Goal: Task Accomplishment & Management: Manage account settings

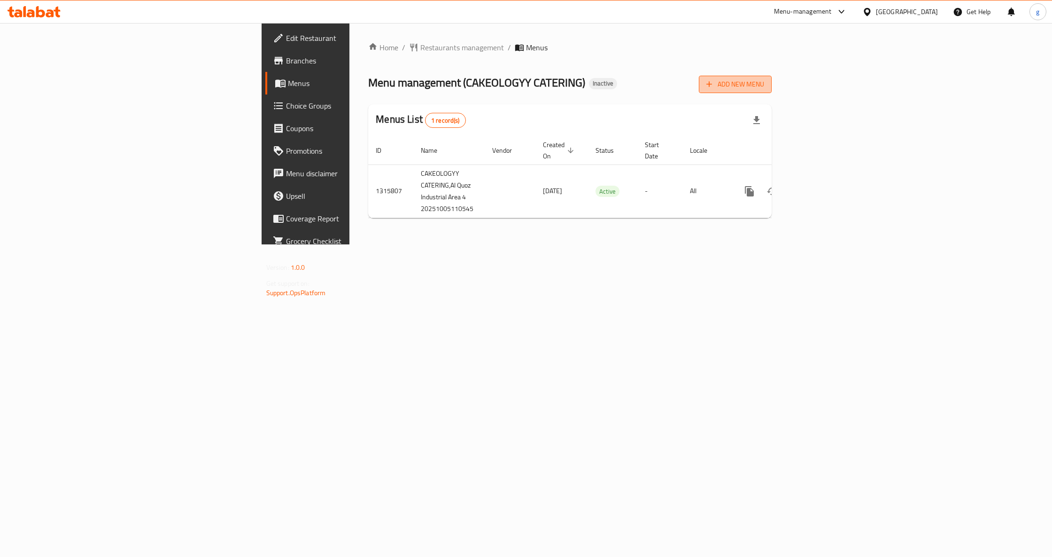
click at [764, 85] on span "Add New Menu" at bounding box center [736, 84] width 58 height 12
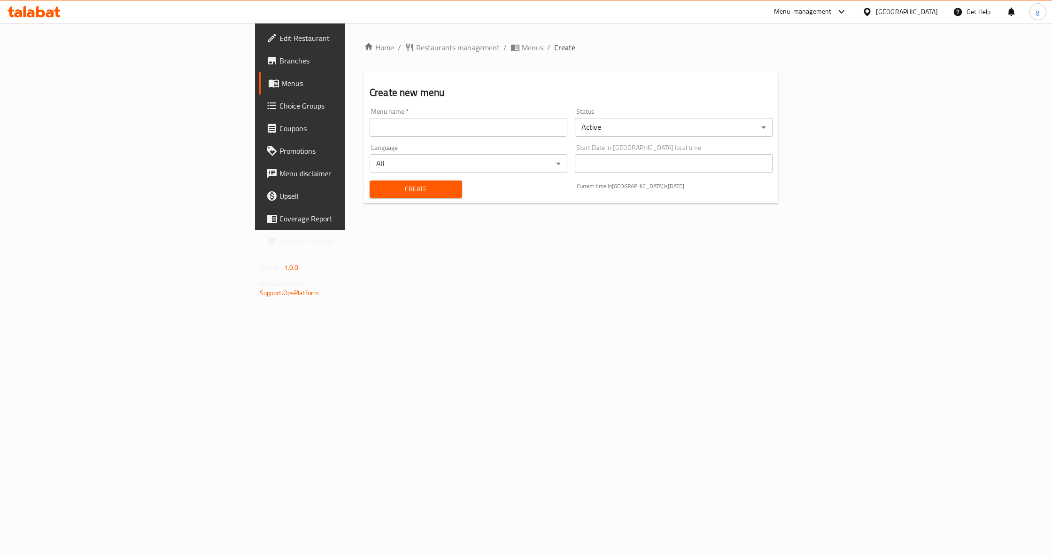
click at [388, 123] on input "text" at bounding box center [469, 127] width 198 height 19
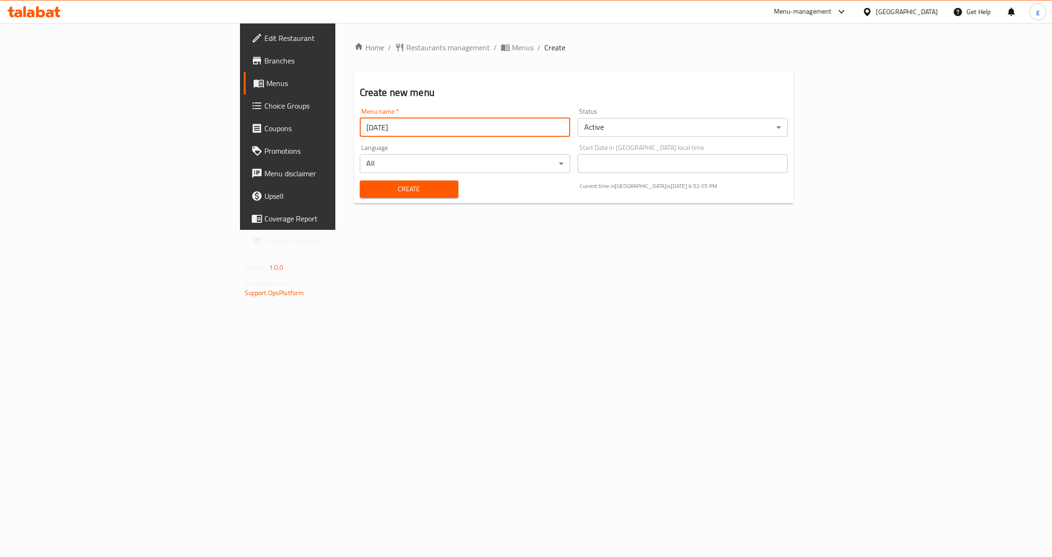
type input "[DATE]"
click at [360, 180] on button "Create" at bounding box center [409, 188] width 99 height 17
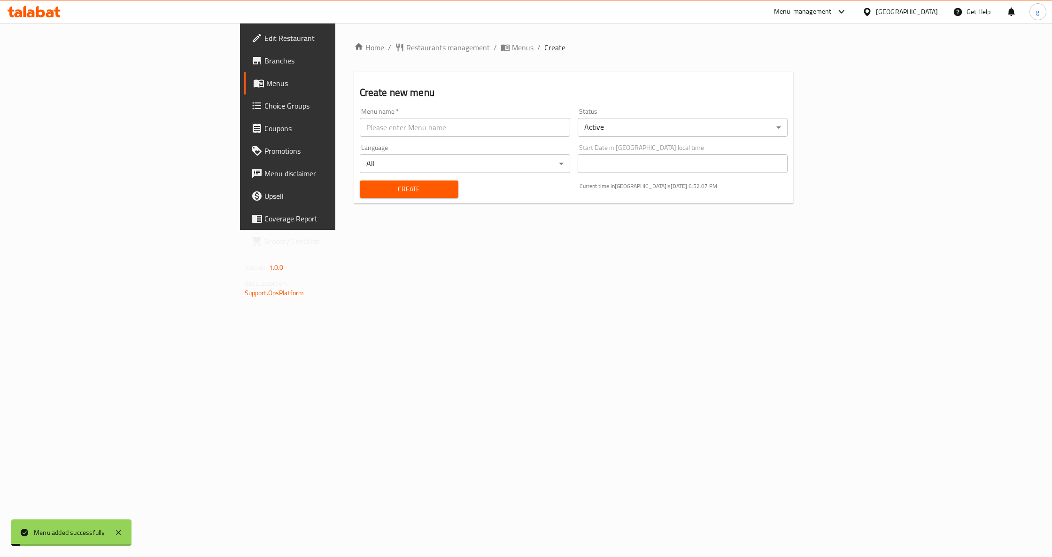
click at [437, 230] on div "Home / Restaurants management / Menus / Create Create new menu Menu name   * Me…" at bounding box center [573, 126] width 477 height 207
click at [266, 85] on span "Menus" at bounding box center [337, 83] width 142 height 11
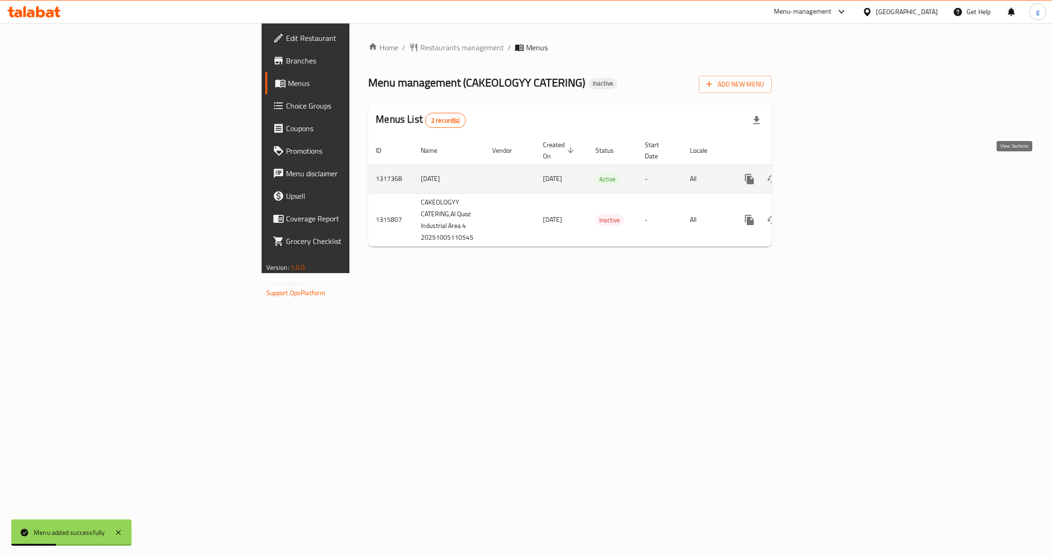
click at [823, 173] on icon "enhanced table" at bounding box center [817, 178] width 11 height 11
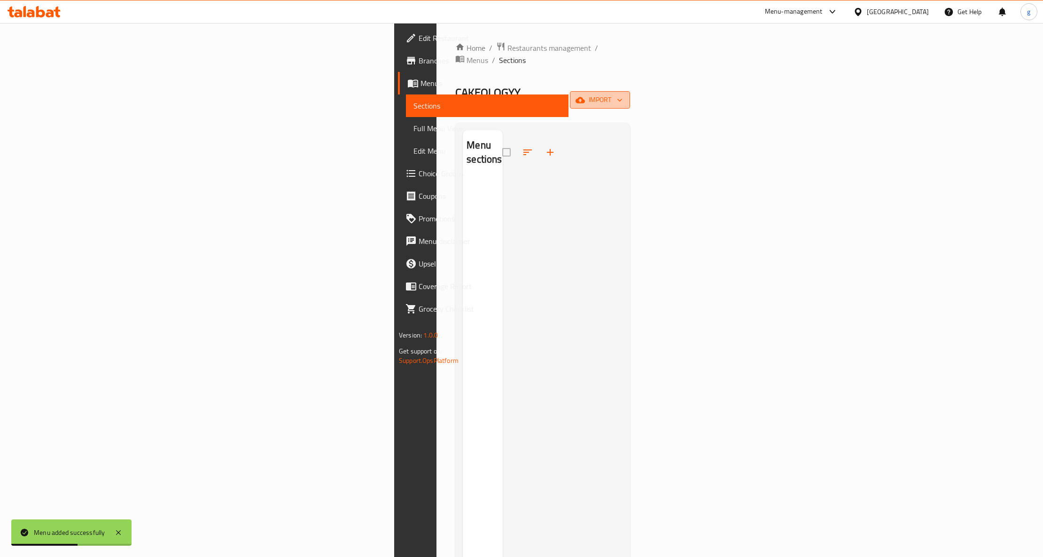
click at [622, 94] on span "import" at bounding box center [599, 100] width 45 height 12
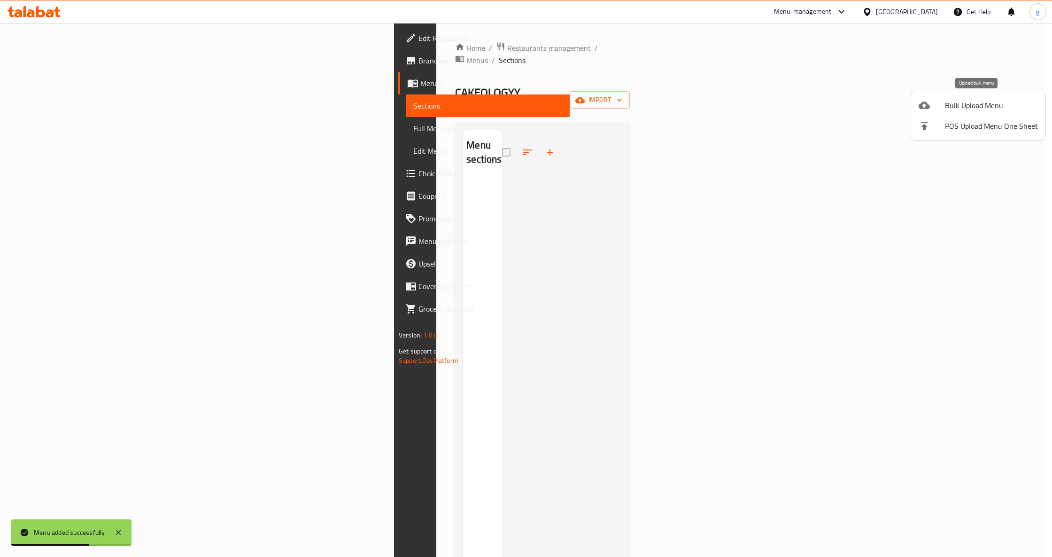
click at [987, 109] on span "Bulk Upload Menu" at bounding box center [991, 105] width 93 height 11
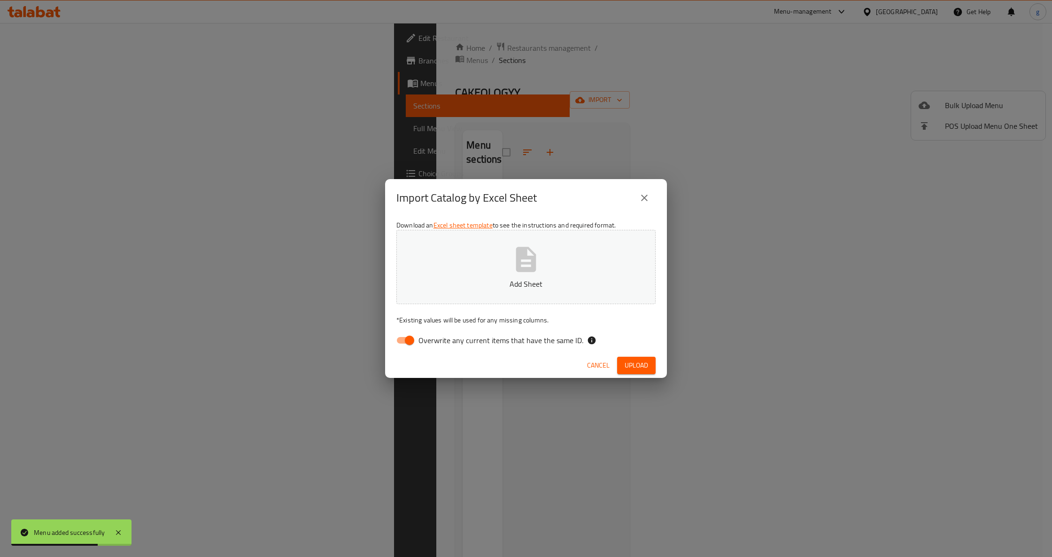
click at [411, 337] on input "Overwrite any current items that have the same ID." at bounding box center [410, 340] width 54 height 18
checkbox input "false"
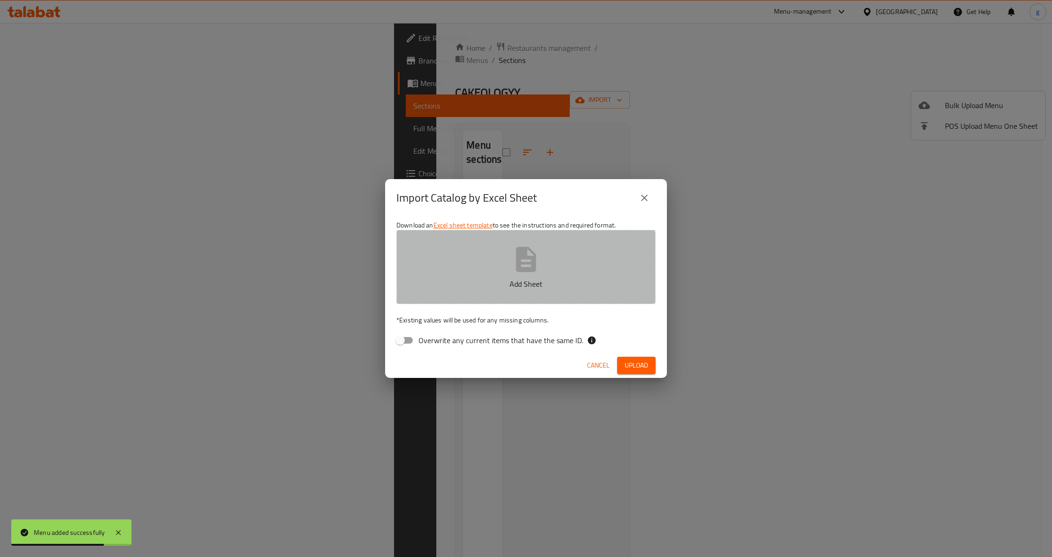
click at [478, 279] on p "Add Sheet" at bounding box center [526, 283] width 230 height 11
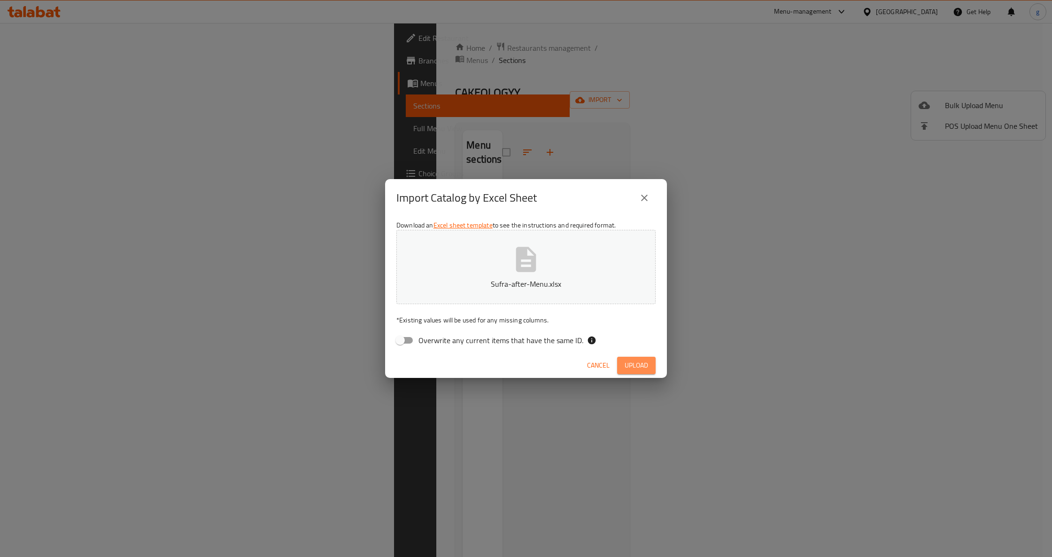
click at [629, 369] on span "Upload" at bounding box center [636, 365] width 23 height 12
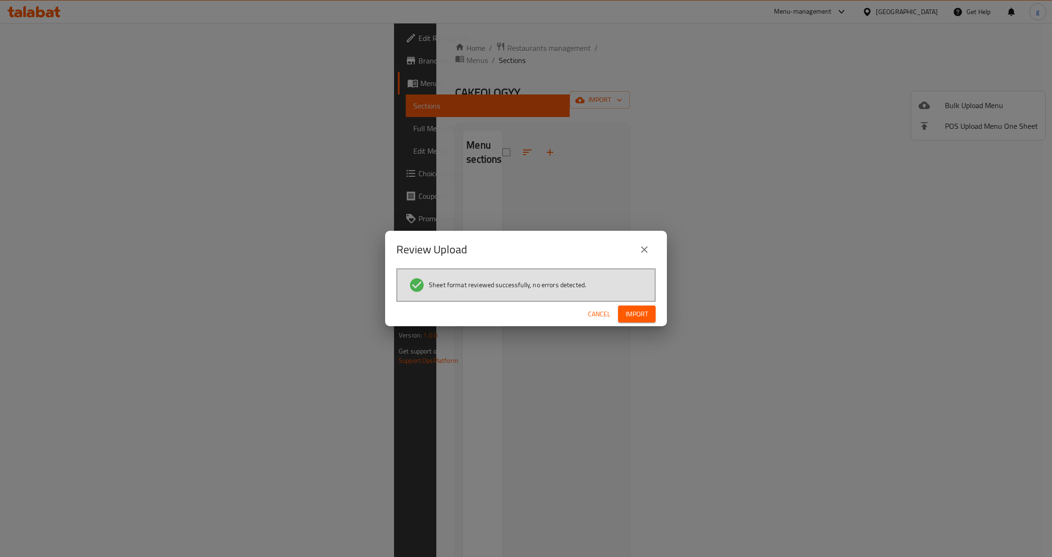
click at [646, 312] on span "Import" at bounding box center [637, 314] width 23 height 12
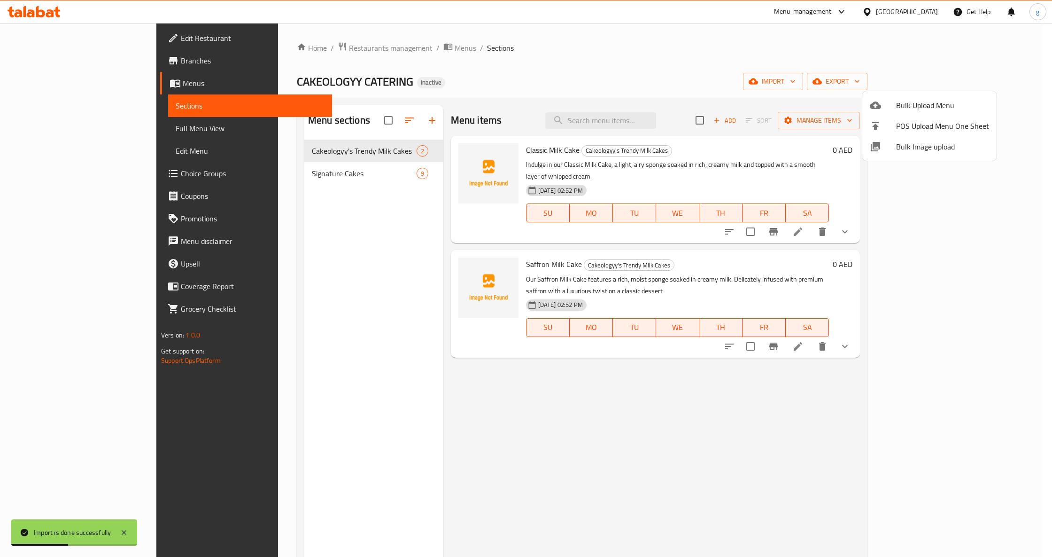
click at [715, 451] on div at bounding box center [526, 278] width 1052 height 557
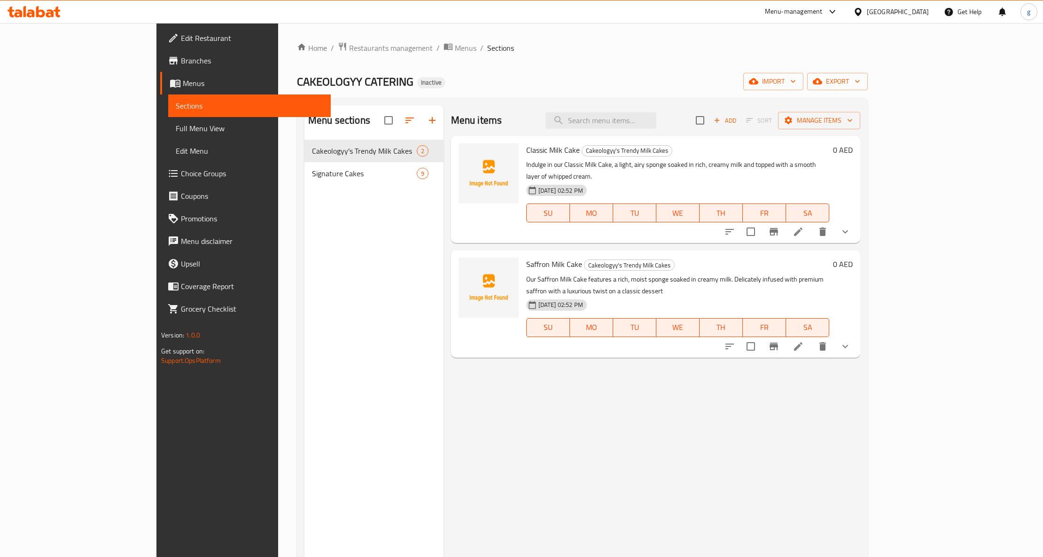
click at [176, 124] on span "Full Menu View" at bounding box center [250, 128] width 148 height 11
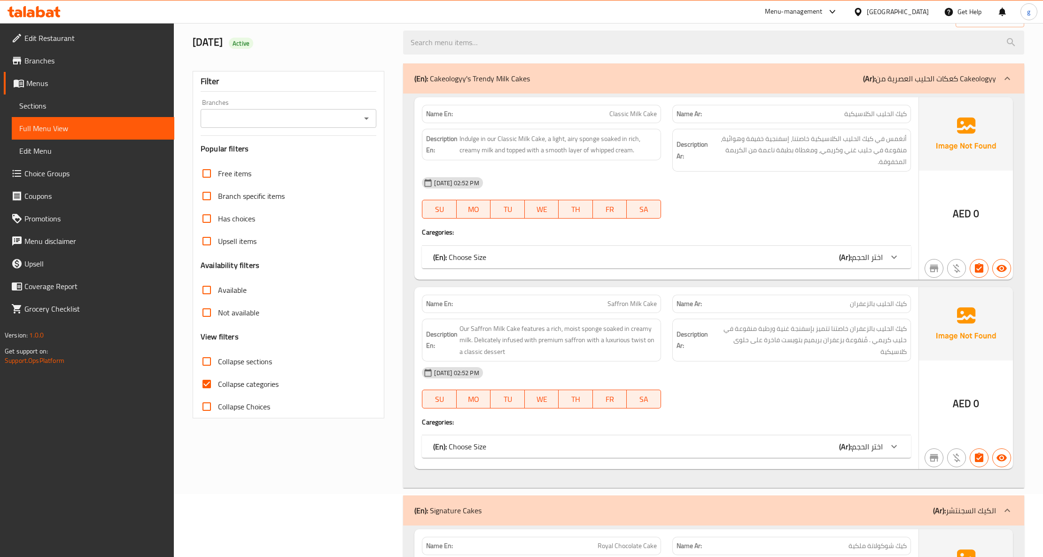
scroll to position [250, 0]
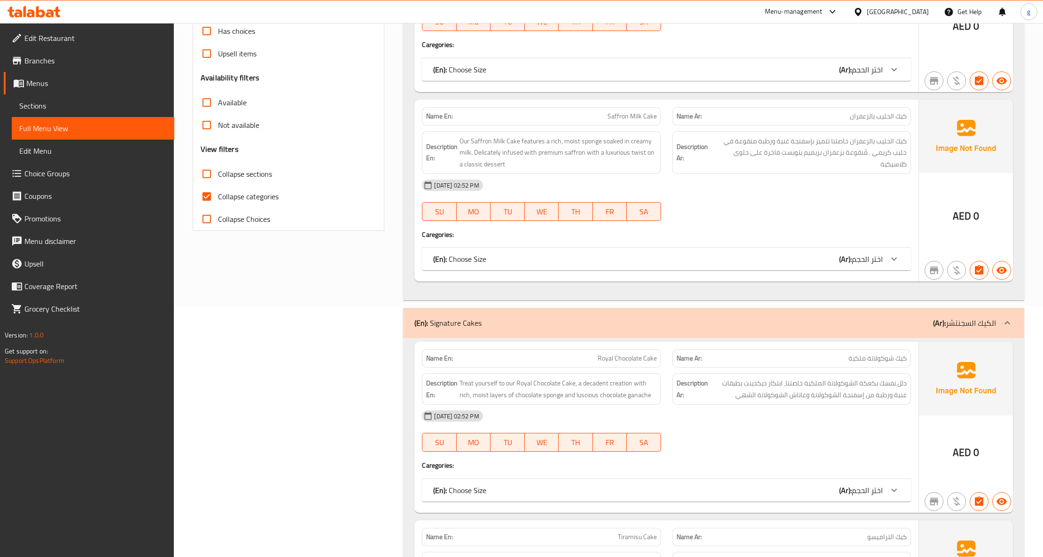
click at [207, 197] on input "Collapse categories" at bounding box center [206, 196] width 23 height 23
checkbox input "false"
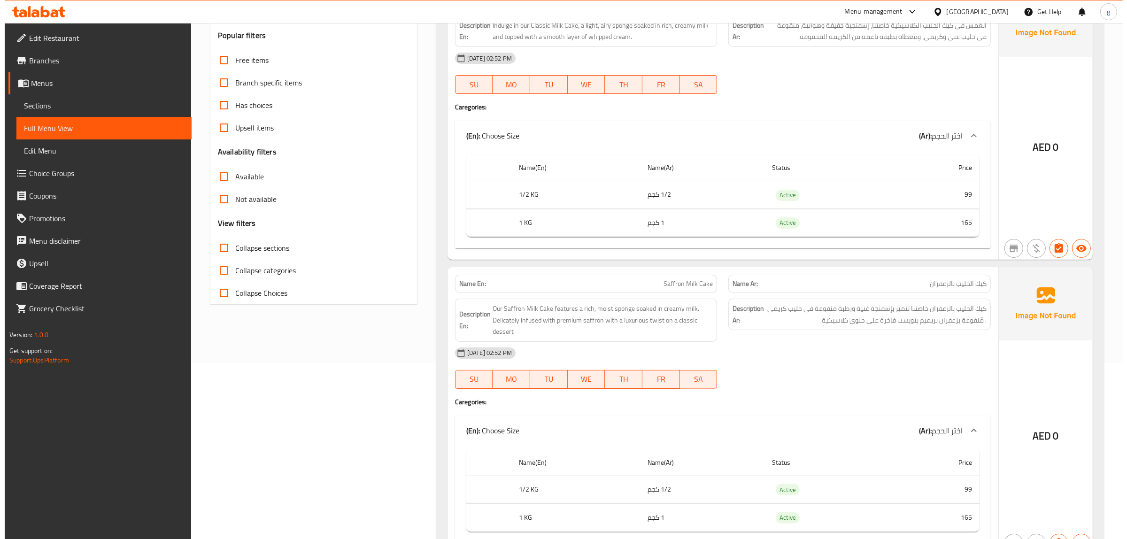
scroll to position [0, 0]
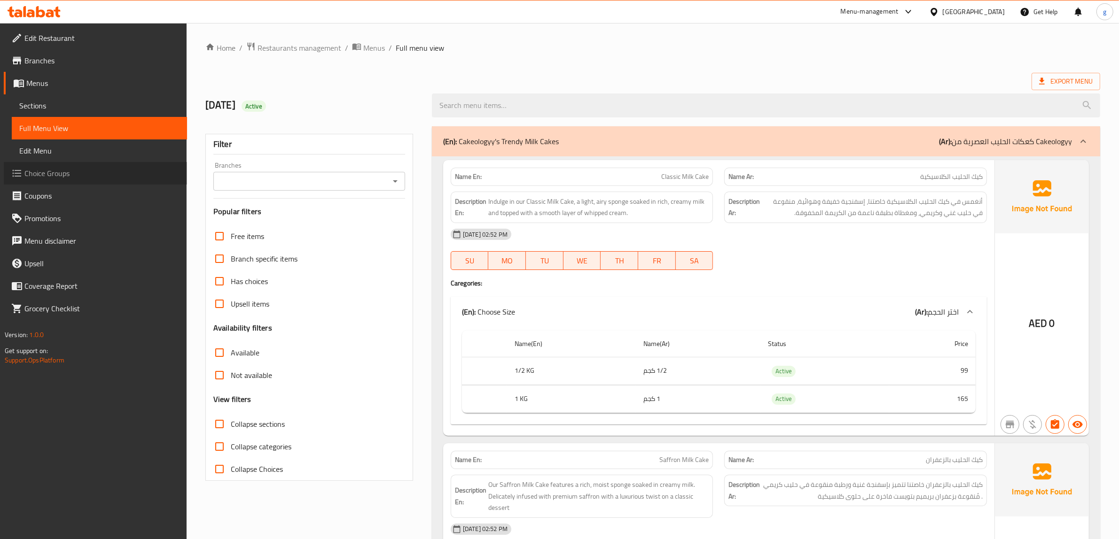
click at [32, 178] on span "Choice Groups" at bounding box center [101, 173] width 155 height 11
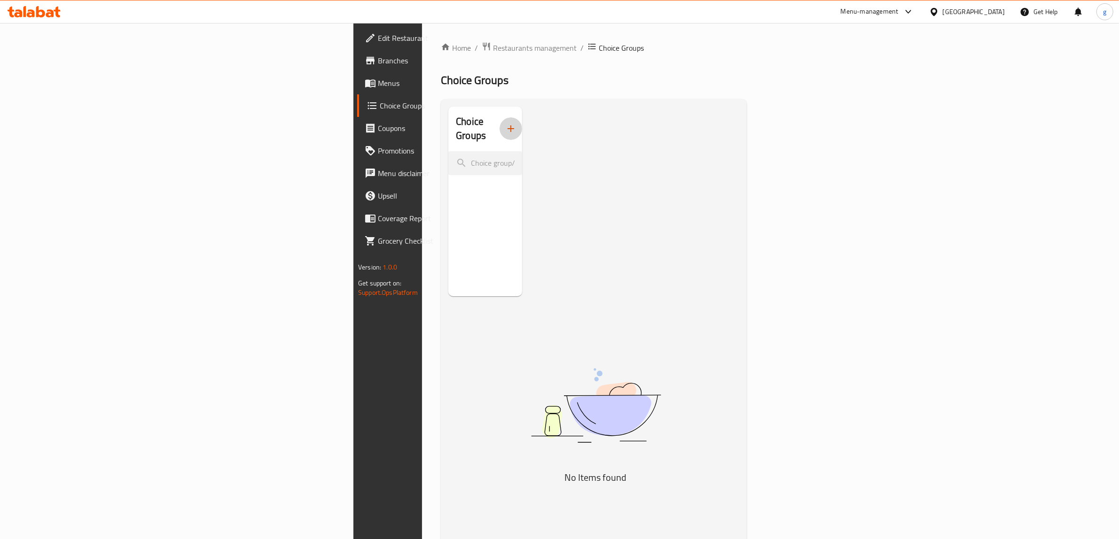
click at [507, 125] on icon "button" at bounding box center [510, 128] width 7 height 7
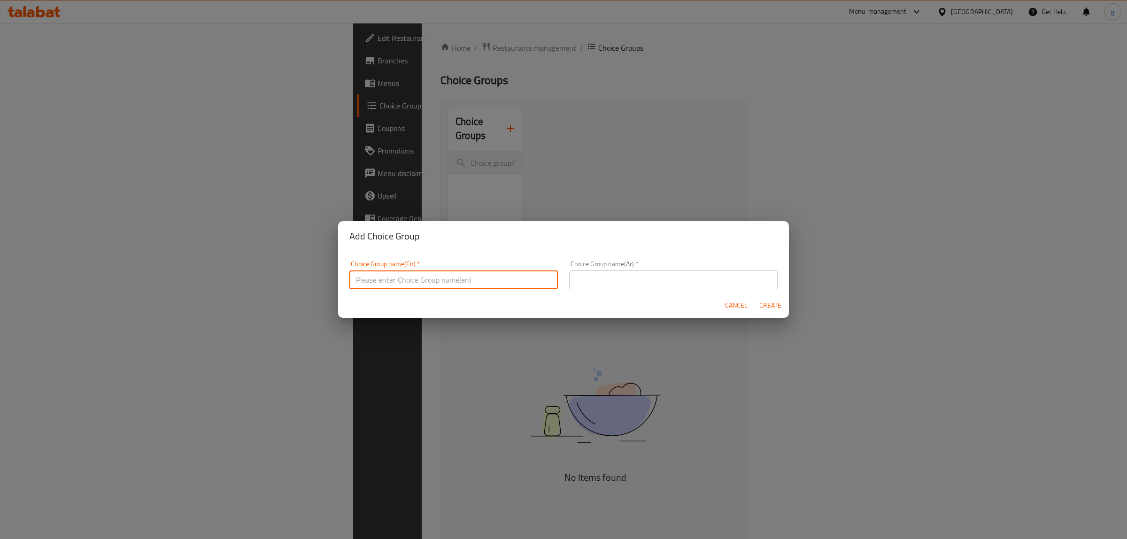
click at [427, 276] on input "text" at bounding box center [454, 280] width 209 height 19
click at [525, 275] on input "text" at bounding box center [454, 280] width 209 height 19
type input "choice of"
click at [625, 263] on div "Choice Group name(Ar)   * Choice Group name(Ar) *" at bounding box center [673, 275] width 209 height 29
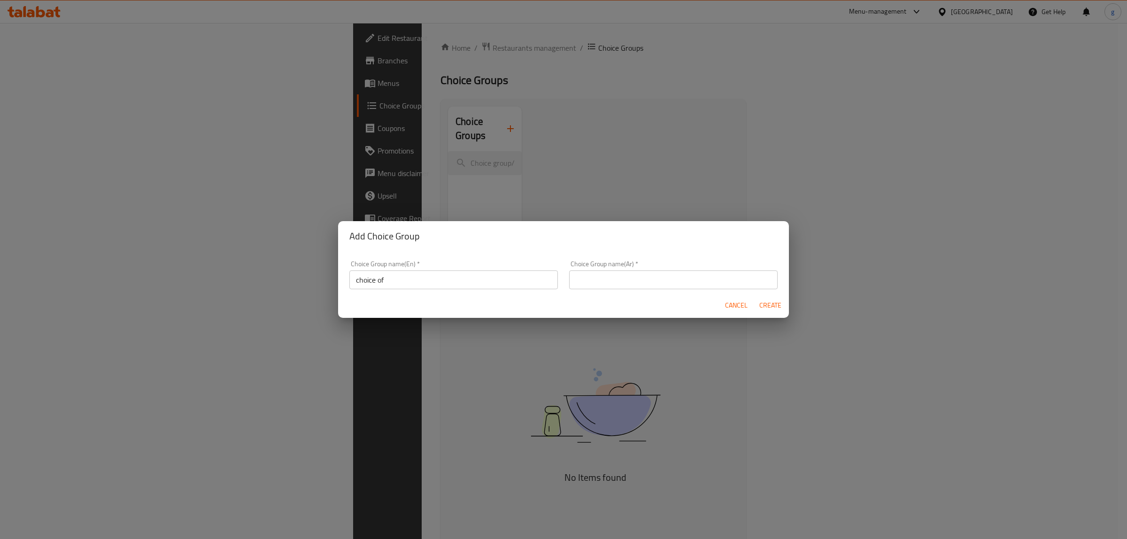
click at [622, 276] on input "text" at bounding box center [673, 280] width 209 height 19
click at [610, 282] on input "text" at bounding box center [673, 280] width 209 height 19
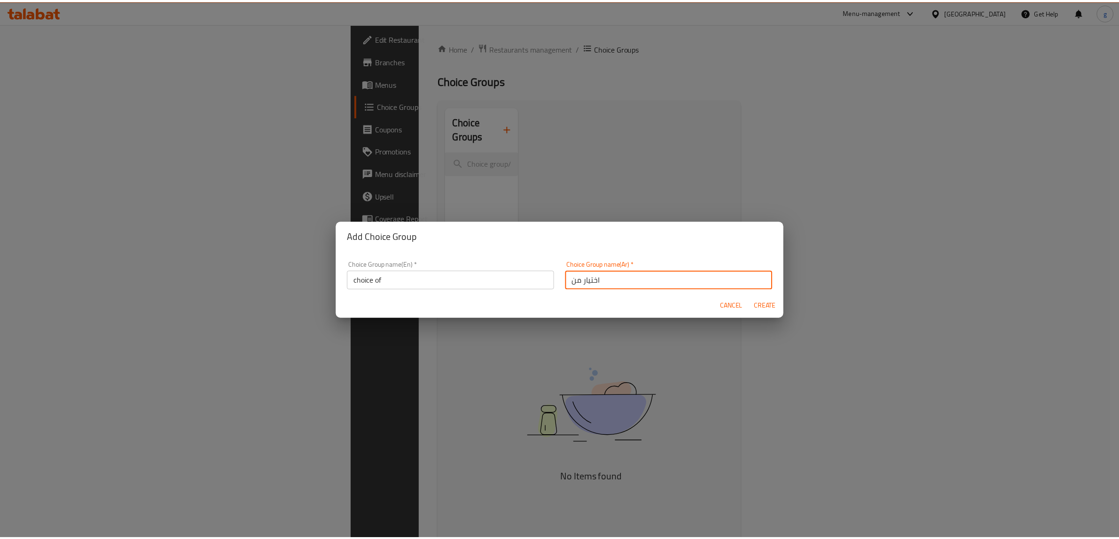
scroll to position [2, 0]
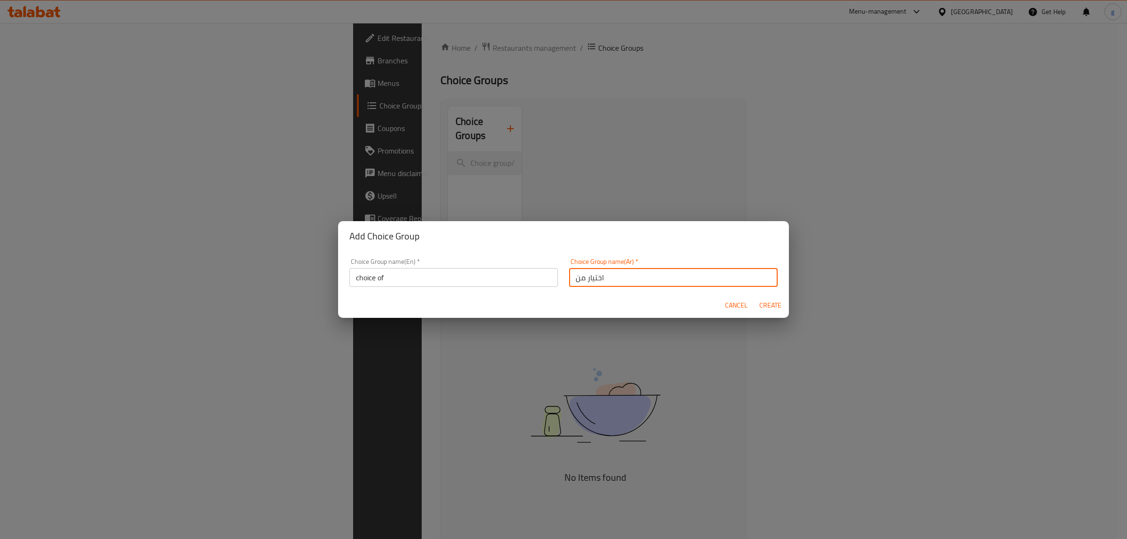
drag, startPoint x: 608, startPoint y: 283, endPoint x: 599, endPoint y: 283, distance: 9.4
click at [599, 283] on input "اختيار من" at bounding box center [673, 277] width 209 height 19
type input "اختيار من"
click at [760, 305] on span "Create" at bounding box center [770, 306] width 23 height 12
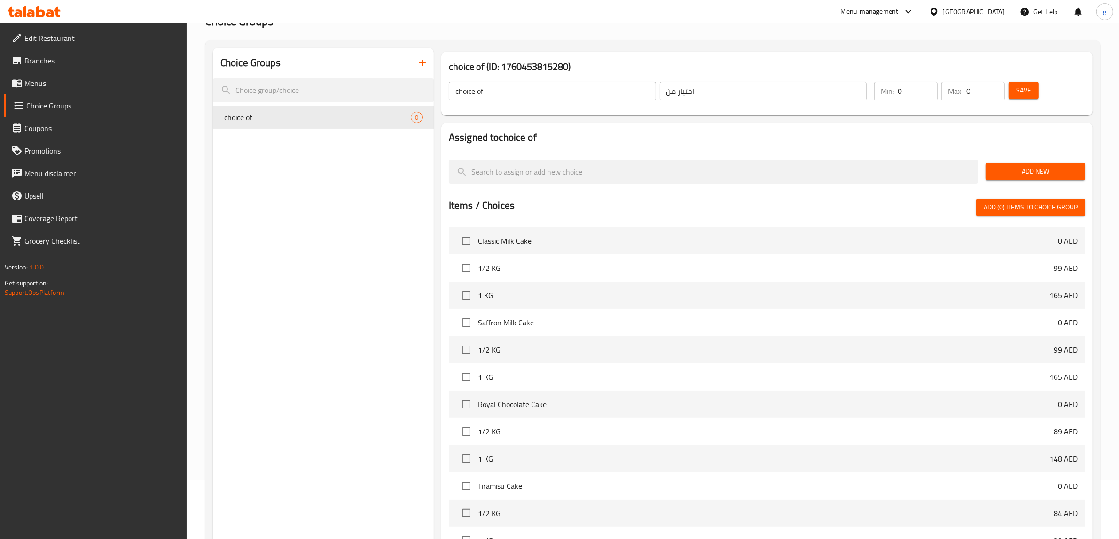
scroll to position [0, 0]
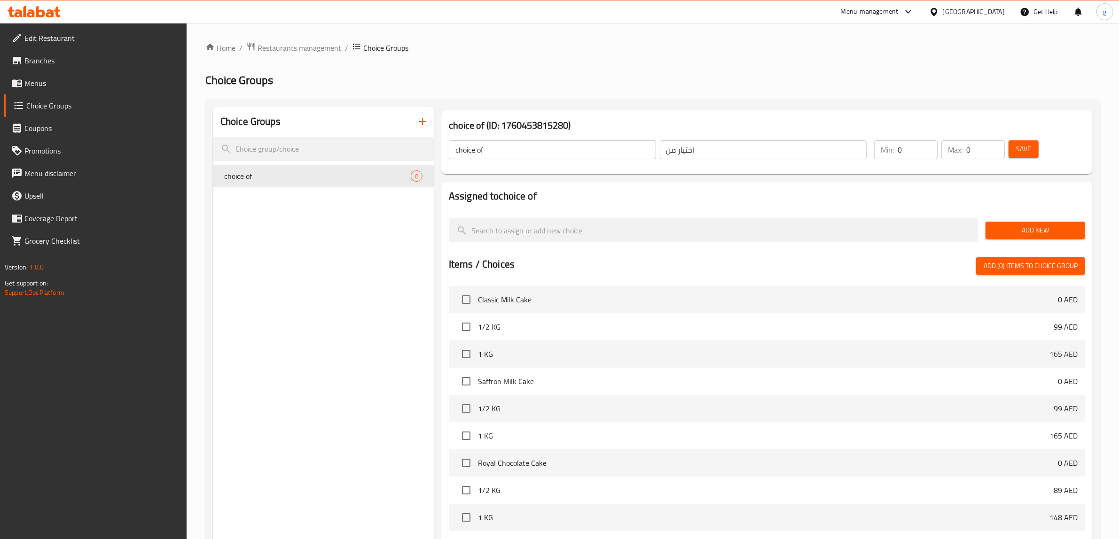
click at [574, 154] on input "choice of" at bounding box center [552, 149] width 207 height 19
drag, startPoint x: 913, startPoint y: 154, endPoint x: 900, endPoint y: 154, distance: 12.7
click at [900, 154] on input "0" at bounding box center [917, 149] width 40 height 19
drag, startPoint x: 901, startPoint y: 155, endPoint x: 896, endPoint y: 156, distance: 5.2
click at [896, 156] on div "Min: 0 ​" at bounding box center [905, 149] width 63 height 19
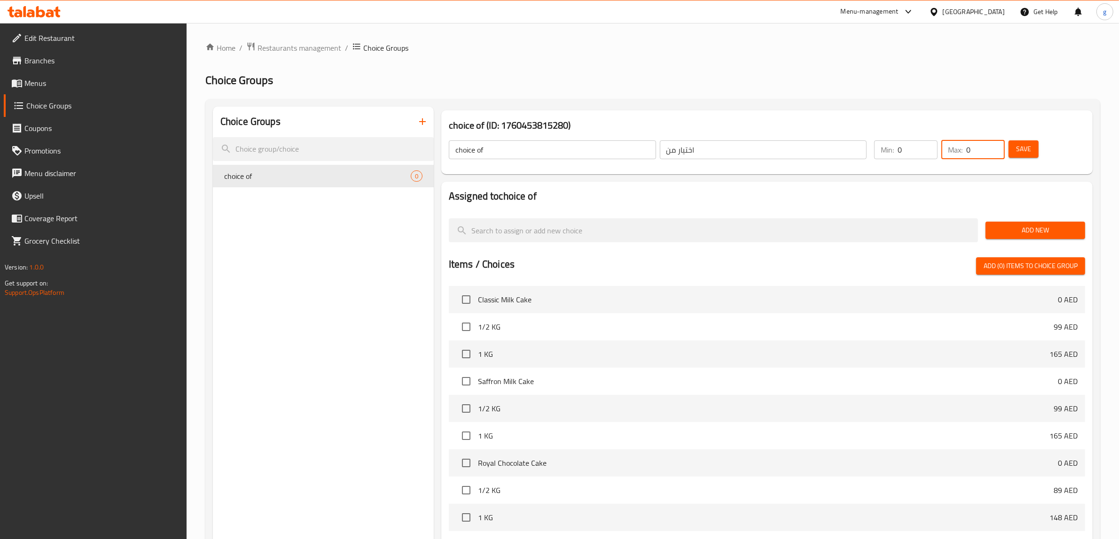
drag, startPoint x: 973, startPoint y: 148, endPoint x: 965, endPoint y: 155, distance: 10.6
click at [965, 155] on div "Max: 0 ​" at bounding box center [972, 149] width 63 height 19
drag, startPoint x: 964, startPoint y: 149, endPoint x: 975, endPoint y: 155, distance: 11.8
click at [975, 155] on div "Max: 4 ​" at bounding box center [972, 149] width 63 height 19
type input "0"
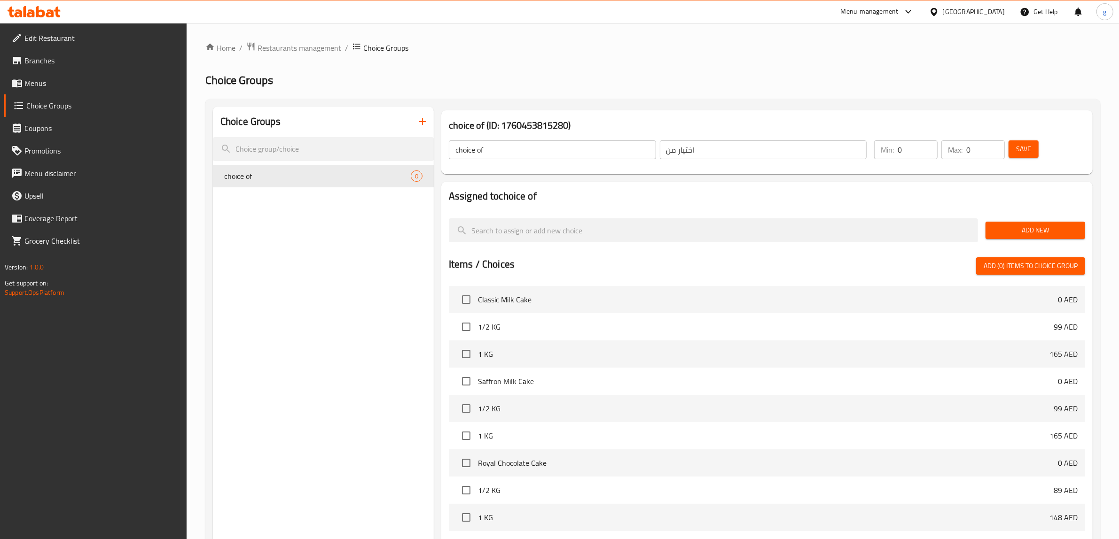
click at [972, 160] on div "Max: 0 ​" at bounding box center [972, 150] width 67 height 23
click at [966, 174] on div "choice of (ID: 1760453815280) choice of ​ اختيار من ​ Min: 0 ​ Max: 0 ​ Save" at bounding box center [766, 142] width 651 height 64
click at [1022, 155] on span "Save" at bounding box center [1023, 149] width 15 height 12
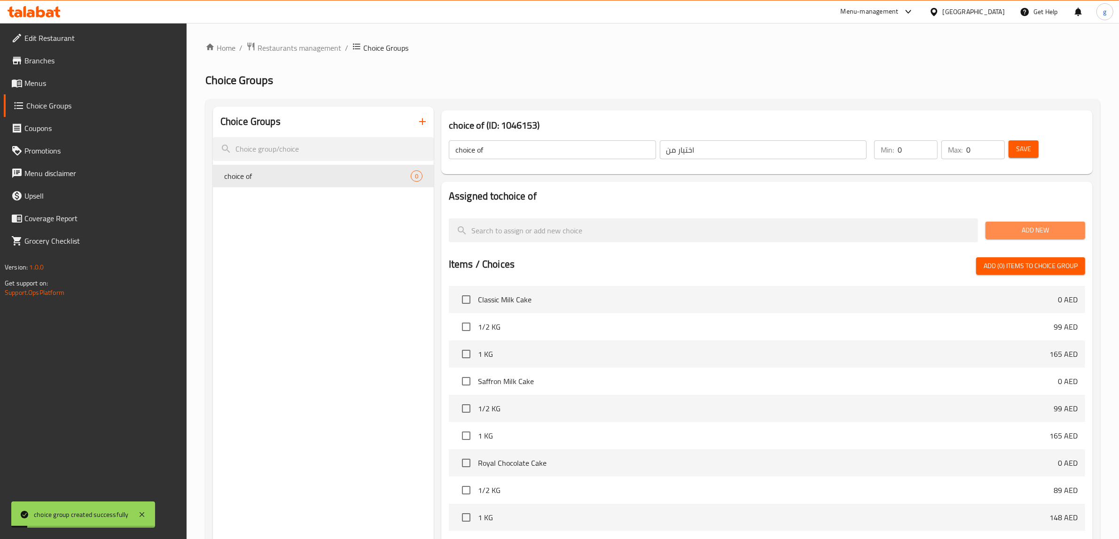
click at [1018, 229] on span "Add New" at bounding box center [1035, 231] width 85 height 12
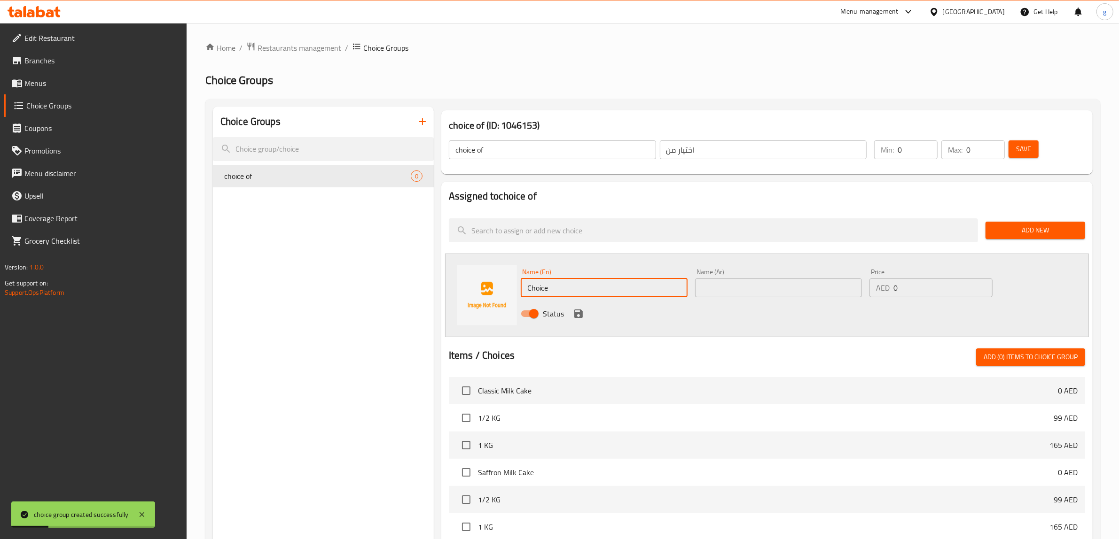
drag, startPoint x: 614, startPoint y: 294, endPoint x: 515, endPoint y: 306, distance: 99.9
click at [517, 306] on div "Name (En) Choice Name (En) Name (Ar) Name (Ar) Price AED 0 Price Status" at bounding box center [778, 296] width 523 height 62
click at [1032, 230] on span "Add New" at bounding box center [1035, 231] width 85 height 12
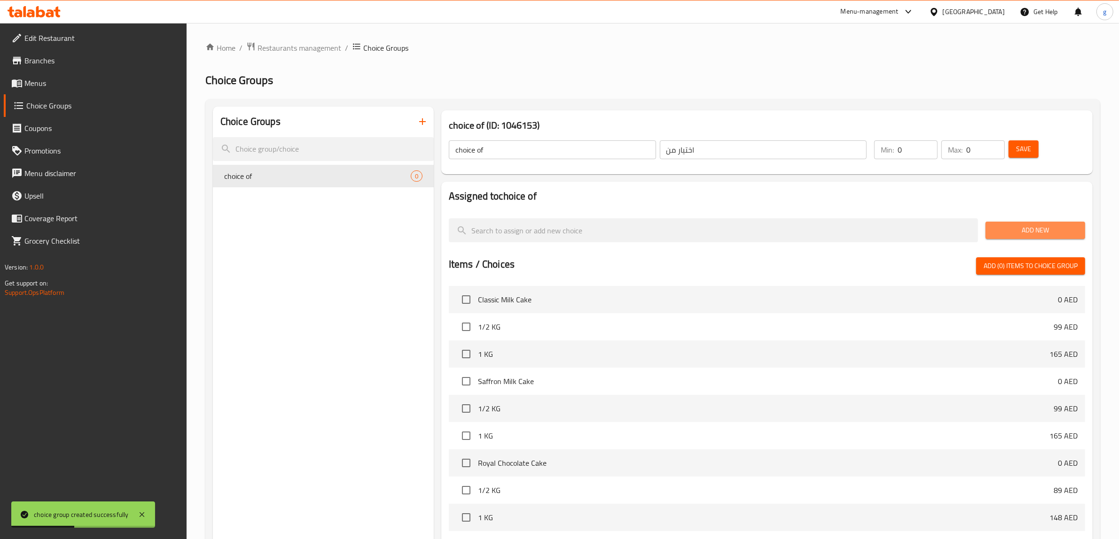
click at [1032, 230] on span "Add New" at bounding box center [1035, 231] width 85 height 12
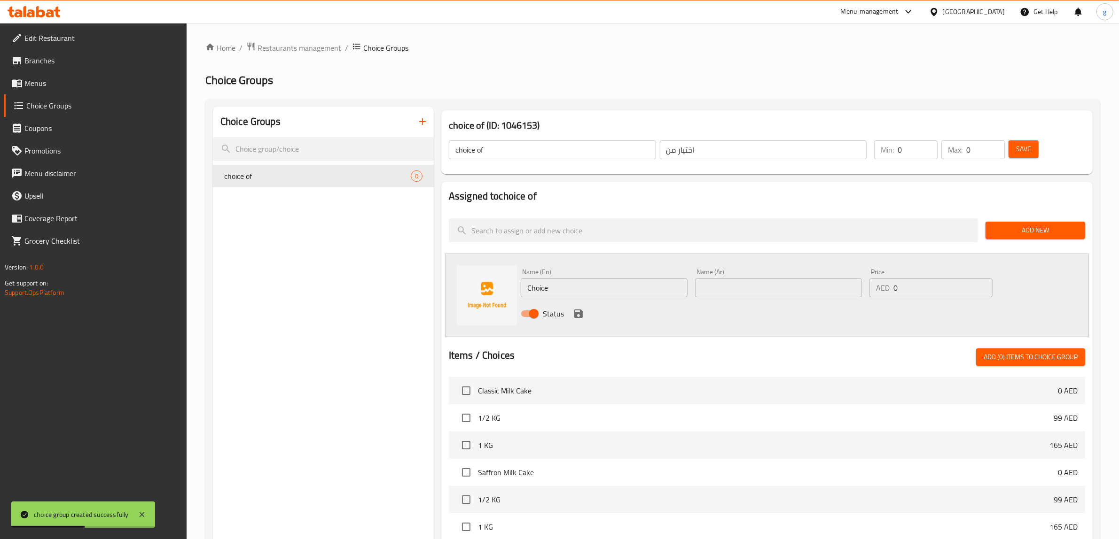
click at [1032, 230] on span "Add New" at bounding box center [1035, 231] width 85 height 12
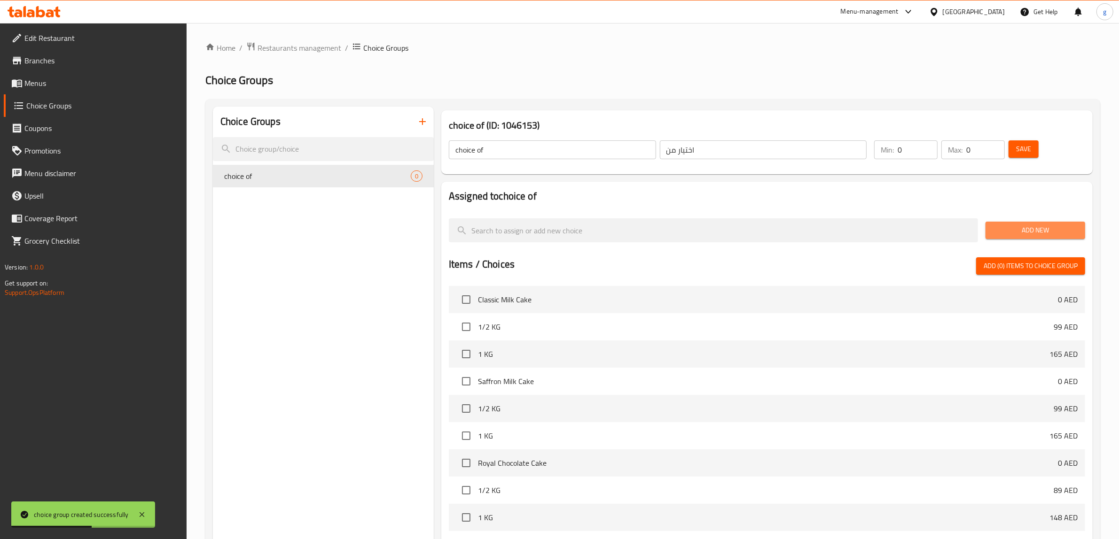
click at [1032, 230] on span "Add New" at bounding box center [1035, 231] width 85 height 12
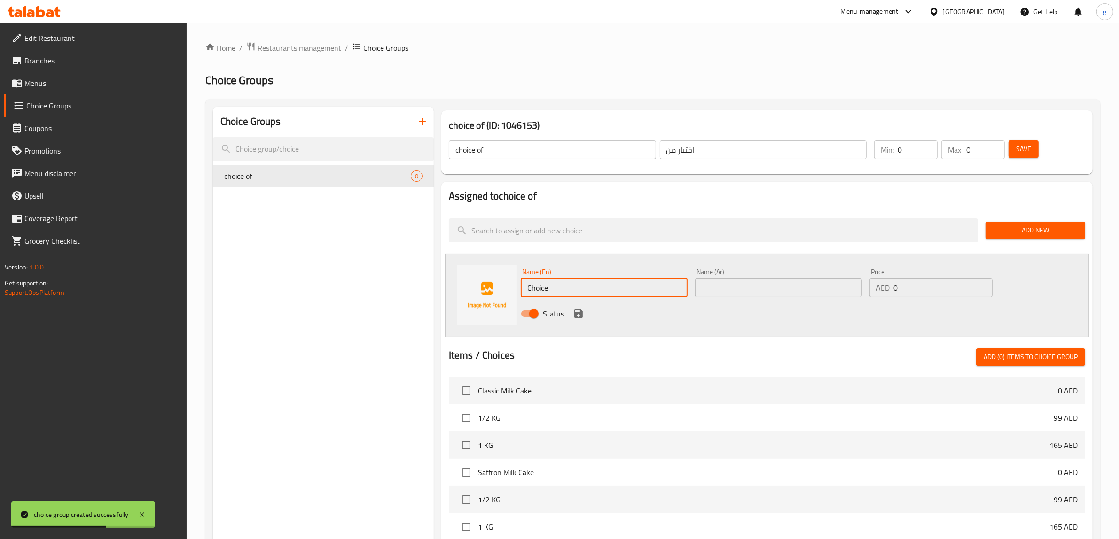
drag, startPoint x: 593, startPoint y: 294, endPoint x: 522, endPoint y: 299, distance: 71.6
click at [522, 299] on div "Name (En) Choice Name (En)" at bounding box center [604, 283] width 174 height 36
type input "="
click at [576, 292] on input "text" at bounding box center [604, 288] width 167 height 19
paste input "Happy Birthday Cake Topper"
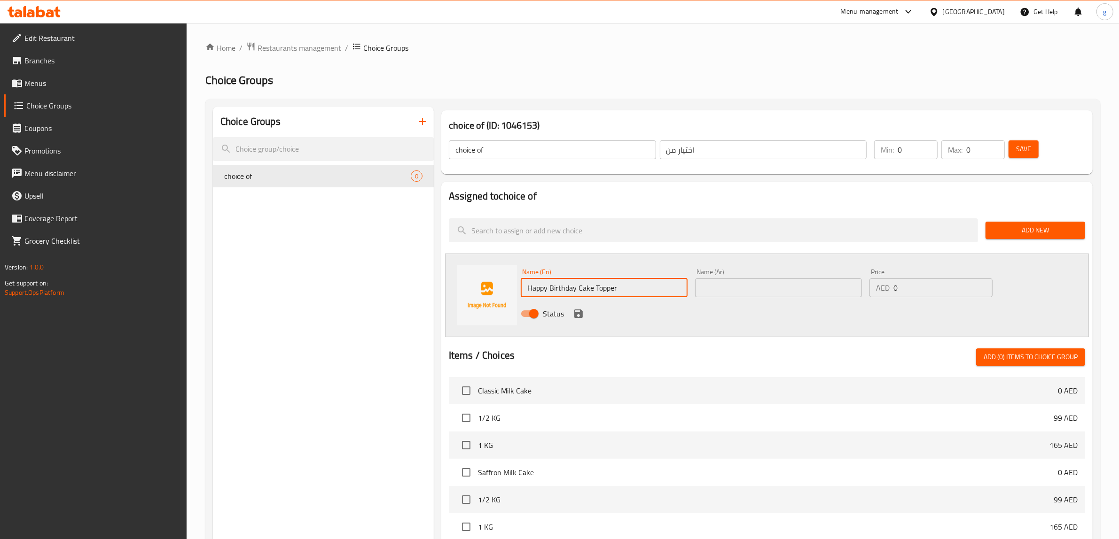
type input "Happy Birthday Cake Topper"
click at [756, 292] on input "text" at bounding box center [778, 288] width 167 height 19
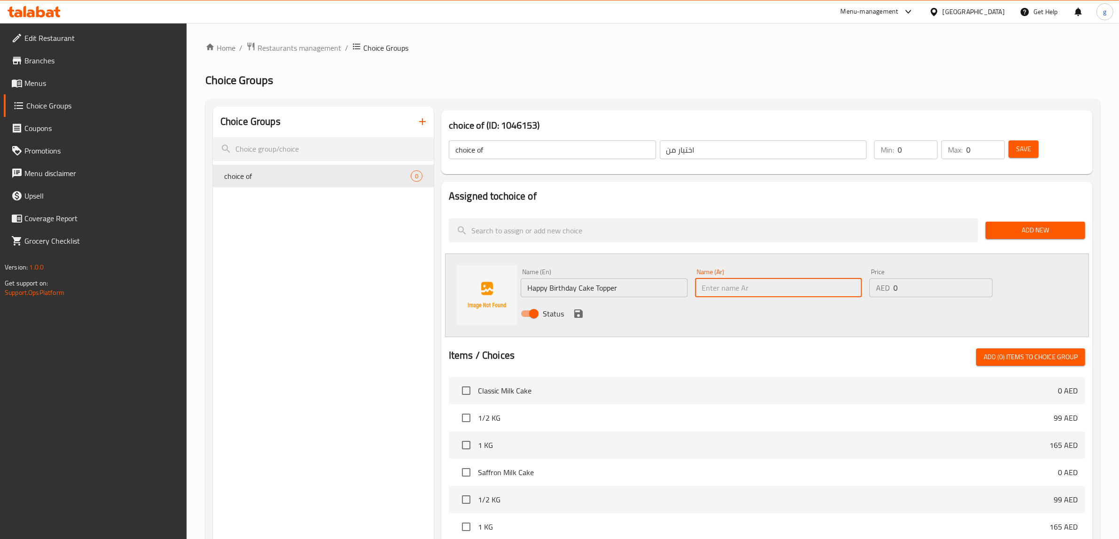
click at [746, 282] on input "text" at bounding box center [778, 288] width 167 height 19
paste input "زينة كعكة عيد [PERSON_NAME]"
type input "زينة كعكة عيد [PERSON_NAME]"
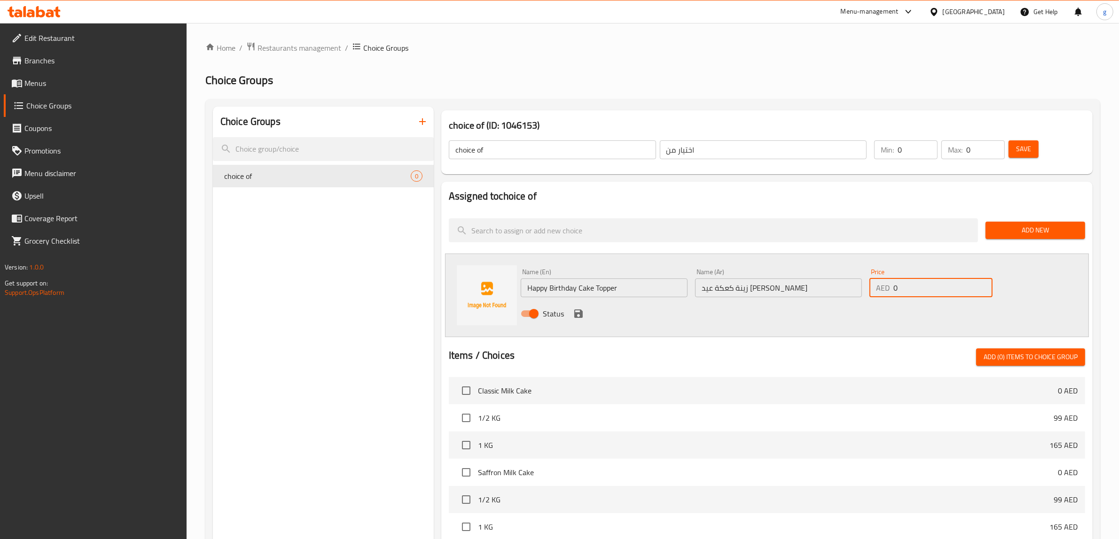
drag, startPoint x: 893, startPoint y: 287, endPoint x: 902, endPoint y: 290, distance: 10.1
click at [902, 290] on input "0" at bounding box center [942, 288] width 99 height 19
type input "15"
click at [575, 315] on icon "save" at bounding box center [578, 314] width 8 height 8
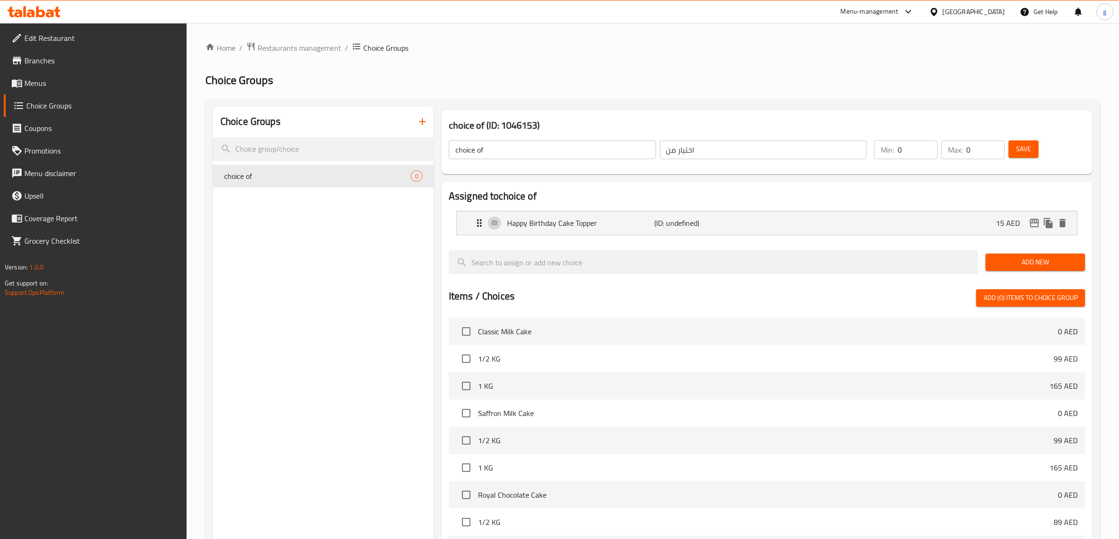
click at [1019, 259] on span "Add New" at bounding box center [1035, 262] width 85 height 12
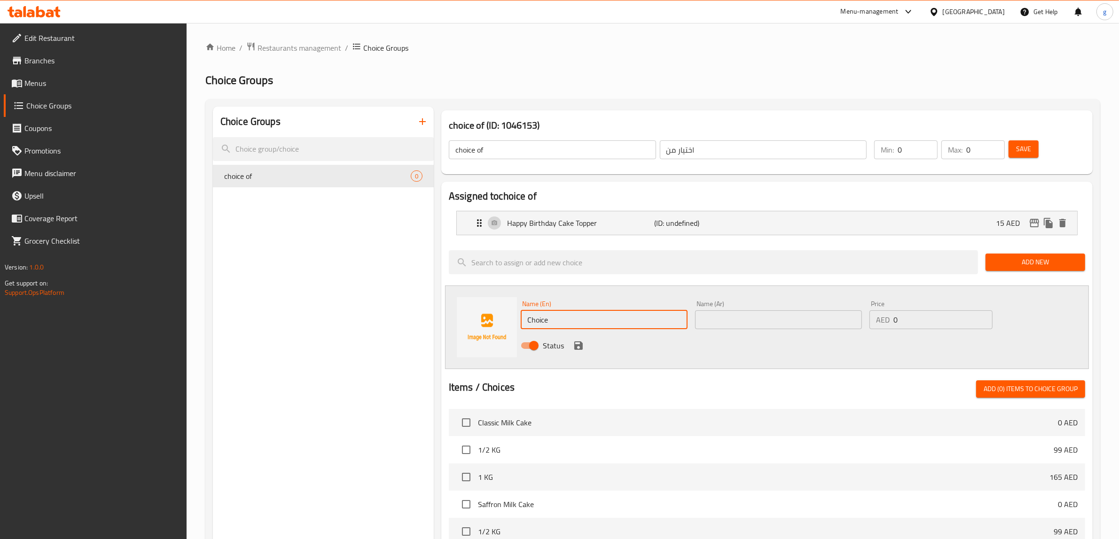
drag, startPoint x: 626, startPoint y: 323, endPoint x: 522, endPoint y: 334, distance: 104.5
click at [519, 331] on div "Name (En) Choice Name (En)" at bounding box center [604, 315] width 174 height 36
click at [626, 316] on input "text" at bounding box center [604, 320] width 167 height 19
paste input "Cake Knife"
type input "Cake Knife"
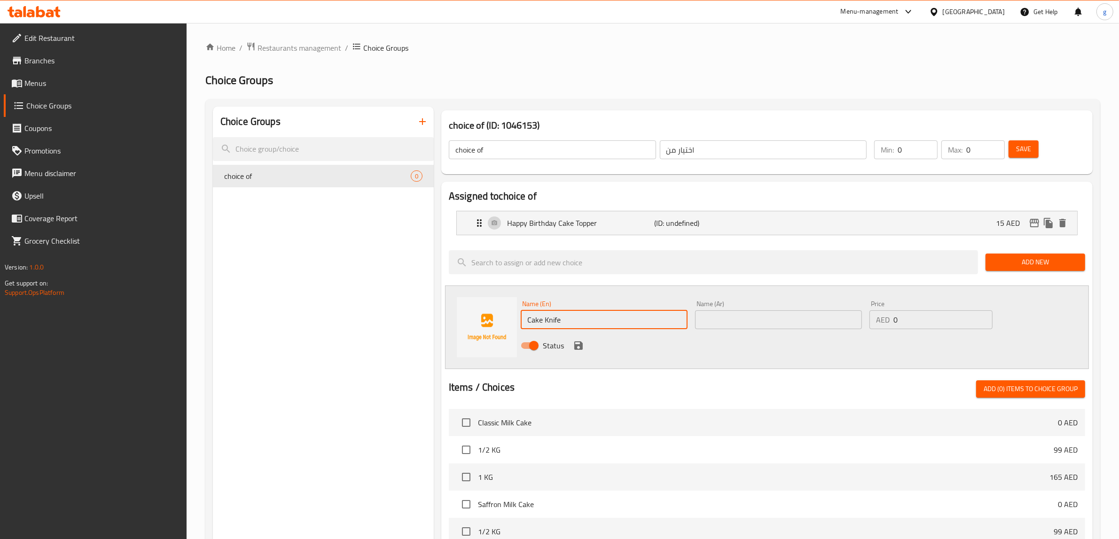
click at [723, 313] on input "text" at bounding box center [778, 320] width 167 height 19
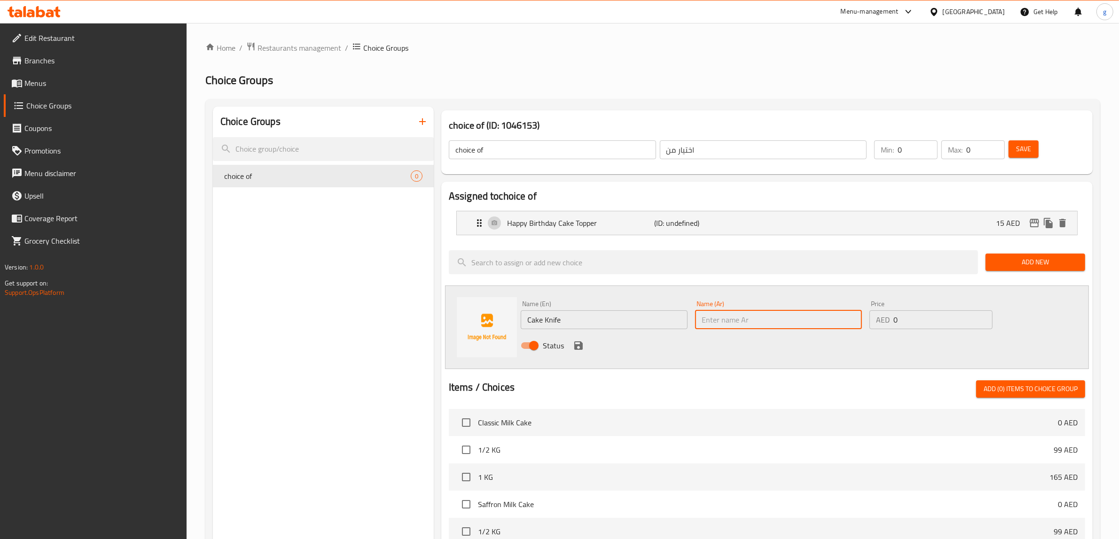
paste input "سكين الكيك"
type input "سكين الكيك"
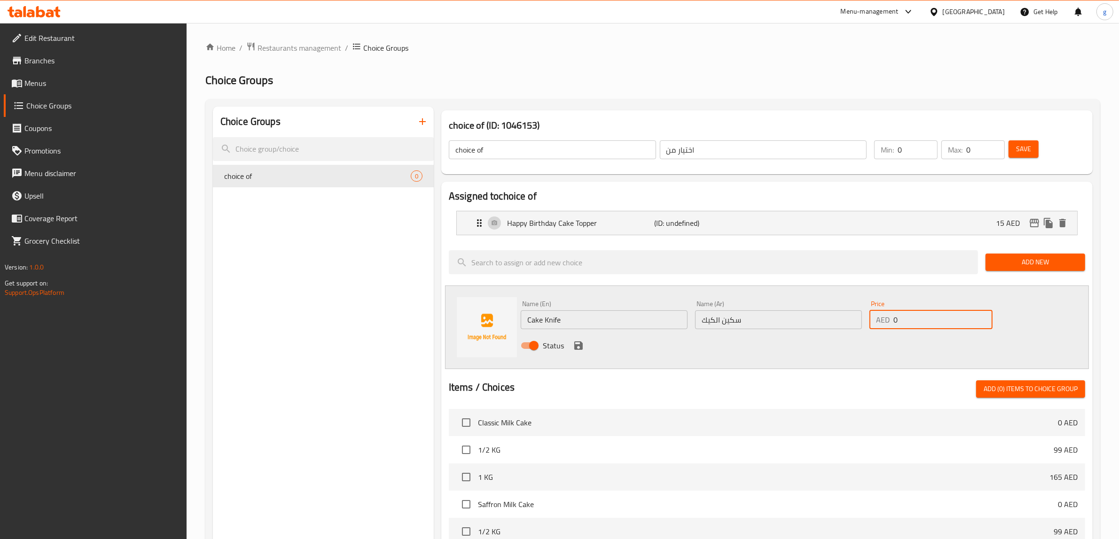
click at [900, 320] on input "0" at bounding box center [942, 320] width 99 height 19
type input "8"
click at [579, 345] on icon "save" at bounding box center [578, 346] width 8 height 8
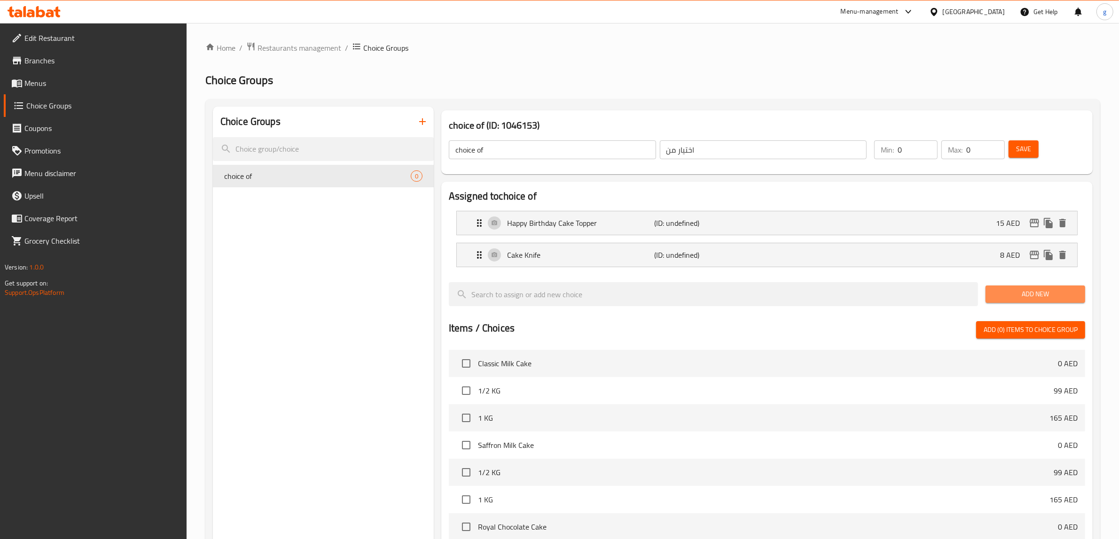
click at [1043, 292] on span "Add New" at bounding box center [1035, 294] width 85 height 12
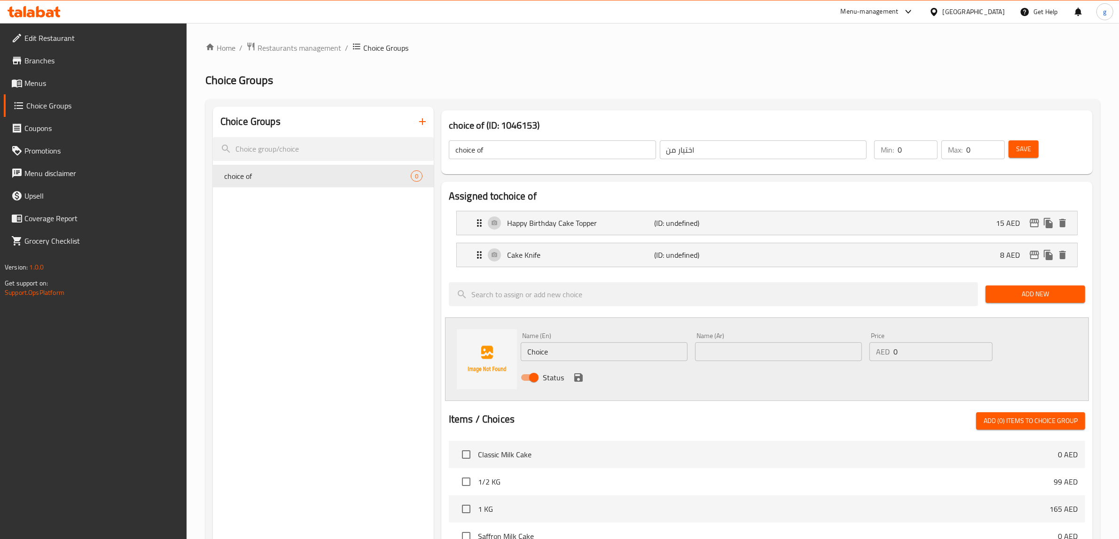
click at [570, 353] on input "Choice" at bounding box center [604, 351] width 167 height 19
paste input "Swirl Candles 6 Pcs"
type input "Swirl Candles 6 Pcs"
click at [756, 355] on input "text" at bounding box center [778, 351] width 167 height 19
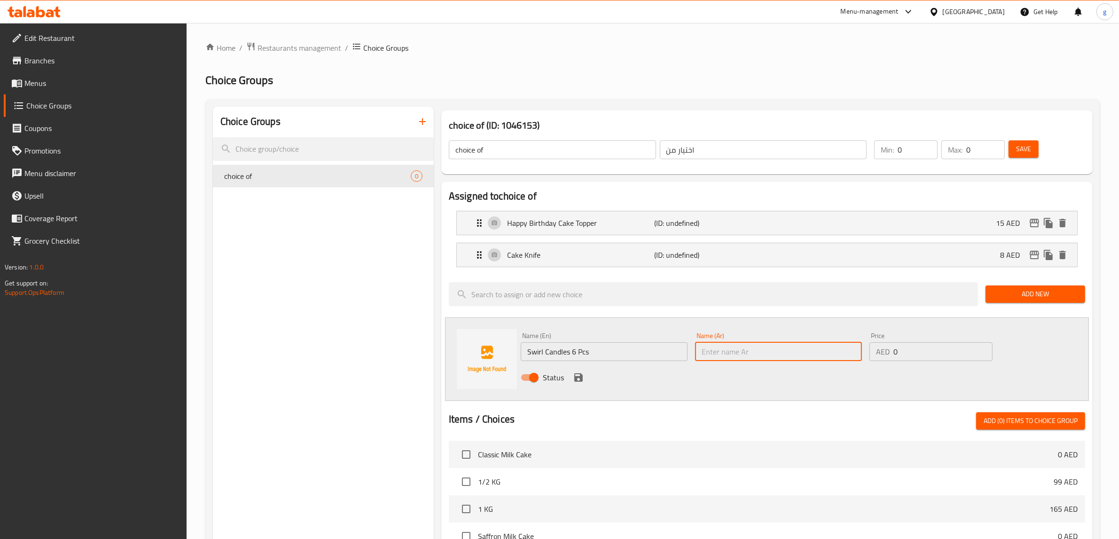
paste input "شموع دوامية 6 قطع"
click at [783, 359] on input "شموع دوامية 6 قطع" at bounding box center [778, 351] width 167 height 19
drag, startPoint x: 725, startPoint y: 353, endPoint x: 745, endPoint y: 362, distance: 22.3
click at [745, 362] on div "Name (Ar) شموع دوامية 6 قطع Name (Ar)" at bounding box center [778, 347] width 174 height 36
type input "شموع سويرل 6 قطع"
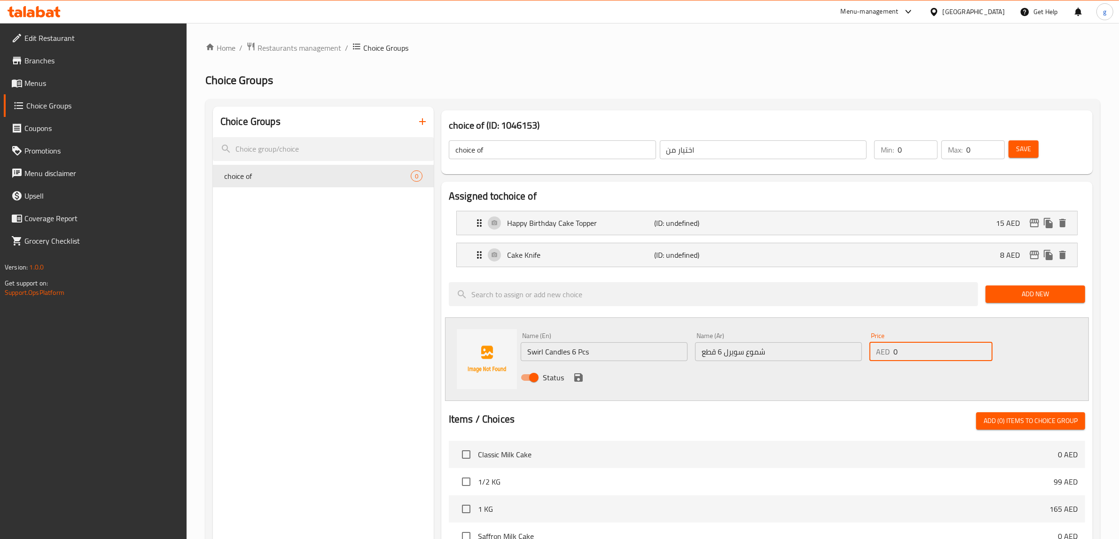
click at [921, 358] on input "0" at bounding box center [942, 351] width 99 height 19
drag, startPoint x: 921, startPoint y: 358, endPoint x: 898, endPoint y: 356, distance: 23.1
click at [898, 356] on input "0" at bounding box center [942, 351] width 99 height 19
type input "9"
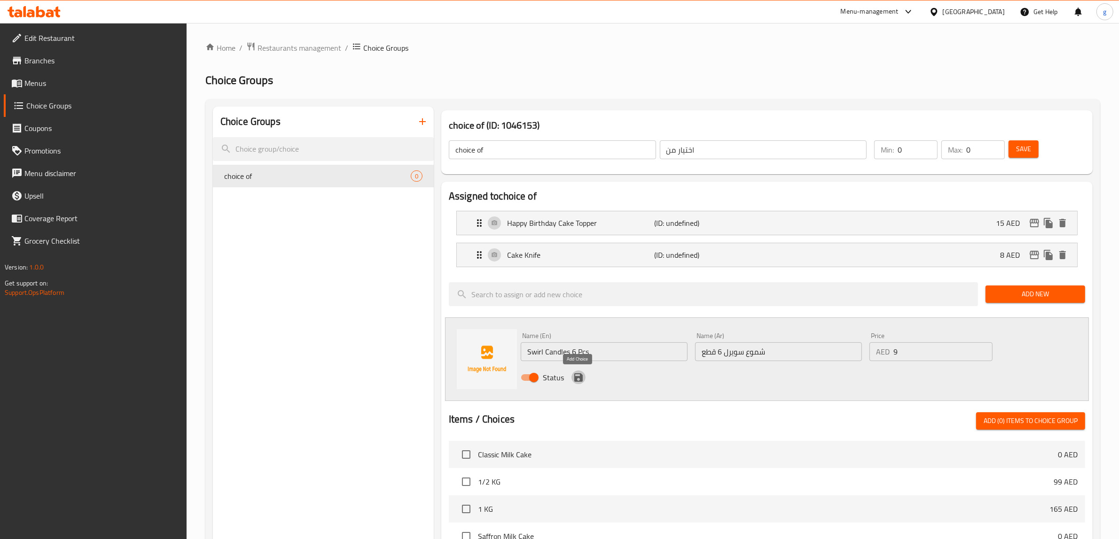
click at [579, 376] on icon "save" at bounding box center [578, 377] width 11 height 11
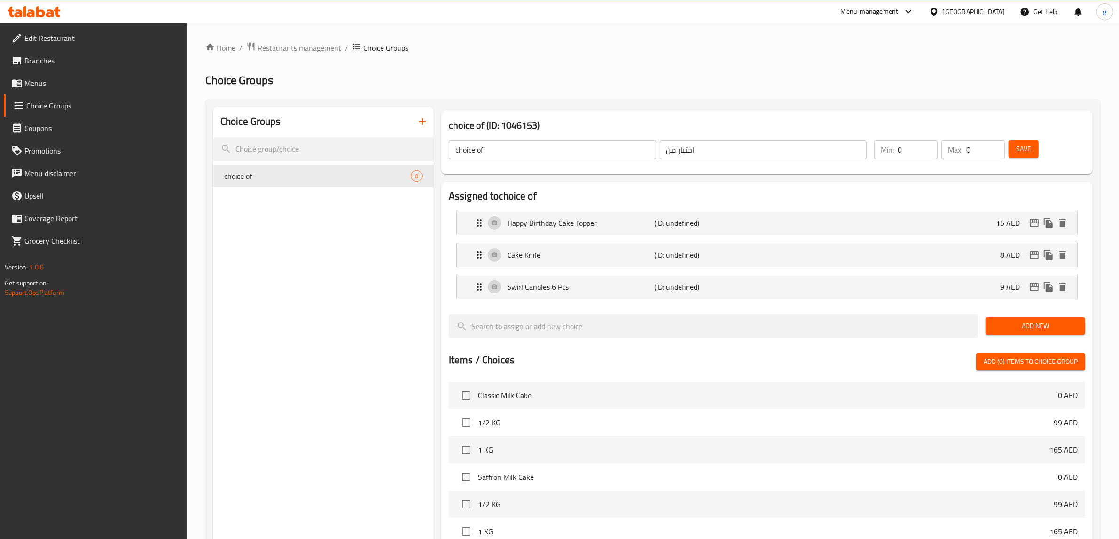
click at [1012, 335] on button "Add New" at bounding box center [1035, 326] width 100 height 17
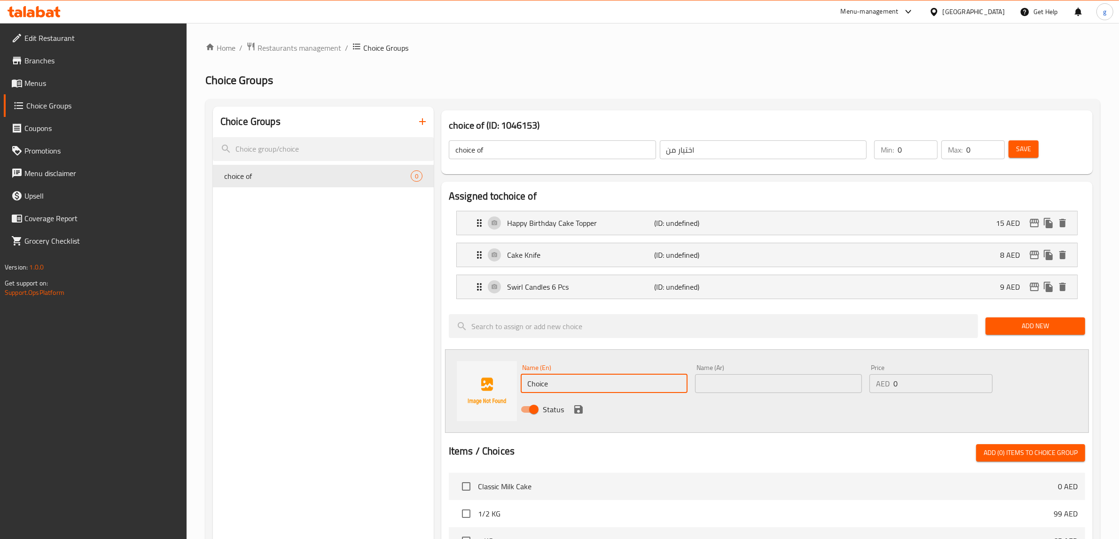
drag, startPoint x: 608, startPoint y: 383, endPoint x: 447, endPoint y: 407, distance: 162.8
click at [447, 407] on div "Name (En) Choice Name (En) Name (Ar) Name (Ar) Price AED 0 Price Status" at bounding box center [767, 392] width 644 height 84
click at [621, 391] on input "text" at bounding box center [604, 383] width 167 height 19
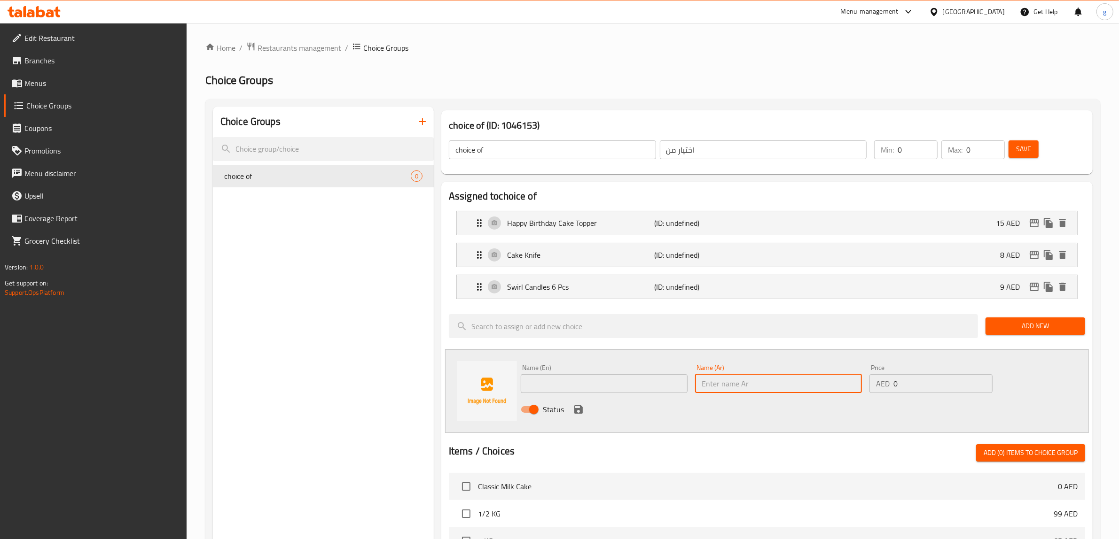
click at [732, 391] on input "text" at bounding box center [778, 383] width 167 height 19
paste input "شموع وردية لامعة 8 قطع"
type input "شموع وردية لامعة 8 قطع"
click at [614, 388] on input "text" at bounding box center [604, 383] width 167 height 19
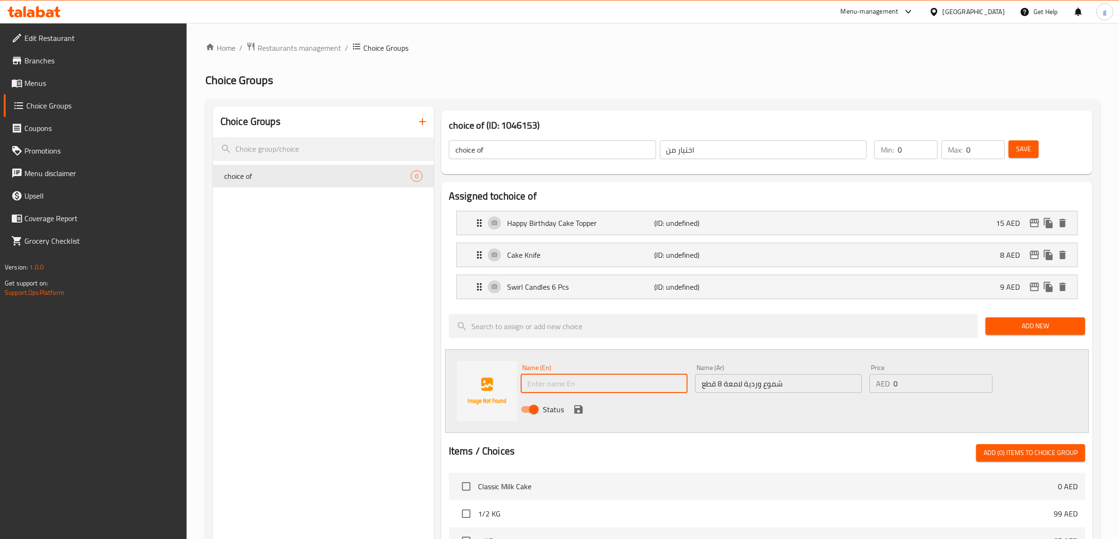
paste input "Pink Glitter Candles 8 Pcs"
type input "Pink Glitter Candles 8 Pcs"
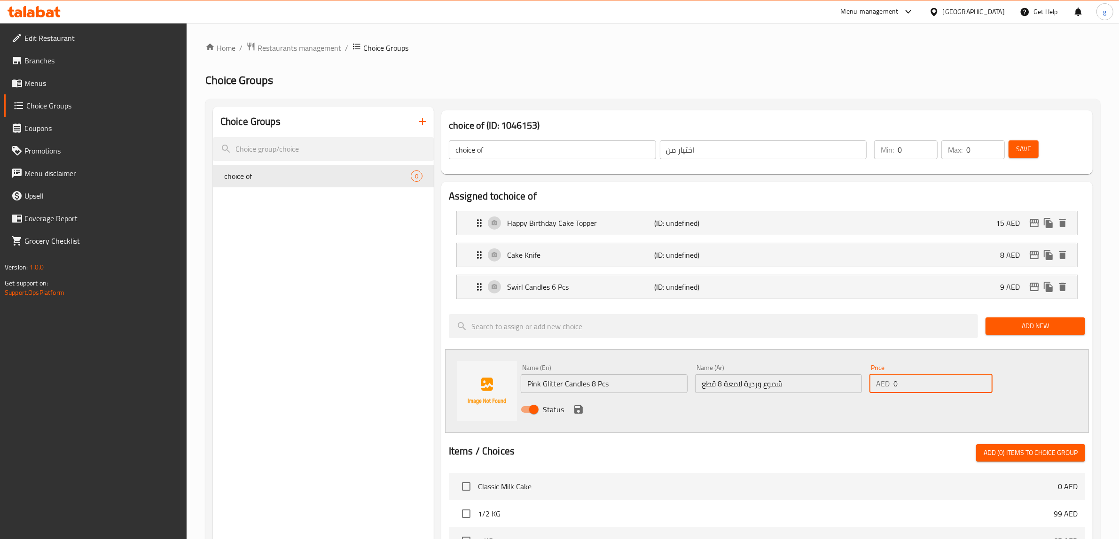
drag, startPoint x: 899, startPoint y: 383, endPoint x: 891, endPoint y: 389, distance: 9.8
click at [891, 389] on div "AED 0 Price" at bounding box center [930, 383] width 123 height 19
type input "8"
click at [576, 409] on icon "save" at bounding box center [578, 409] width 8 height 8
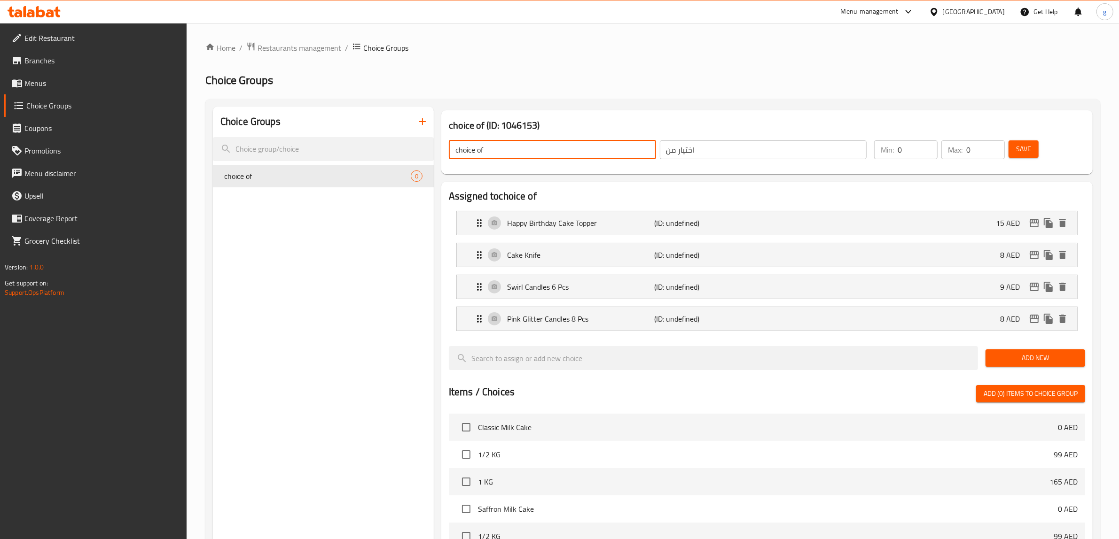
drag, startPoint x: 533, startPoint y: 146, endPoint x: 446, endPoint y: 150, distance: 87.0
click at [443, 147] on div "choice of ​ اختيار من ​" at bounding box center [657, 150] width 429 height 30
type input "ش"
type input "Add On's:"
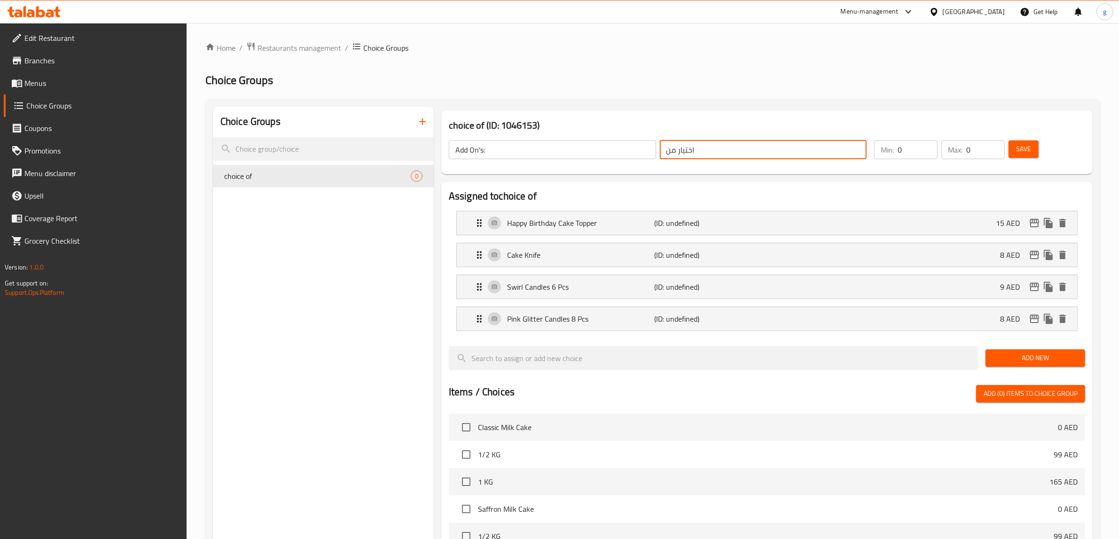
click at [745, 149] on input "اختيار من" at bounding box center [763, 149] width 207 height 19
drag, startPoint x: 670, startPoint y: 147, endPoint x: 664, endPoint y: 151, distance: 7.7
click at [664, 151] on input "text" at bounding box center [763, 149] width 207 height 19
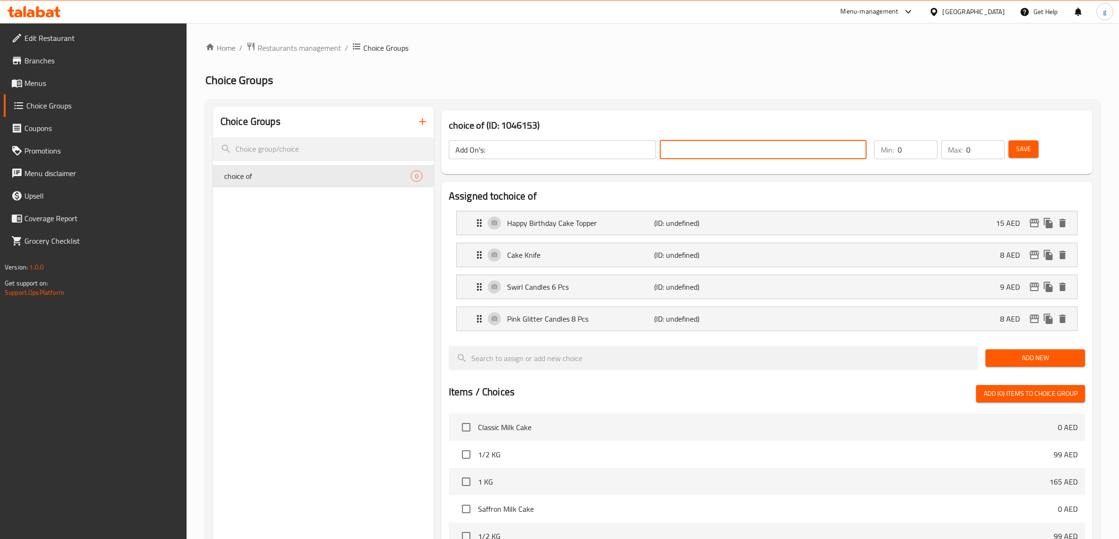
click at [664, 151] on input "text" at bounding box center [763, 149] width 207 height 19
type input "H"
type input "اضافات:"
click at [1015, 146] on button "Save" at bounding box center [1023, 148] width 30 height 17
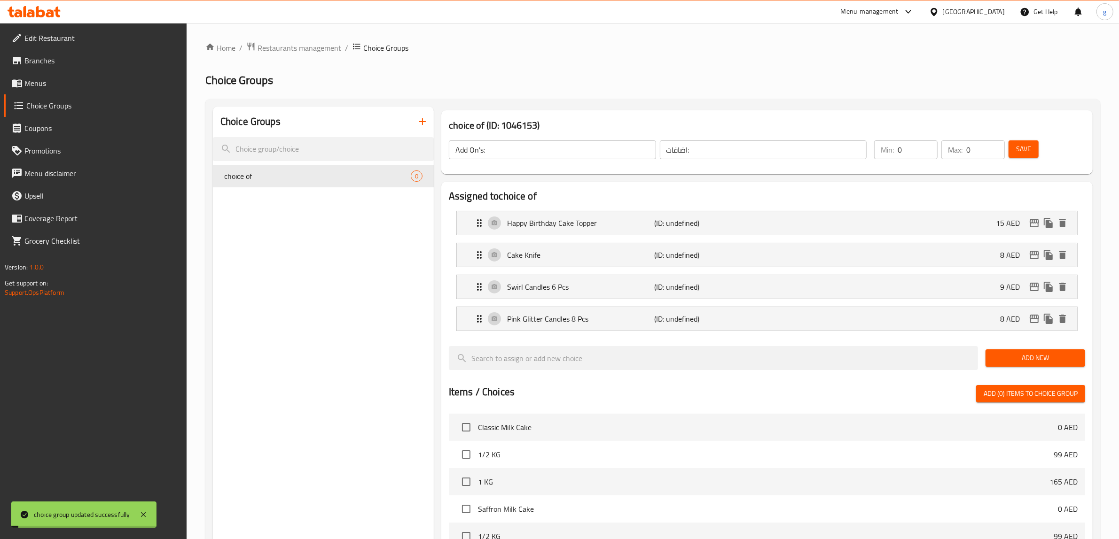
click at [307, 312] on div "Choice Groups choice of 0" at bounding box center [323, 459] width 221 height 704
click at [1023, 147] on span "Save" at bounding box center [1023, 149] width 15 height 12
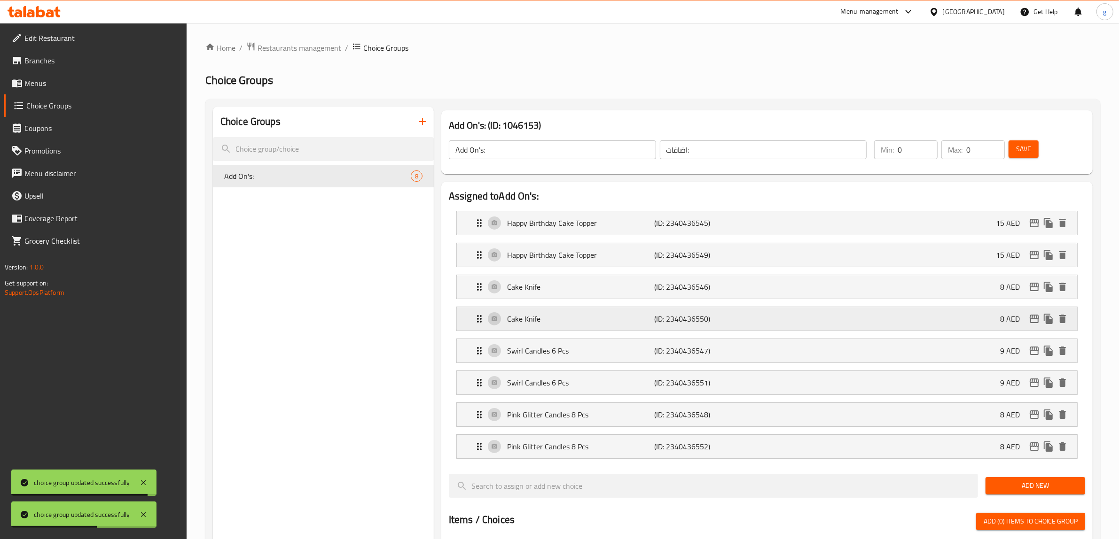
click at [1052, 327] on div "Cake Knife (ID: 2340436550) 8 AED" at bounding box center [767, 318] width 620 height 23
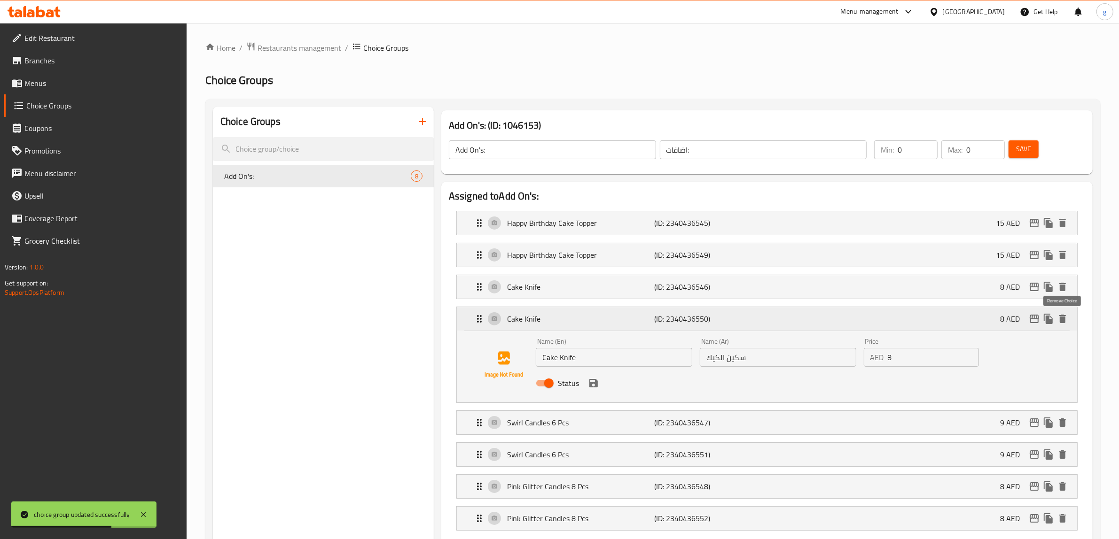
click at [1052, 321] on icon "delete" at bounding box center [1062, 319] width 7 height 8
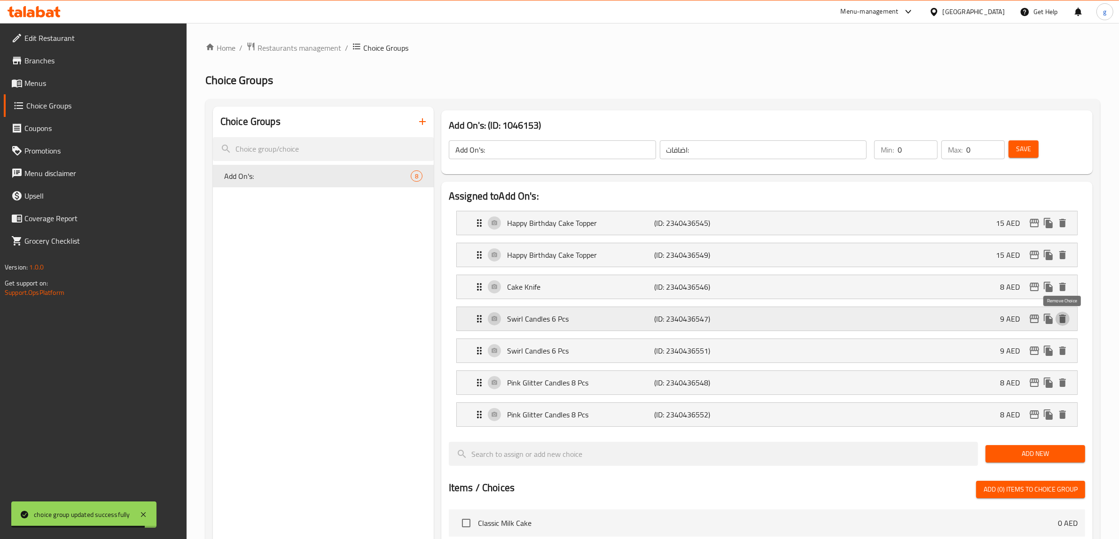
click at [1052, 320] on icon "delete" at bounding box center [1062, 319] width 7 height 8
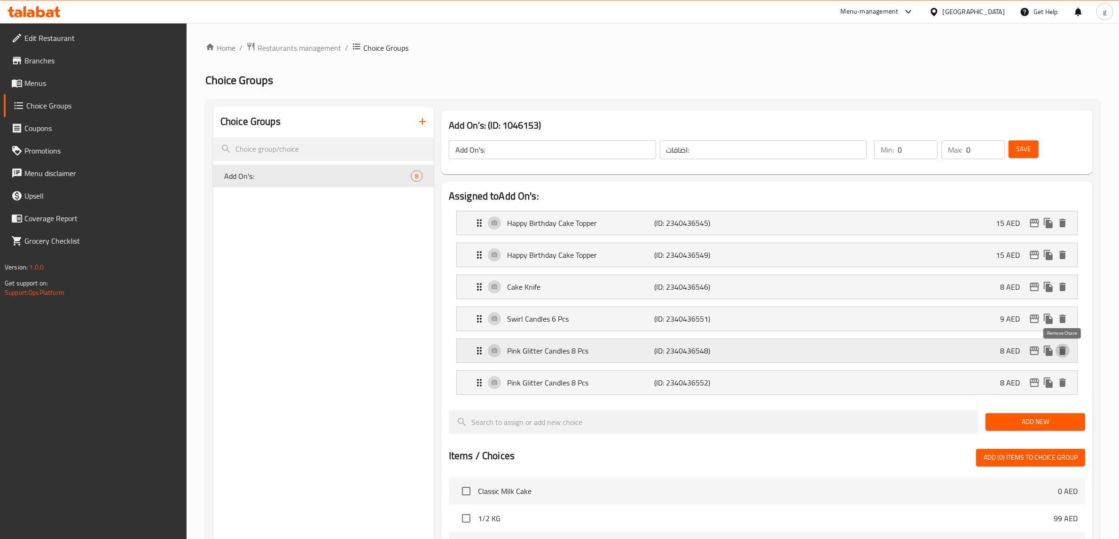
click at [1052, 345] on button "delete" at bounding box center [1062, 351] width 14 height 14
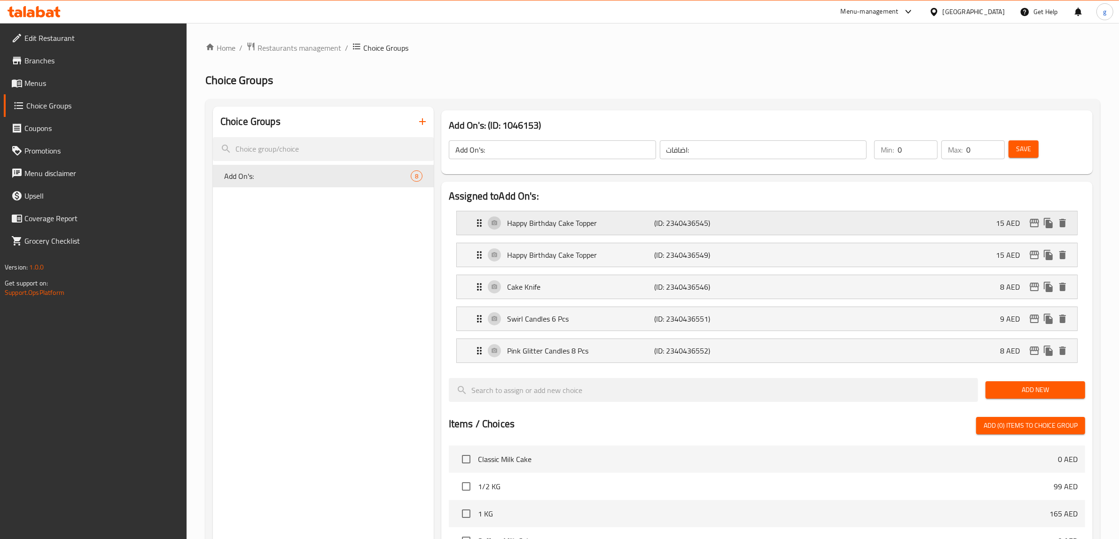
click at [1052, 224] on icon "delete" at bounding box center [1062, 223] width 11 height 11
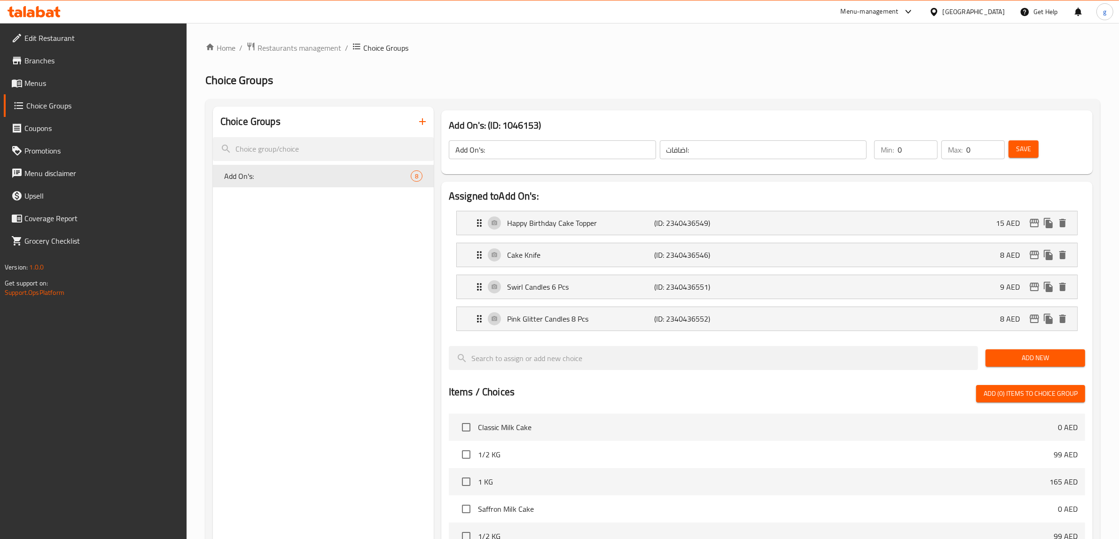
click at [1016, 149] on span "Save" at bounding box center [1023, 149] width 15 height 12
click at [289, 264] on div "Choice Groups Add On's: 4" at bounding box center [323, 459] width 221 height 704
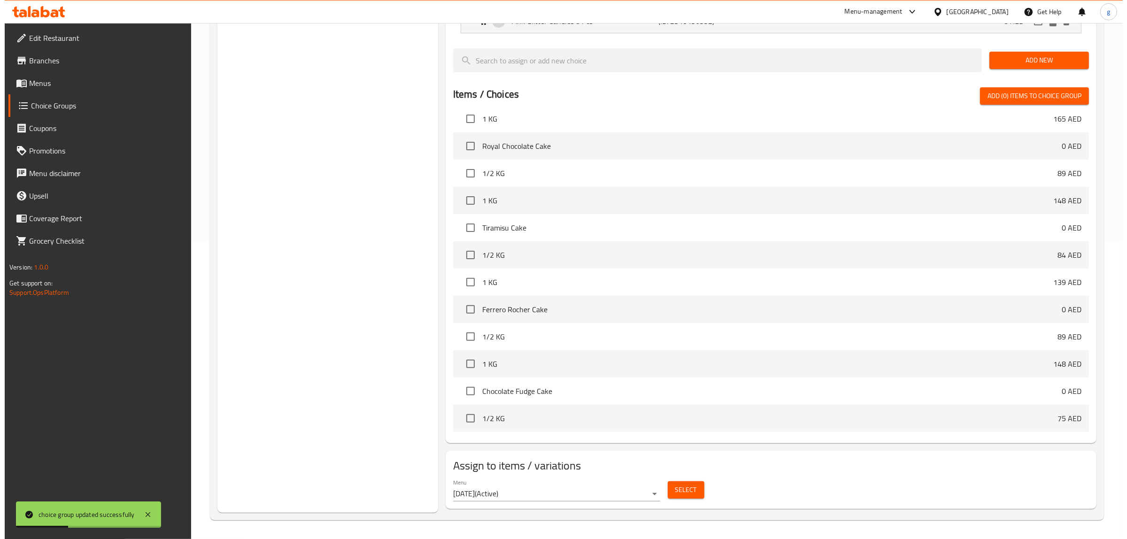
scroll to position [235, 0]
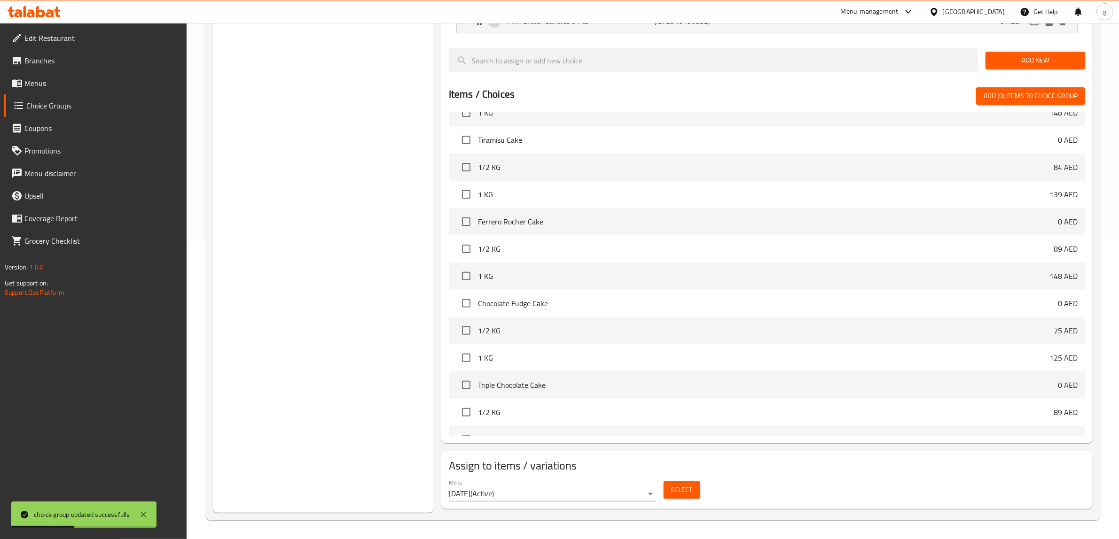
click at [674, 494] on span "Select" at bounding box center [682, 490] width 22 height 12
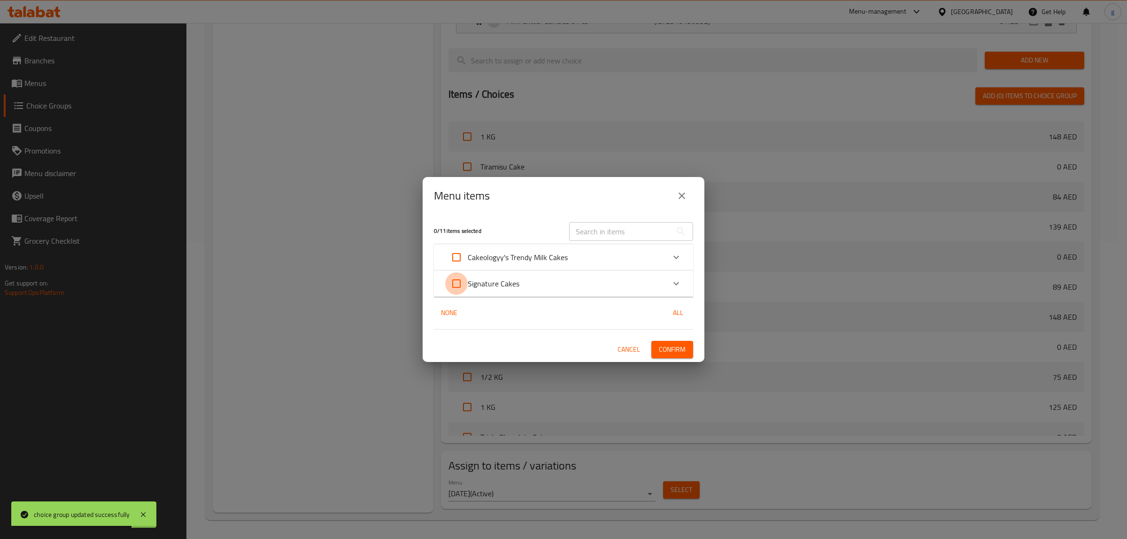
click at [461, 282] on input "Expand" at bounding box center [456, 283] width 23 height 23
checkbox input "true"
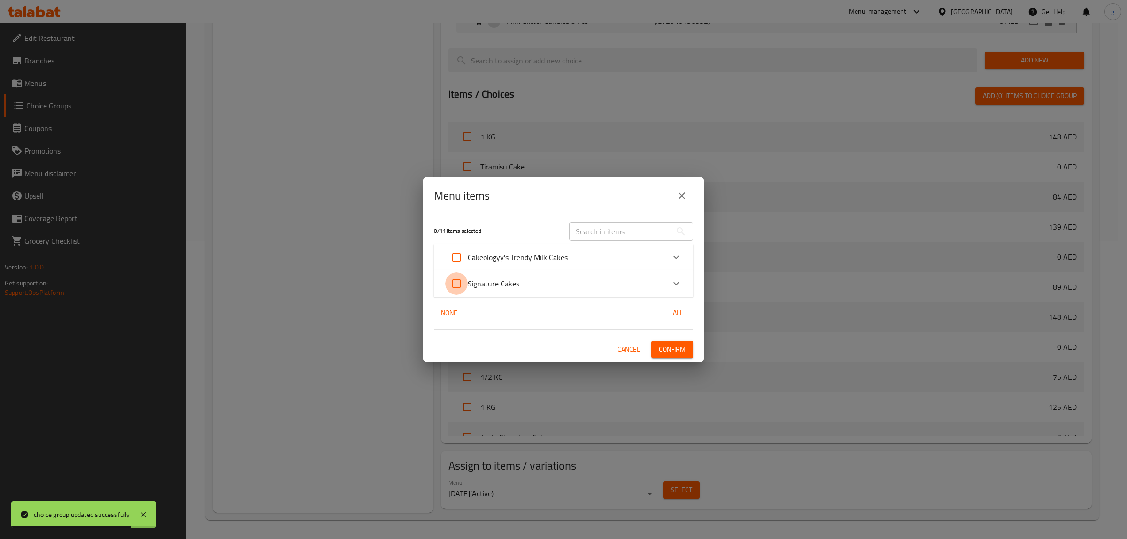
checkbox input "true"
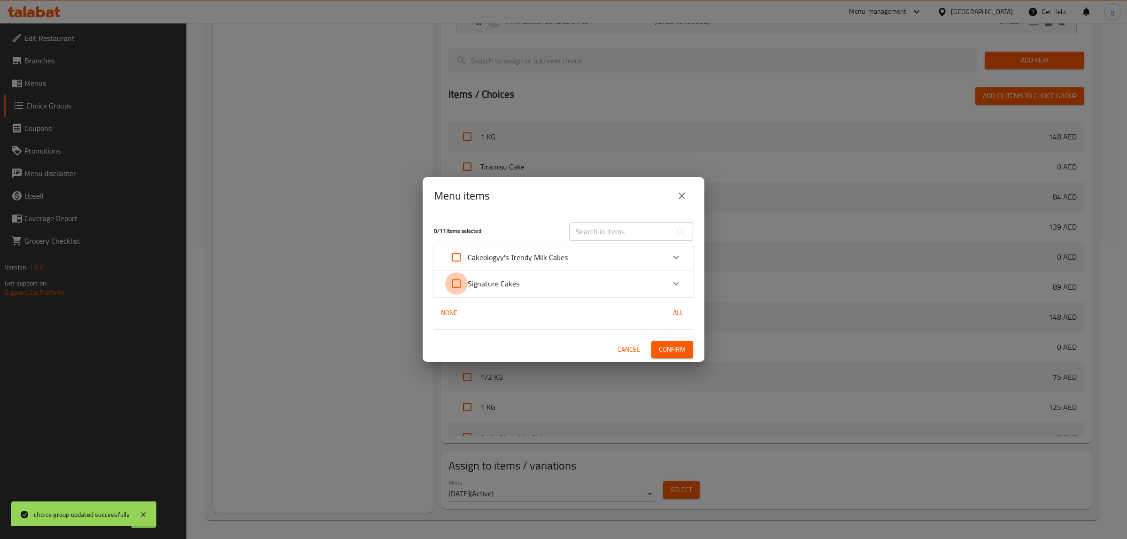
checkbox input "true"
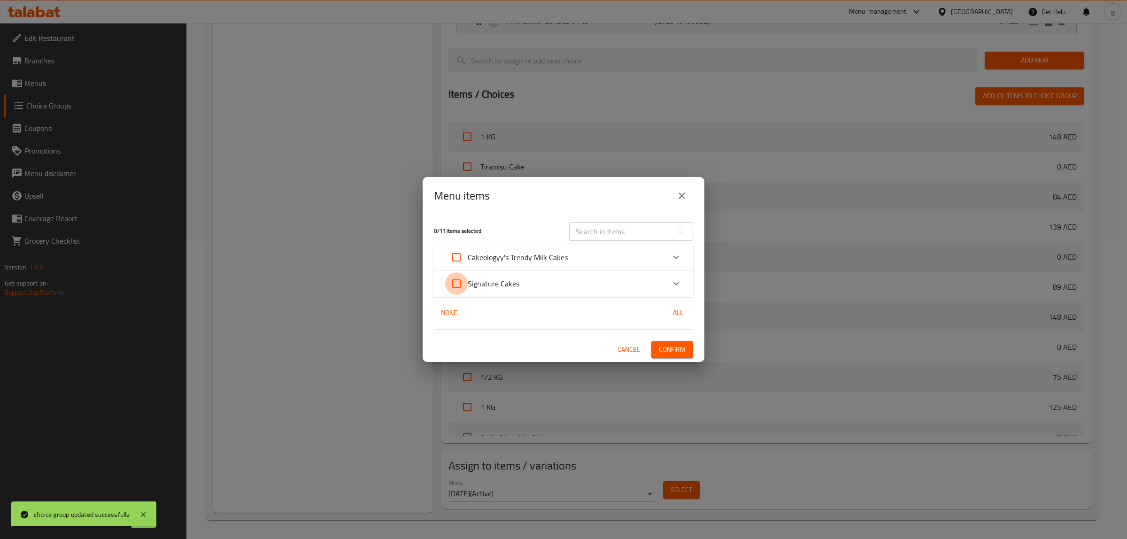
checkbox input "true"
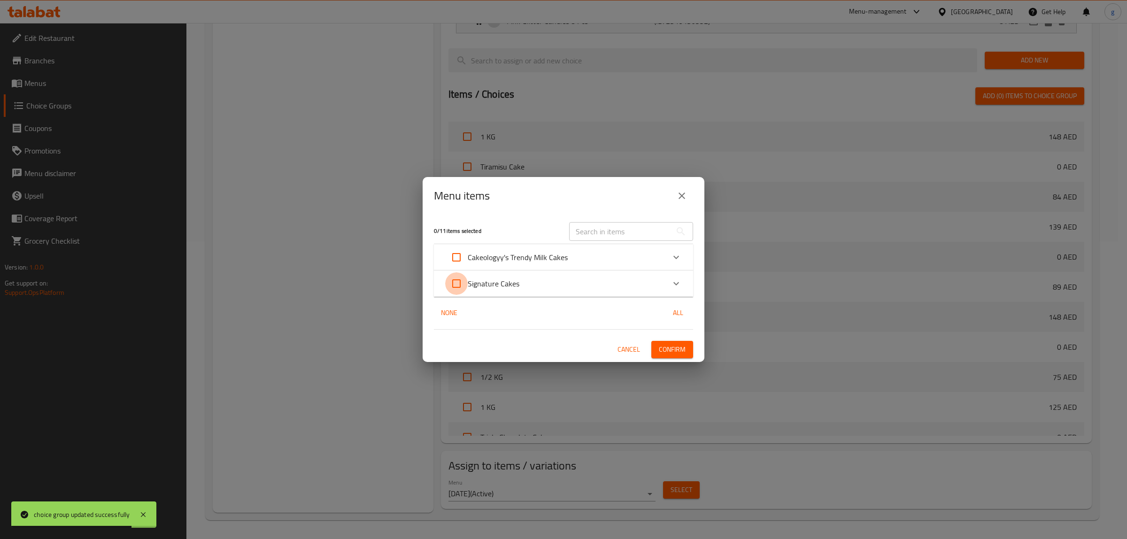
checkbox input "true"
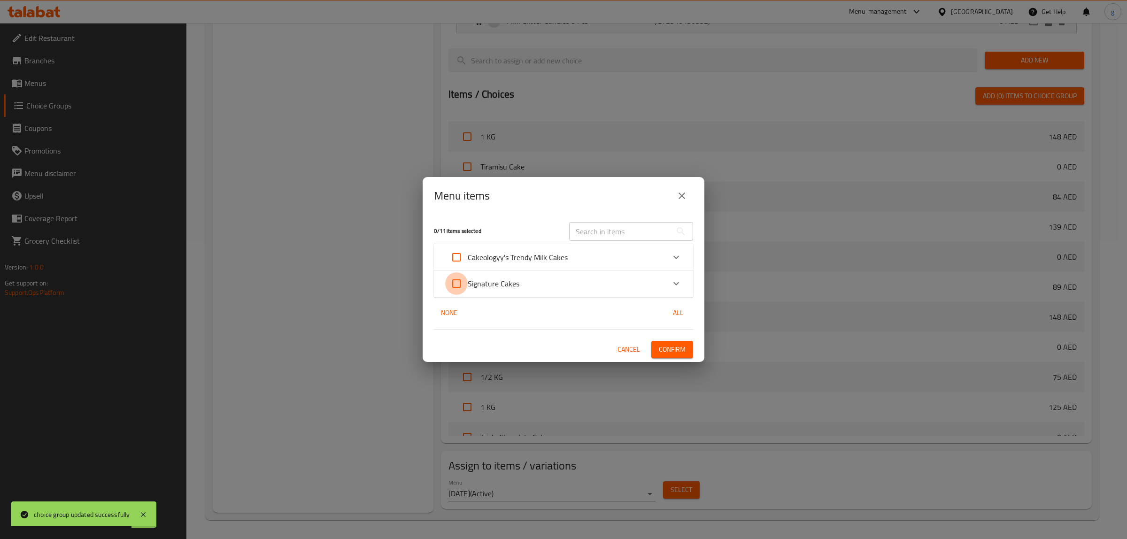
checkbox input "true"
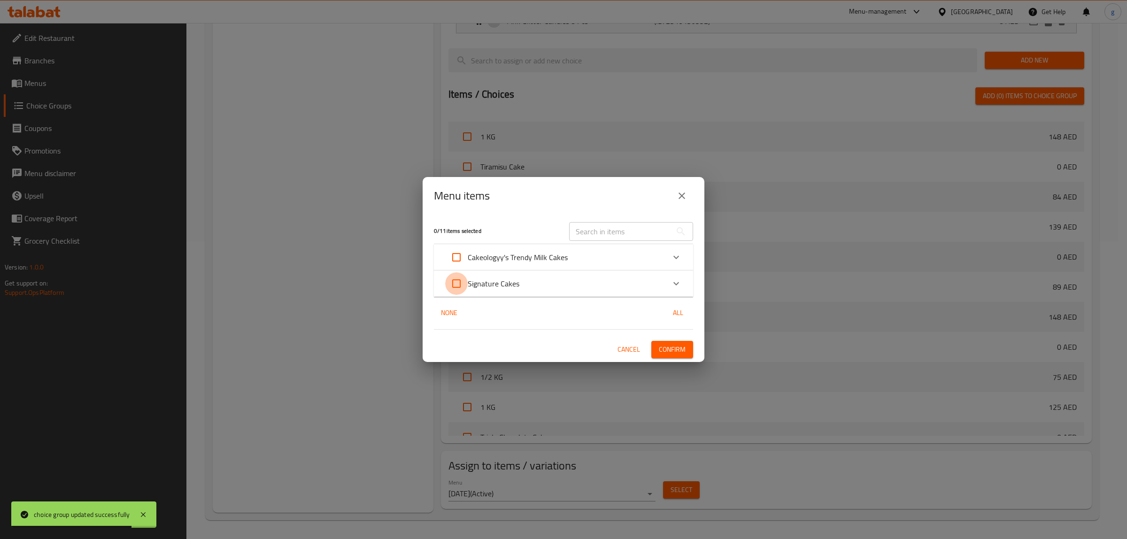
checkbox input "true"
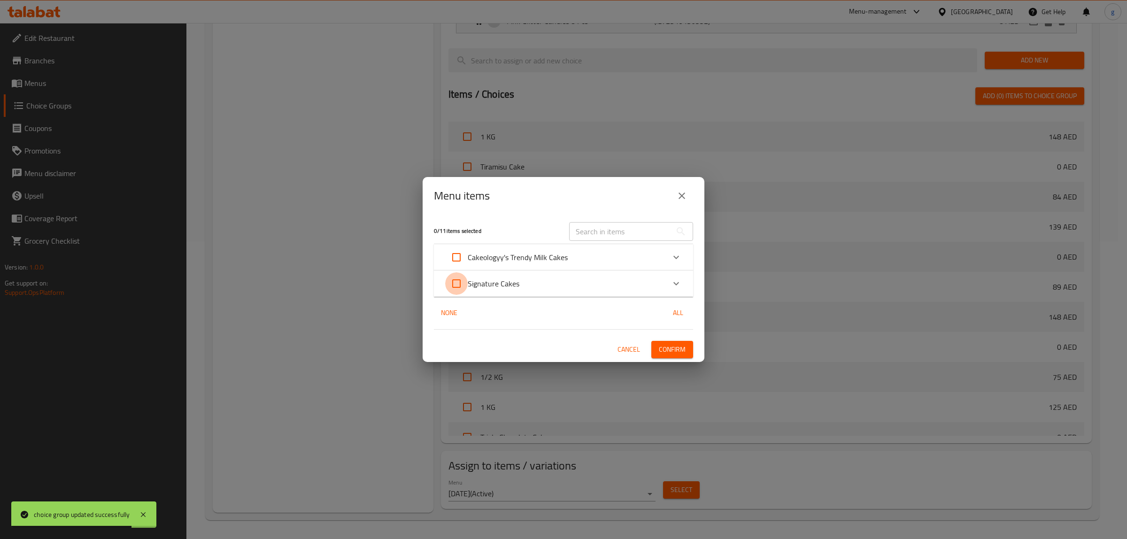
checkbox input "true"
click at [677, 289] on icon "Expand" at bounding box center [676, 283] width 11 height 11
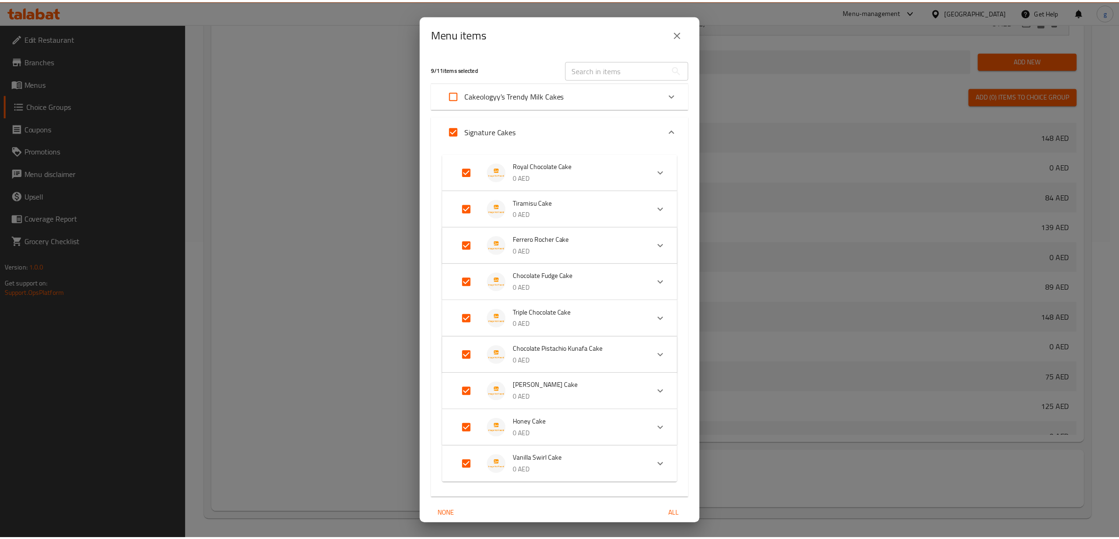
scroll to position [39, 0]
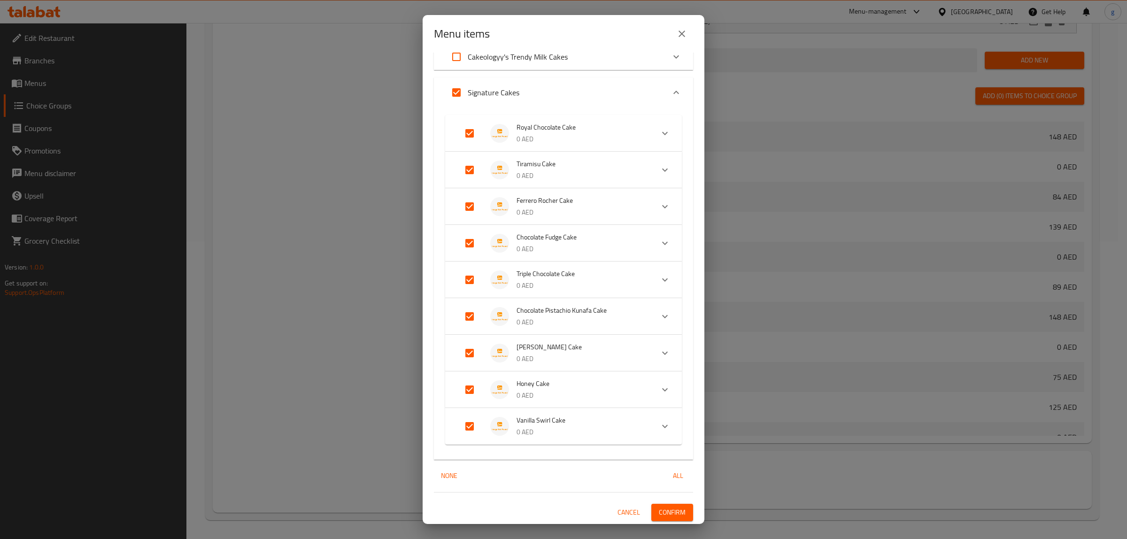
click at [652, 502] on div "9 / 11 items selected ​ Cakeologyy's Trendy Milk Cakes Classic Milk Cake 0 AED …" at bounding box center [564, 289] width 282 height 472
click at [659, 511] on span "Confirm" at bounding box center [672, 513] width 27 height 12
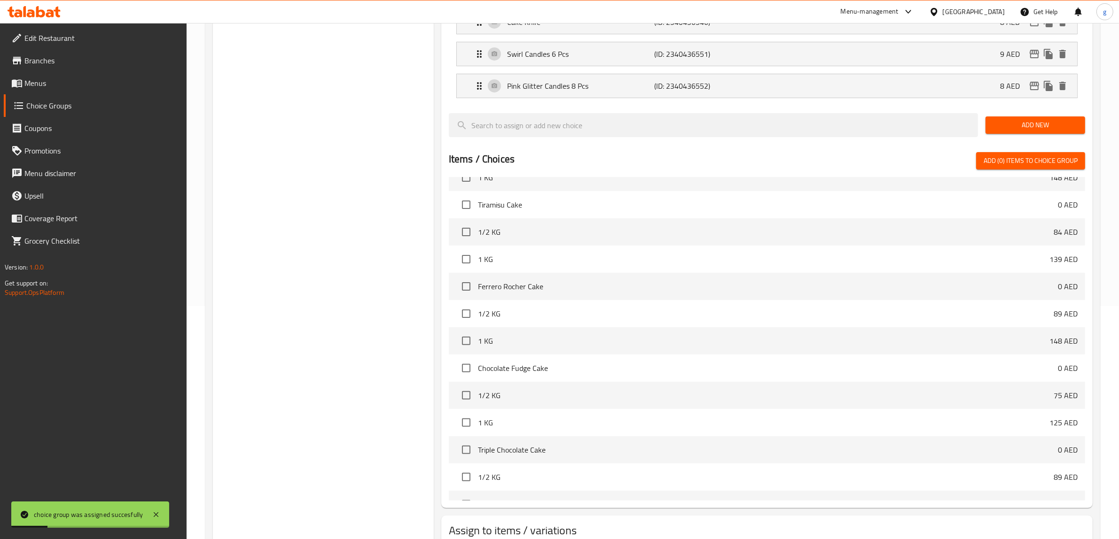
scroll to position [181, 0]
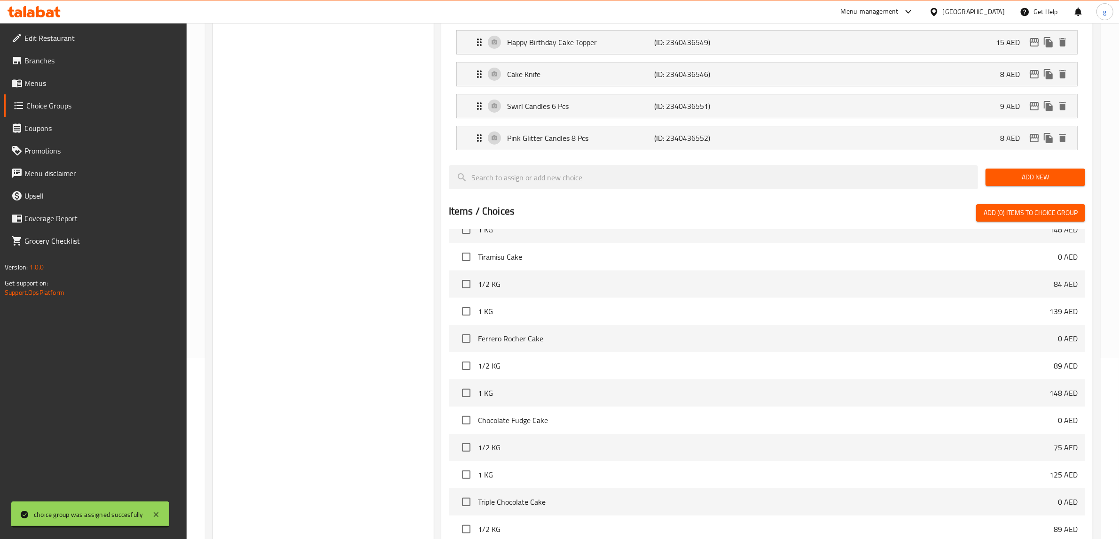
click at [47, 84] on span "Menus" at bounding box center [101, 83] width 155 height 11
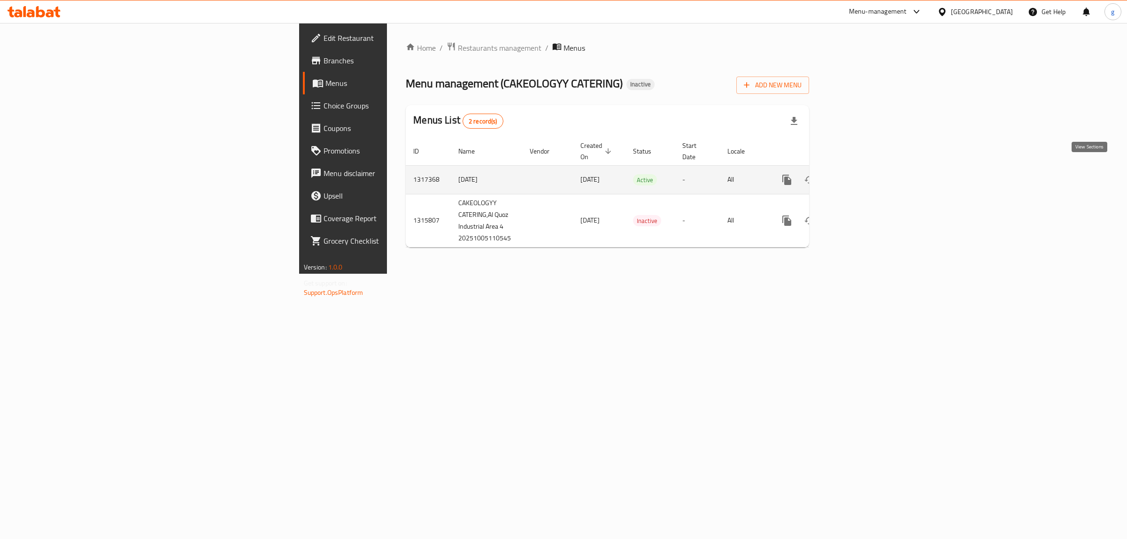
click at [861, 174] on icon "enhanced table" at bounding box center [854, 179] width 11 height 11
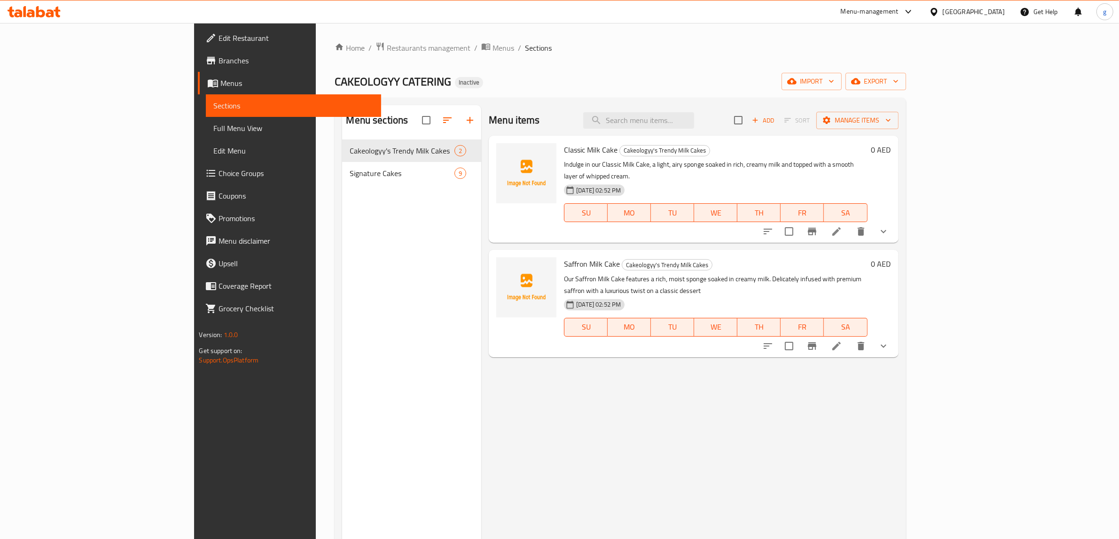
click at [220, 78] on span "Menus" at bounding box center [296, 83] width 153 height 11
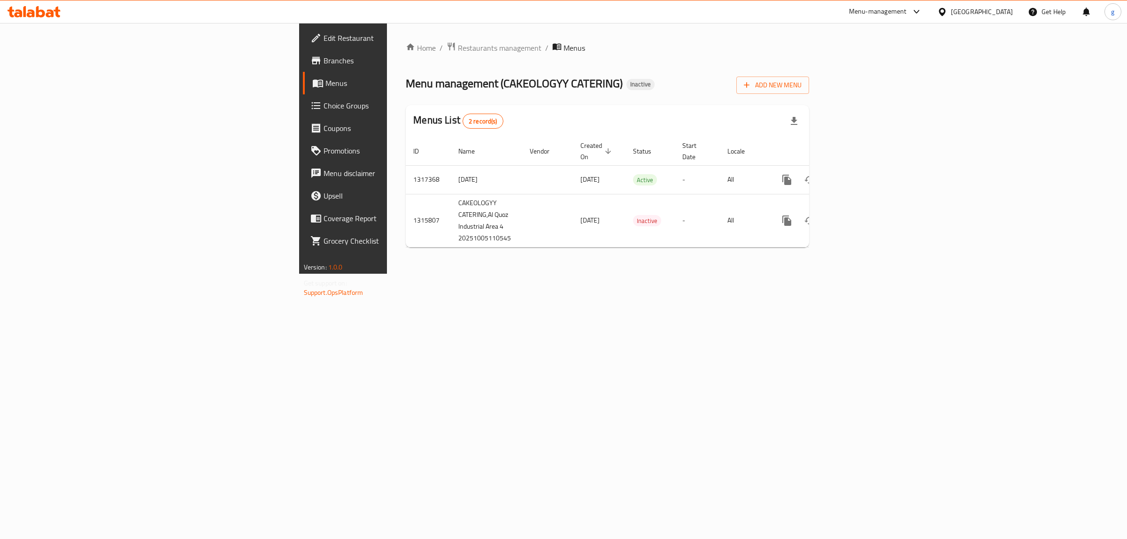
click at [326, 80] on span "Menus" at bounding box center [403, 83] width 155 height 11
click at [859, 176] on icon "enhanced table" at bounding box center [855, 180] width 8 height 8
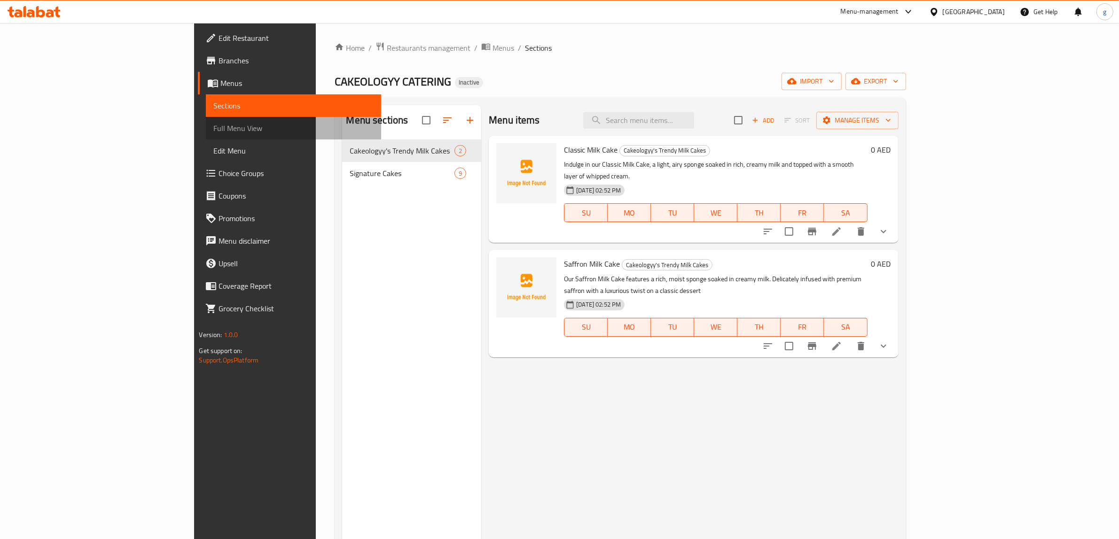
click at [213, 125] on span "Full Menu View" at bounding box center [293, 128] width 160 height 11
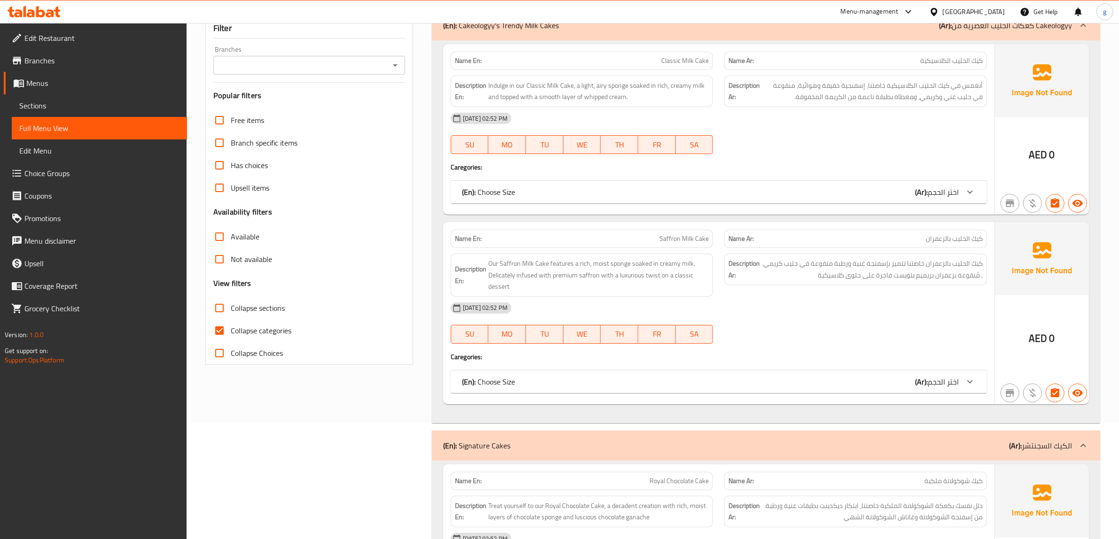
scroll to position [117, 0]
click at [225, 331] on input "Collapse categories" at bounding box center [219, 329] width 23 height 23
checkbox input "false"
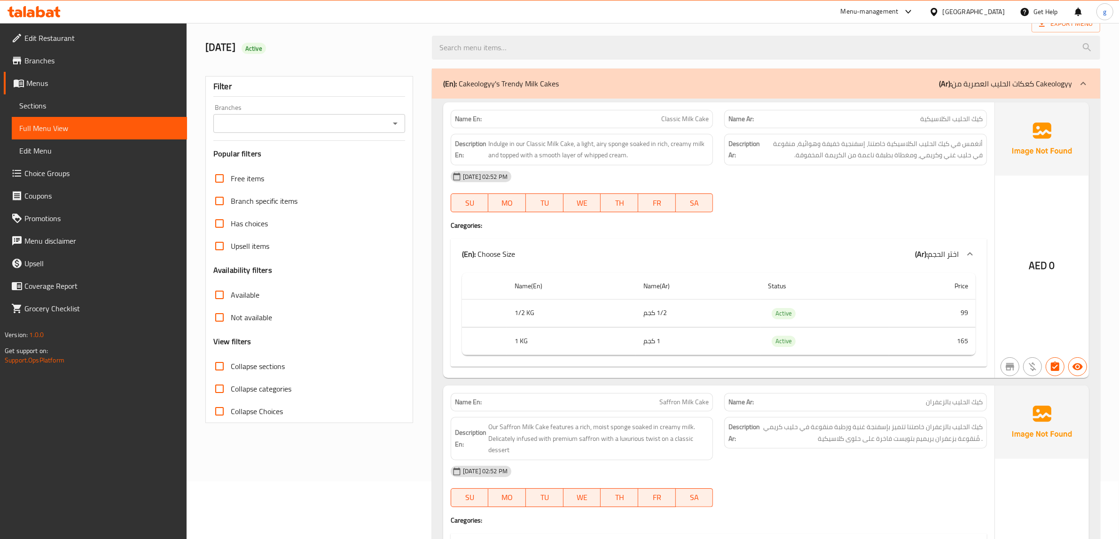
scroll to position [59, 0]
click at [503, 144] on span "Indulge in our Classic Milk Cake, a light, airy sponge soaked in rich, creamy m…" at bounding box center [598, 148] width 221 height 23
click at [800, 179] on div "[DATE] 02:52 PM" at bounding box center [718, 175] width 547 height 23
click at [508, 438] on span "Our Saffron Milk Cake features a rich, moist sponge soaked in creamy milk. Deli…" at bounding box center [598, 437] width 221 height 35
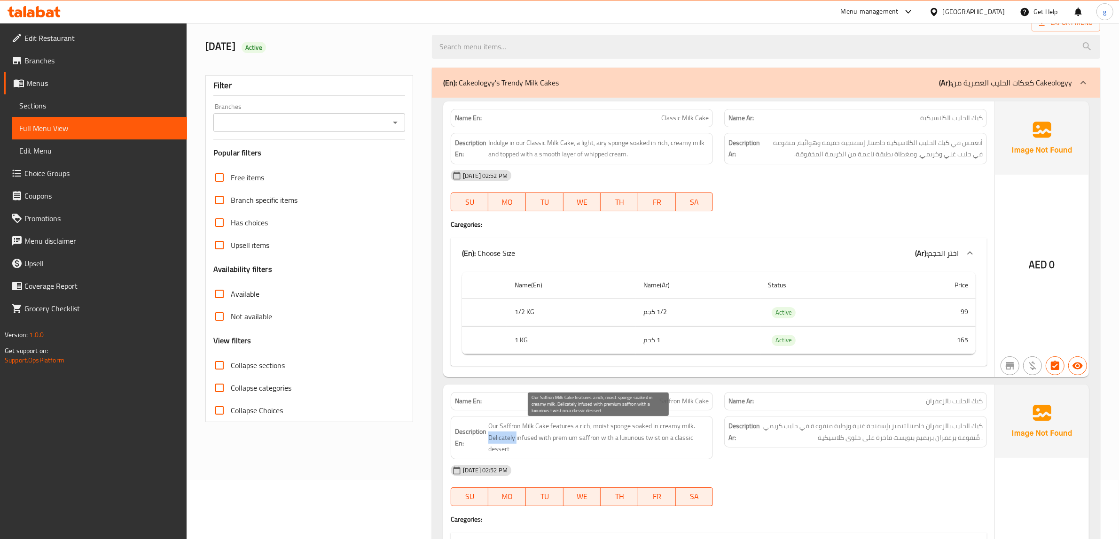
click at [508, 438] on span "Our Saffron Milk Cake features a rich, moist sponge soaked in creamy milk. Deli…" at bounding box center [598, 437] width 221 height 35
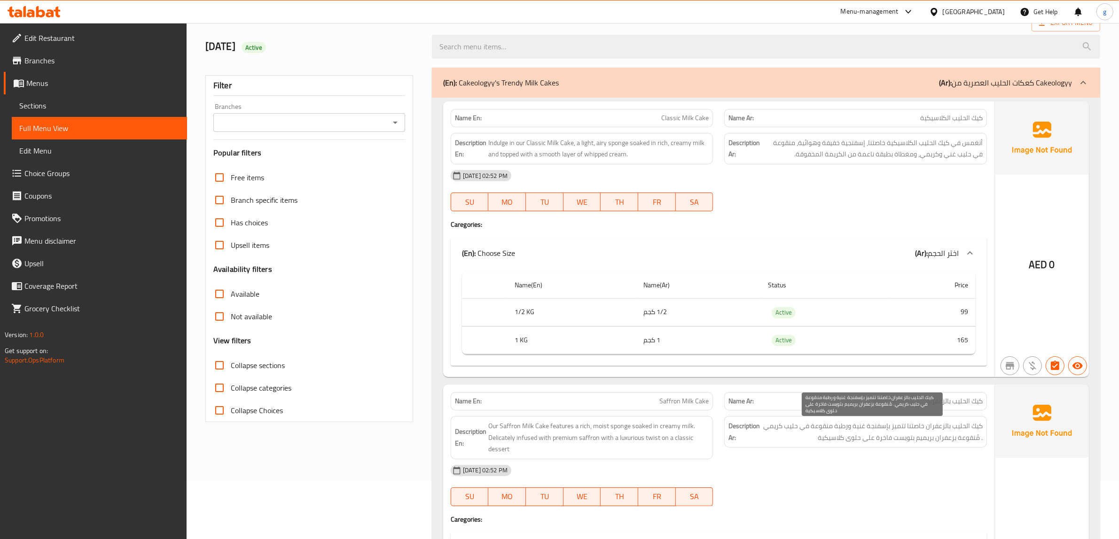
click at [961, 443] on span "كيك الحليب بالزعفران خاصتنا تتميز بإسفنجة غنية ورطبة منقوعة في حليب كريمي . مُن…" at bounding box center [872, 431] width 221 height 23
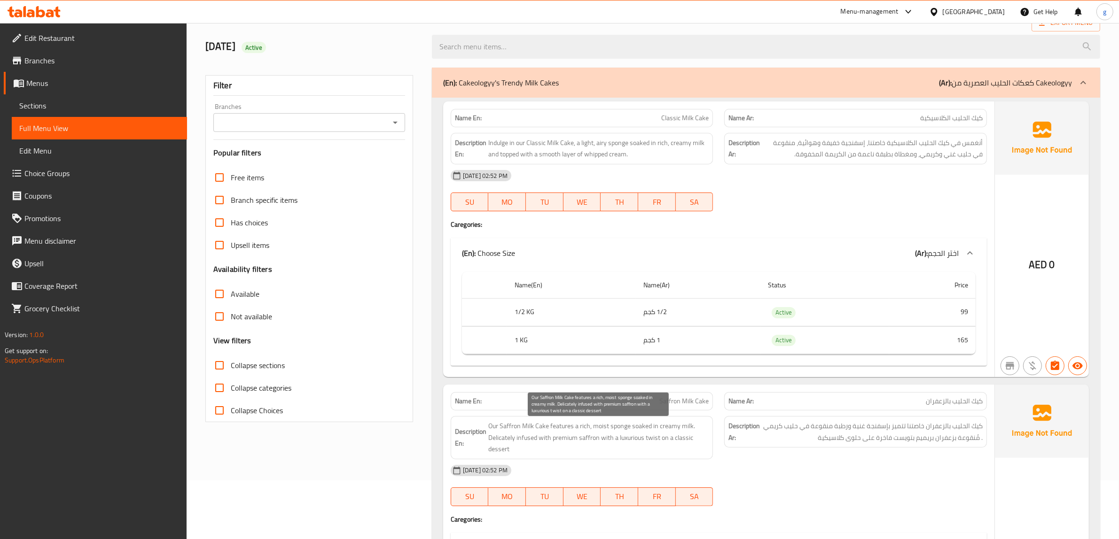
click at [496, 431] on span "Our Saffron Milk Cake features a rich, moist sponge soaked in creamy milk. Deli…" at bounding box center [598, 437] width 221 height 35
click at [499, 437] on span "Our Saffron Milk Cake features a rich, moist sponge soaked in creamy milk. Deli…" at bounding box center [598, 437] width 221 height 35
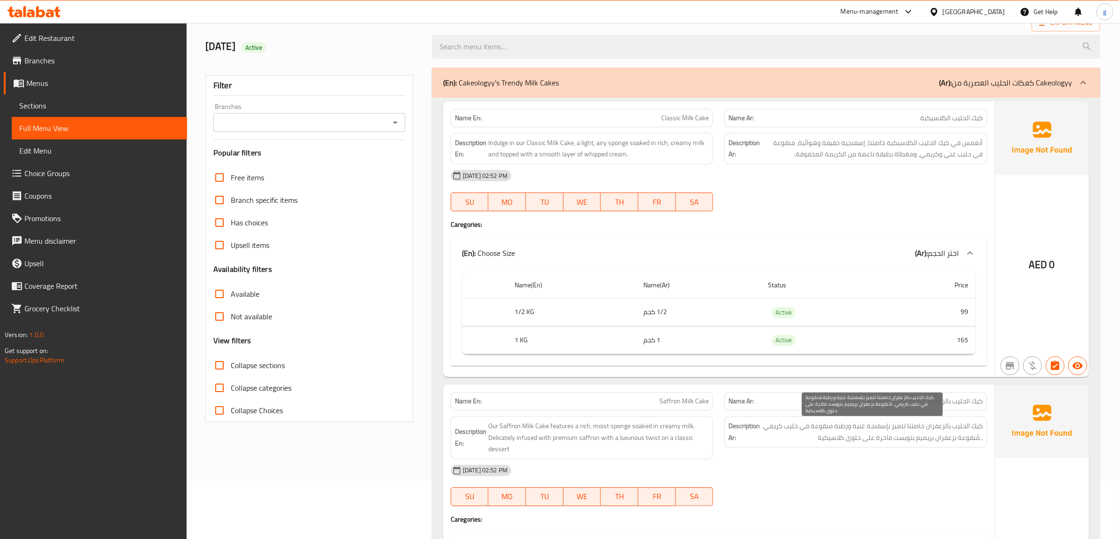
click at [977, 440] on span "كيك الحليب بالزعفران خاصتنا تتميز بإسفنجة غنية ورطبة منقوعة في حليب كريمي . مُن…" at bounding box center [872, 431] width 221 height 23
click at [875, 466] on div "[DATE] 02:52 PM" at bounding box center [718, 470] width 547 height 23
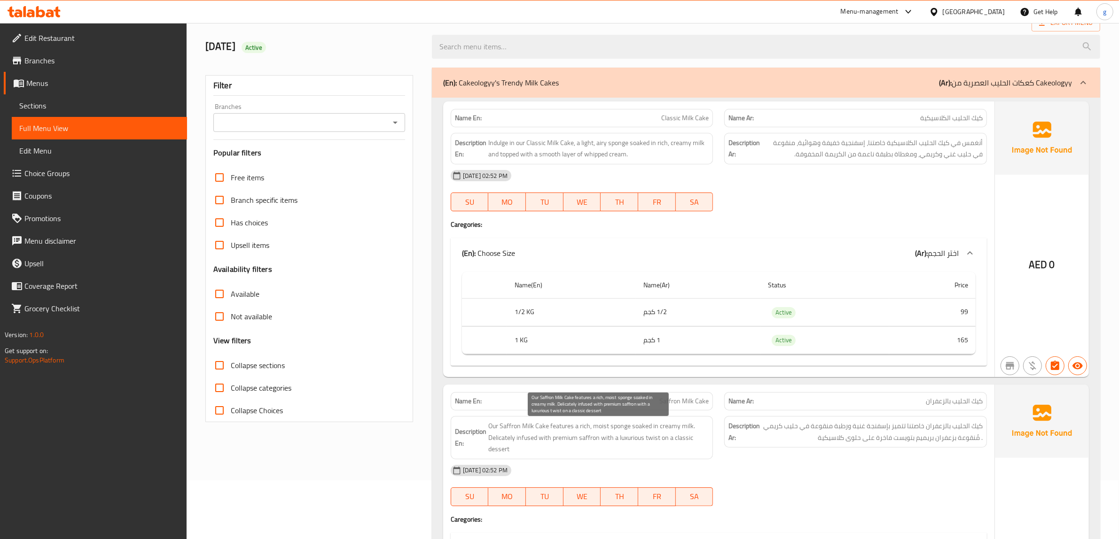
click at [508, 444] on span "Our Saffron Milk Cake features a rich, moist sponge soaked in creamy milk. Deli…" at bounding box center [598, 437] width 221 height 35
click at [548, 449] on span "Our Saffron Milk Cake features a rich, moist sponge soaked in creamy milk. Deli…" at bounding box center [598, 437] width 221 height 35
click at [495, 433] on span "Our Saffron Milk Cake features a rich, moist sponge soaked in creamy milk. Deli…" at bounding box center [598, 437] width 221 height 35
click at [654, 394] on div "Name En: Saffron Milk Cake" at bounding box center [582, 401] width 263 height 18
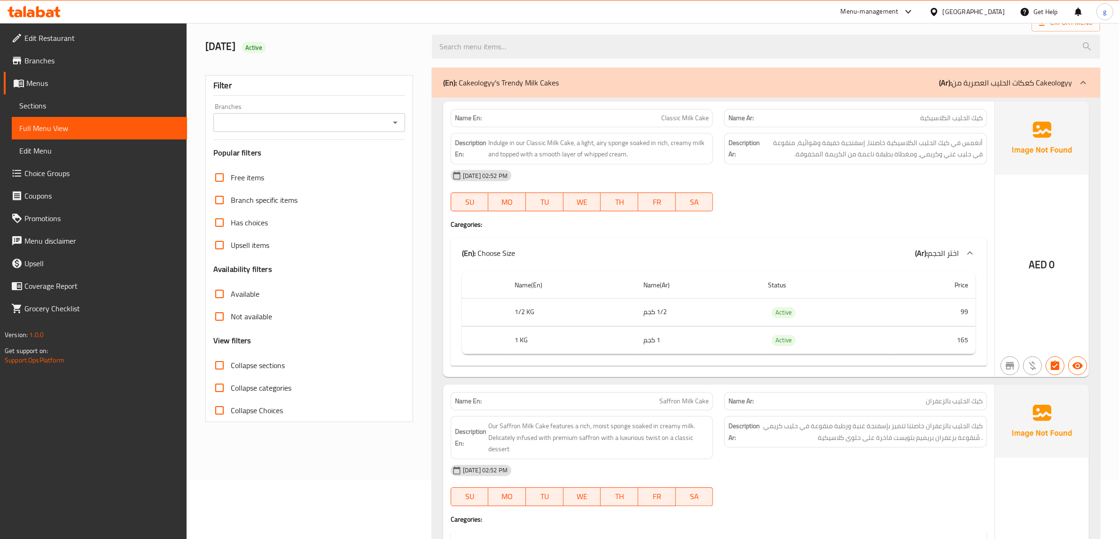
click at [666, 400] on span "Saffron Milk Cake" at bounding box center [683, 401] width 49 height 10
copy span "Saffron Milk Cake"
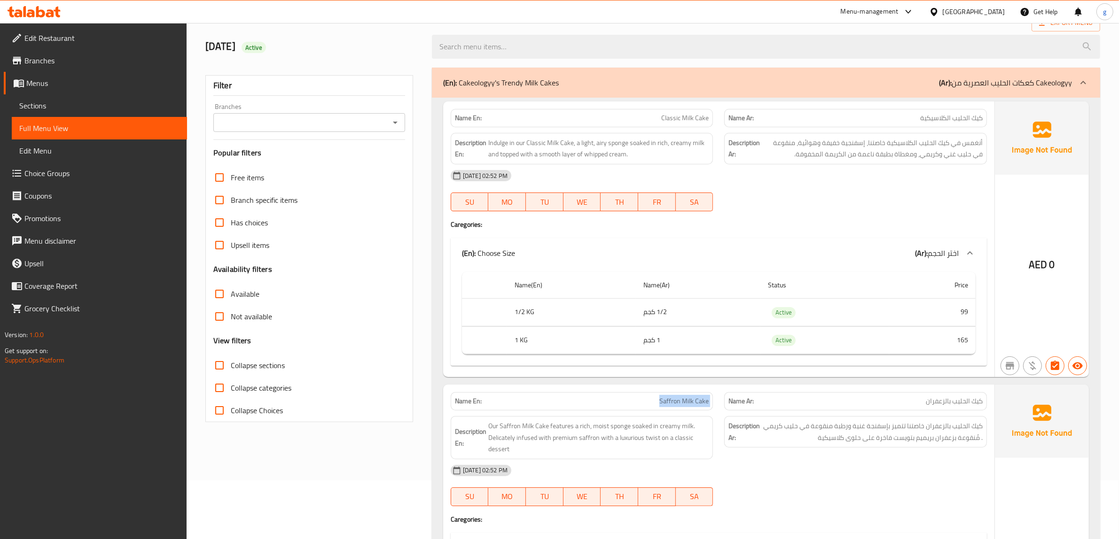
copy span "Saffron Milk Cake"
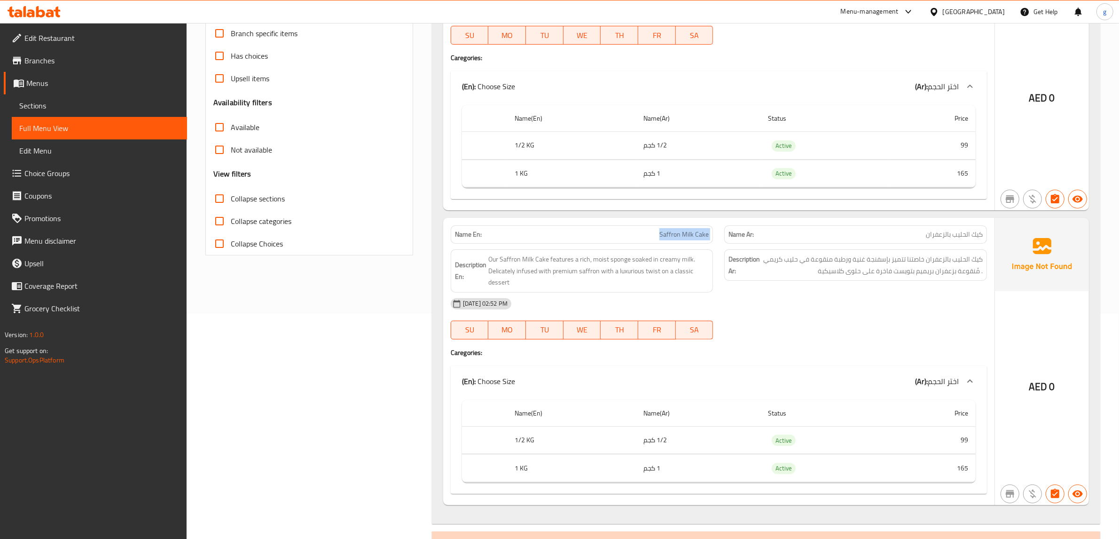
scroll to position [294, 0]
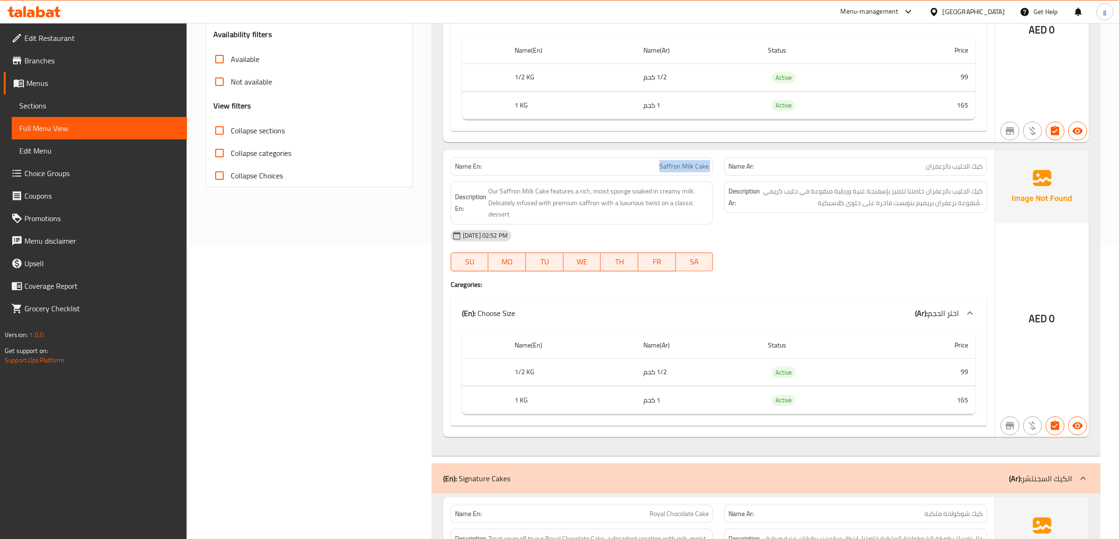
copy span "Saffron Milk Cake"
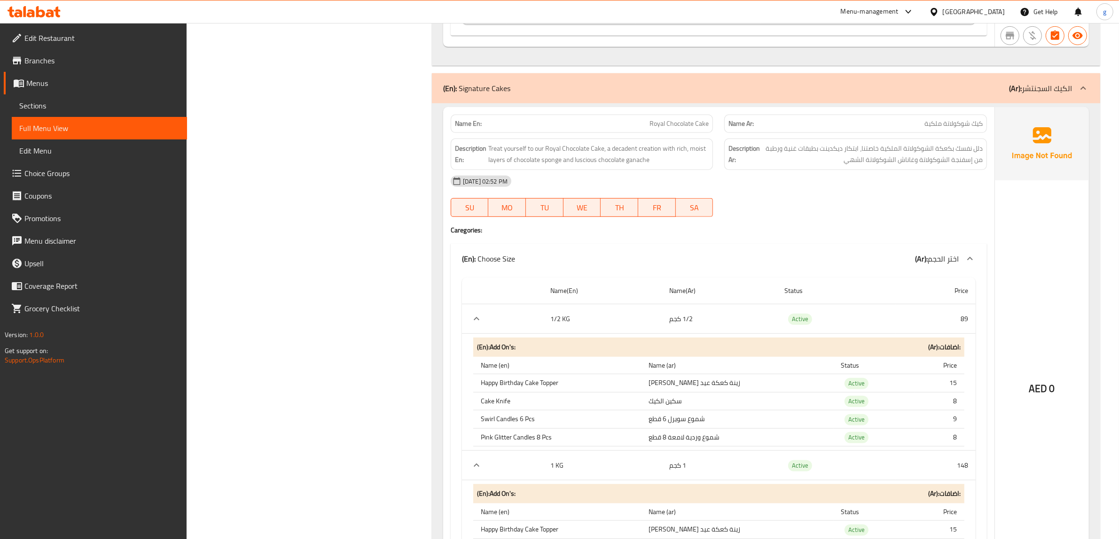
scroll to position [705, 0]
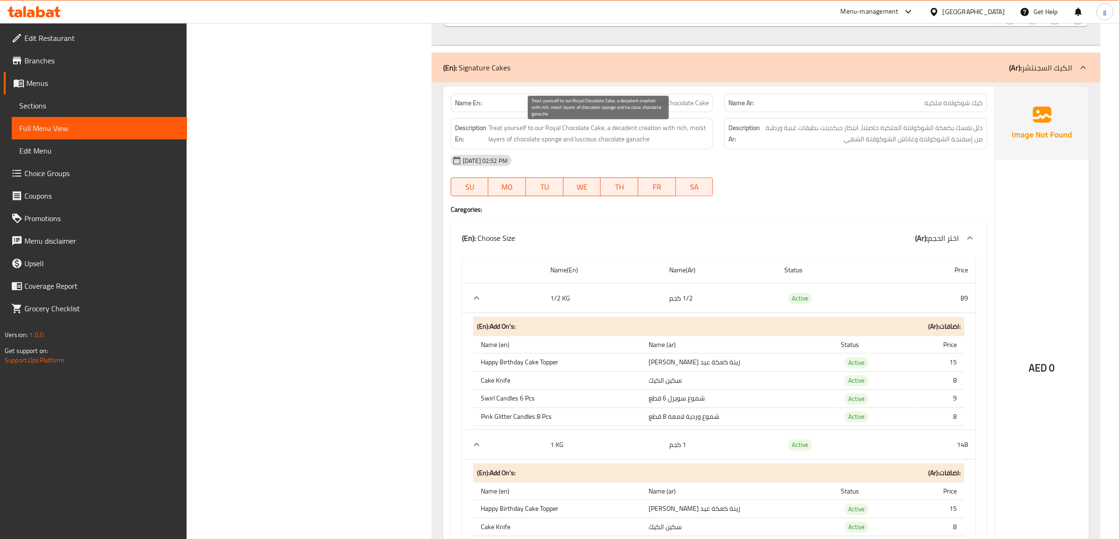
click at [626, 138] on span "Treat yourself to our Royal Chocolate Cake, a decadent creation with rich, mois…" at bounding box center [598, 133] width 221 height 23
click at [584, 149] on div "Description En: Treat yourself to our Royal Chocolate Cake, a decadent creation…" at bounding box center [582, 133] width 263 height 31
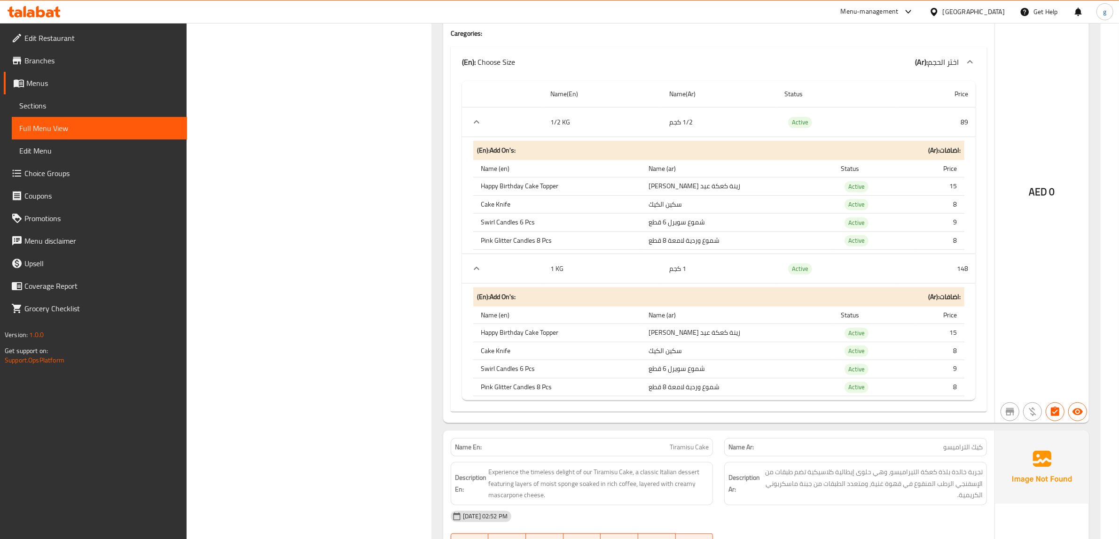
scroll to position [822, 0]
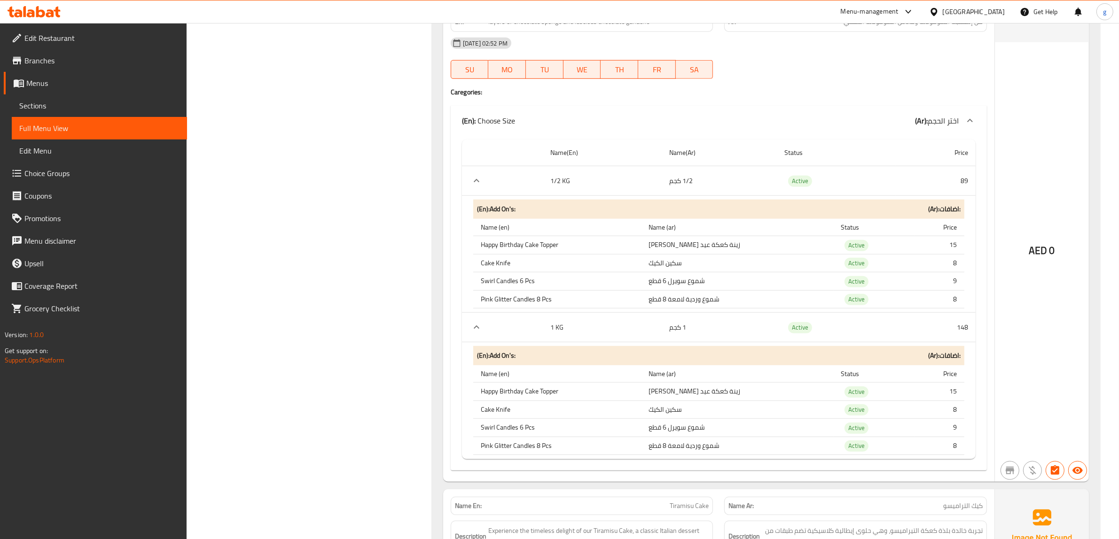
click at [752, 336] on td "1 كجم" at bounding box center [718, 328] width 115 height 30
click at [491, 331] on td "choices table" at bounding box center [502, 328] width 81 height 30
click at [474, 331] on icon "expand row" at bounding box center [476, 327] width 11 height 11
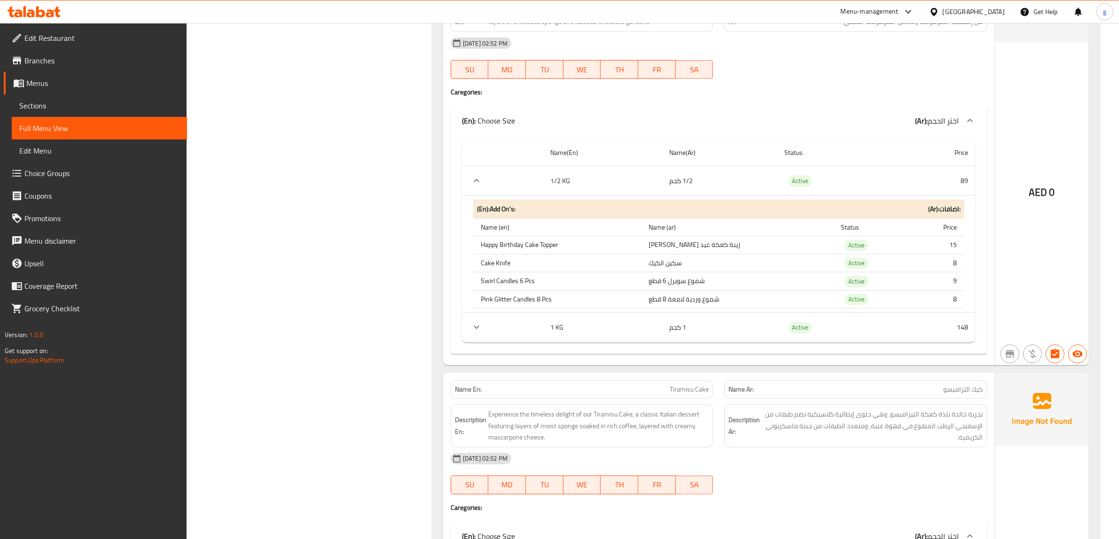
click at [474, 331] on icon "expand row" at bounding box center [476, 327] width 11 height 11
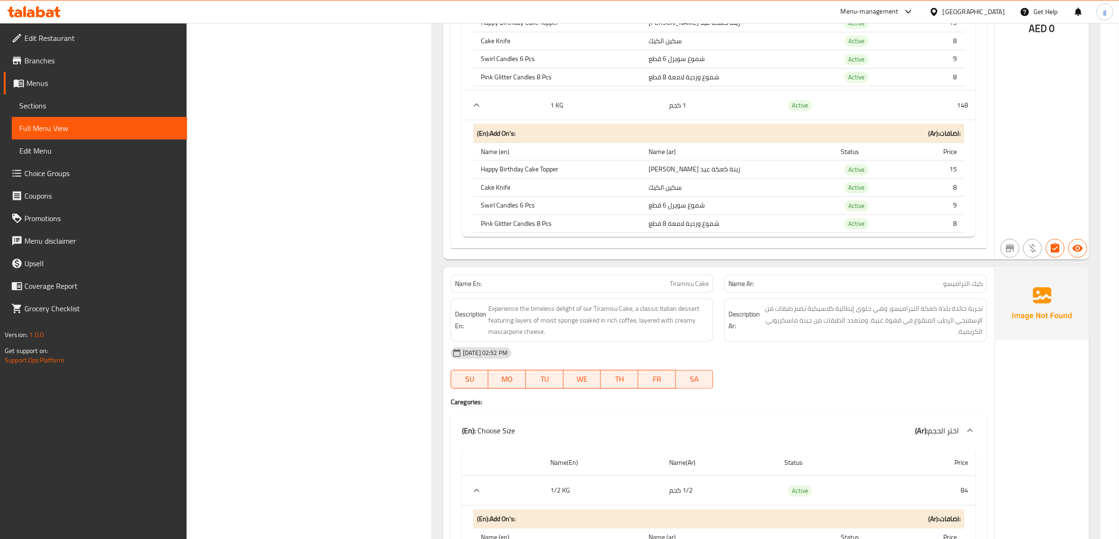
scroll to position [1057, 0]
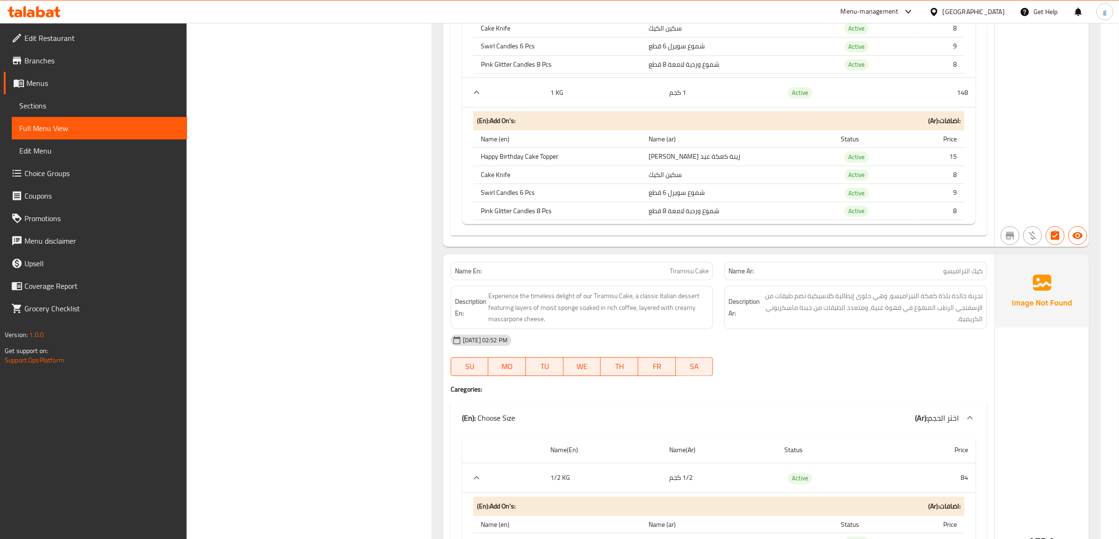
click at [660, 271] on div "Name En: Tiramisu Cake" at bounding box center [582, 271] width 263 height 18
click at [661, 272] on div "Name En: Tiramisu Cake" at bounding box center [582, 271] width 263 height 18
click at [676, 291] on div "Description En: Experience the timeless delight of our Tiramisu Cake, a classic…" at bounding box center [582, 307] width 274 height 54
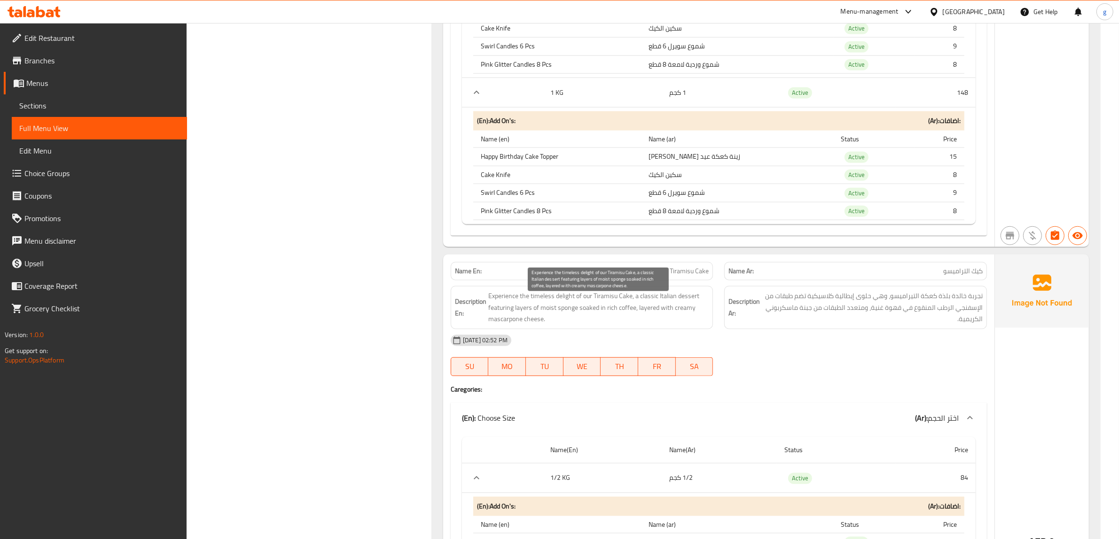
click at [693, 313] on span "Experience the timeless delight of our Tiramisu Cake, a classic Italian dessert…" at bounding box center [598, 307] width 221 height 35
click at [791, 329] on div "Description Ar: تجربة خالدة بلذة كعكة التيراميسو، وهي حلوى إيطالية كلاسيكية تضم…" at bounding box center [855, 307] width 263 height 43
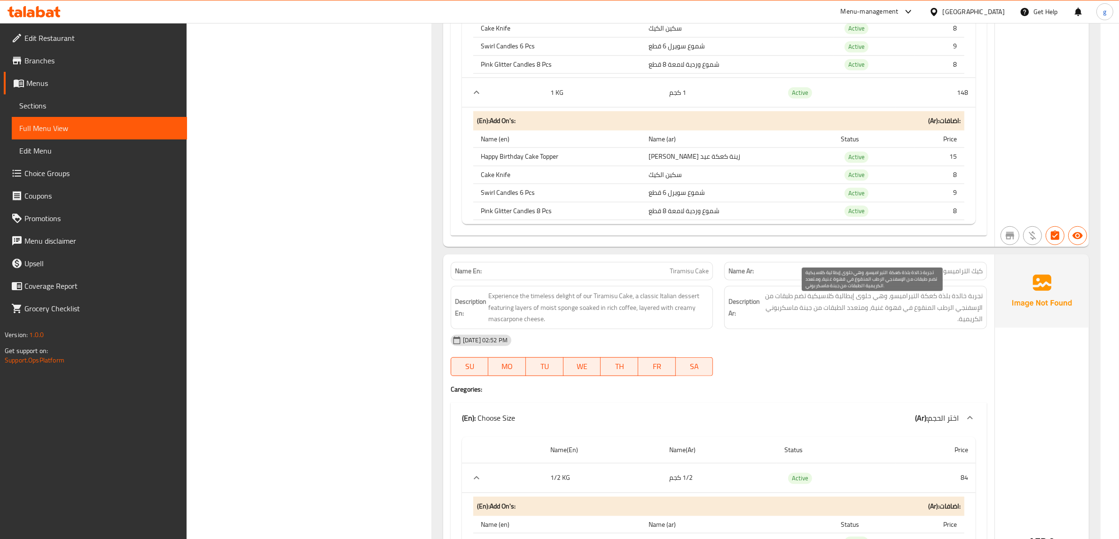
click at [865, 315] on span "تجربة خالدة بلذة كعكة التيراميسو، وهي حلوى إيطالية كلاسيكية تضم طبقات من الإسفن…" at bounding box center [872, 307] width 221 height 35
click at [906, 325] on span "تجربة خالدة بلذة كعكة التيراميسو، وهي حلوى إيطالية كلاسيكية تضم طبقات من الإسفن…" at bounding box center [872, 307] width 221 height 35
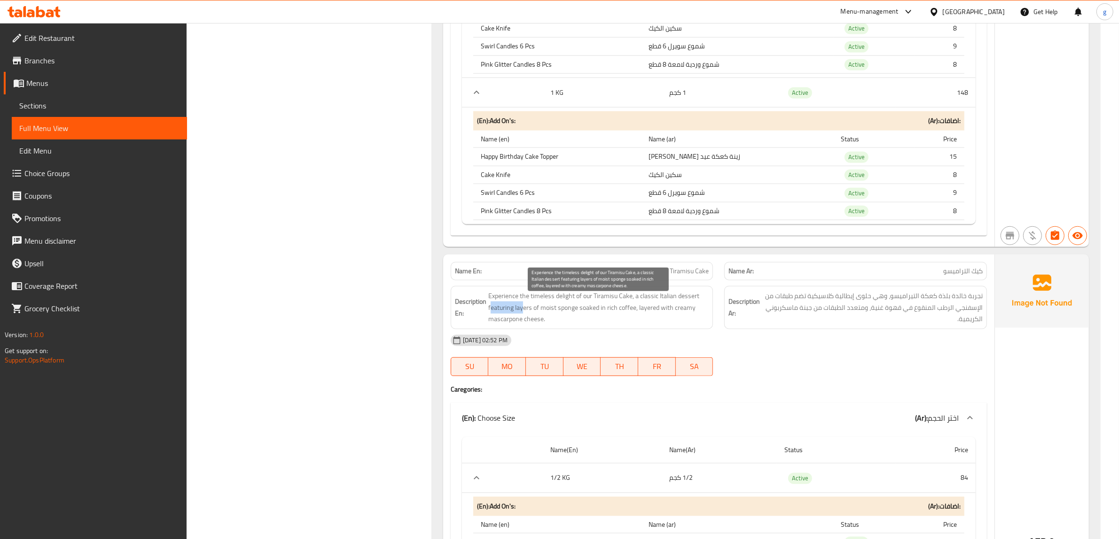
drag, startPoint x: 489, startPoint y: 316, endPoint x: 523, endPoint y: 318, distance: 33.9
click at [523, 318] on span "Experience the timeless delight of our Tiramisu Cake, a classic Italian dessert…" at bounding box center [598, 307] width 221 height 35
click at [538, 317] on span "Experience the timeless delight of our Tiramisu Cake, a classic Italian dessert…" at bounding box center [598, 307] width 221 height 35
click at [523, 316] on span "Experience the timeless delight of our Tiramisu Cake, a classic Italian dessert…" at bounding box center [598, 307] width 221 height 35
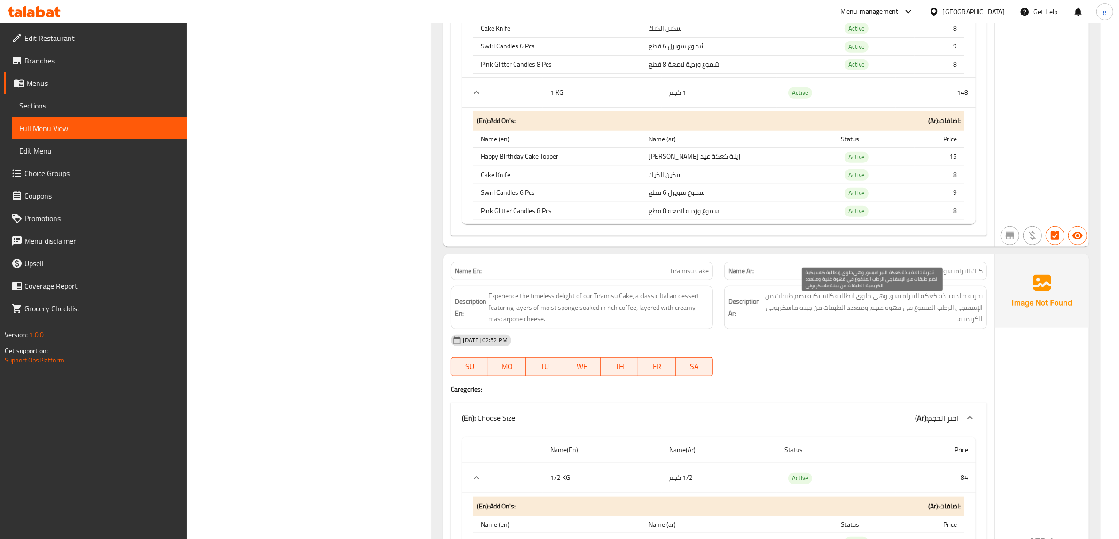
click at [839, 316] on span "تجربة خالدة بلذة كعكة التيراميسو، وهي حلوى إيطالية كلاسيكية تضم طبقات من الإسفن…" at bounding box center [872, 307] width 221 height 35
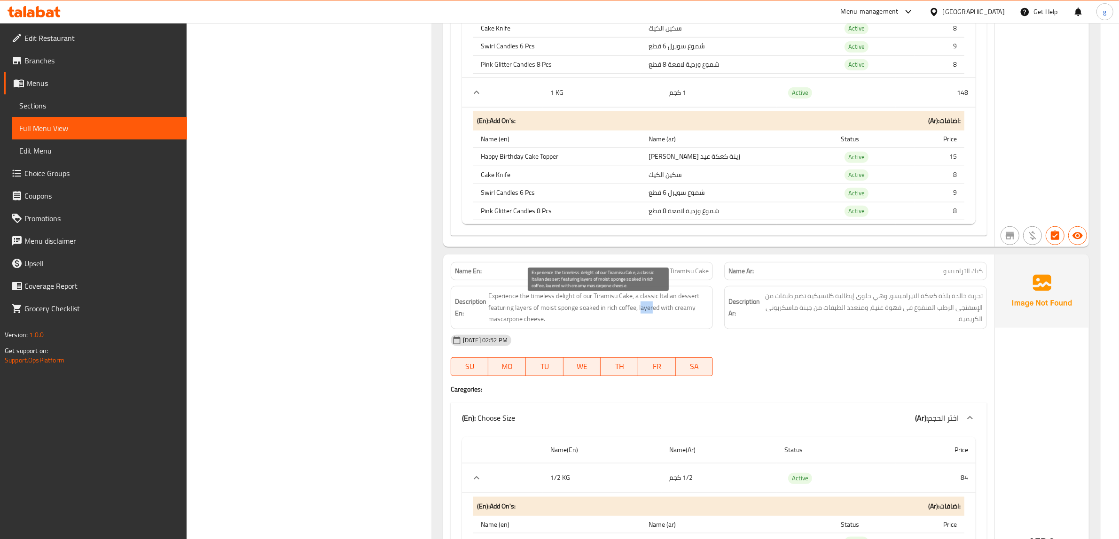
drag, startPoint x: 639, startPoint y: 316, endPoint x: 651, endPoint y: 319, distance: 12.3
click at [651, 319] on span "Experience the timeless delight of our Tiramisu Cake, a classic Italian dessert…" at bounding box center [598, 307] width 221 height 35
click at [639, 316] on span "Experience the timeless delight of our Tiramisu Cake, a classic Italian dessert…" at bounding box center [598, 307] width 221 height 35
drag, startPoint x: 637, startPoint y: 315, endPoint x: 658, endPoint y: 315, distance: 21.1
click at [658, 315] on span "Experience the timeless delight of our Tiramisu Cake, a classic Italian dessert…" at bounding box center [598, 307] width 221 height 35
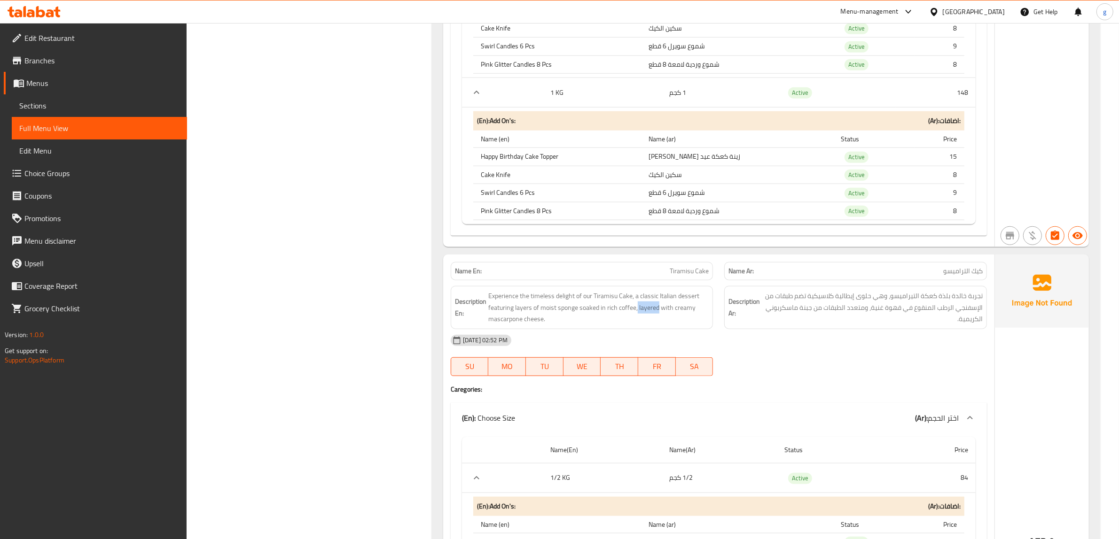
copy span "layered"
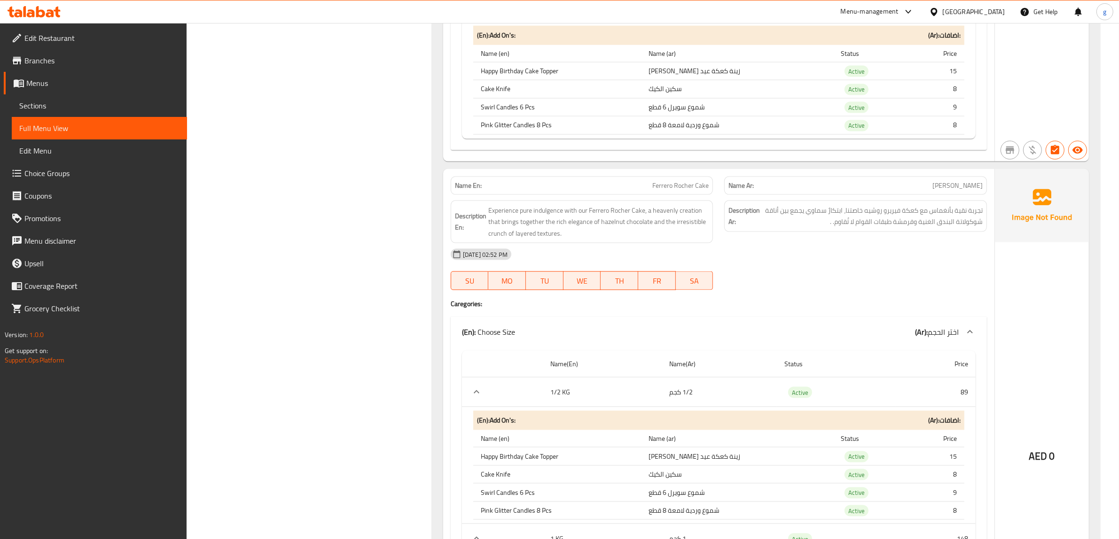
scroll to position [1703, 0]
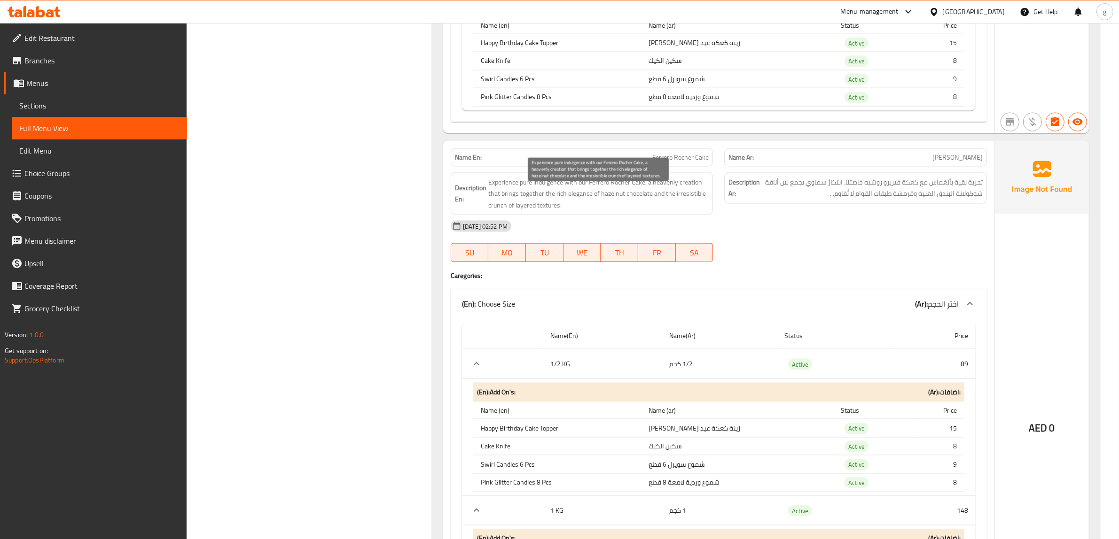
click at [662, 202] on span "Experience pure indulgence with our Ferrero Rocher Cake, a heavenly creation th…" at bounding box center [598, 194] width 221 height 35
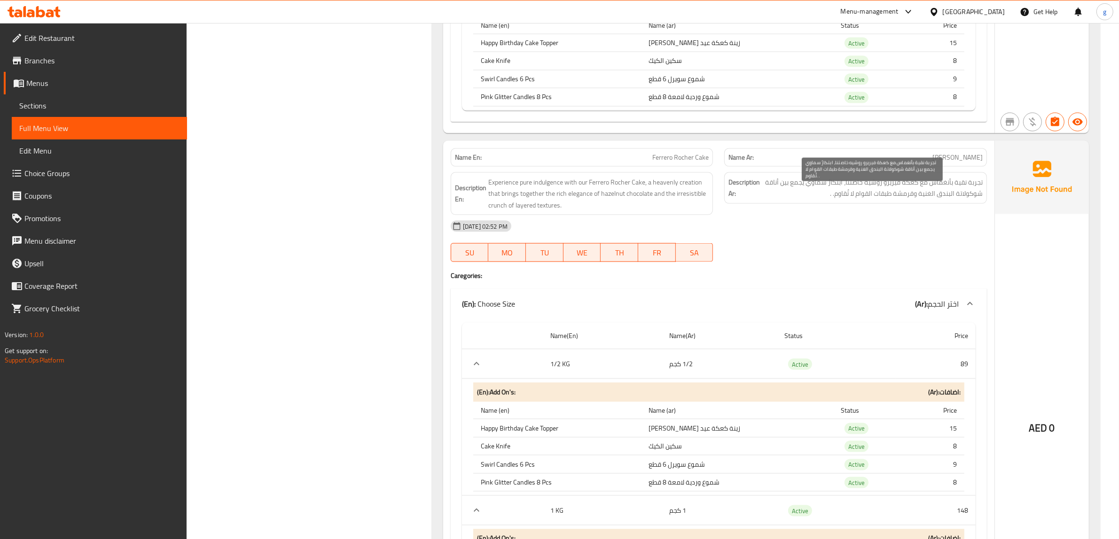
click at [903, 200] on span "تجربة نقية بأنغماس مع كعكة فيريرو روشيه خاصتنا، ابتكارٌ سماوي يجمع بين أناقة شو…" at bounding box center [872, 188] width 221 height 23
click at [875, 219] on div "Description Ar: تجربة نقية بأنغماس مع كعكة فيريرو روشيه خاصتنا، ابتكارٌ سماوي ي…" at bounding box center [855, 194] width 274 height 54
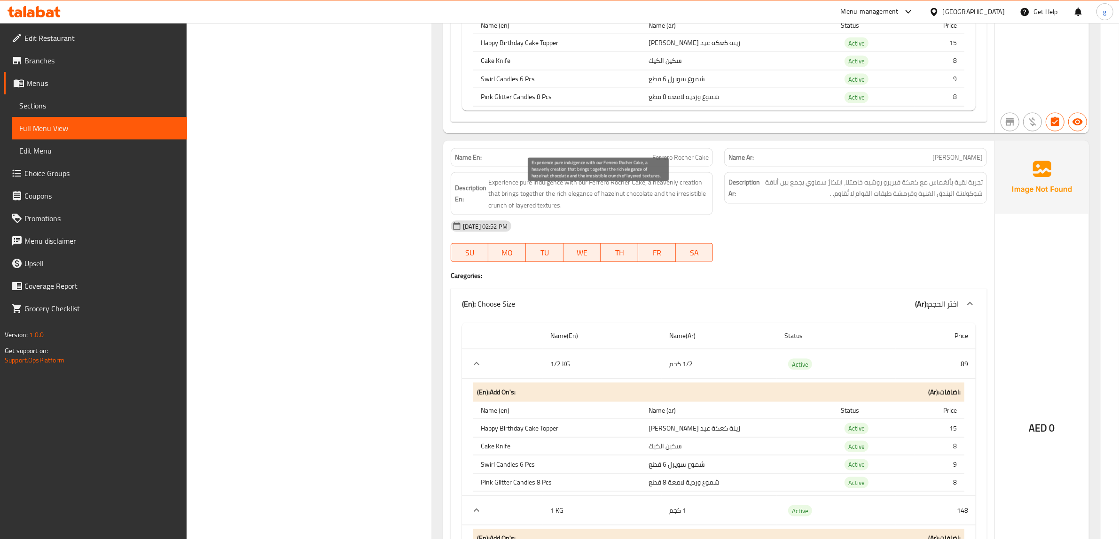
click at [496, 211] on span "Experience pure indulgence with our Ferrero Rocher Cake, a heavenly creation th…" at bounding box center [598, 194] width 221 height 35
copy span "crunch"
click at [679, 163] on span "Ferrero Rocher Cake" at bounding box center [680, 158] width 56 height 10
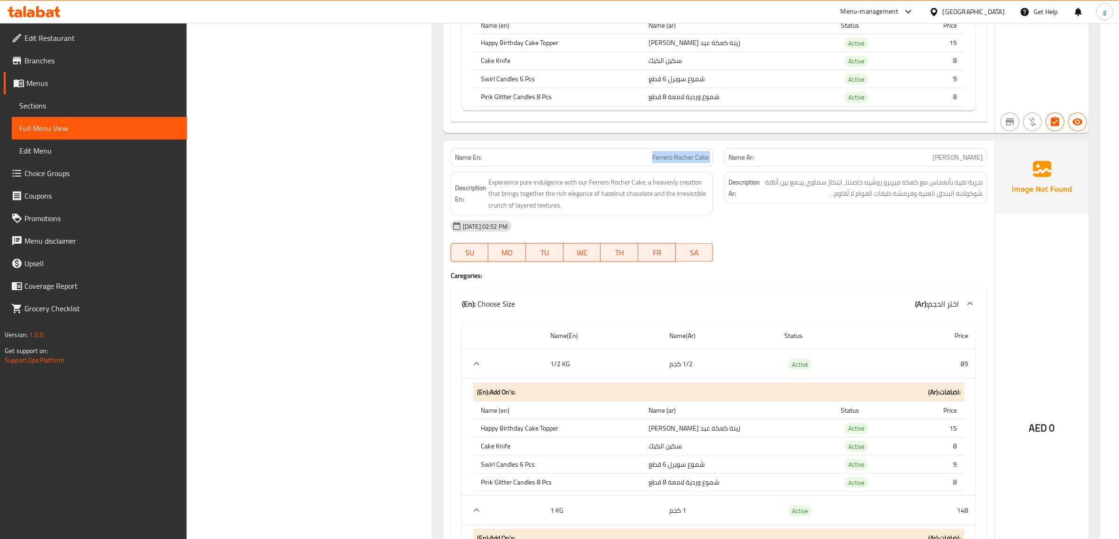
click at [679, 163] on span "Ferrero Rocher Cake" at bounding box center [680, 158] width 56 height 10
copy span "Ferrero Rocher Cake"
click at [679, 201] on span "Experience pure indulgence with our Ferrero Rocher Cake, a heavenly creation th…" at bounding box center [598, 194] width 221 height 35
click at [494, 211] on span "Experience pure indulgence with our Ferrero Rocher Cake, a heavenly creation th…" at bounding box center [598, 194] width 221 height 35
click at [545, 211] on span "Experience pure indulgence with our Ferrero Rocher Cake, a heavenly creation th…" at bounding box center [598, 194] width 221 height 35
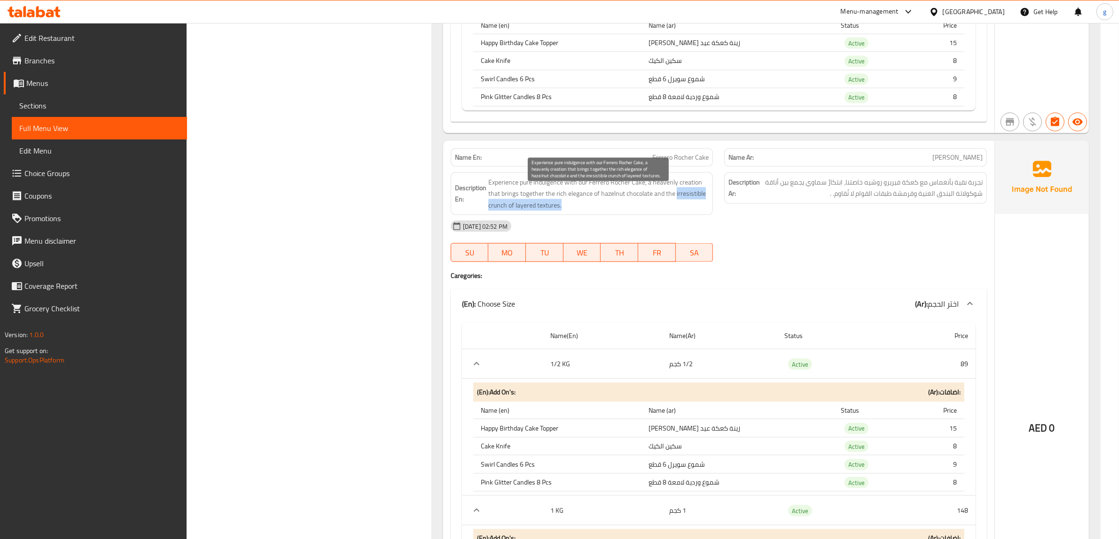
drag, startPoint x: 676, startPoint y: 205, endPoint x: 675, endPoint y: 217, distance: 11.8
click at [675, 211] on span "Experience pure indulgence with our Ferrero Rocher Cake, a heavenly creation th…" at bounding box center [598, 194] width 221 height 35
drag, startPoint x: 696, startPoint y: 198, endPoint x: 677, endPoint y: 199, distance: 18.8
click at [677, 199] on span "Experience pure indulgence with our Ferrero Rocher Cake, a heavenly creation th…" at bounding box center [598, 194] width 221 height 35
click at [670, 202] on span "Experience pure indulgence with our Ferrero Rocher Cake, a heavenly creation th…" at bounding box center [598, 194] width 221 height 35
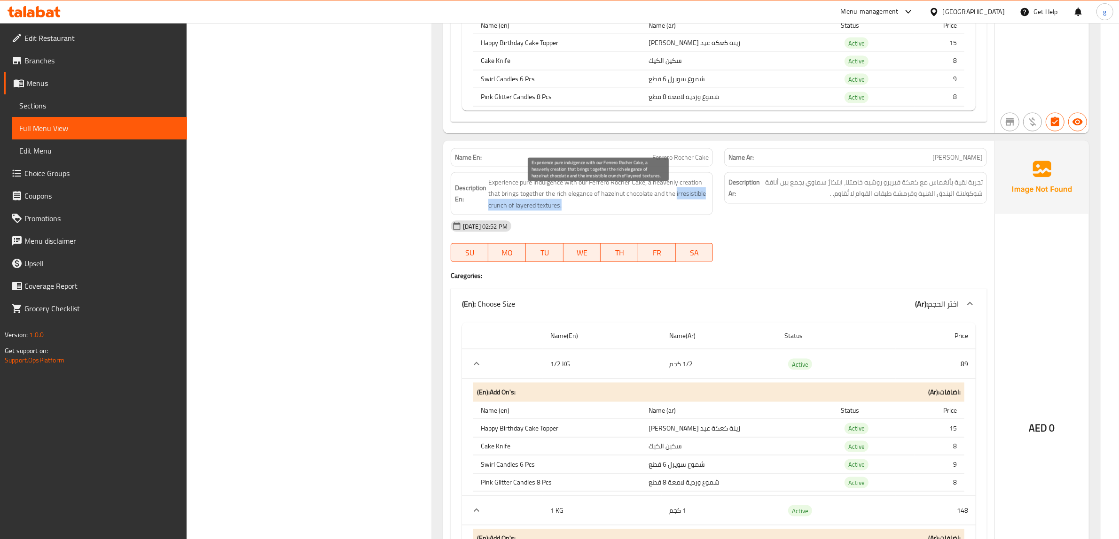
drag, startPoint x: 676, startPoint y: 203, endPoint x: 694, endPoint y: 211, distance: 19.3
click at [694, 211] on span "Experience pure indulgence with our Ferrero Rocher Cake, a heavenly creation th…" at bounding box center [598, 194] width 221 height 35
click at [656, 238] on div "[DATE] 02:52 PM" at bounding box center [718, 226] width 547 height 23
click at [976, 280] on h4 "Caregories:" at bounding box center [719, 275] width 536 height 9
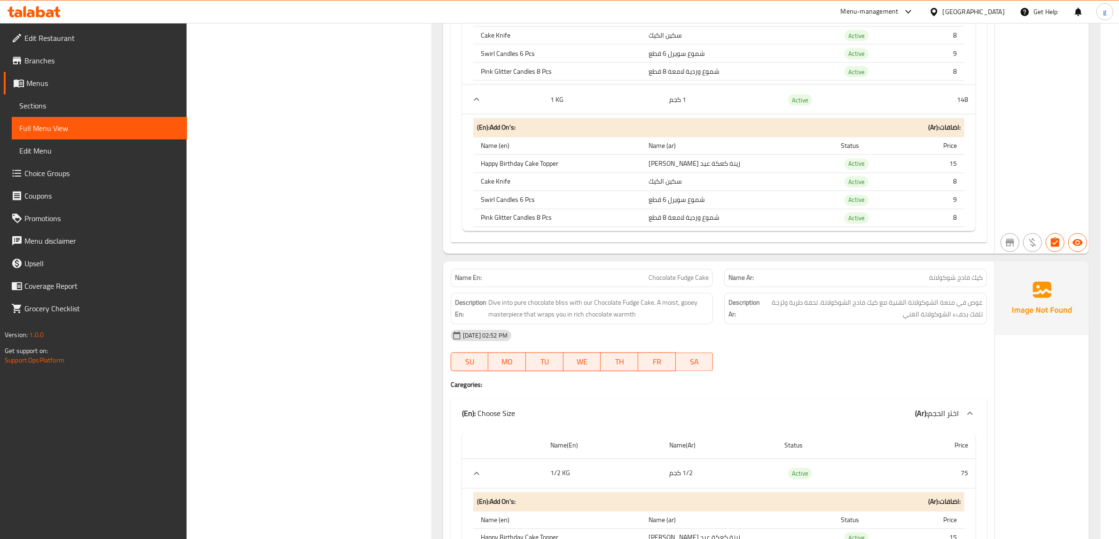
scroll to position [2290, 0]
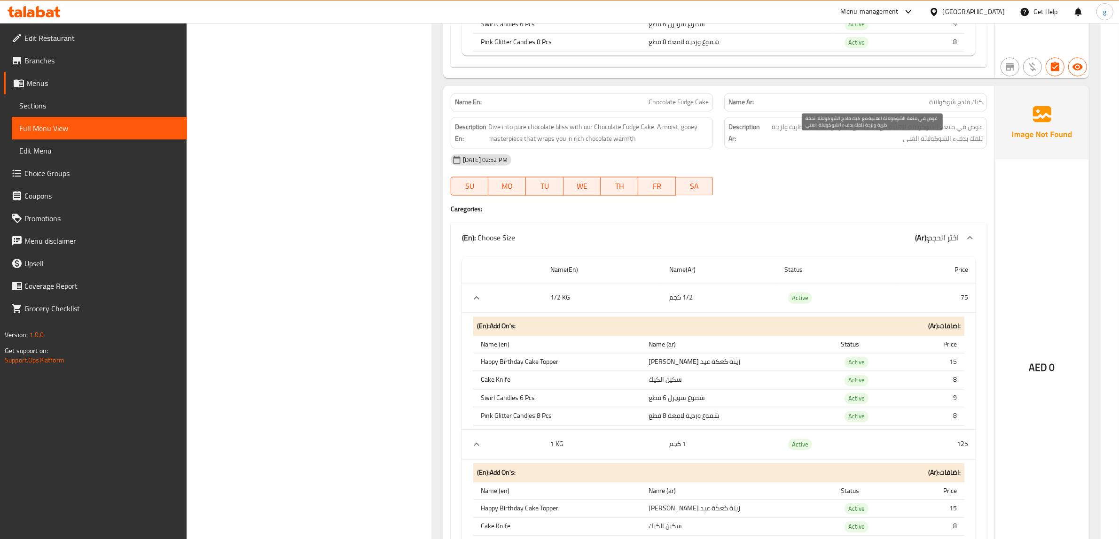
click at [967, 140] on span "غوص في متعة الشوكولاتة الهنية مع كيك فادج الشوكولاتة. تحفة طرية ولزجة تلفك بدفء…" at bounding box center [872, 132] width 221 height 23
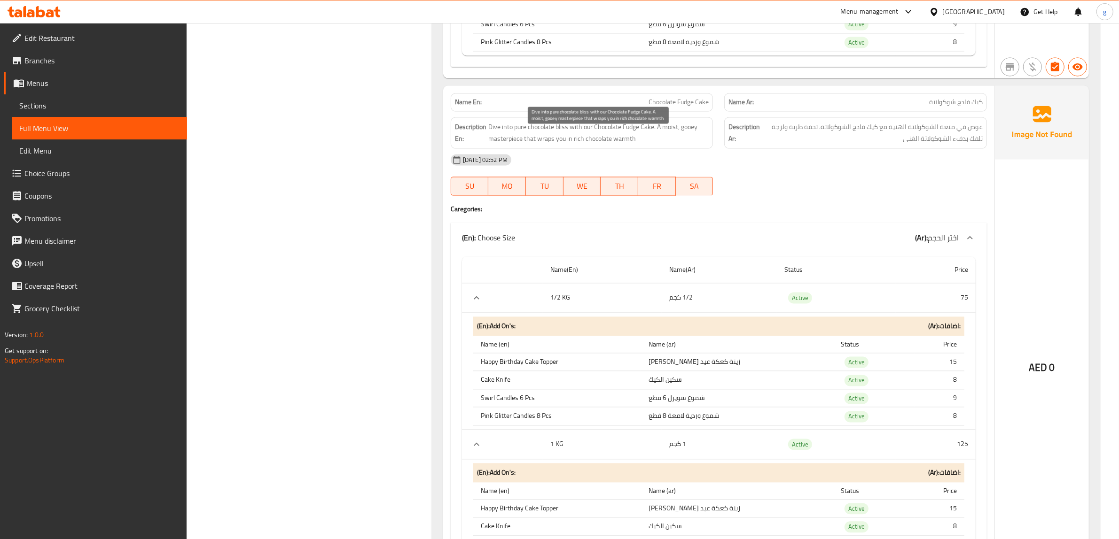
click at [631, 144] on span "Dive into pure chocolate bliss with our Chocolate Fudge Cake. A moist, gooey ma…" at bounding box center [598, 132] width 221 height 23
copy span "Fudge"
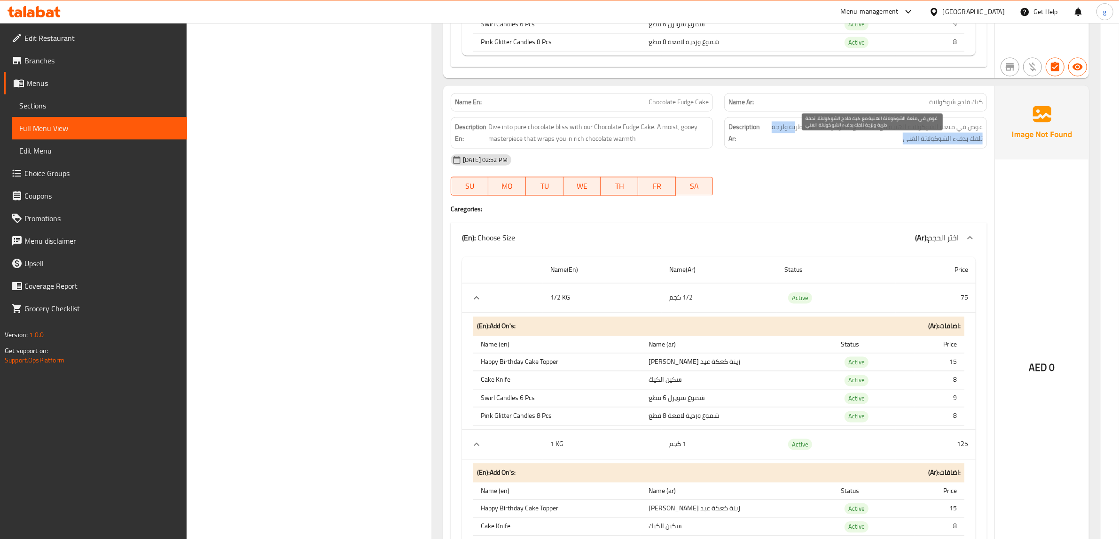
drag, startPoint x: 794, startPoint y: 147, endPoint x: 793, endPoint y: 151, distance: 4.9
click at [793, 144] on span "غوص في متعة الشوكولاتة الهنية مع كيك فادج الشوكولاتة. تحفة طرية ولزجة تلفك بدفء…" at bounding box center [872, 132] width 221 height 23
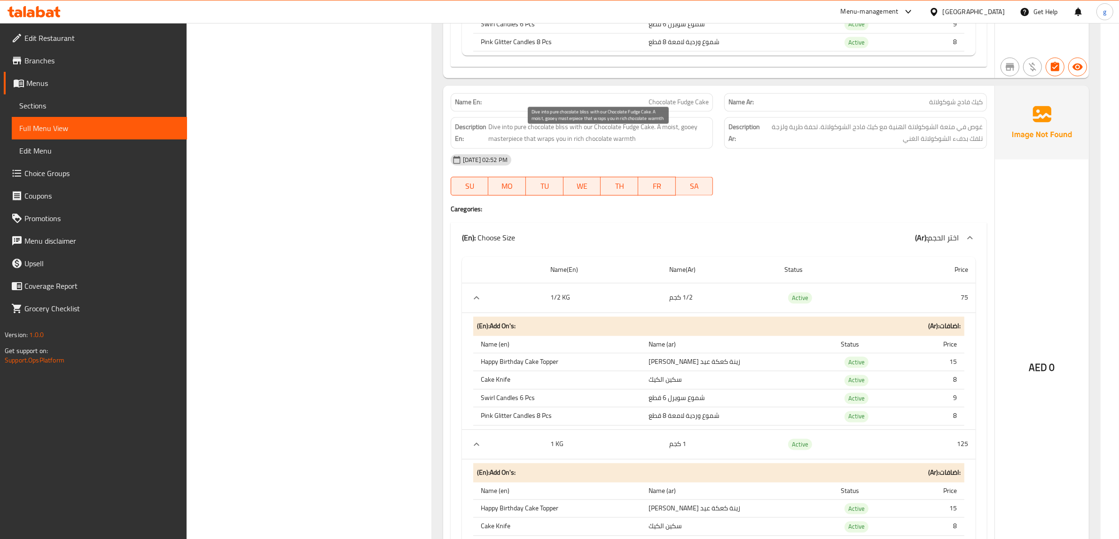
click at [664, 142] on span "Dive into pure chocolate bliss with our Chocolate Fudge Cake. A moist, gooey ma…" at bounding box center [598, 132] width 221 height 23
click at [673, 107] on span "Chocolate Fudge Cake" at bounding box center [678, 102] width 60 height 10
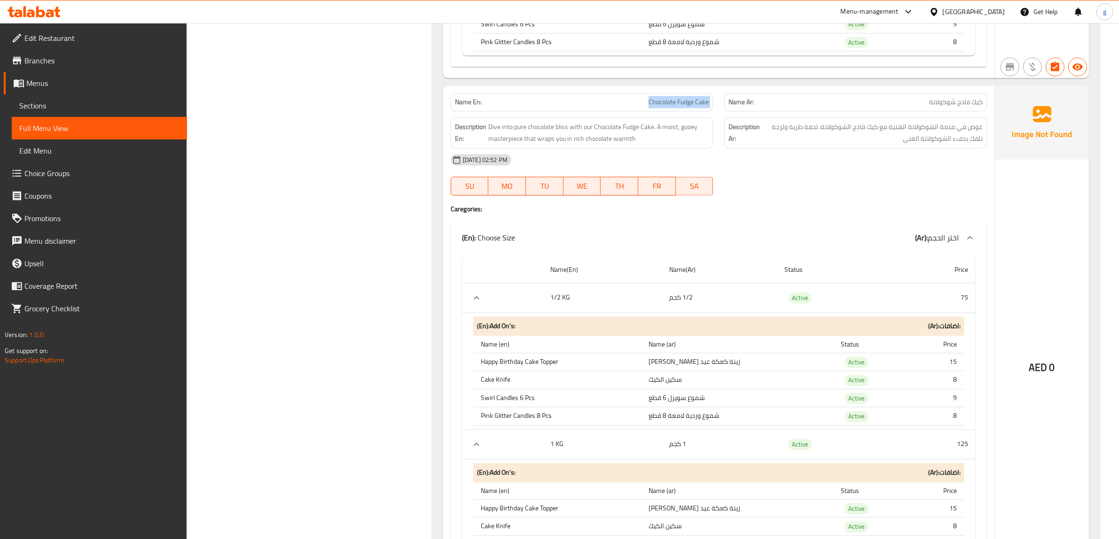
copy span "Chocolate Fudge Cake"
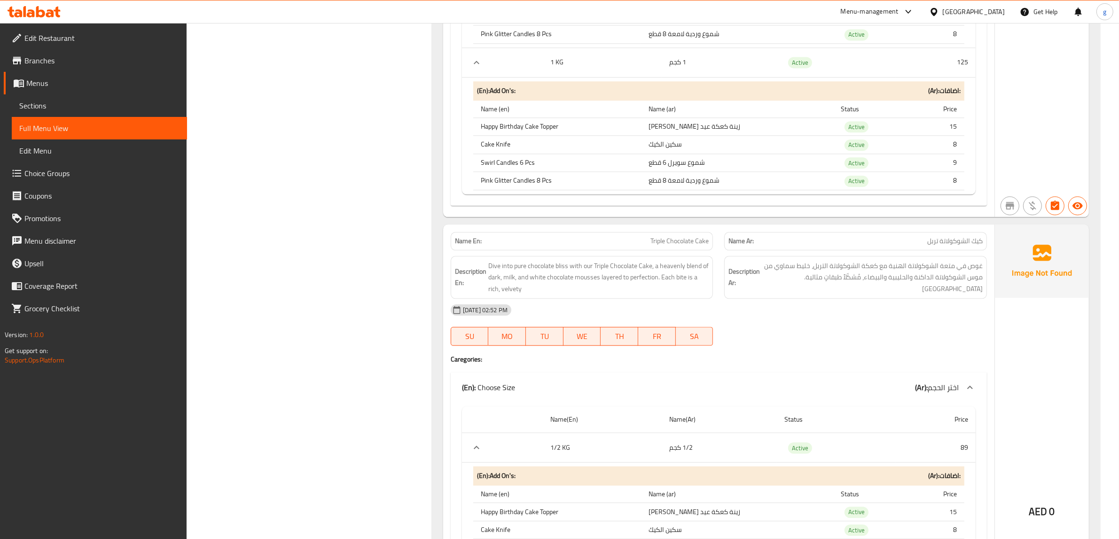
scroll to position [2819, 0]
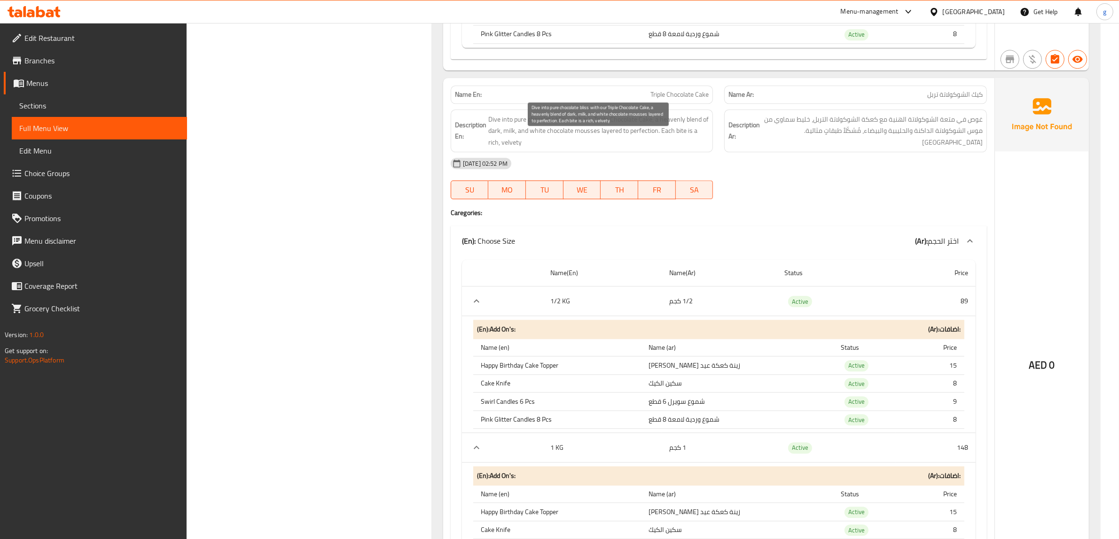
click at [572, 148] on span "Dive into pure chocolate bliss with our Triple Chocolate Cake, a heavenly blend…" at bounding box center [598, 131] width 221 height 35
click at [646, 148] on span "Dive into pure chocolate bliss with our Triple Chocolate Cake, a heavenly blend…" at bounding box center [598, 131] width 221 height 35
click at [626, 148] on span "Dive into pure chocolate bliss with our Triple Chocolate Cake, a heavenly blend…" at bounding box center [598, 131] width 221 height 35
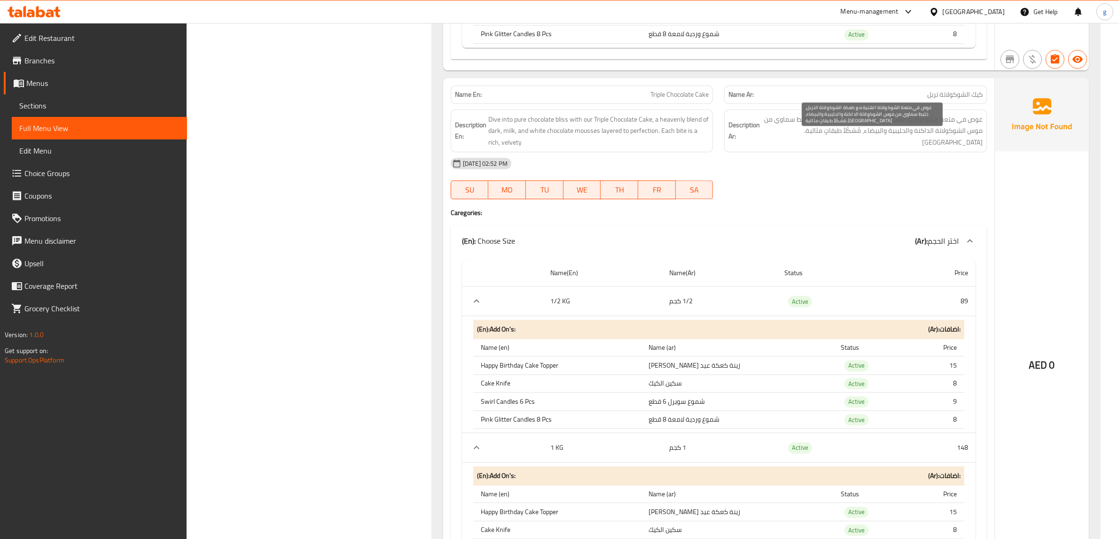
click at [786, 148] on span "غوص في متعة الشوكولاتة الهنية مع كعكة الشوكولاتة التربل، خليط سماوي من موس الشو…" at bounding box center [872, 131] width 221 height 35
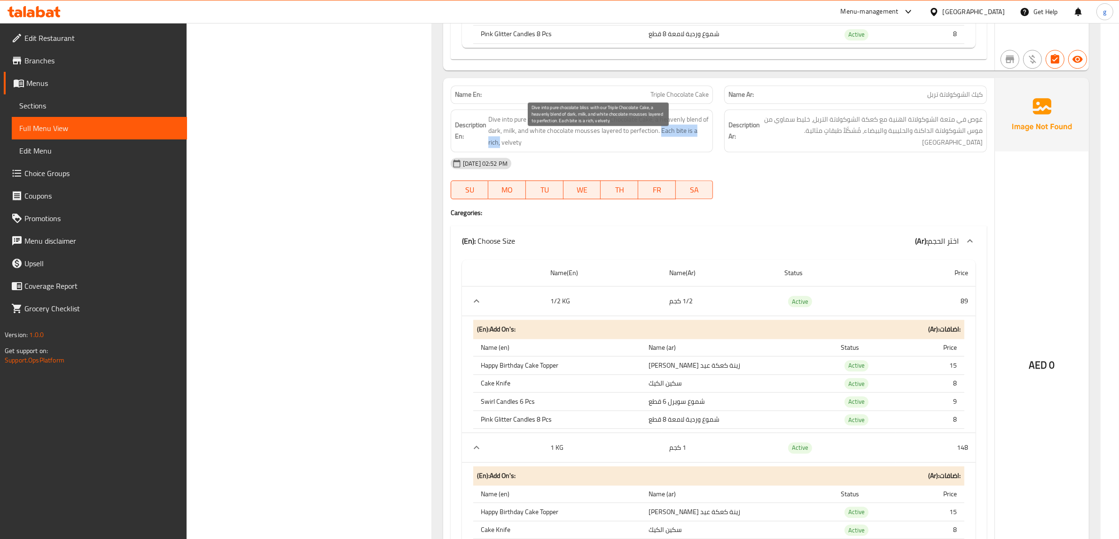
drag, startPoint x: 661, startPoint y: 151, endPoint x: 500, endPoint y: 167, distance: 160.9
click at [500, 148] on span "Dive into pure chocolate bliss with our Triple Chocolate Cake, a heavenly blend…" at bounding box center [598, 131] width 221 height 35
click at [593, 153] on div "Description En: Dive into pure chocolate bliss with our Triple Chocolate Cake, …" at bounding box center [582, 130] width 263 height 43
click at [676, 100] on span "Triple Chocolate Cake" at bounding box center [679, 95] width 58 height 10
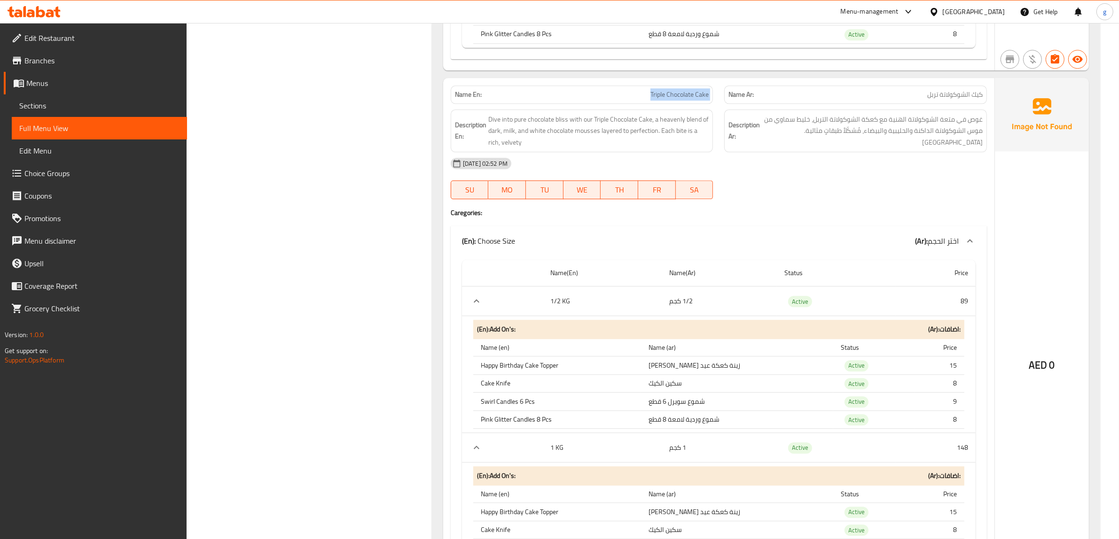
click at [676, 100] on span "Triple Chocolate Cake" at bounding box center [679, 95] width 58 height 10
copy span "Triple Chocolate Cake"
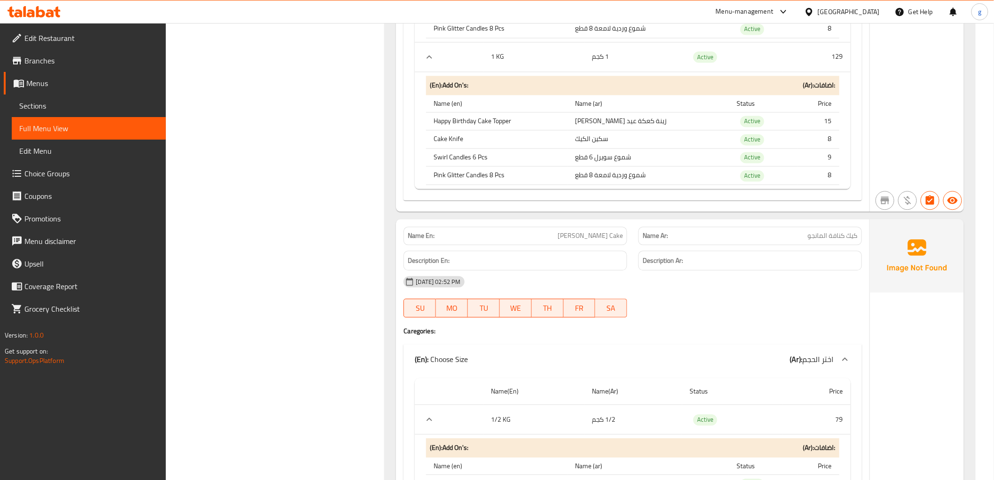
scroll to position [3661, 0]
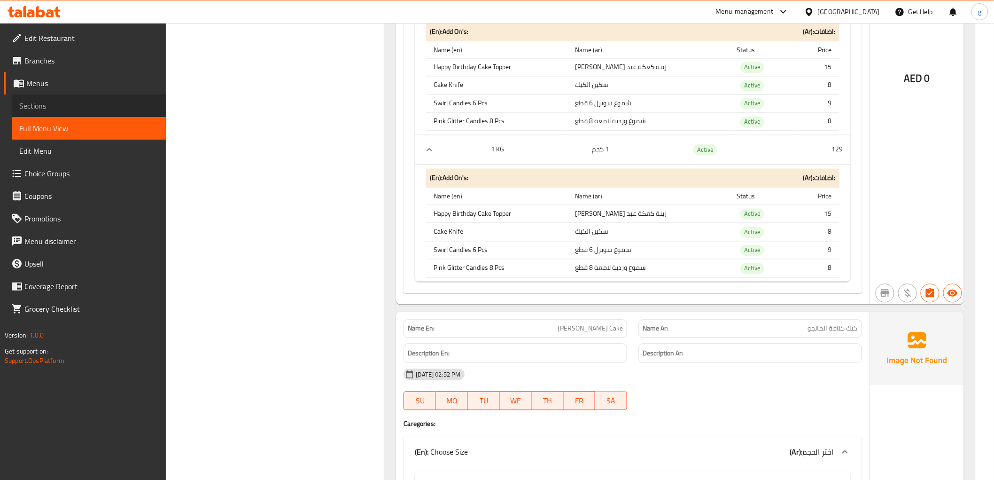
click at [34, 106] on span "Sections" at bounding box center [88, 105] width 139 height 11
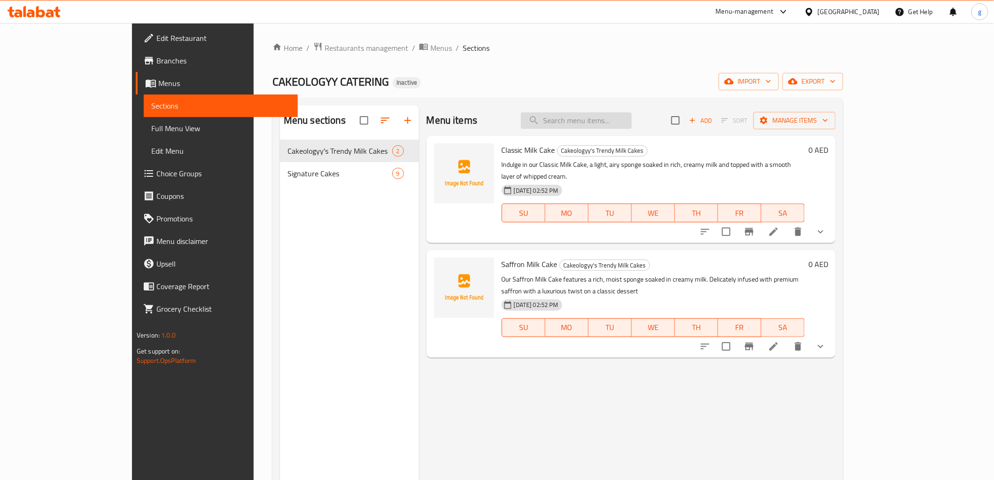
click at [598, 125] on input "search" at bounding box center [576, 120] width 111 height 16
paste input "Honey Cake"
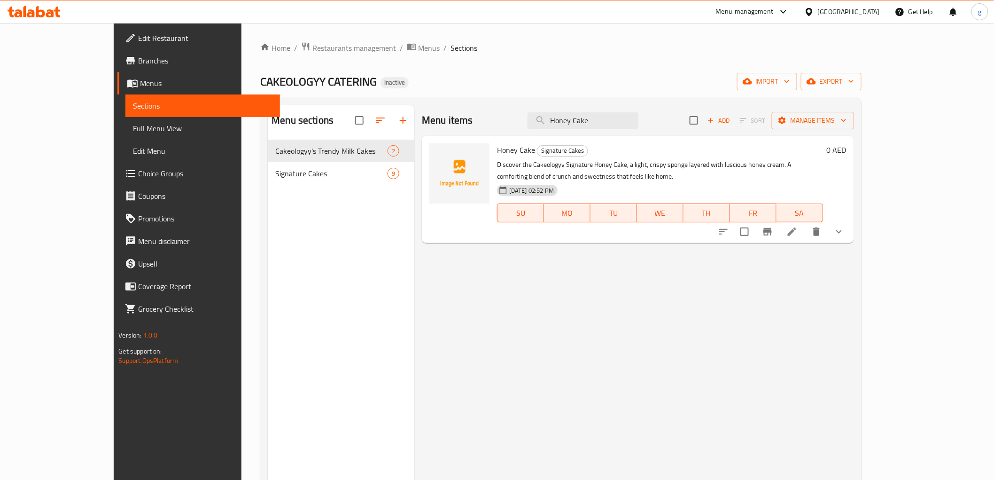
type input "Honey Cake"
click at [805, 224] on li at bounding box center [792, 231] width 26 height 17
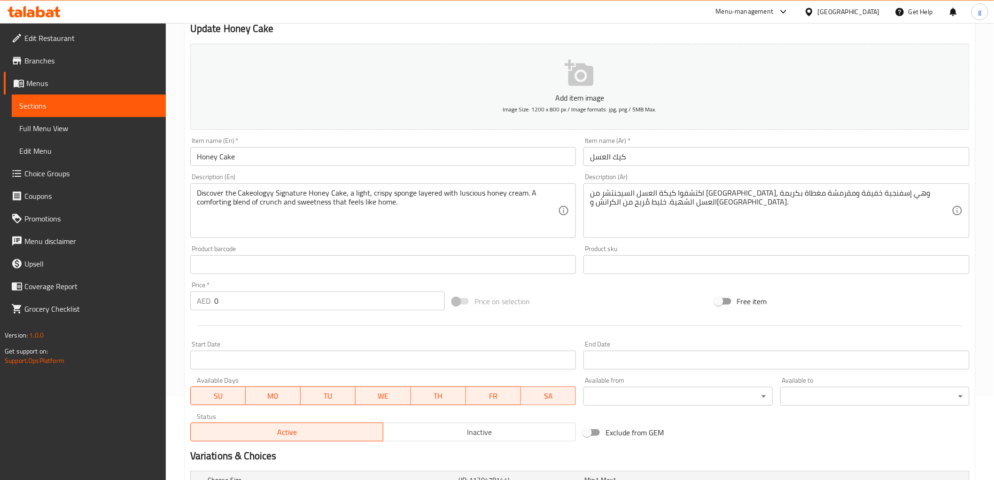
scroll to position [104, 0]
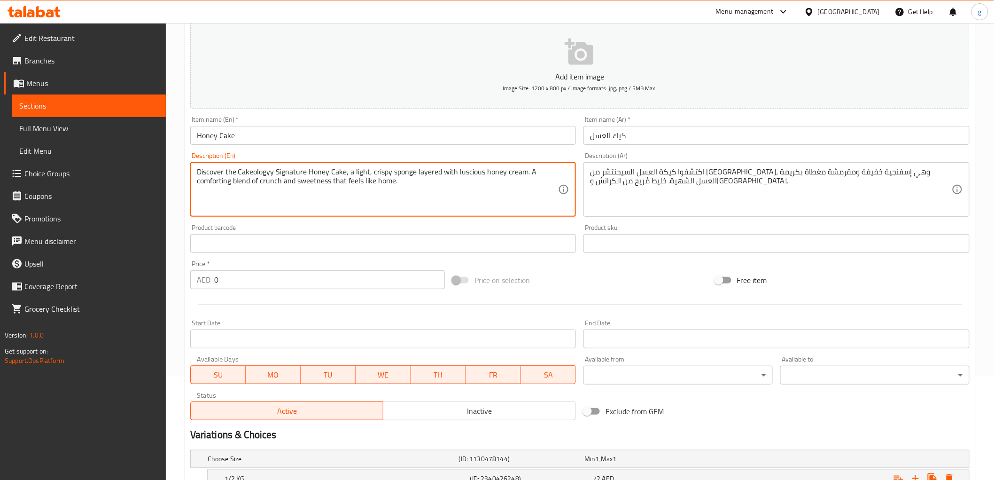
drag, startPoint x: 332, startPoint y: 181, endPoint x: 425, endPoint y: 189, distance: 92.9
click at [425, 189] on textarea "Discover the Cakeologyy Signature Honey Cake, a light, crispy sponge layered wi…" at bounding box center [378, 189] width 362 height 45
drag, startPoint x: 333, startPoint y: 182, endPoint x: 452, endPoint y: 193, distance: 120.3
click at [452, 193] on textarea "Discover the Cakeologyy Signature Honey Cake, a light, crispy sponge layered wi…" at bounding box center [378, 189] width 362 height 45
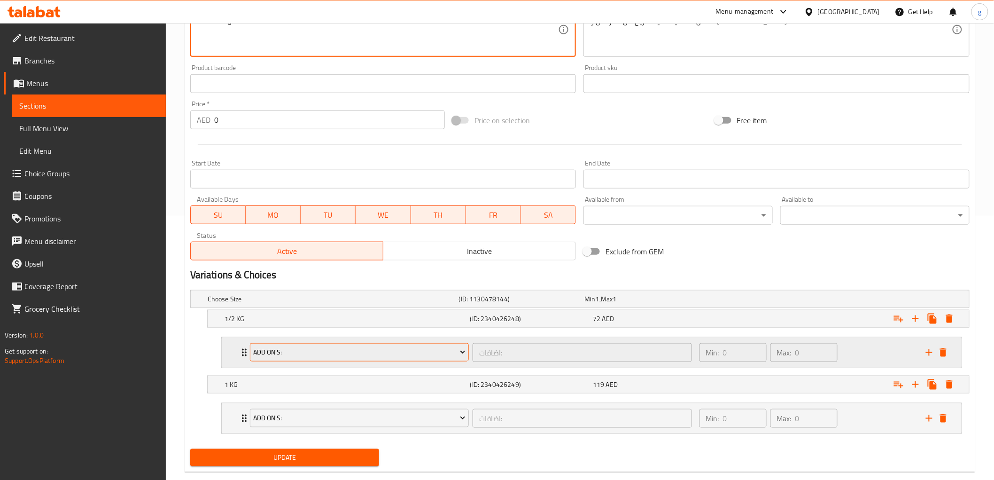
scroll to position [282, 0]
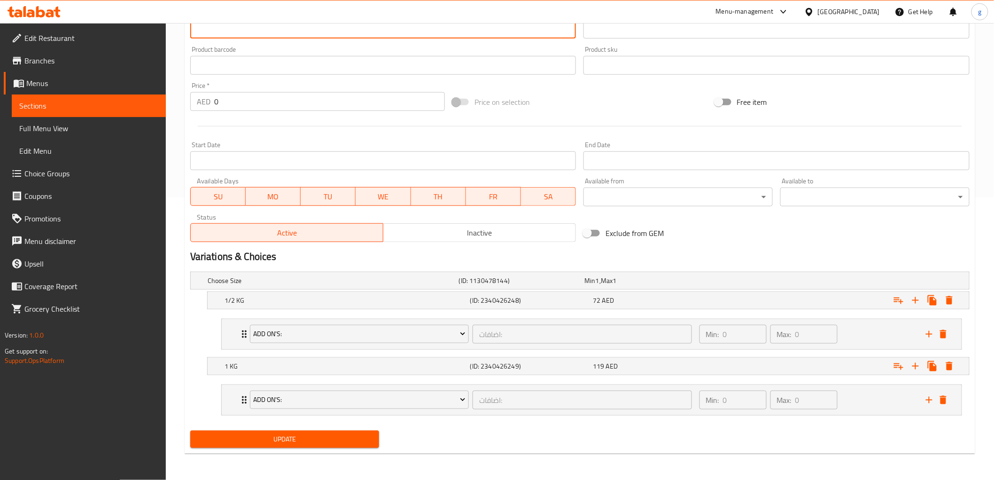
type textarea "Discover the Cakeologyy Signature Honey Cake, a light, crispy sponge layered wi…"
click at [322, 443] on span "Update" at bounding box center [285, 439] width 174 height 12
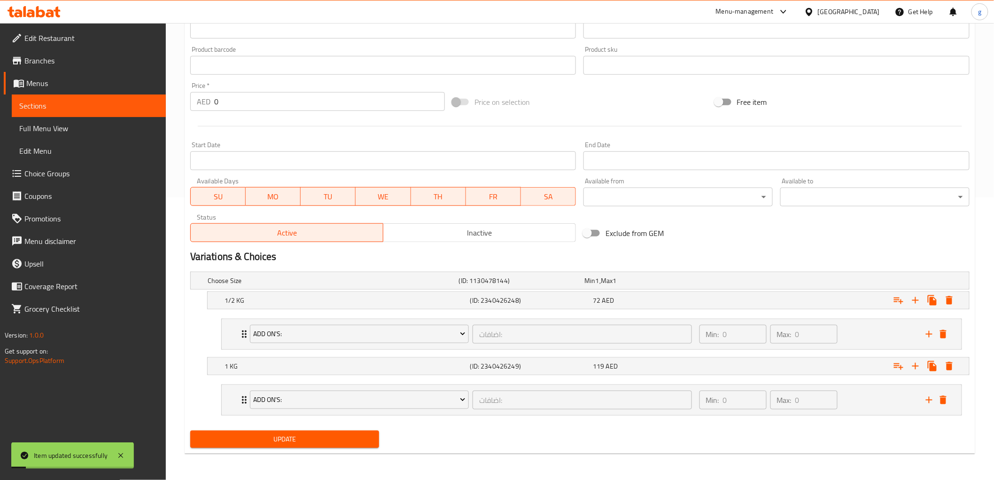
click at [71, 126] on span "Full Menu View" at bounding box center [88, 128] width 139 height 11
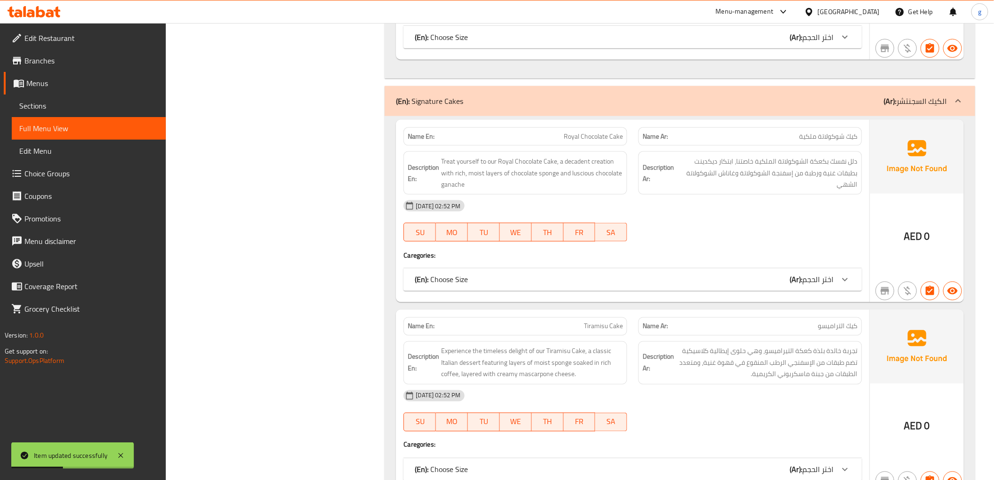
scroll to position [387, 0]
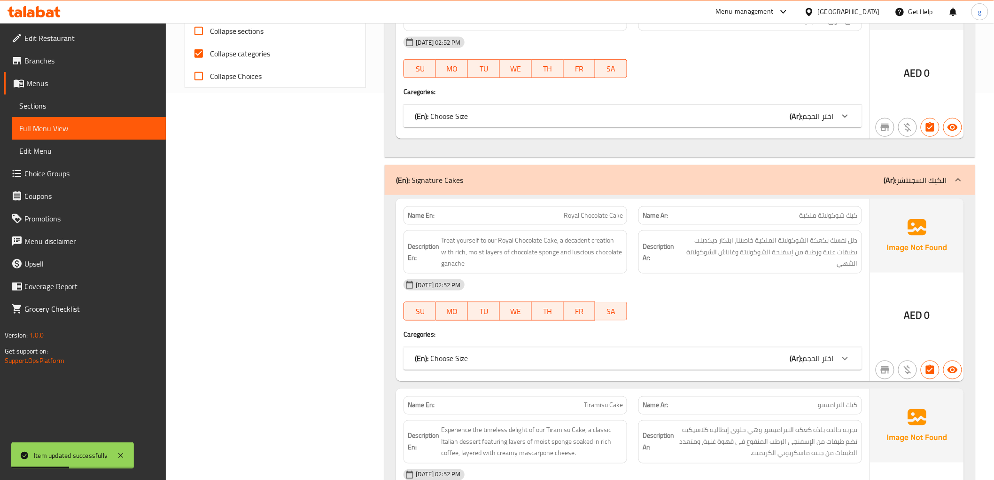
click at [233, 63] on label "Collapse categories" at bounding box center [228, 53] width 83 height 23
click at [210, 63] on input "Collapse categories" at bounding box center [198, 53] width 23 height 23
checkbox input "false"
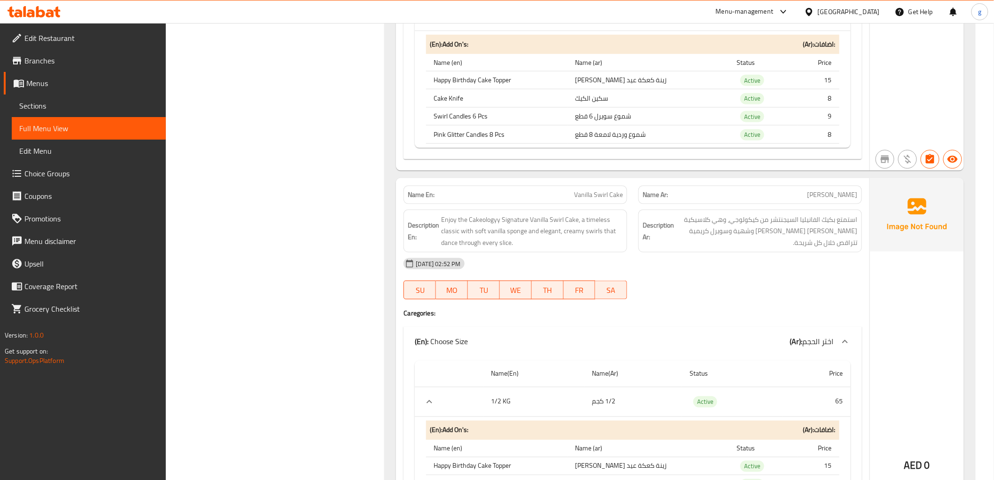
scroll to position [4898, 0]
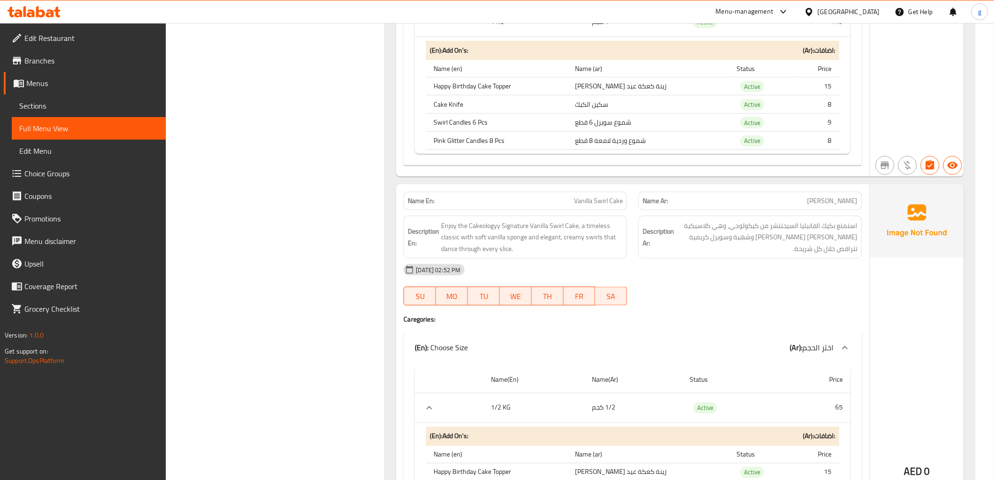
click at [580, 192] on div "Name En: Vanilla Swirl Cake" at bounding box center [516, 201] width 224 height 18
click at [585, 196] on span "Vanilla Swirl Cake" at bounding box center [598, 201] width 49 height 10
copy span "Vanilla Swirl Cake"
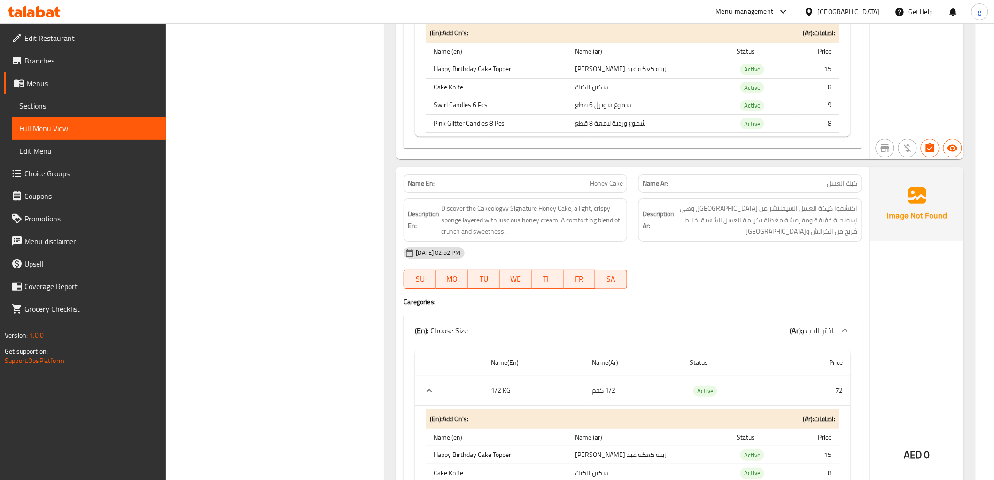
scroll to position [4481, 0]
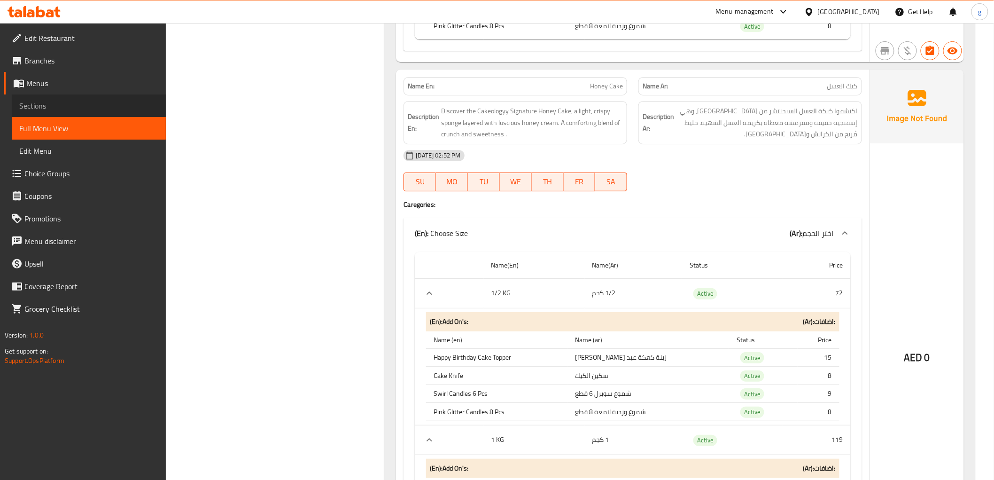
click at [50, 109] on span "Sections" at bounding box center [88, 105] width 139 height 11
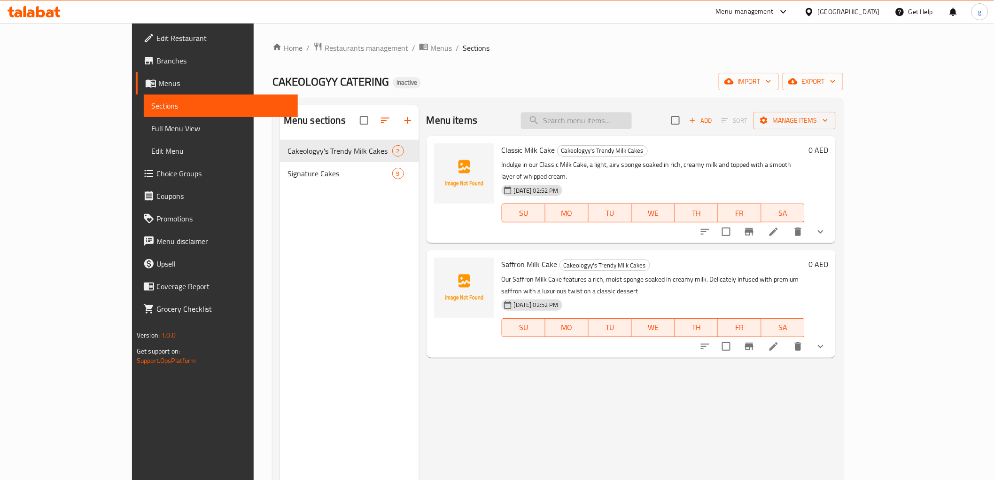
click at [632, 124] on input "search" at bounding box center [576, 120] width 111 height 16
paste input "Honey Cake"
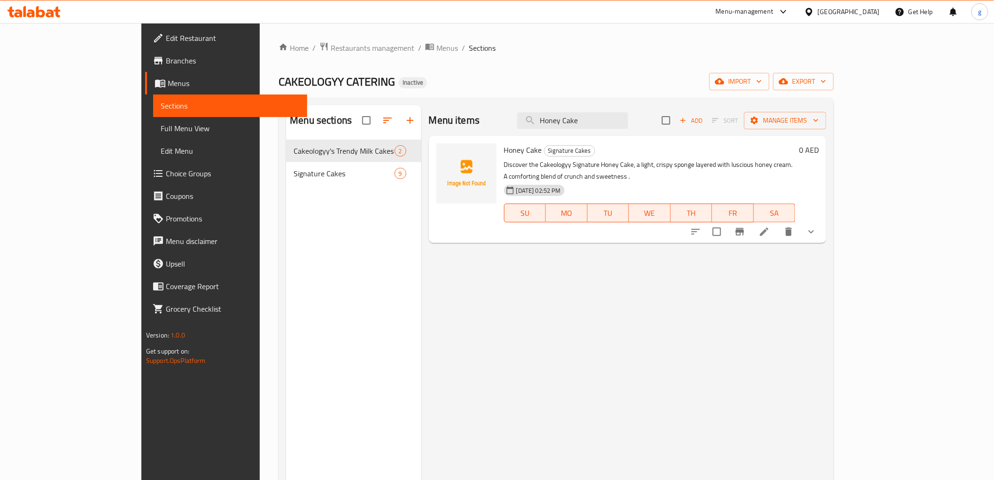
type input "Honey Cake"
click at [770, 226] on icon at bounding box center [764, 231] width 11 height 11
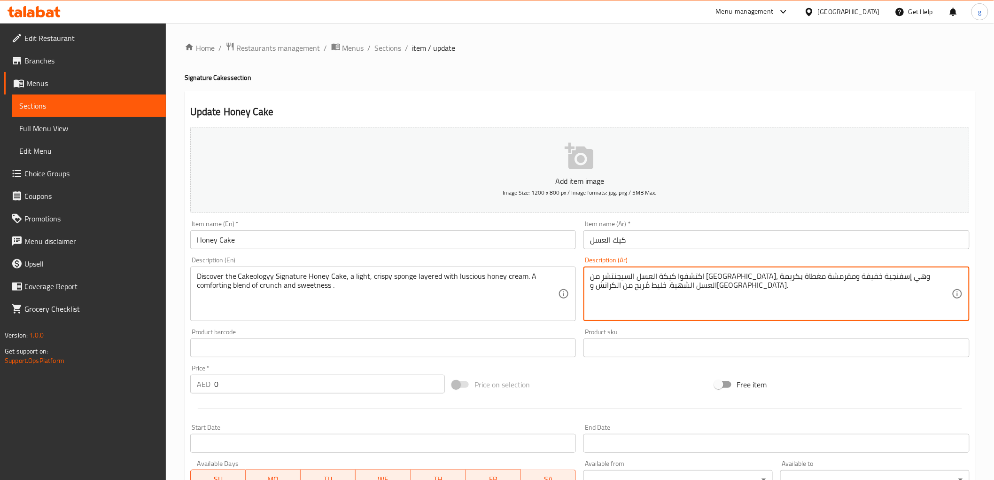
drag, startPoint x: 663, startPoint y: 276, endPoint x: 684, endPoint y: 278, distance: 20.3
click at [684, 278] on textarea "اكتشفوا كيكة العسل السيجنتشر من [GEOGRAPHIC_DATA]، وهي إسفنجية خفيفة ومقرمشة مغ…" at bounding box center [771, 294] width 362 height 45
click at [684, 280] on textarea "اكتشفوا كيكة العسل السيجنتشر من كيكولوجي، وهي إسفنجية خفيفة ومقرمشة متعدد الطبق…" at bounding box center [771, 294] width 362 height 45
drag, startPoint x: 689, startPoint y: 288, endPoint x: 713, endPoint y: 293, distance: 24.5
click at [713, 293] on textarea "اكتشفوا كيكة العسل السيجنتشر من كيكولوجي، وهي إسفنجية خفيفة ومقرمشة و متعدد الط…" at bounding box center [771, 294] width 362 height 45
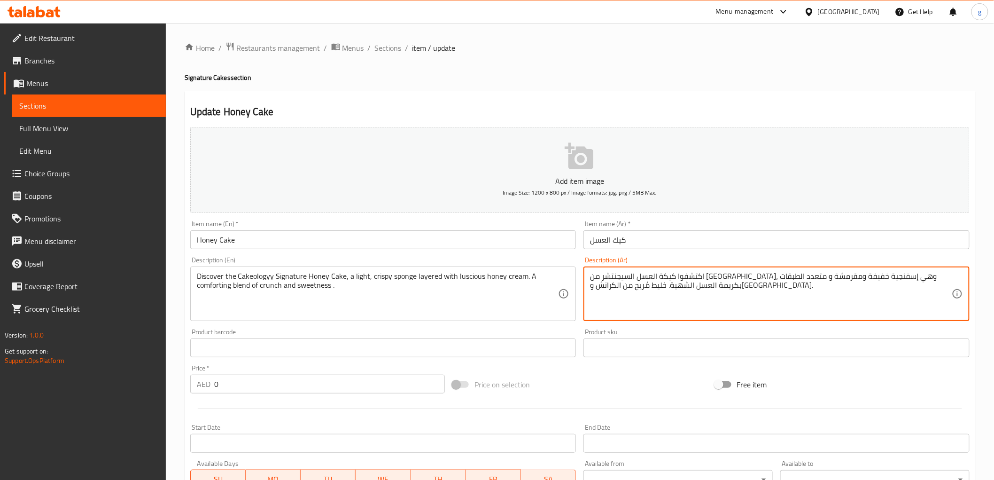
click at [707, 303] on textarea "اكتشفوا كيكة العسل السيجنتشر من كيكولوجي، وهي إسفنجية خفيفة ومقرمشة و متعدد الط…" at bounding box center [771, 294] width 362 height 45
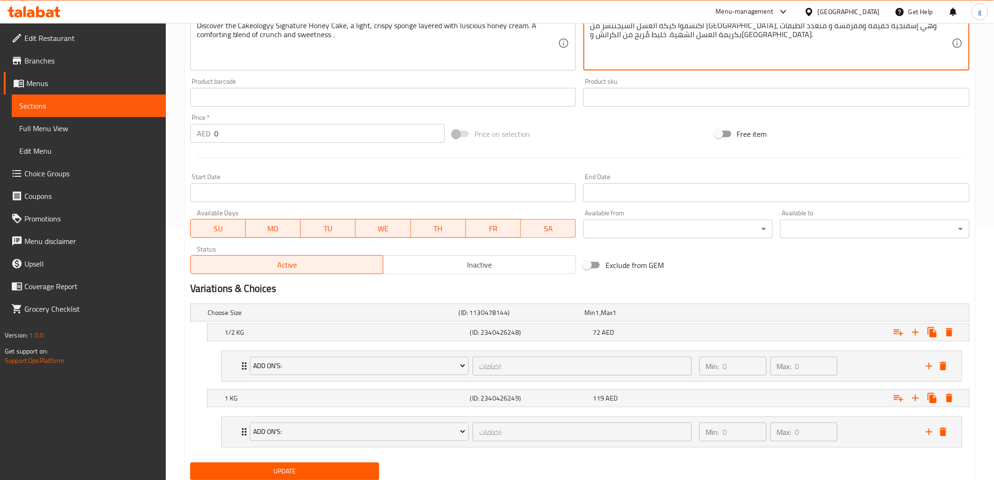
scroll to position [261, 0]
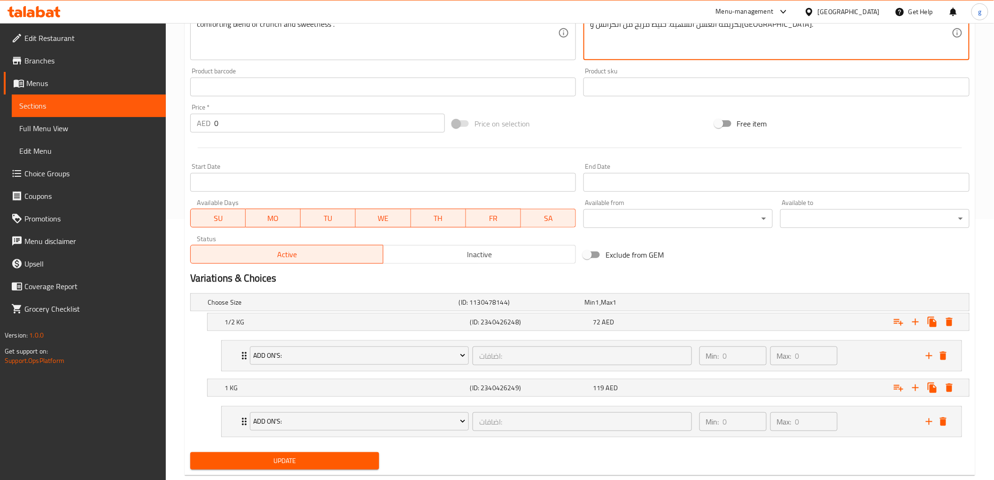
type textarea "اكتشفوا كيكة العسل السيجنتشر من كيكولوجي، وهي إسفنجية خفيفة ومقرمشة و متعدد الط…"
click at [306, 448] on div "Update" at bounding box center [285, 460] width 197 height 25
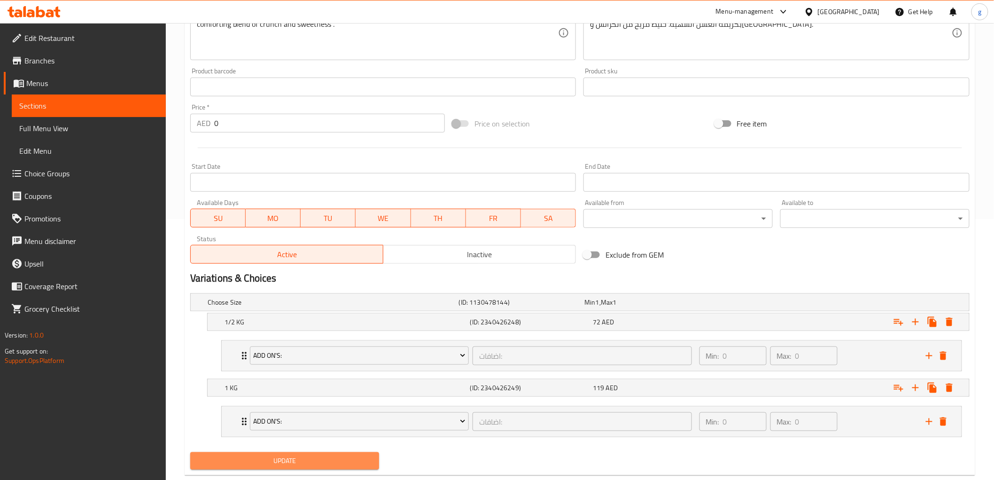
click at [305, 456] on span "Update" at bounding box center [285, 461] width 174 height 12
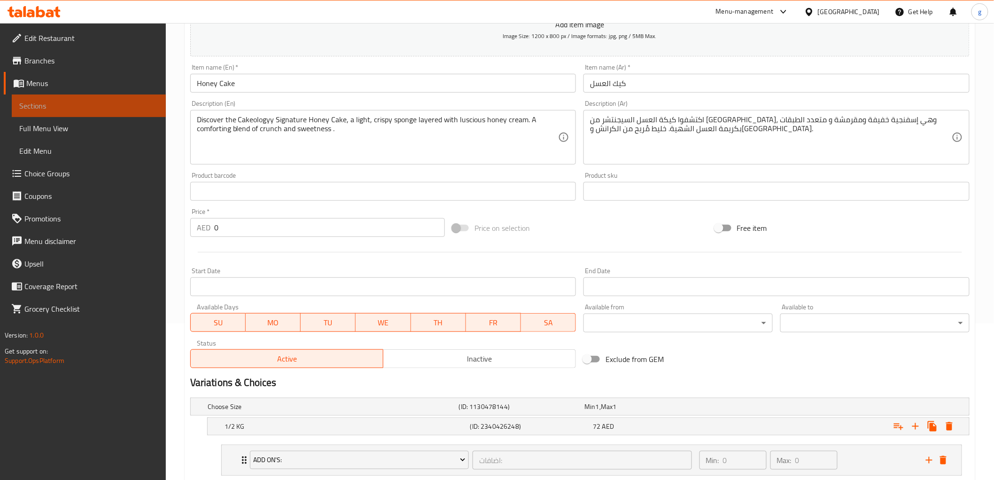
click at [70, 108] on span "Sections" at bounding box center [88, 105] width 139 height 11
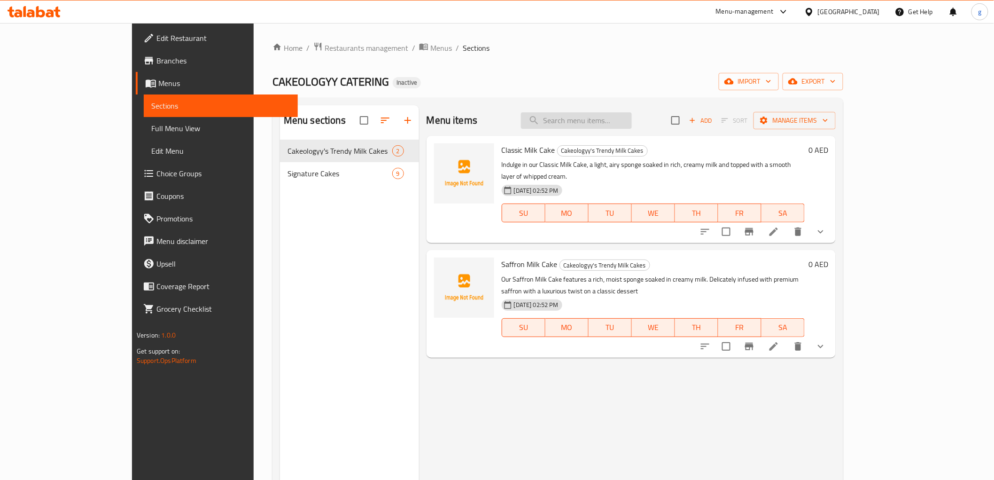
click at [622, 127] on input "search" at bounding box center [576, 120] width 111 height 16
paste input "[PERSON_NAME] Cake"
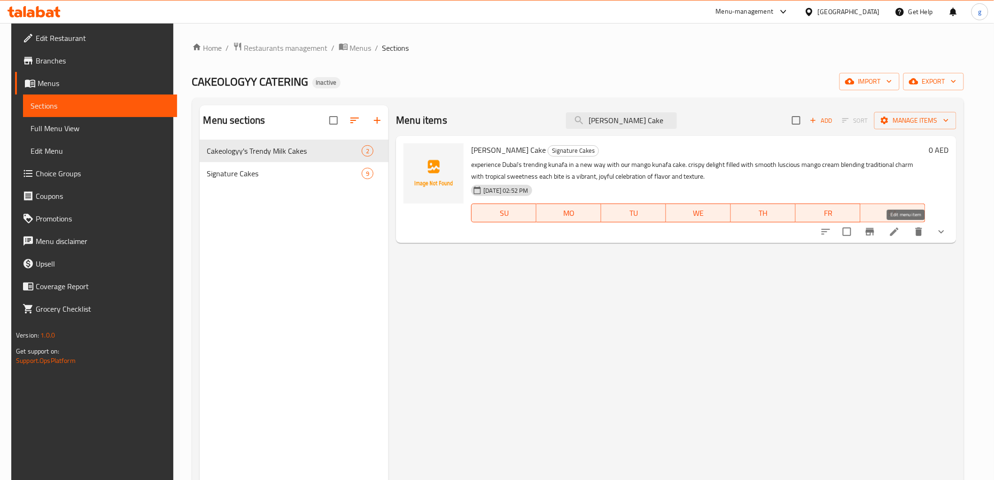
type input "[PERSON_NAME] Cake"
click at [900, 233] on icon at bounding box center [894, 231] width 11 height 11
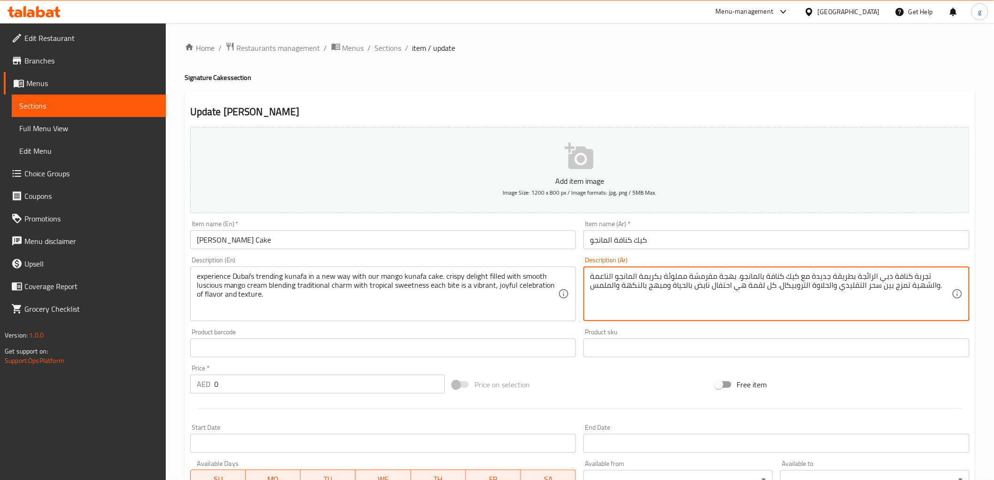
drag, startPoint x: 882, startPoint y: 288, endPoint x: 892, endPoint y: 296, distance: 12.4
click at [875, 288] on textarea "تجربة كنافة دبي الرائجة بطريقة جديدة مع كيك كنافة بالمانجو. بهجة مقرمشة مملوئة …" at bounding box center [771, 294] width 362 height 45
click at [878, 285] on textarea "تجربة كنافة دبي الرائجة بطريقة جديدة مع كيك كنافة بالمانجو. بهجة مقرمشة مملوئة …" at bounding box center [771, 294] width 362 height 45
click at [840, 301] on textarea "تجربة كنافة دبي الرائجة بطريقة جديدة مع كيك كنافة بالمانجو. بهجة مقرمشة مملوئة …" at bounding box center [771, 294] width 362 height 45
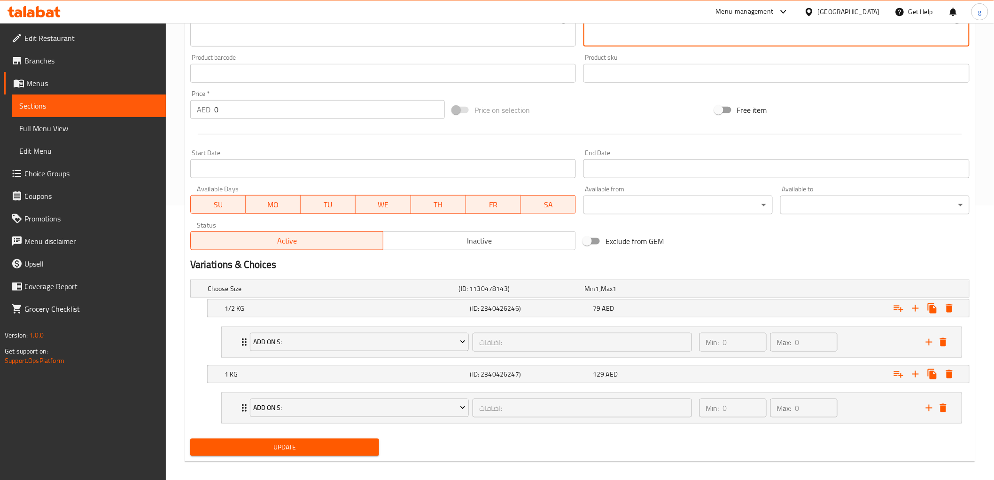
scroll to position [282, 0]
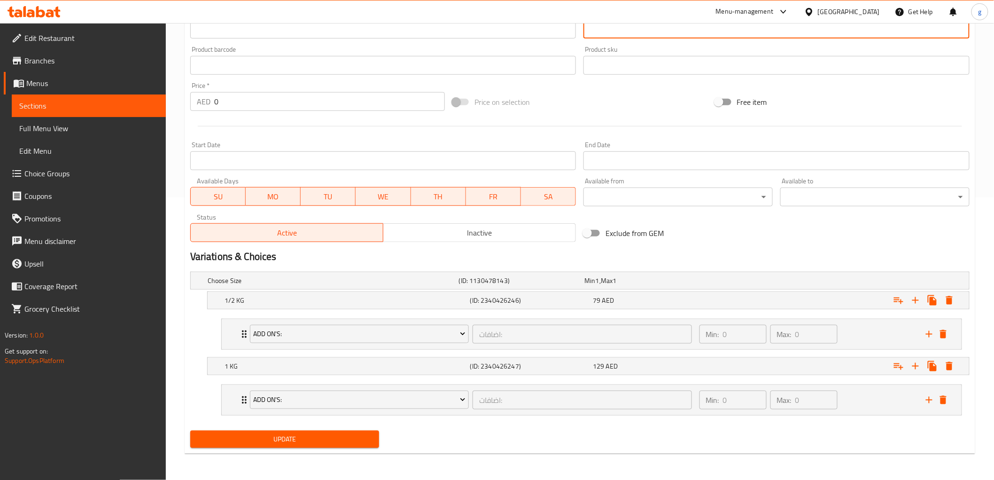
type textarea "تجربة كنافة دبي الرائجة بطريقة جديدة مع كيك كنافة بالمانجو. بهجة مقرمشة مملوئة …"
click at [288, 448] on div "Update" at bounding box center [285, 439] width 197 height 25
click at [288, 439] on span "Update" at bounding box center [285, 439] width 174 height 12
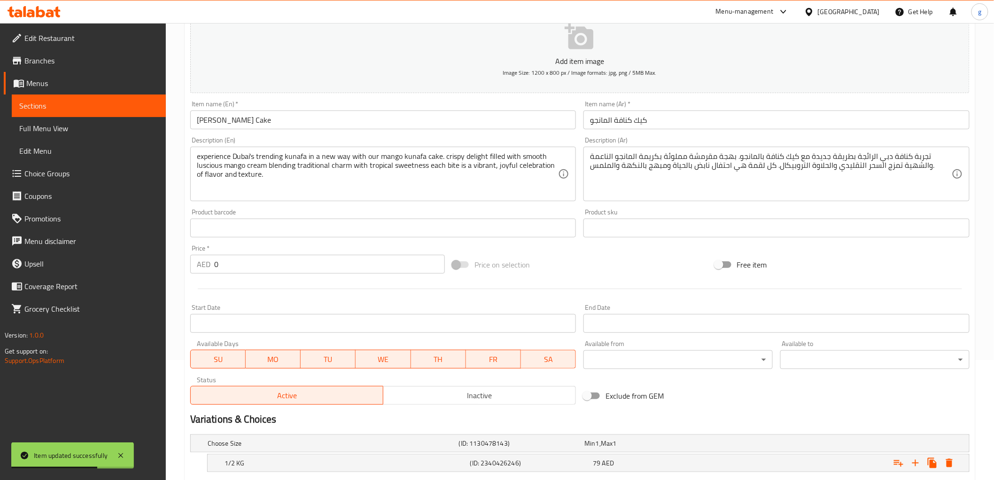
scroll to position [73, 0]
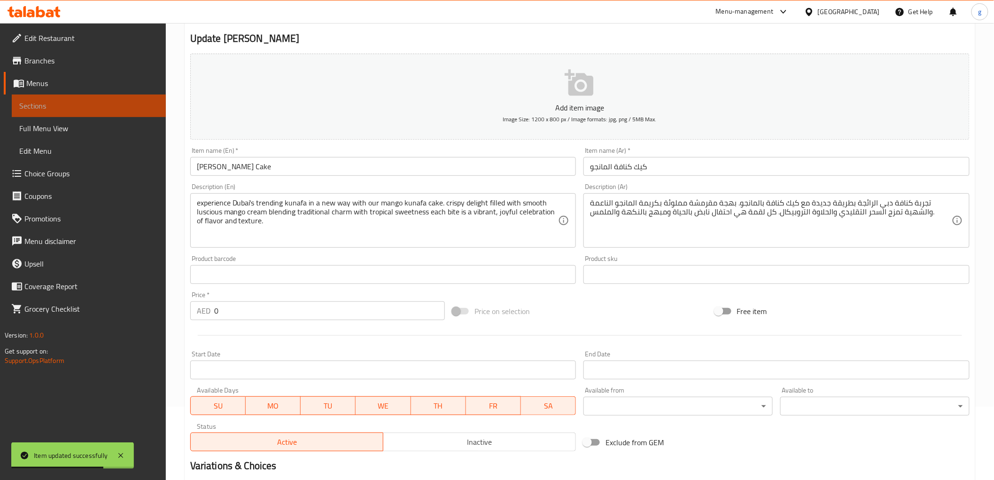
click at [109, 102] on span "Sections" at bounding box center [88, 105] width 139 height 11
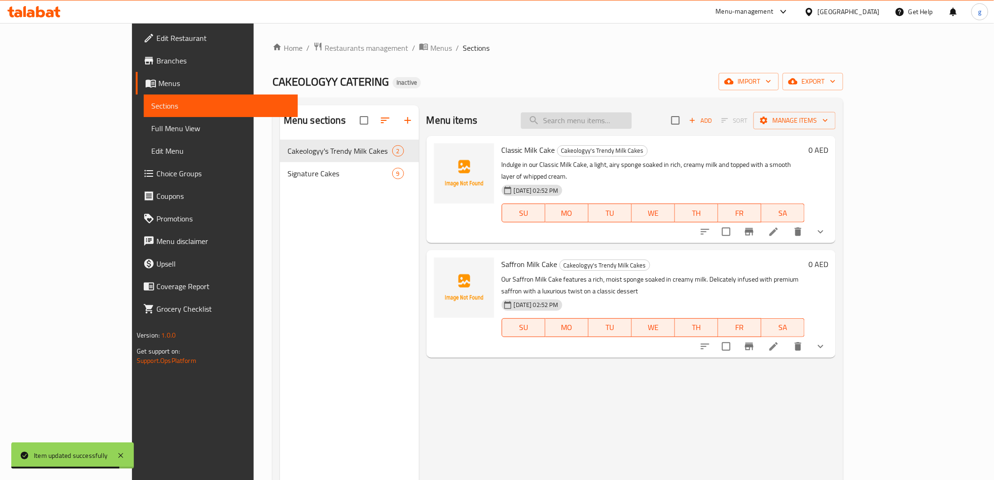
click at [632, 112] on input "search" at bounding box center [576, 120] width 111 height 16
paste input "Chocolate Pistachio Kunafa Cake"
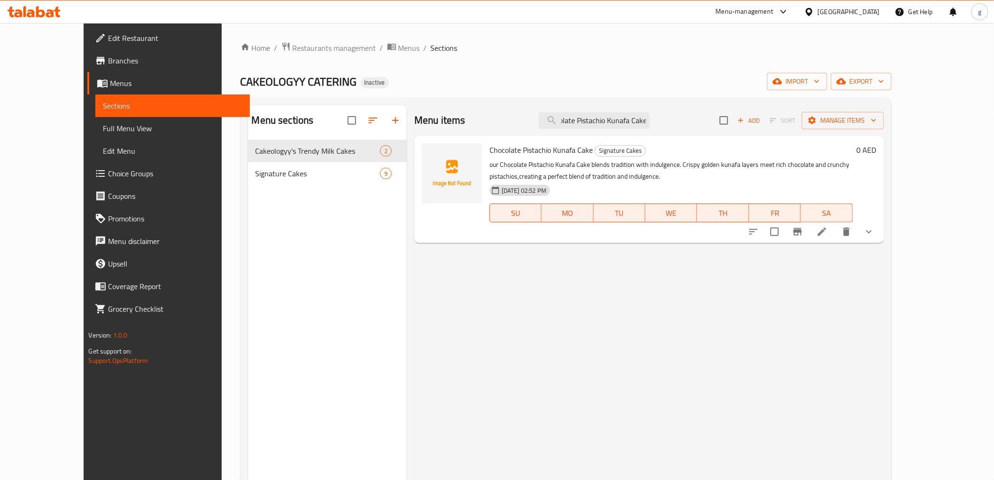
type input "Chocolate Pistachio Kunafa Cake"
click at [835, 240] on li at bounding box center [822, 231] width 26 height 17
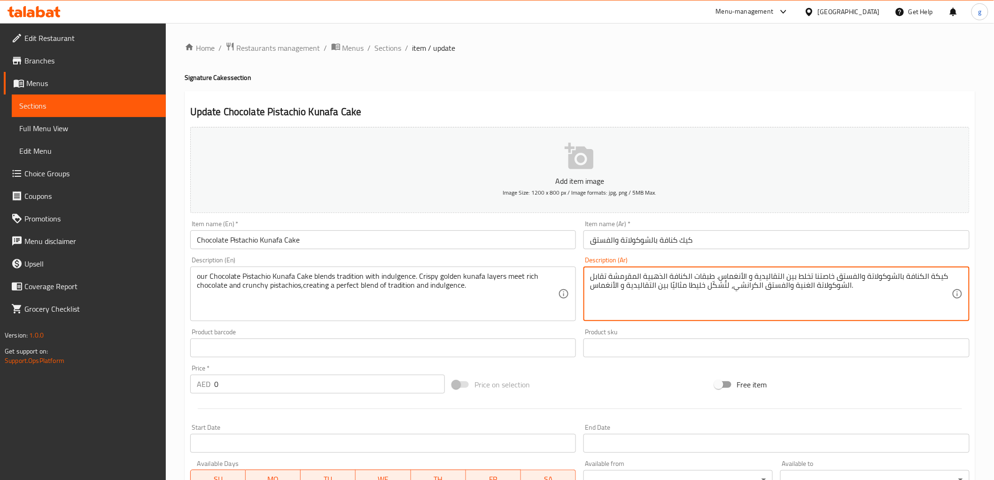
drag, startPoint x: 782, startPoint y: 275, endPoint x: 794, endPoint y: 278, distance: 12.5
click at [762, 290] on textarea "كيكة الكنافة بالشوكولاتة والفستق خاصتنا تخلط التقاليدية و الأنغماس. طبقات الكنا…" at bounding box center [771, 294] width 362 height 45
drag, startPoint x: 659, startPoint y: 287, endPoint x: 666, endPoint y: 288, distance: 7.3
click at [666, 288] on textarea "كيكة الكنافة بالشوكولاتة والفستق خاصتنا تخلط التقاليدية و الأنغماس. طبقات الكنا…" at bounding box center [771, 294] width 362 height 45
click at [654, 293] on textarea "كيكة الكنافة بالشوكولاتة والفستق خاصتنا تخلط التقاليدية و الأنغماس. طبقات الكنا…" at bounding box center [771, 294] width 362 height 45
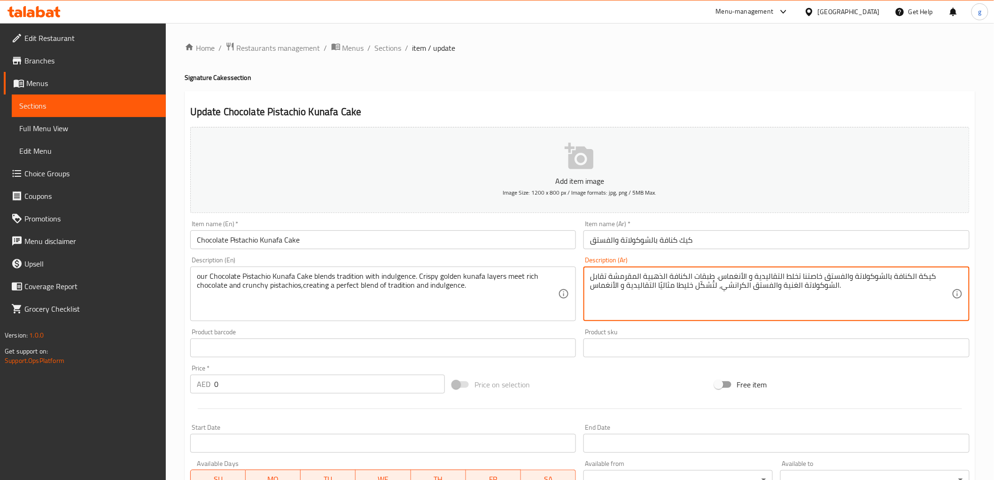
click at [659, 288] on textarea "كيكة الكنافة بالشوكولاتة والفستق خاصتنا تخلط التقاليدية و الأنغماس. طبقات الكنا…" at bounding box center [771, 294] width 362 height 45
click at [654, 287] on textarea "كيكة الكنافة بالشوكولاتة والفستق خاصتنا تخلط التقاليدية و الأنغماس. طبقات الكنا…" at bounding box center [771, 294] width 362 height 45
click at [655, 288] on textarea "كيكة الكنافة بالشوكولاتة والفستق خاصتنا تخلط التقاليدية و الأنغماس. طبقات الكنا…" at bounding box center [771, 294] width 362 height 45
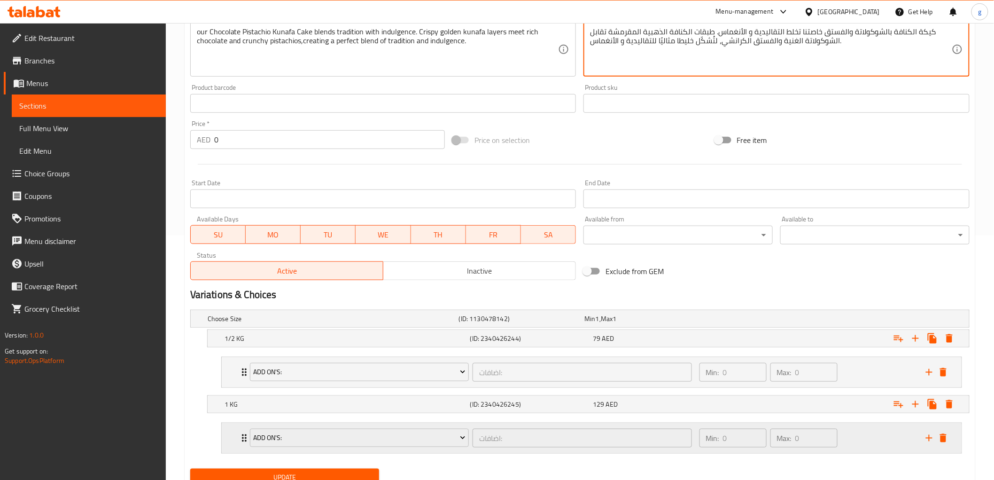
scroll to position [261, 0]
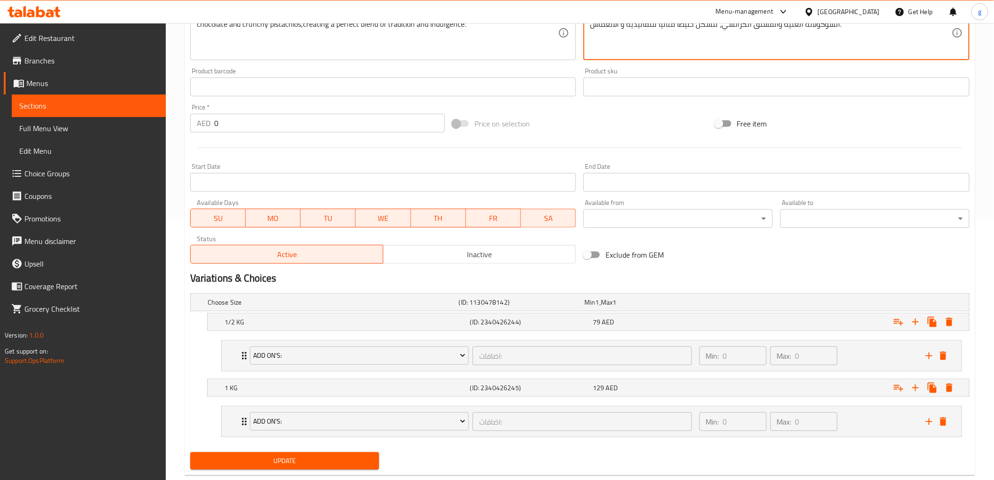
type textarea "كيكة الكنافة بالشوكولاتة والفستق خاصتنا تخلط التقاليدية و الأنغماس. طبقات الكنا…"
click at [277, 452] on button "Update" at bounding box center [284, 460] width 189 height 17
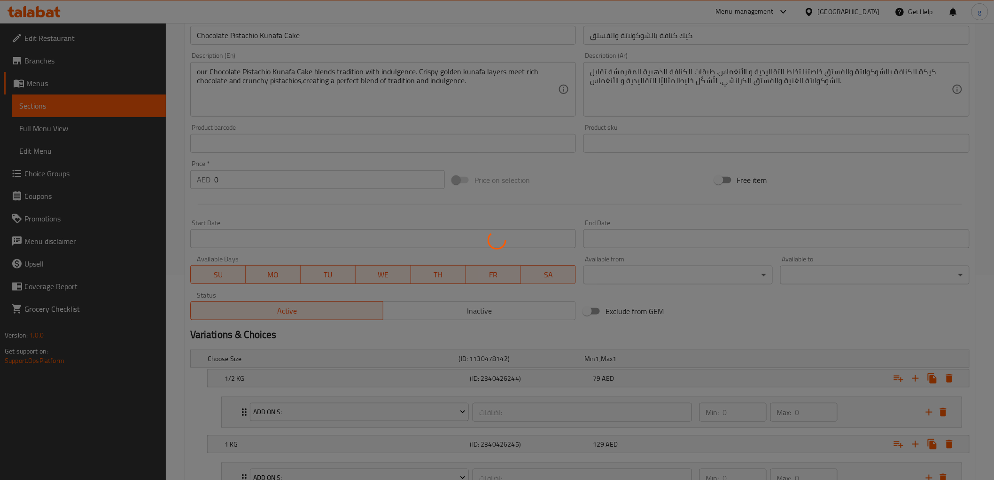
scroll to position [104, 0]
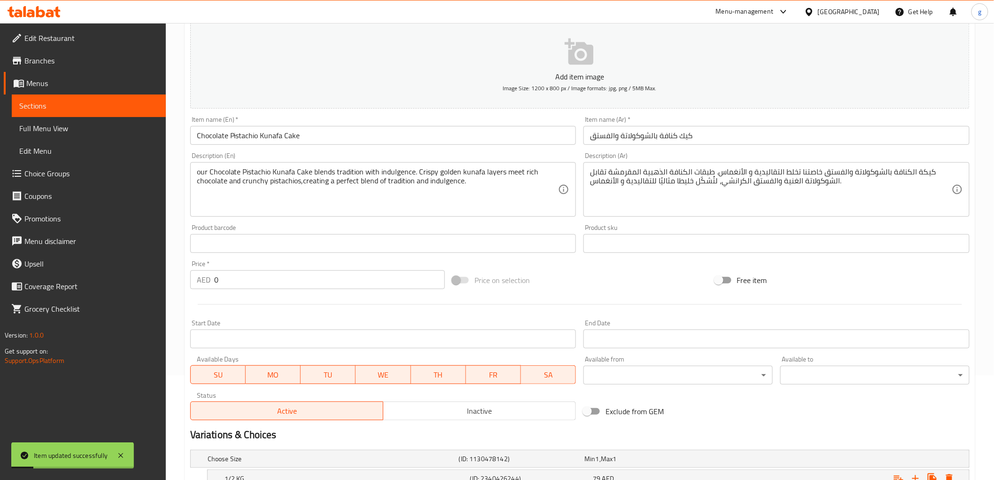
click at [96, 113] on link "Sections" at bounding box center [89, 105] width 154 height 23
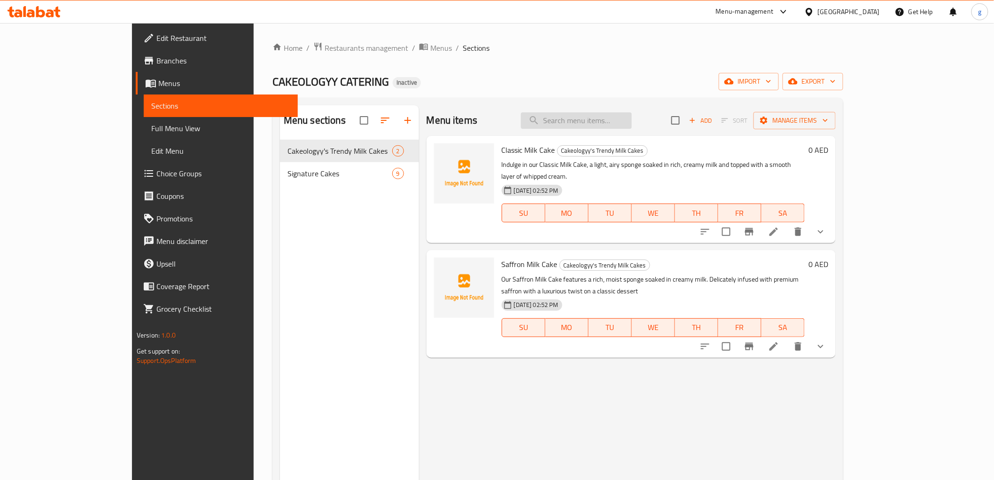
click at [593, 124] on input "search" at bounding box center [576, 120] width 111 height 16
paste input "Triple Chocolate Cake"
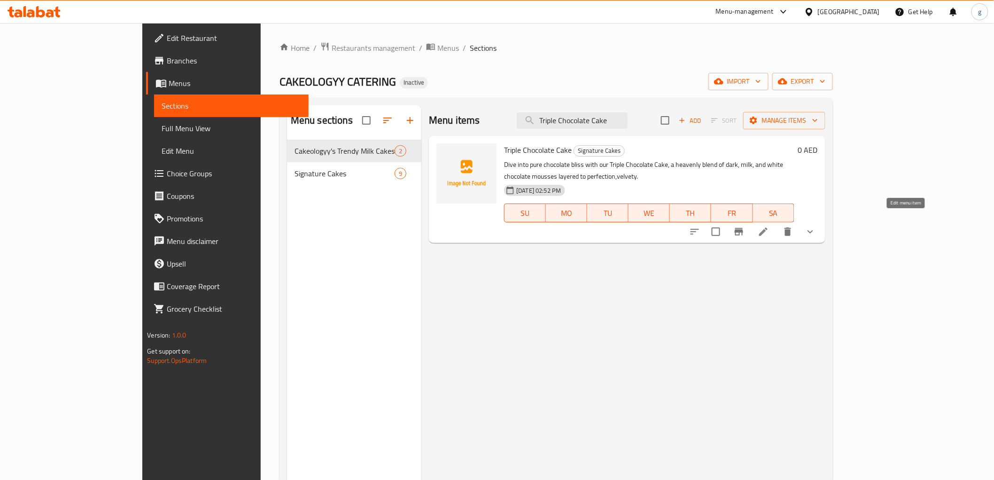
type input "Triple Chocolate Cake"
click at [769, 226] on icon at bounding box center [763, 231] width 11 height 11
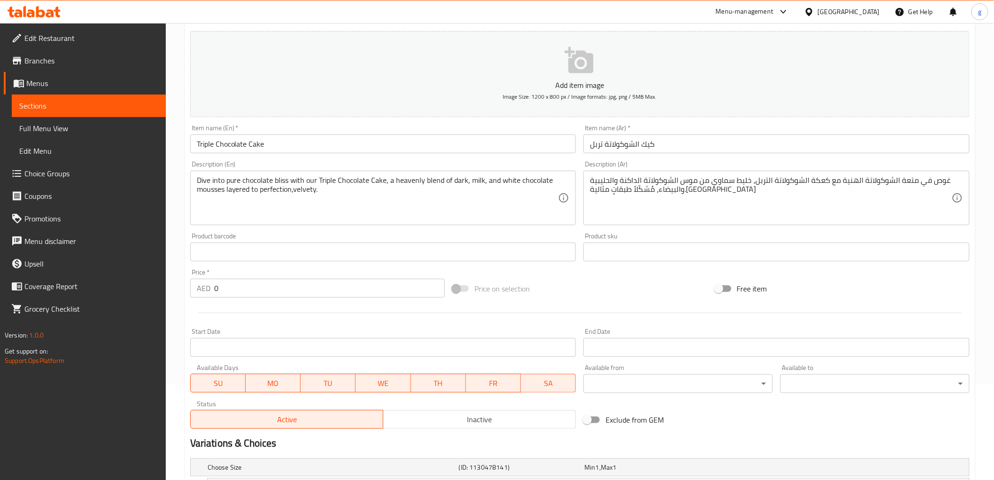
scroll to position [104, 0]
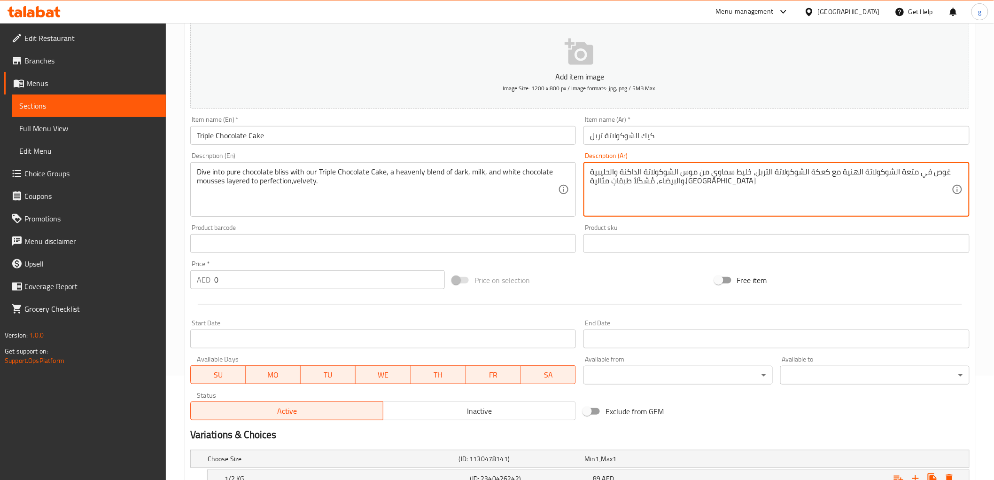
drag, startPoint x: 659, startPoint y: 183, endPoint x: 679, endPoint y: 189, distance: 20.5
click at [649, 189] on textarea "غوص في متعة الشوكولاتة الهنية مع كعكة الشوكولاتة التربل، خليط سماوي من موس الشو…" at bounding box center [771, 189] width 362 height 45
click at [616, 196] on textarea "غوص في متعة الشوكولاتة الهنية مع كعكة الشوكولاتة التربل، خليط سماوي من موس الشو…" at bounding box center [771, 189] width 362 height 45
click at [636, 182] on textarea "غوص في متعة الشوكولاتة الهنية مع كعكة الشوكولاتة التربل، خليط سماوي من موس الشو…" at bounding box center [771, 189] width 362 height 45
click at [619, 185] on textarea "غوص في متعة الشوكولاتة الهنية مع كعكة الشوكولاتة التربل، خليط سماوي من موس الشو…" at bounding box center [771, 189] width 362 height 45
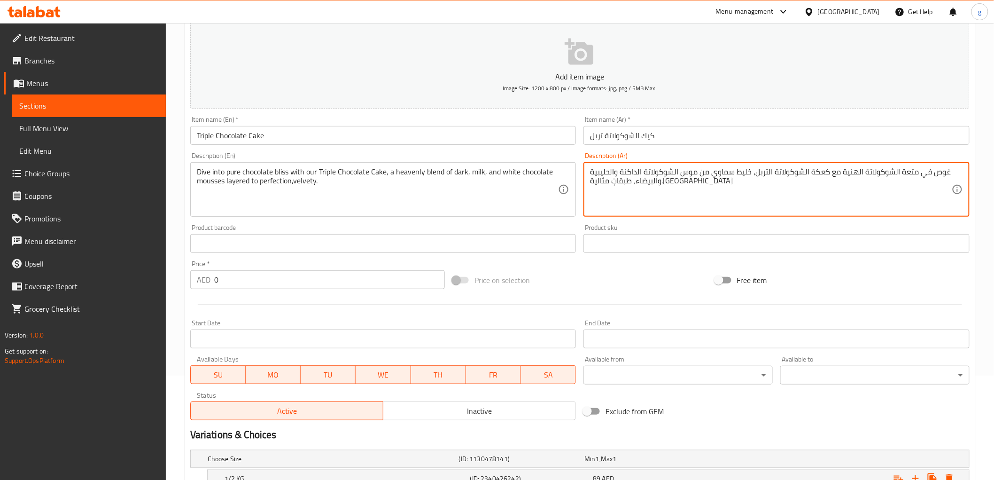
click at [635, 185] on textarea "غوص في متعة الشوكولاتة الهنية مع كعكة الشوكولاتة التربل، خليط سماوي من موس الشو…" at bounding box center [771, 189] width 362 height 45
click at [659, 185] on textarea "غوص في متعة الشوكولاتة الهنية مع كعكة الشوكولاتة التربل، خليط سماوي من موس الشو…" at bounding box center [771, 189] width 362 height 45
click at [592, 182] on textarea "غوص في متعة الشوكولاتة الهنية مع كعكة الشوكولاتة التربل، خليط سماوي من موس الشو…" at bounding box center [771, 189] width 362 height 45
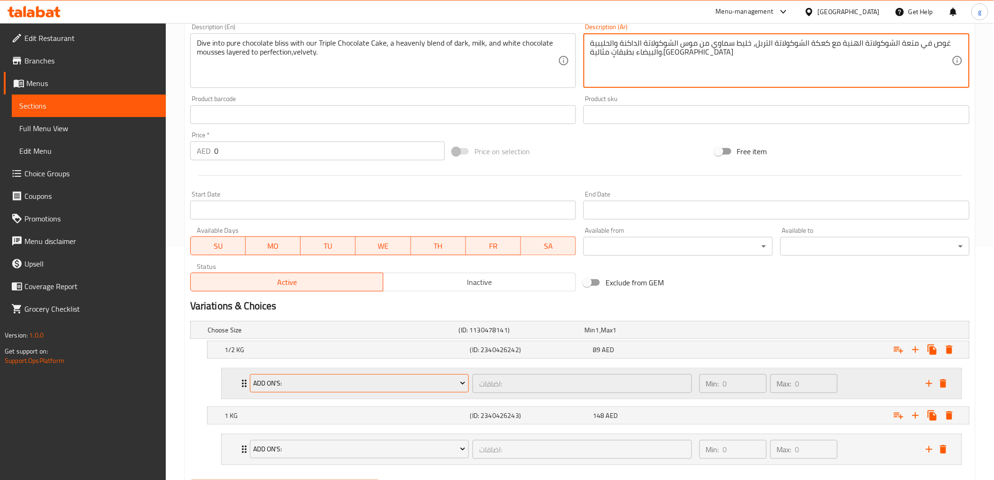
scroll to position [282, 0]
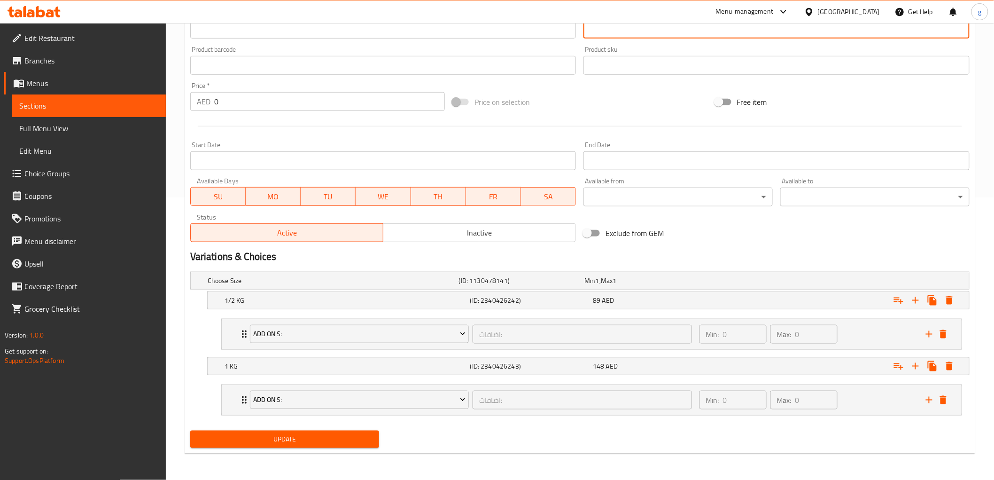
type textarea "غوص في متعة الشوكولاتة الهنية مع كعكة الشوكولاتة التربل، خليط سماوي من موس الشو…"
click at [285, 429] on div "Update" at bounding box center [285, 439] width 197 height 25
click at [288, 434] on span "Update" at bounding box center [285, 439] width 174 height 12
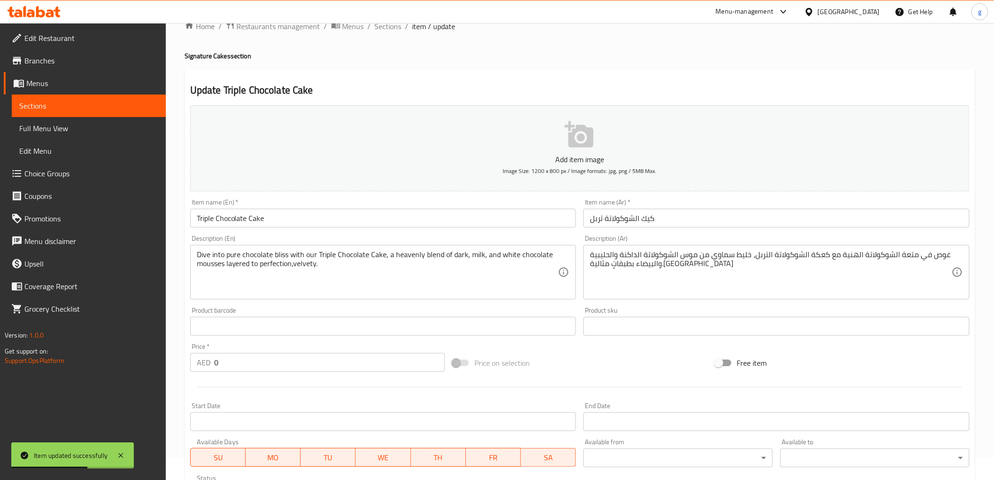
scroll to position [0, 0]
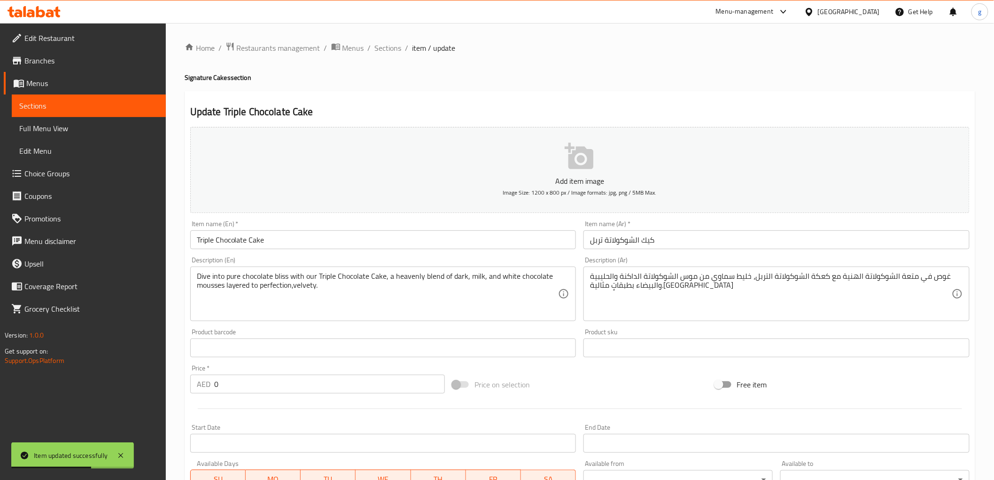
click at [99, 107] on span "Sections" at bounding box center [88, 105] width 139 height 11
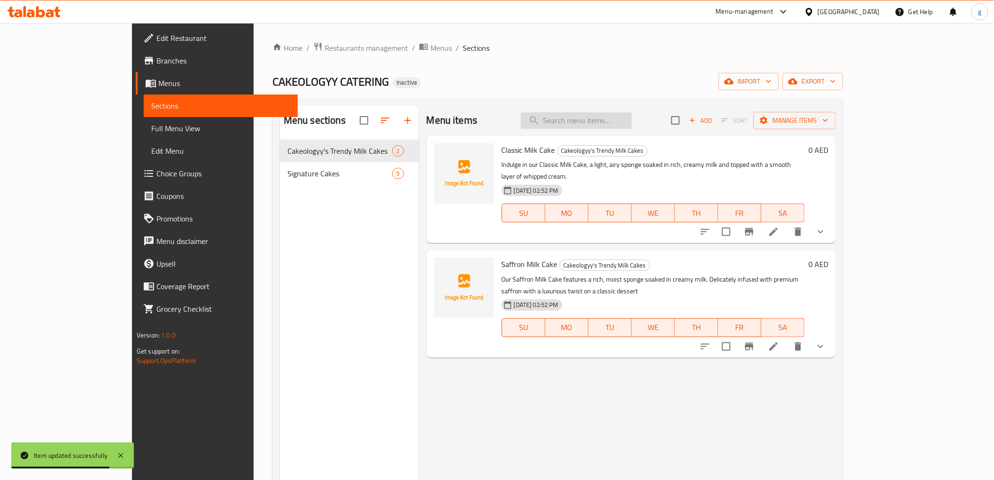
click at [632, 120] on input "search" at bounding box center [576, 120] width 111 height 16
paste input "Chocolate Fudge Cake"
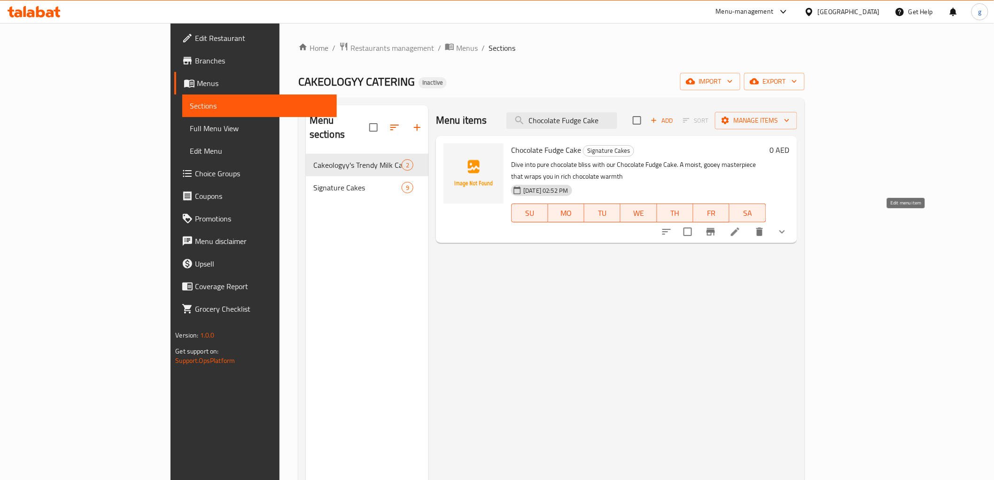
type input "Chocolate Fudge Cake"
click at [741, 226] on icon at bounding box center [735, 231] width 11 height 11
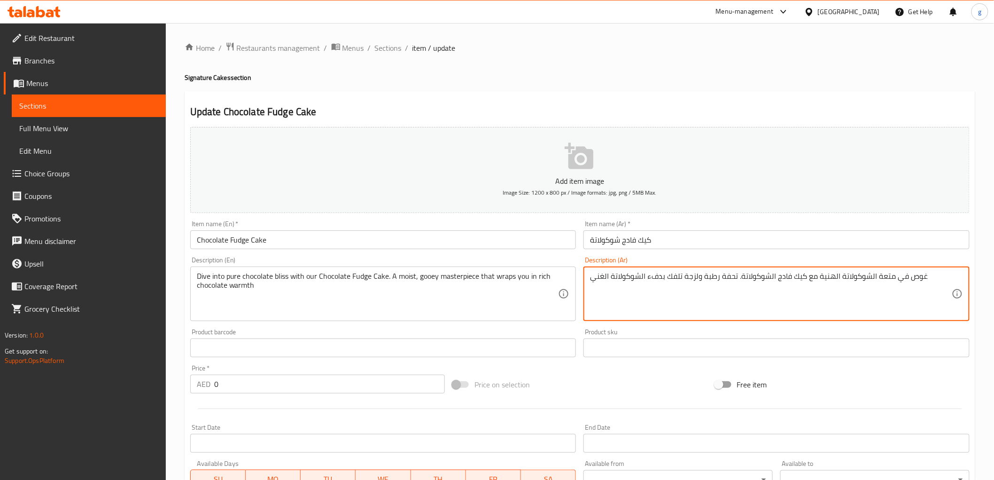
click at [816, 279] on textarea "غوص في متعة الشوكولاتة الهنية مع كيك فادج الشوكولاتة. تحفة رطبة ولزجة تلفك بدفء…" at bounding box center [771, 294] width 362 height 45
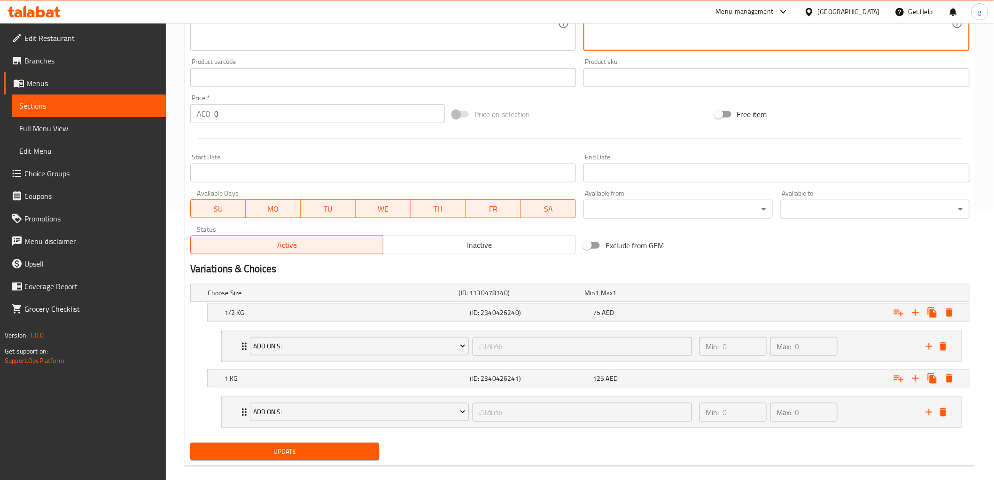
scroll to position [282, 0]
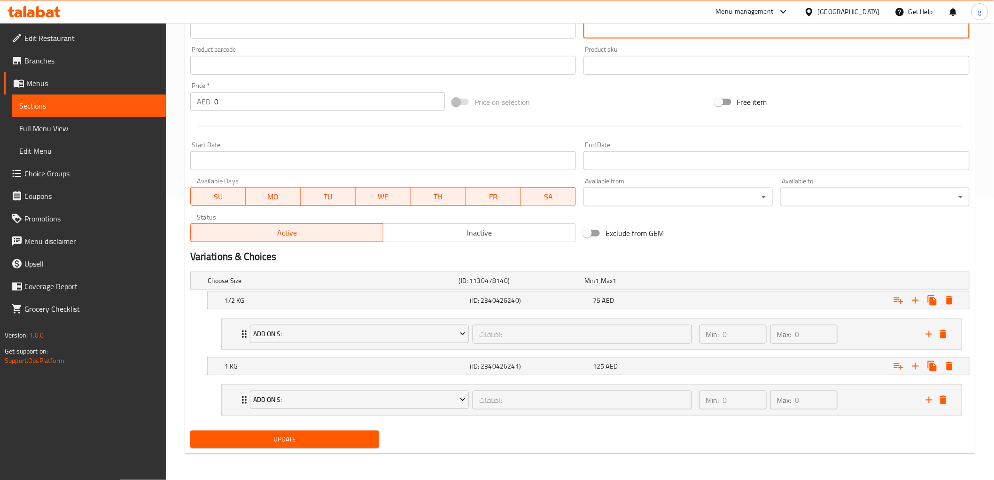
type textarea "غوص في متعة الشوكولاتة الهنية مع كيك فادج الشوكولاتة خاصتنا. تحفة رطبة ولزجة تل…"
click at [345, 438] on span "Update" at bounding box center [285, 439] width 174 height 12
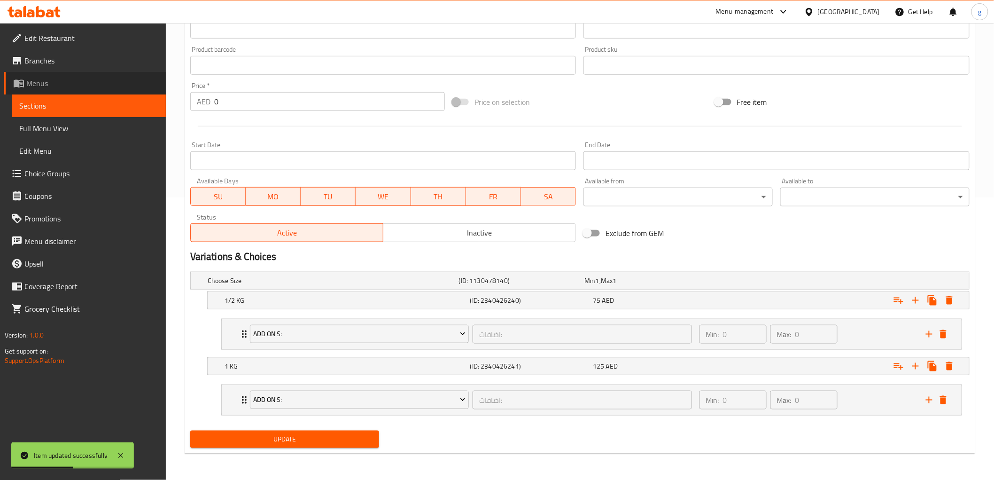
click at [124, 85] on span "Menus" at bounding box center [92, 83] width 132 height 11
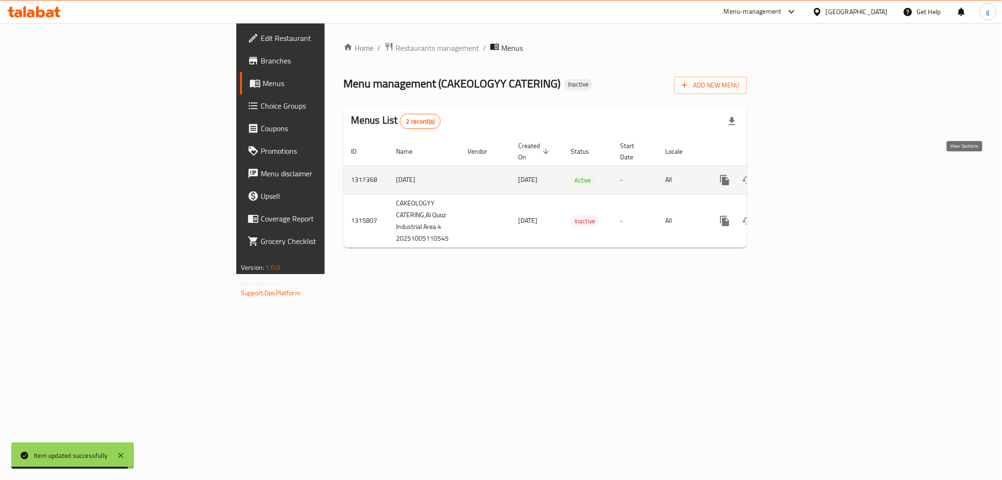
click at [804, 169] on link "enhanced table" at bounding box center [792, 180] width 23 height 23
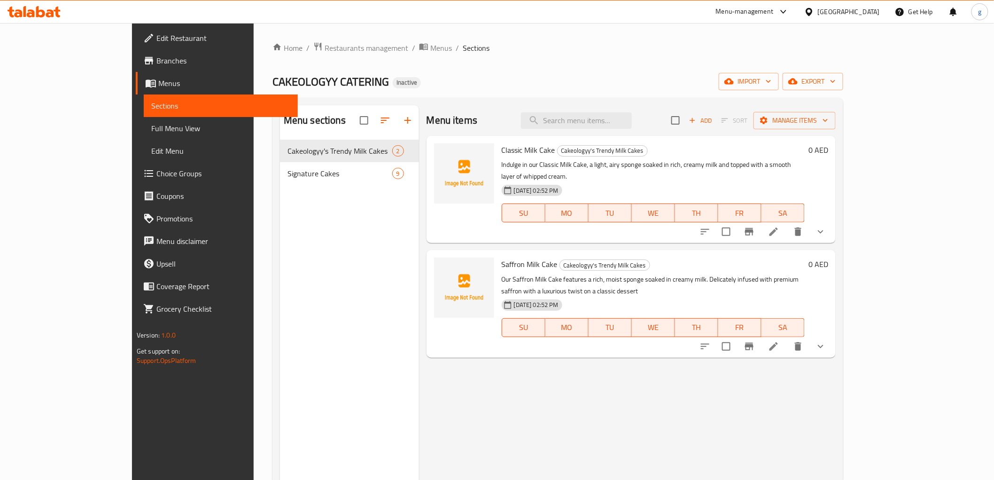
click at [144, 135] on link "Full Menu View" at bounding box center [221, 128] width 154 height 23
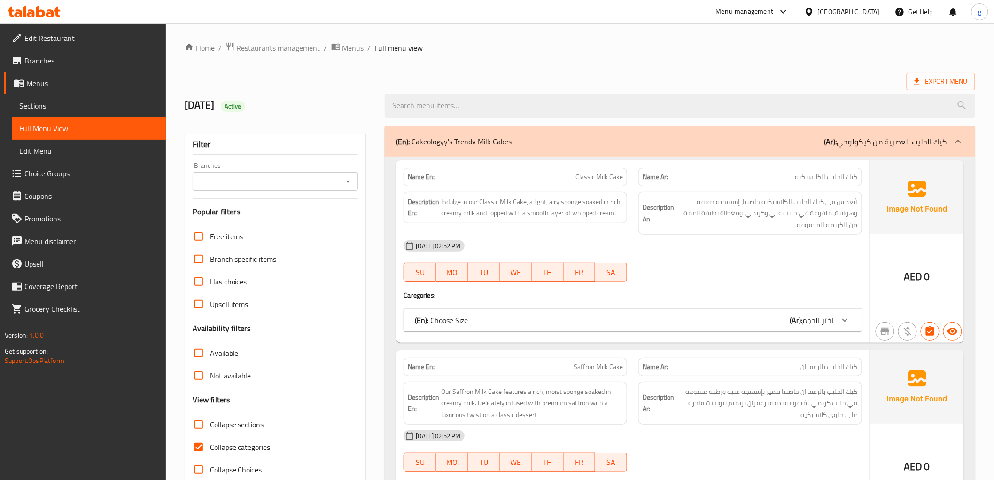
click at [227, 447] on span "Collapse categories" at bounding box center [240, 446] width 61 height 11
click at [210, 447] on input "Collapse categories" at bounding box center [198, 446] width 23 height 23
checkbox input "false"
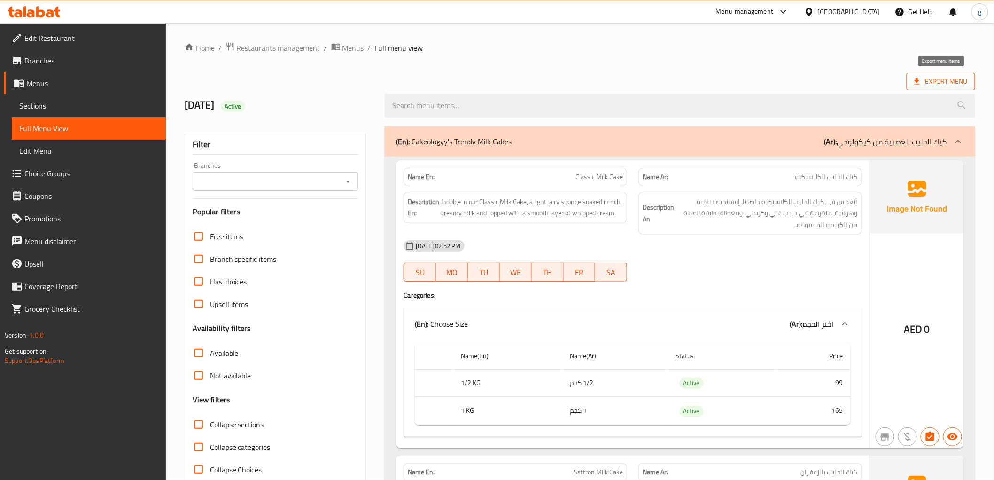
click at [957, 87] on span "Export Menu" at bounding box center [941, 81] width 69 height 17
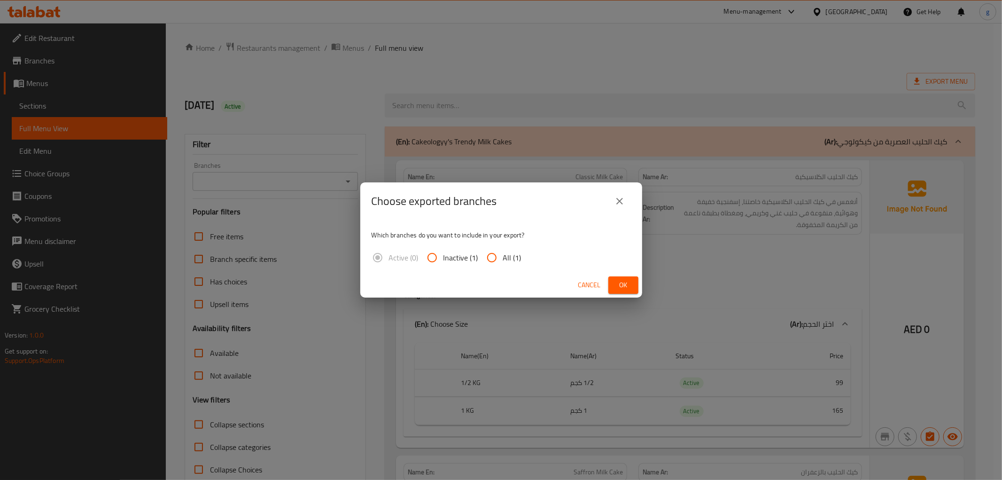
click at [497, 262] on input "All (1)" at bounding box center [492, 257] width 23 height 23
radio input "true"
click at [617, 279] on span "Ok" at bounding box center [623, 285] width 15 height 12
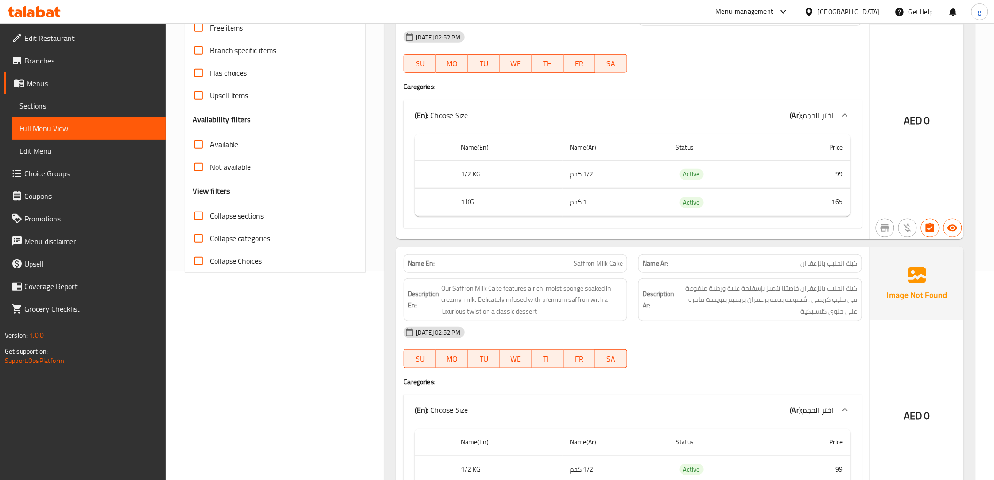
scroll to position [365, 0]
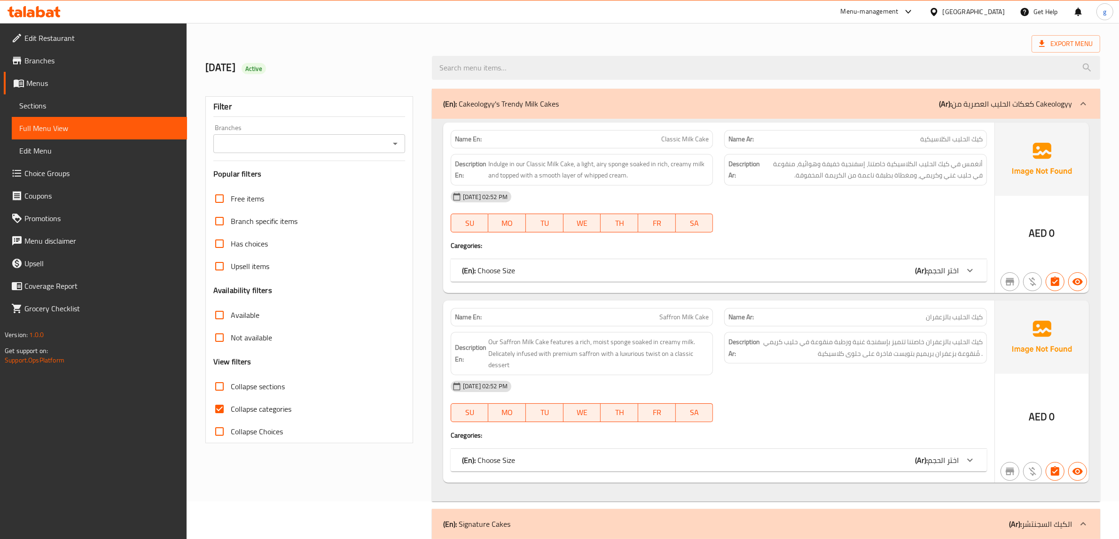
scroll to position [59, 0]
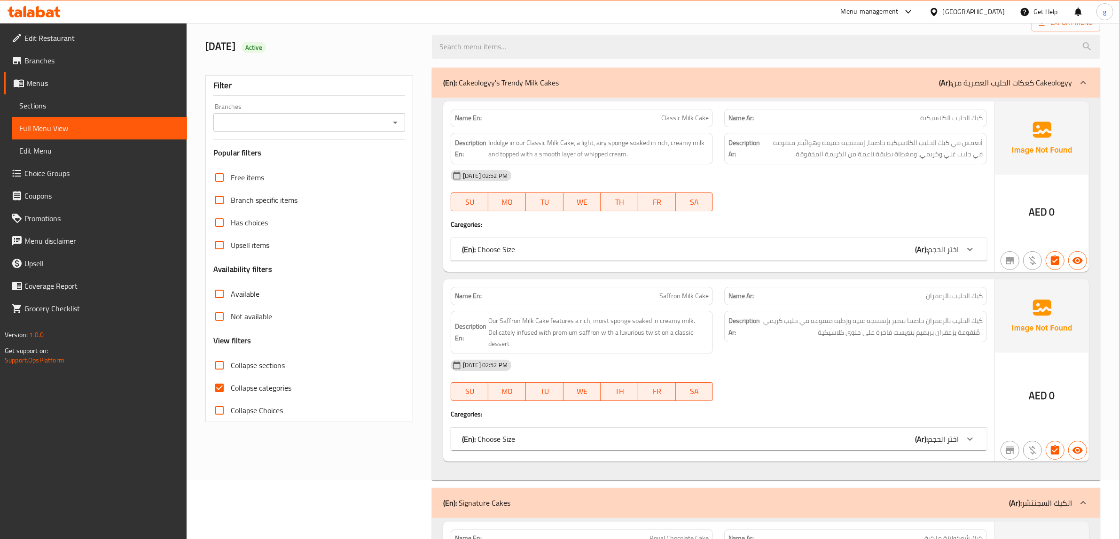
click at [70, 107] on span "Sections" at bounding box center [99, 105] width 160 height 11
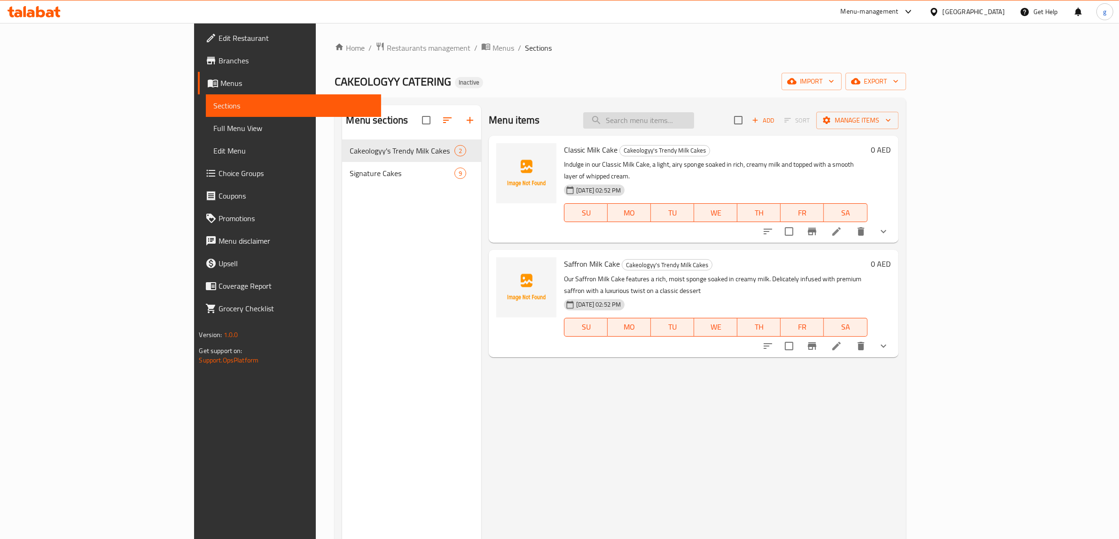
click at [694, 118] on input "search" at bounding box center [638, 120] width 111 height 16
paste input "Saffron Milk Cake"
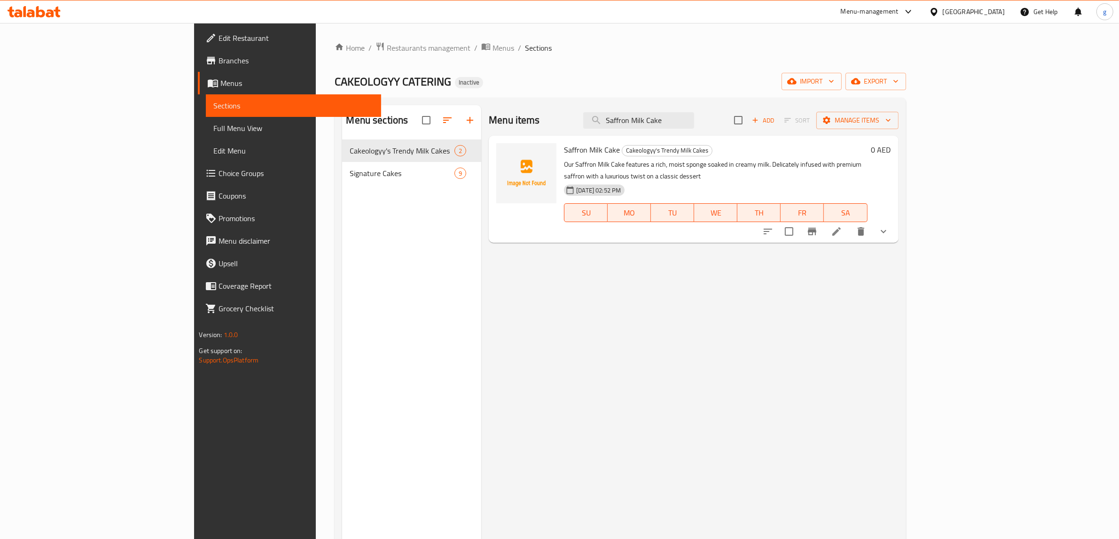
type input "Saffron Milk Cake"
click at [849, 223] on li at bounding box center [836, 231] width 26 height 17
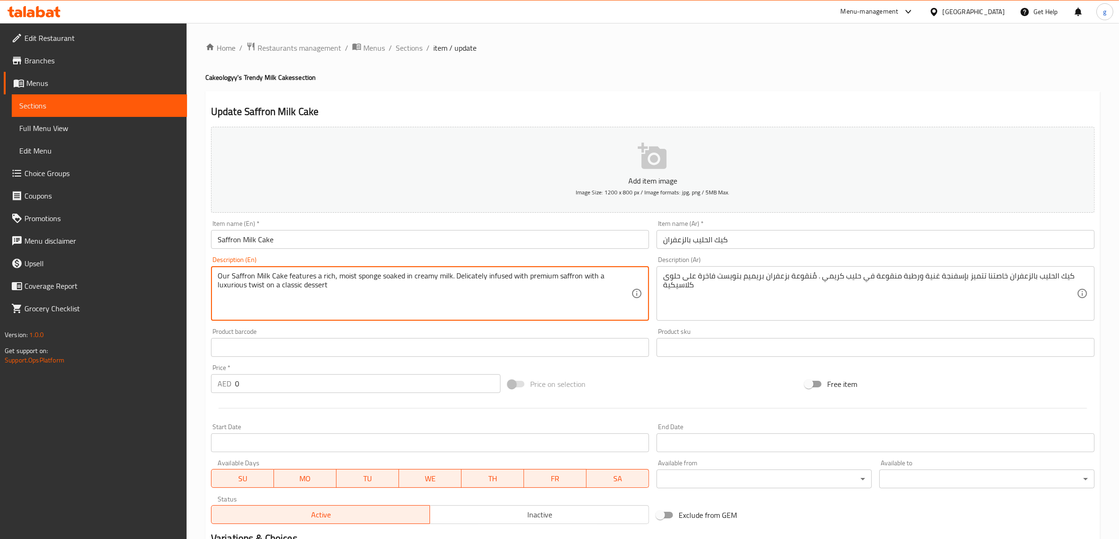
click at [358, 303] on textarea "Our Saffron Milk Cake features a rich, moist sponge soaked in creamy milk. Deli…" at bounding box center [424, 294] width 413 height 45
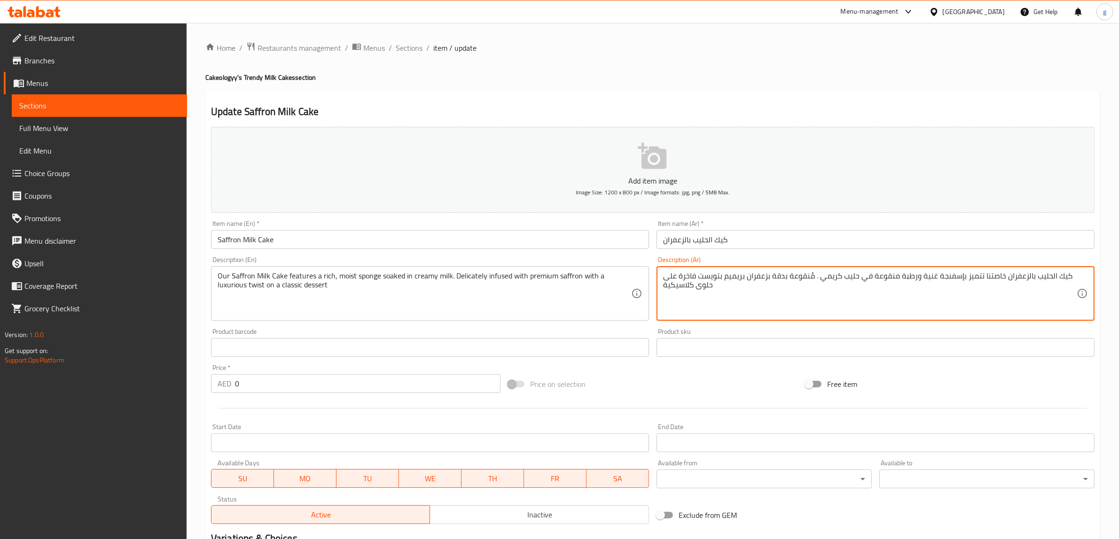
click at [768, 280] on textarea "كيك الحليب بالزعفران خاصتنا تتميز بإسفنجة غنية ورطبة منقوعة في حليب كريمي . مُن…" at bounding box center [869, 294] width 413 height 45
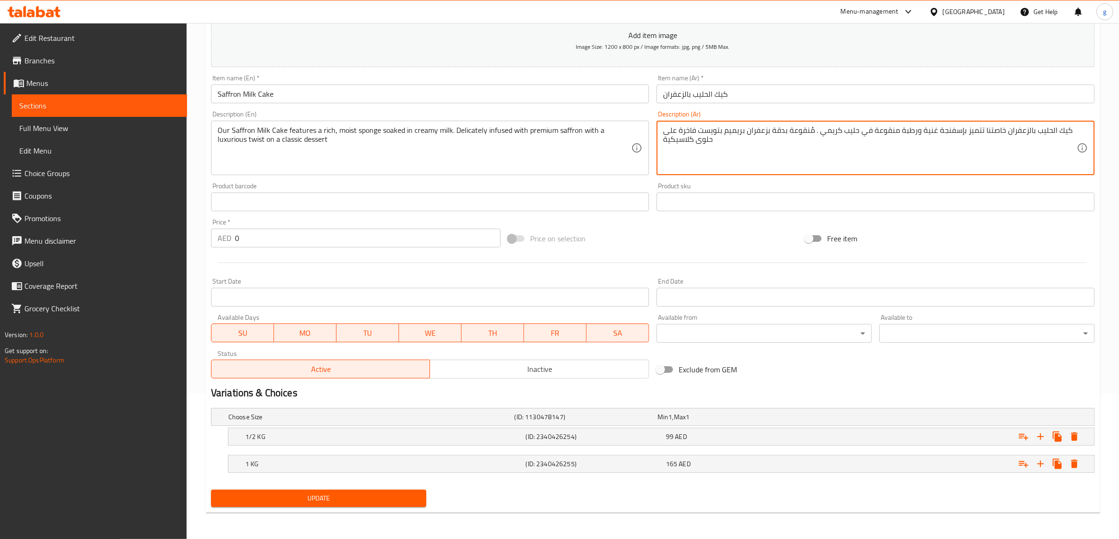
type textarea "كيك الحليب بالزعفران خاصتنا تتميز بإسفنجة غنية ورطبة منقوعة في حليب كريمي . مُن…"
click at [318, 505] on button "Update" at bounding box center [318, 498] width 215 height 17
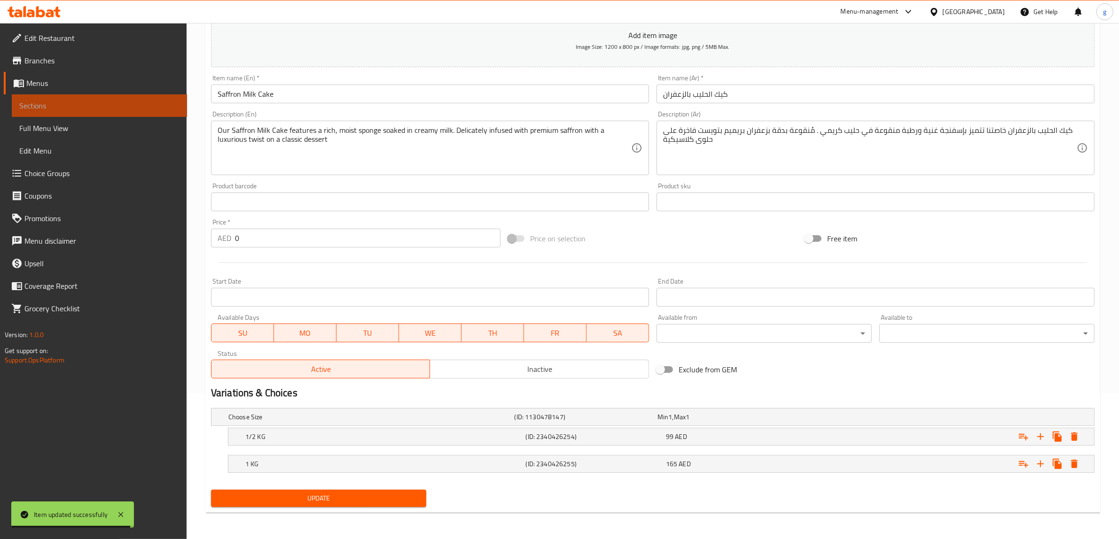
click at [89, 108] on span "Sections" at bounding box center [99, 105] width 160 height 11
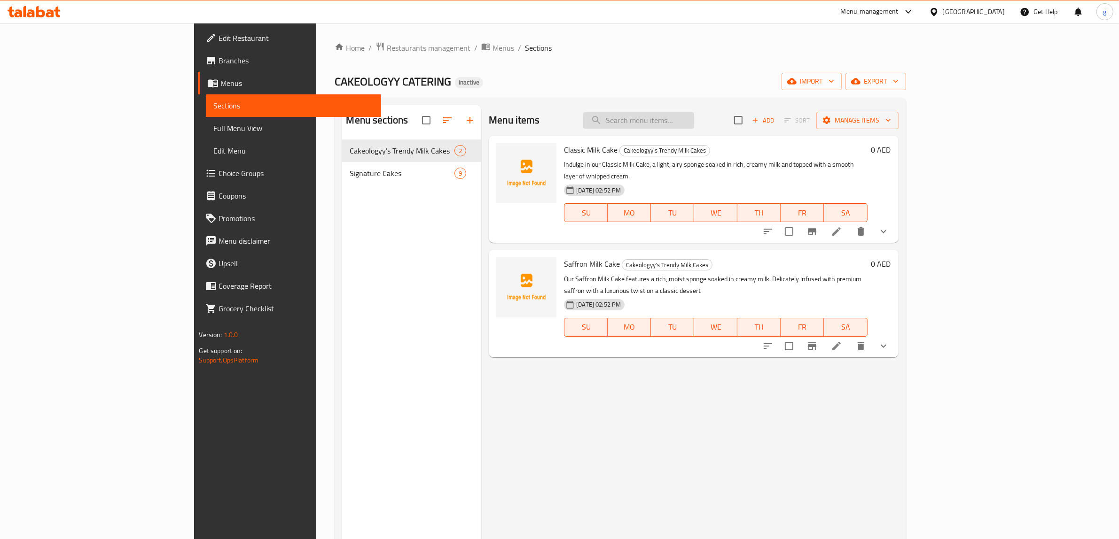
click at [694, 116] on input "search" at bounding box center [638, 120] width 111 height 16
paste input "Ferrero Rocher Cake"
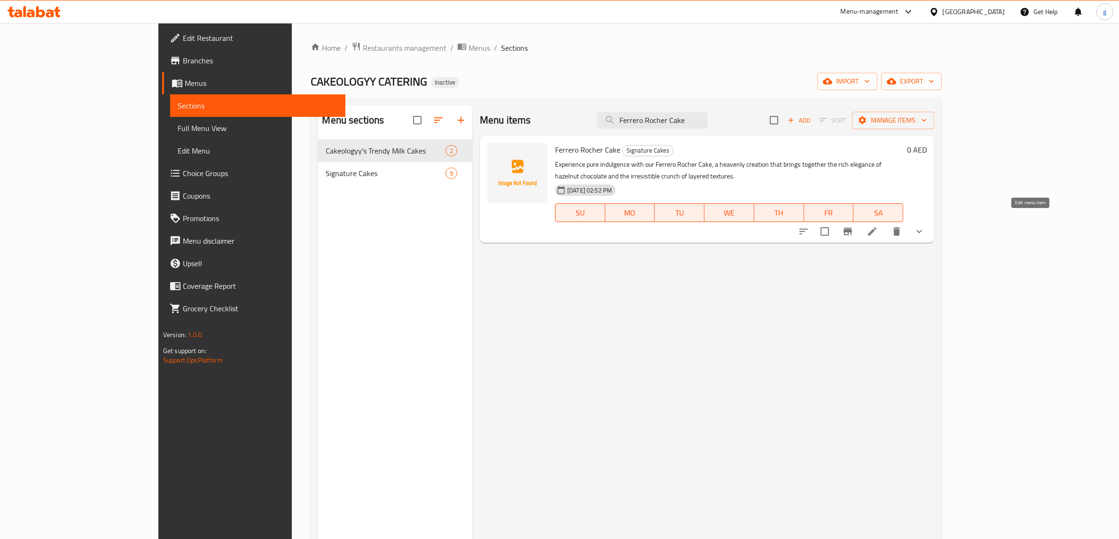
type input "Ferrero Rocher Cake"
click at [878, 226] on icon at bounding box center [871, 231] width 11 height 11
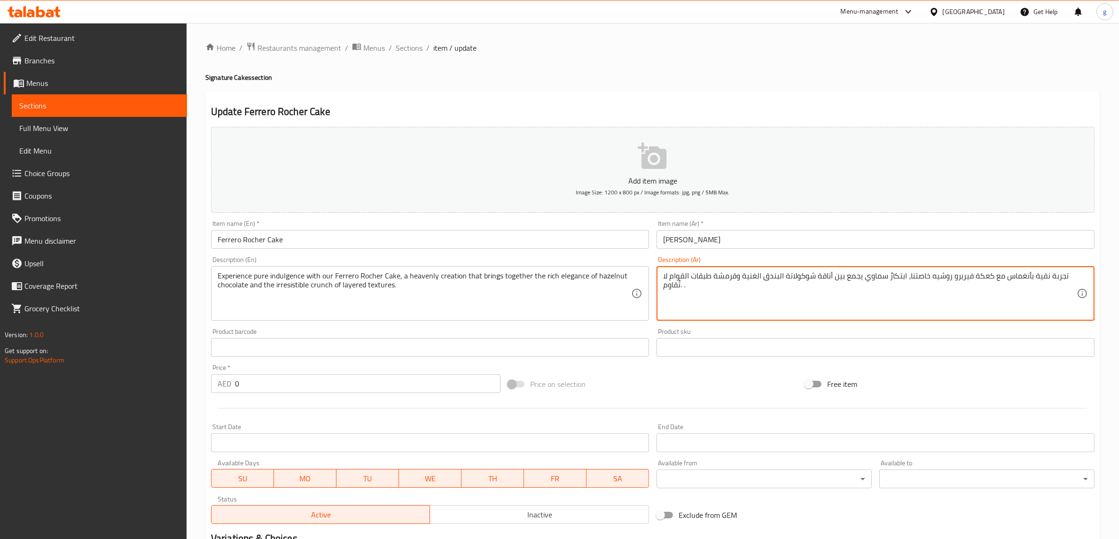
drag, startPoint x: 713, startPoint y: 277, endPoint x: 737, endPoint y: 278, distance: 23.5
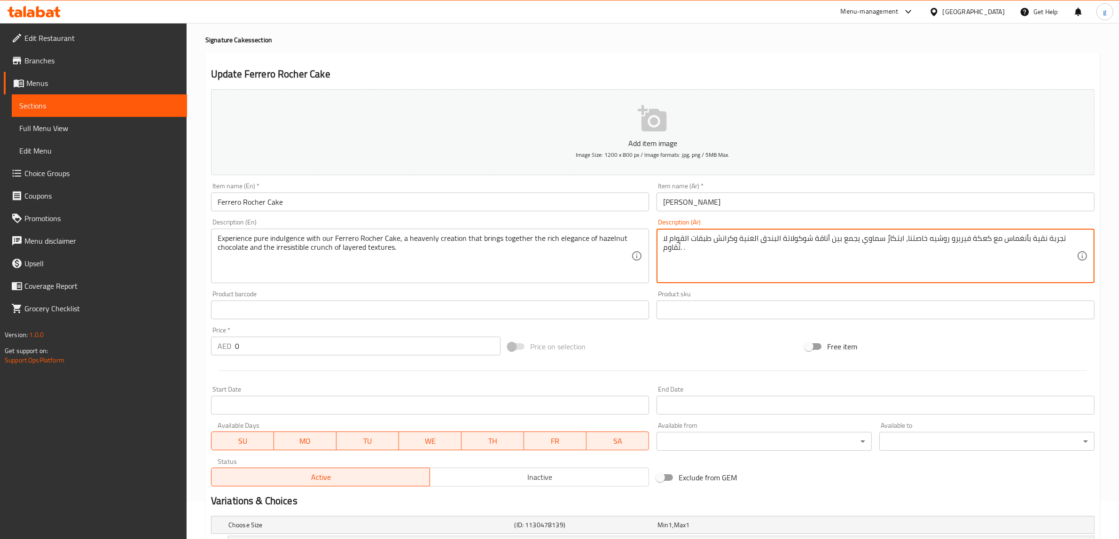
scroll to position [59, 0]
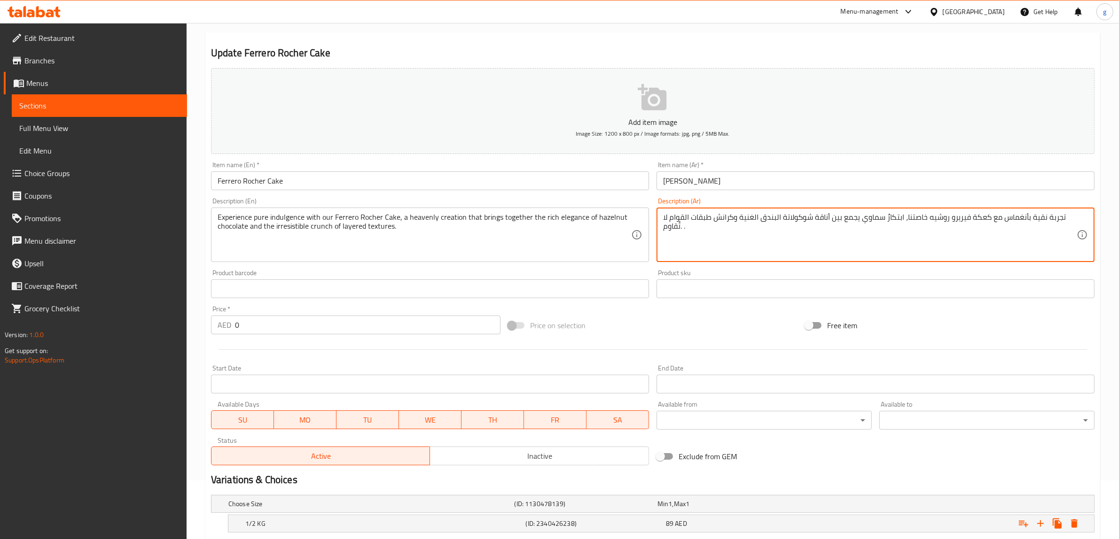
type textarea "تجربة نقية بأنغماس مع كعكة فيريرو روشيه خاصتنا، ابتكارٌ سماوي يجمع بين أناقة شو…"
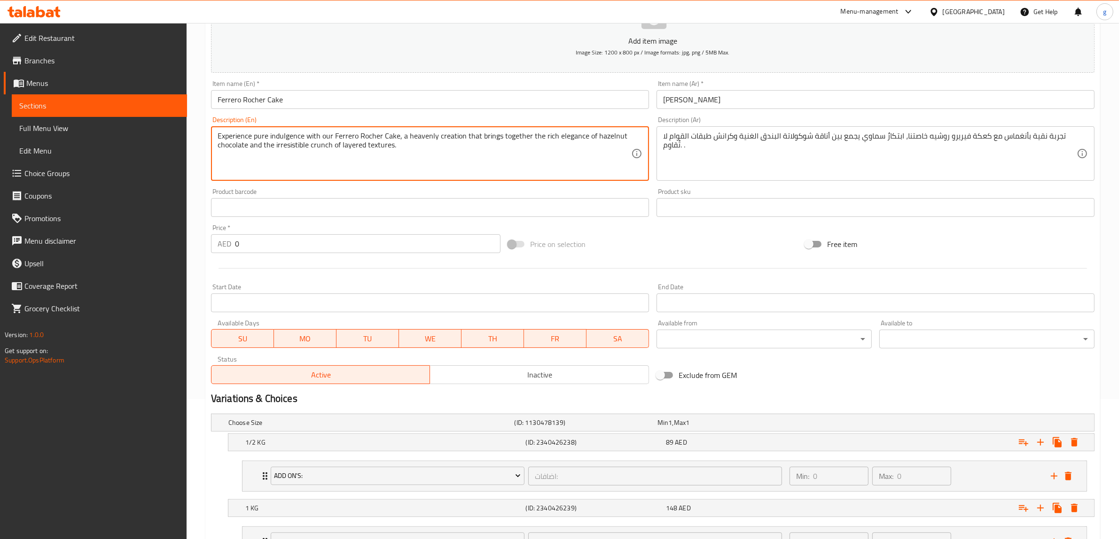
scroll to position [223, 0]
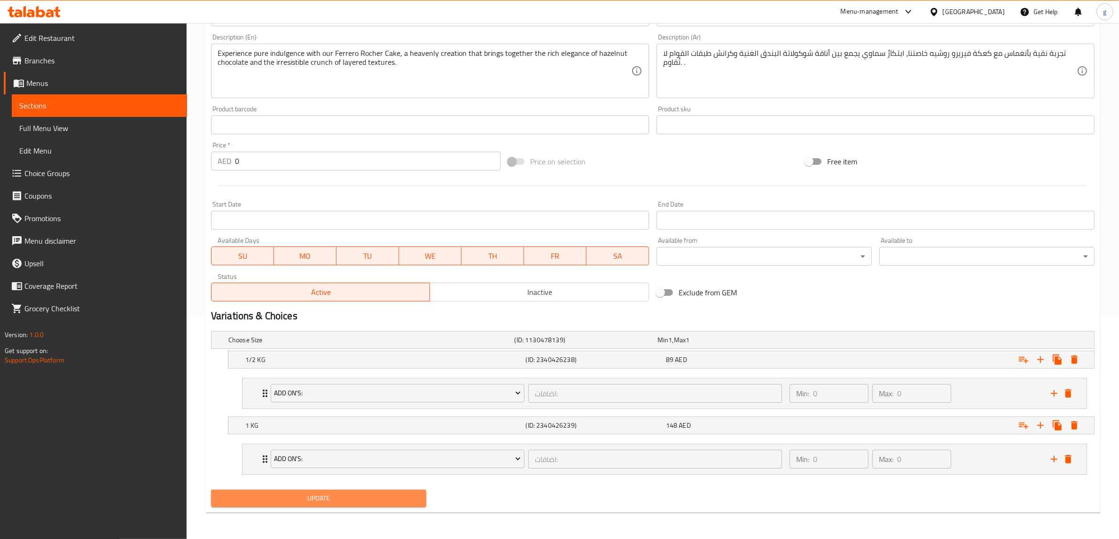
click at [365, 498] on span "Update" at bounding box center [318, 499] width 200 height 12
click at [360, 504] on span "Update" at bounding box center [318, 499] width 200 height 12
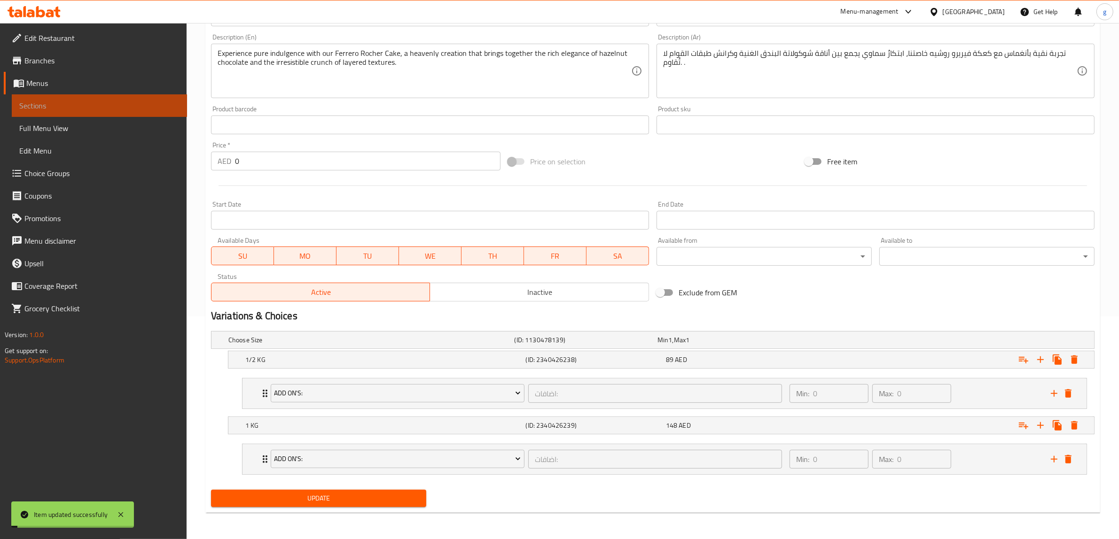
click at [76, 107] on span "Sections" at bounding box center [99, 105] width 160 height 11
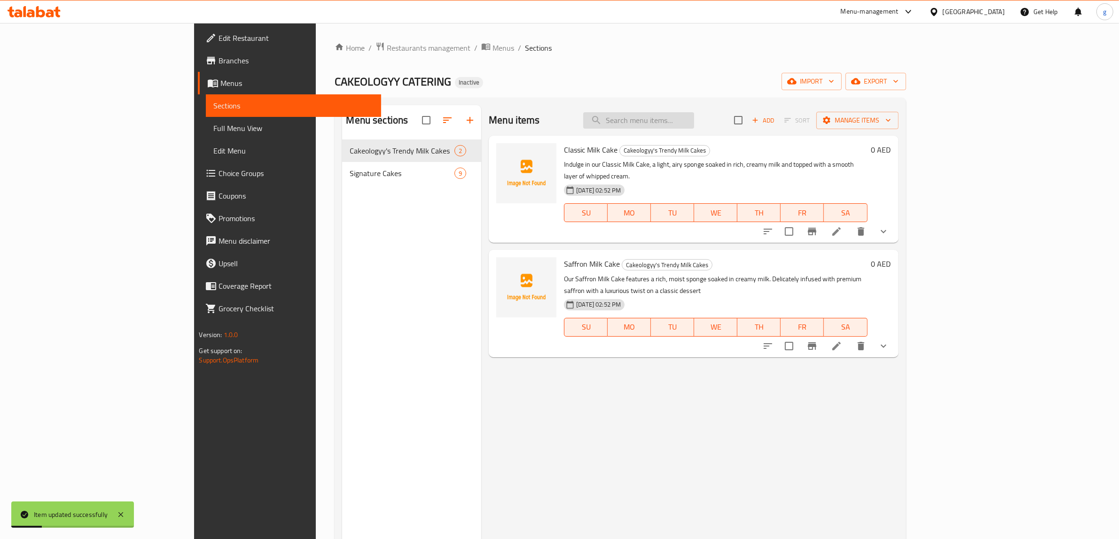
click at [694, 117] on input "search" at bounding box center [638, 120] width 111 height 16
paste input "Chocolate Fudge Cake"
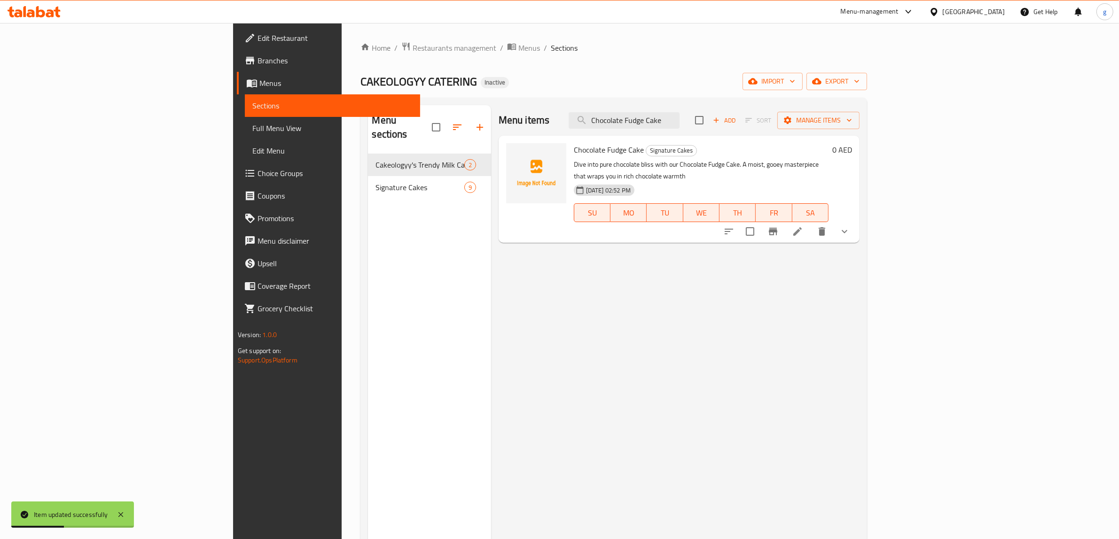
type input "Chocolate Fudge Cake"
click at [803, 226] on icon at bounding box center [797, 231] width 11 height 11
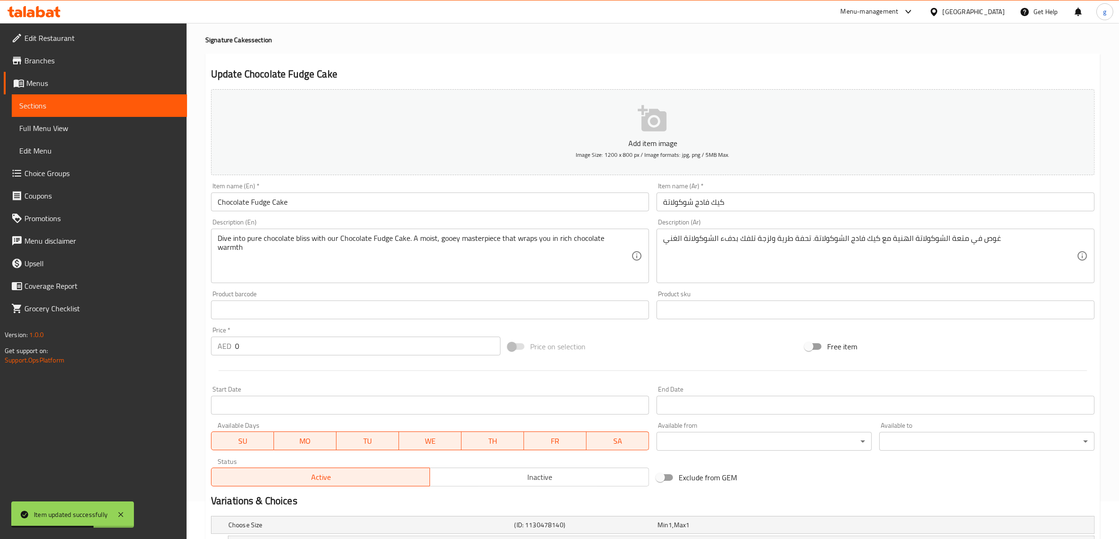
scroll to position [59, 0]
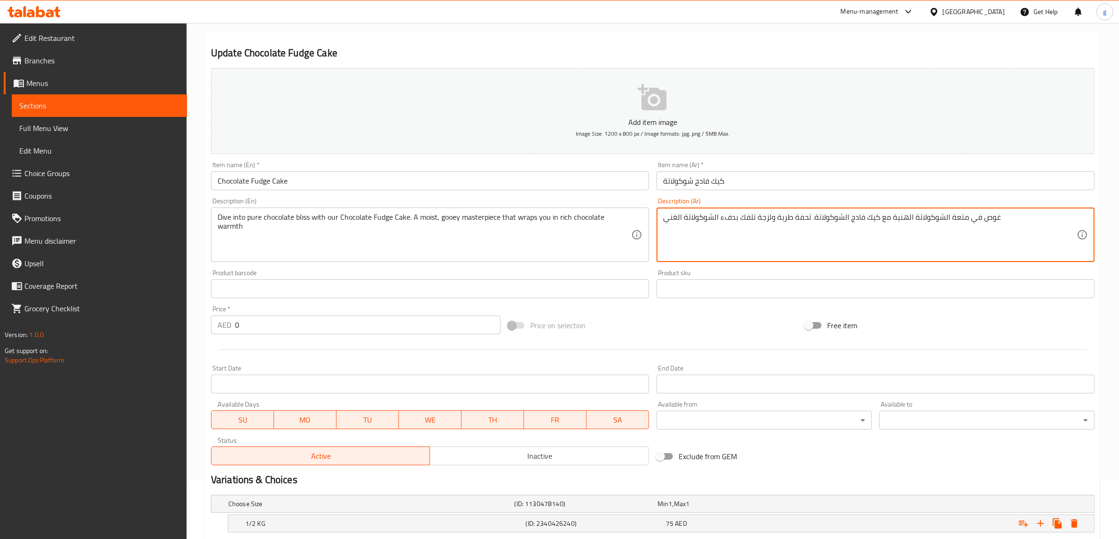
drag, startPoint x: 774, startPoint y: 221, endPoint x: 789, endPoint y: 226, distance: 16.5
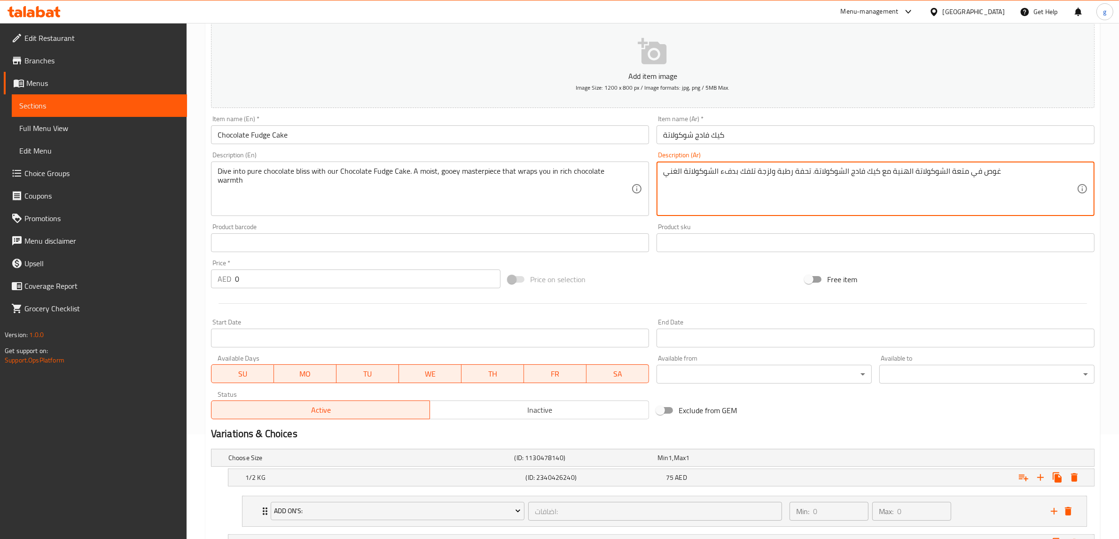
scroll to position [223, 0]
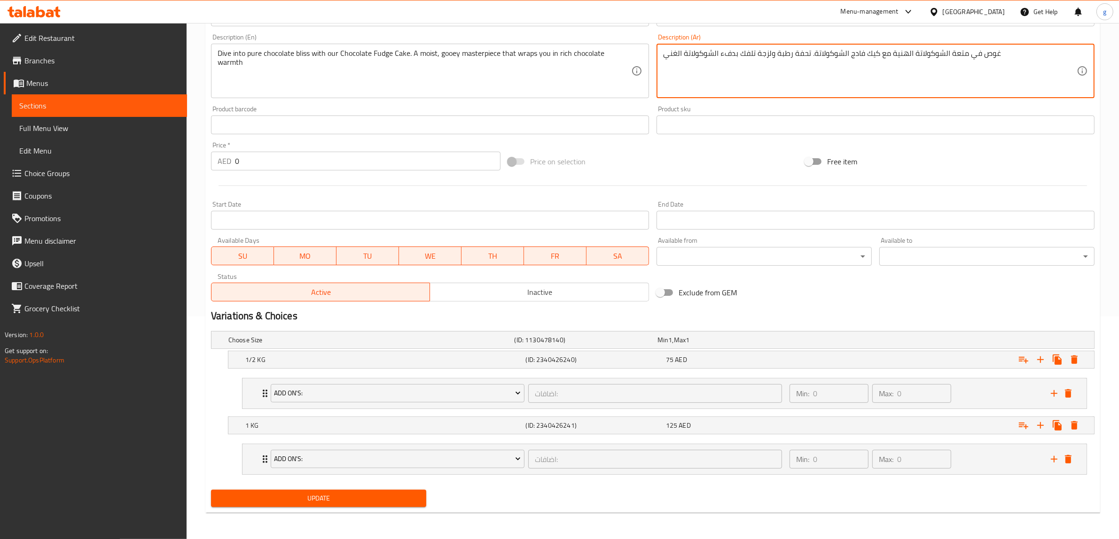
type textarea "غوص في متعة الشوكولاتة الهنية مع كيك فادج الشوكولاتة. تحفة رطبة ولزجة تلفك بدفء…"
click at [386, 496] on span "Update" at bounding box center [318, 499] width 200 height 12
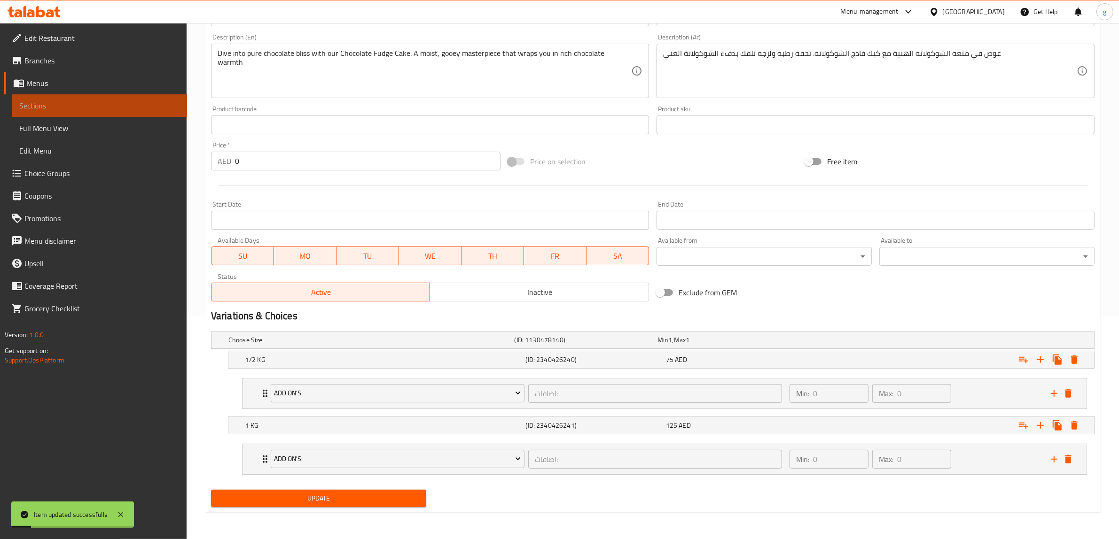
click at [60, 99] on link "Sections" at bounding box center [99, 105] width 175 height 23
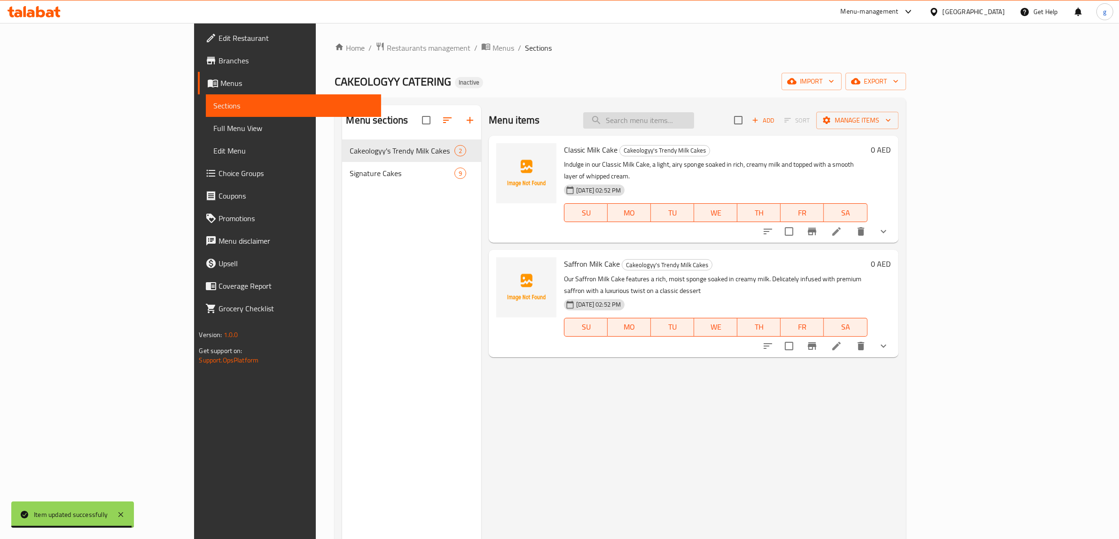
click at [694, 115] on input "search" at bounding box center [638, 120] width 111 height 16
paste input "Triple Chocolate Cake"
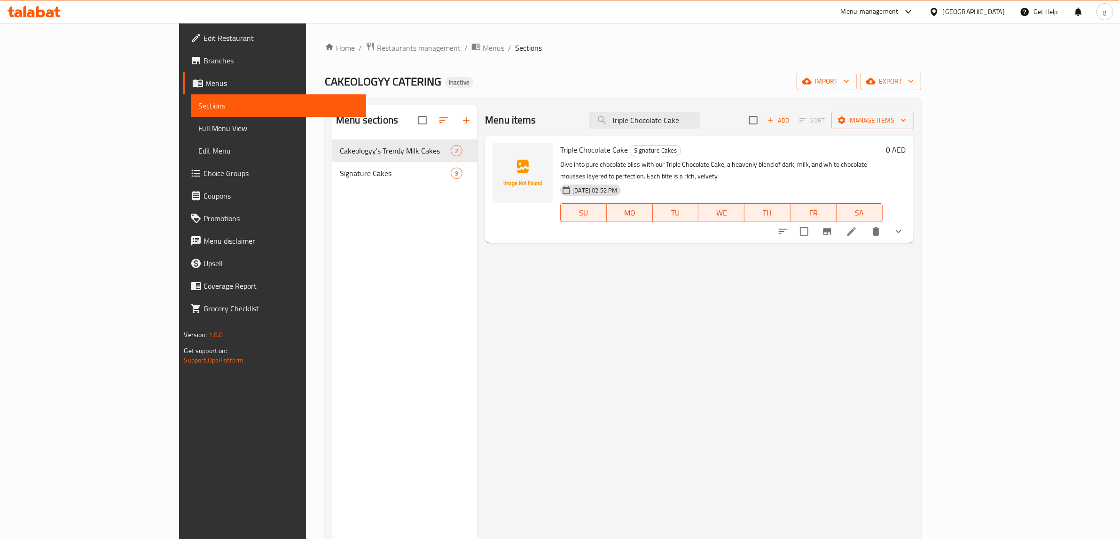
type input "Triple Chocolate Cake"
click at [864, 228] on li at bounding box center [851, 231] width 26 height 17
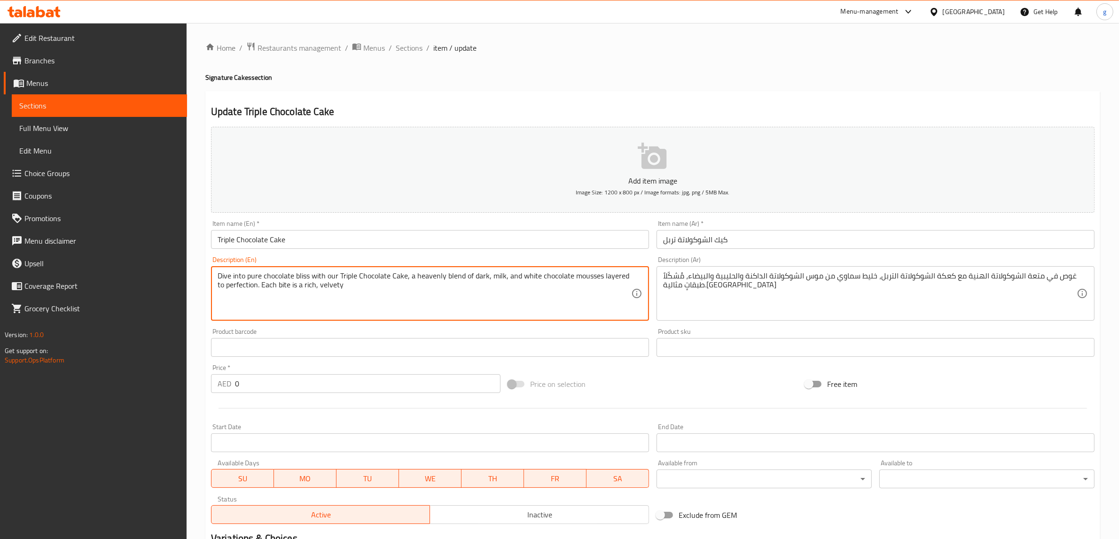
drag, startPoint x: 255, startPoint y: 287, endPoint x: 275, endPoint y: 295, distance: 21.1
click at [267, 290] on textarea "Dive into pure chocolate bliss with our Triple Chocolate Cake, a heavenly blend…" at bounding box center [424, 294] width 413 height 45
click at [256, 287] on textarea "Dive into pure chocolate bliss with our Triple Chocolate Cake, a heavenly blend…" at bounding box center [424, 294] width 413 height 45
drag, startPoint x: 257, startPoint y: 287, endPoint x: 315, endPoint y: 303, distance: 60.2
click at [315, 303] on textarea "Dive into pure chocolate bliss with our Triple Chocolate Cake, a heavenly blend…" at bounding box center [424, 294] width 413 height 45
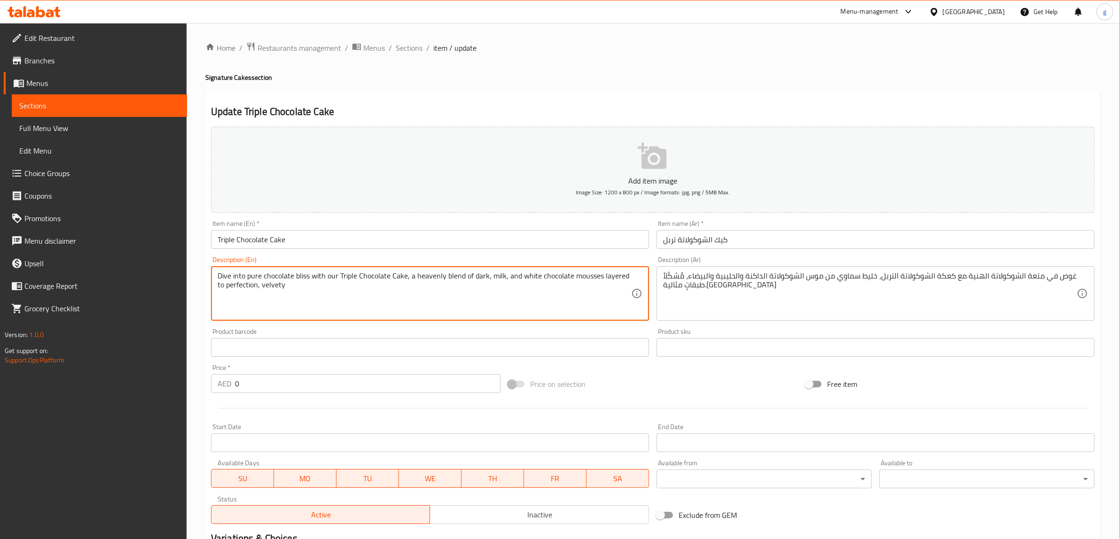
click at [261, 288] on textarea "Dive into pure chocolate bliss with our Triple Chocolate Cake, a heavenly blend…" at bounding box center [424, 294] width 413 height 45
click at [300, 288] on textarea "Dive into pure chocolate bliss with our Triple Chocolate Cake, a heavenly blend…" at bounding box center [424, 294] width 413 height 45
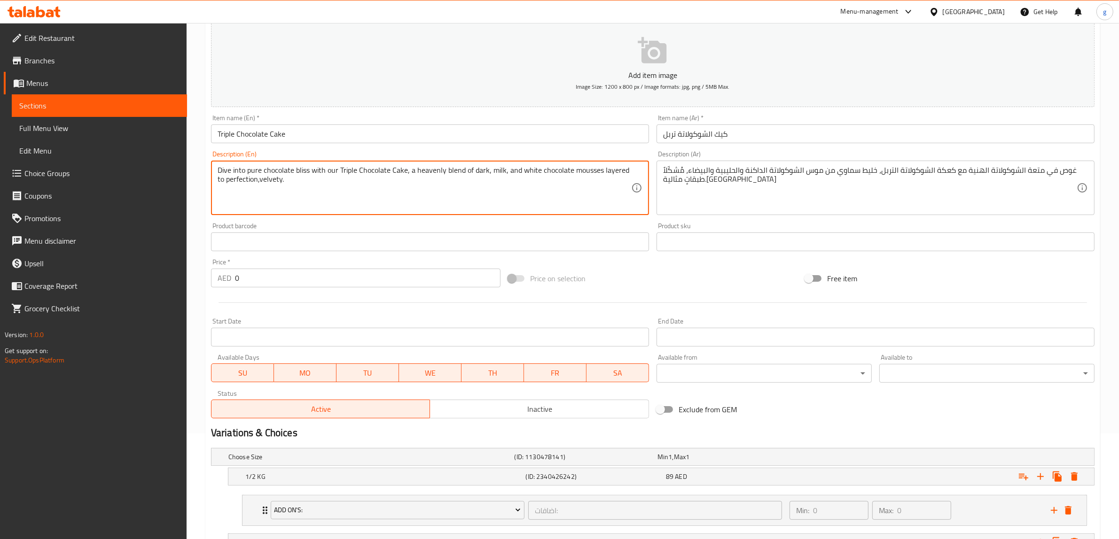
scroll to position [223, 0]
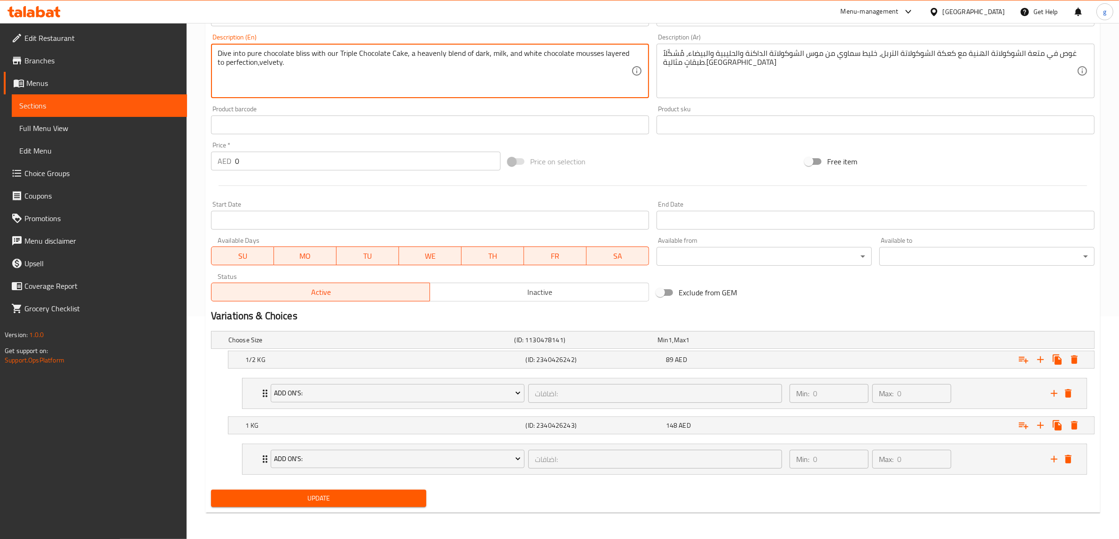
type textarea "Dive into pure chocolate bliss with our Triple Chocolate Cake, a heavenly blend…"
click at [306, 498] on span "Update" at bounding box center [318, 499] width 200 height 12
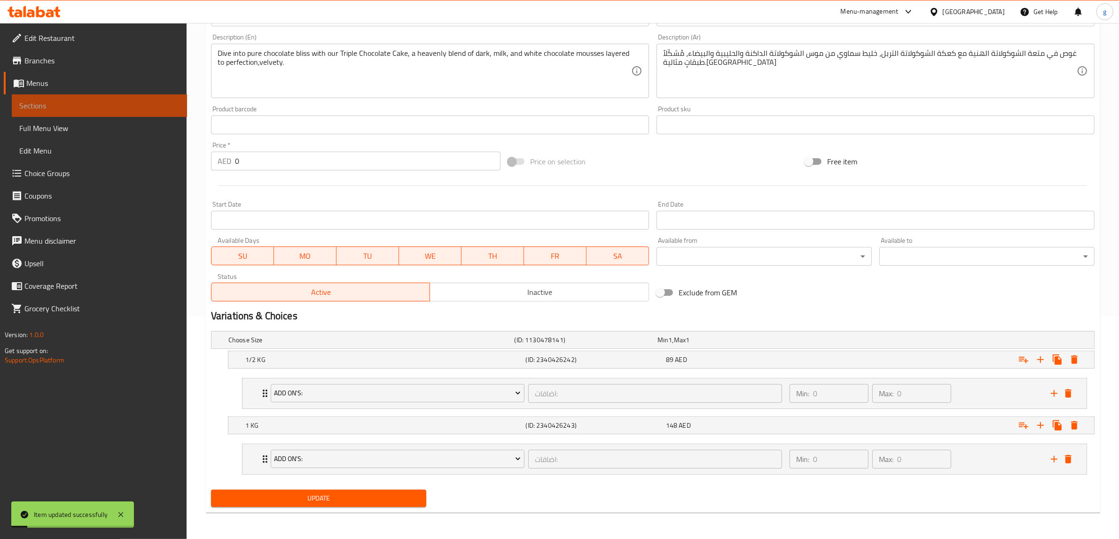
click at [117, 102] on span "Sections" at bounding box center [99, 105] width 160 height 11
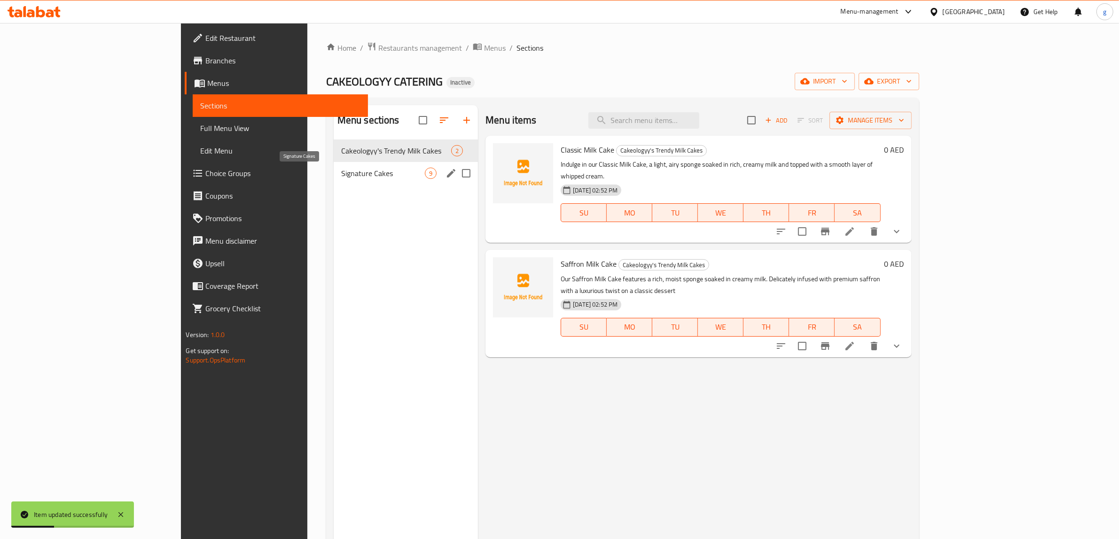
click at [366, 167] on div "Signature Cakes 9" at bounding box center [406, 173] width 144 height 23
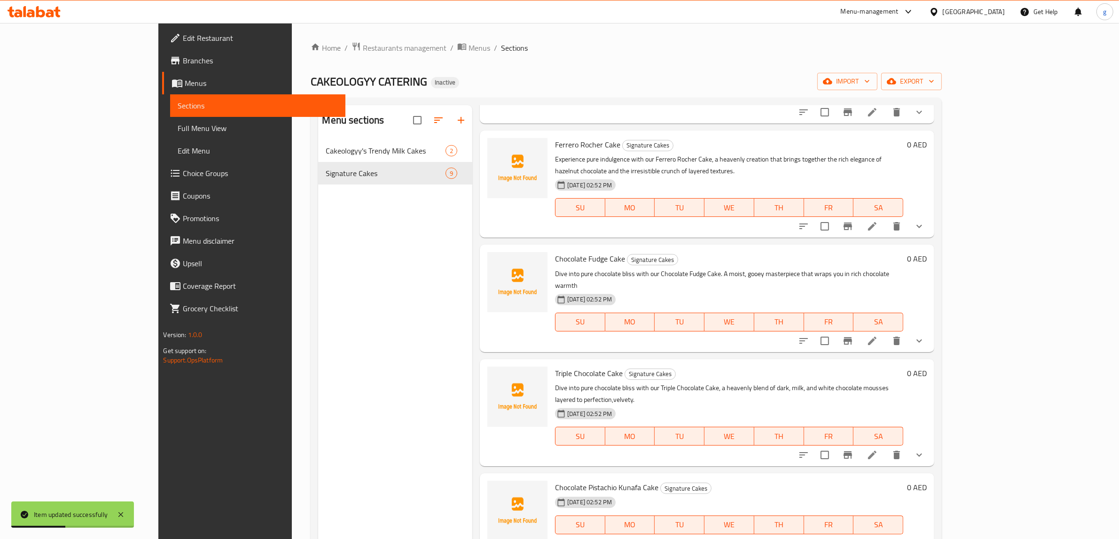
scroll to position [365, 0]
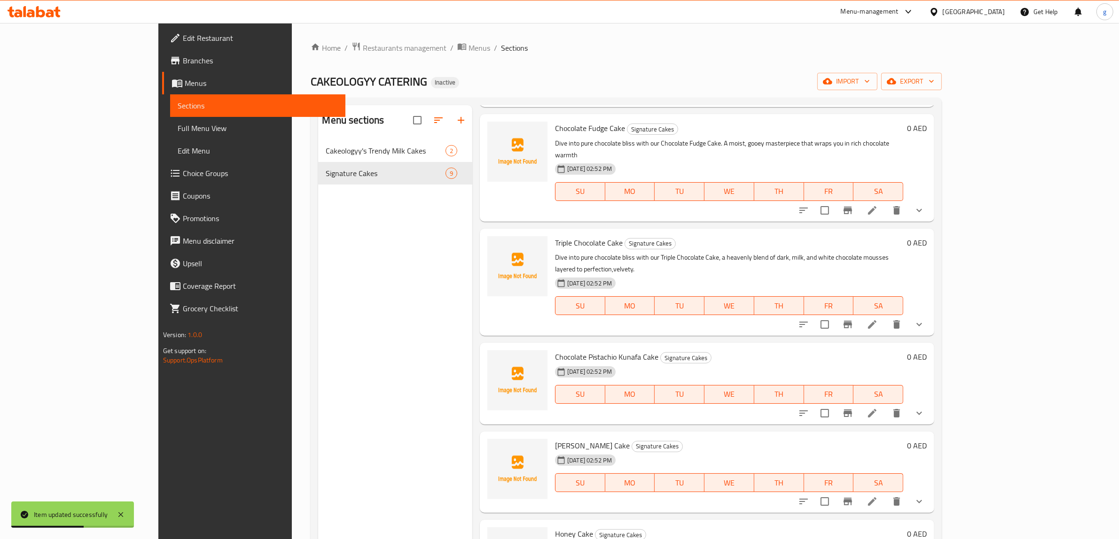
click at [178, 125] on span "Full Menu View" at bounding box center [258, 128] width 160 height 11
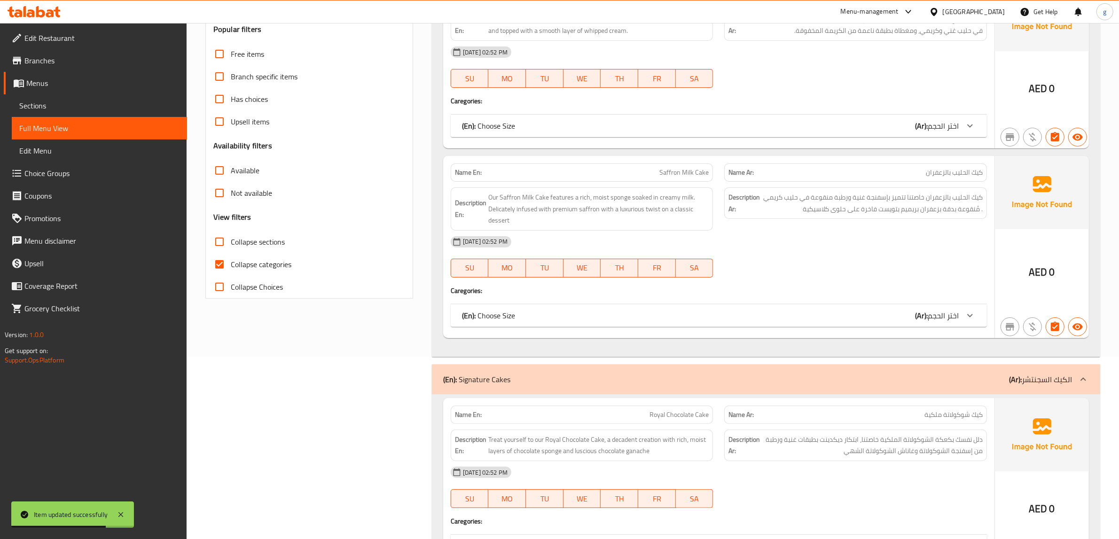
scroll to position [176, 0]
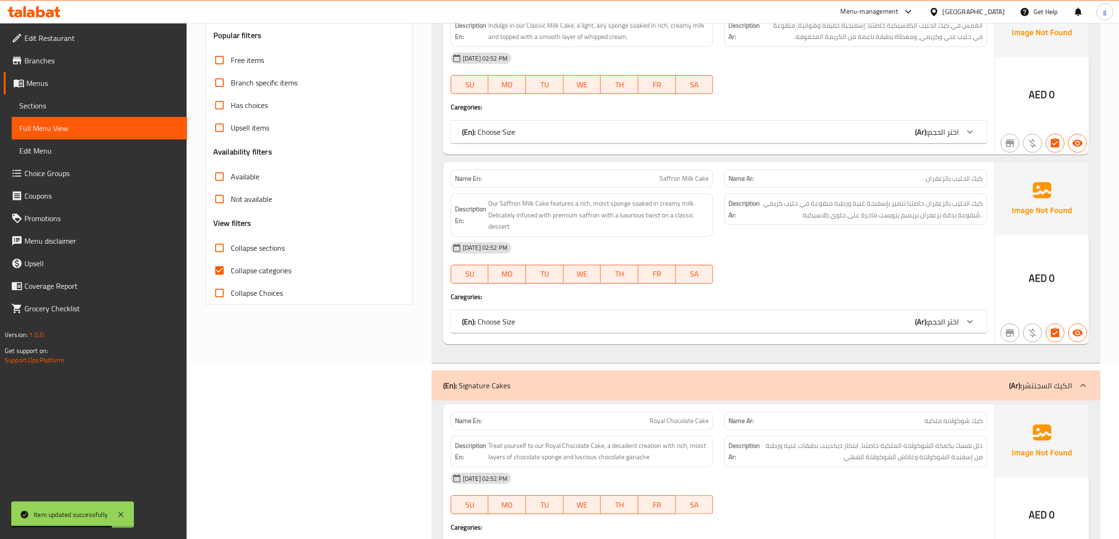
click at [221, 273] on input "Collapse categories" at bounding box center [219, 270] width 23 height 23
checkbox input "false"
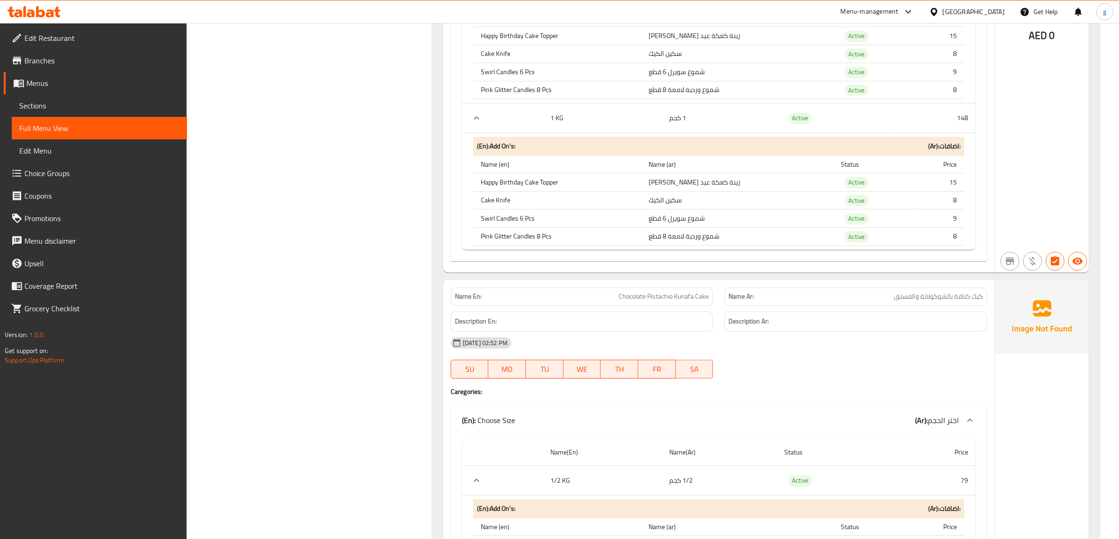
scroll to position [3303, 0]
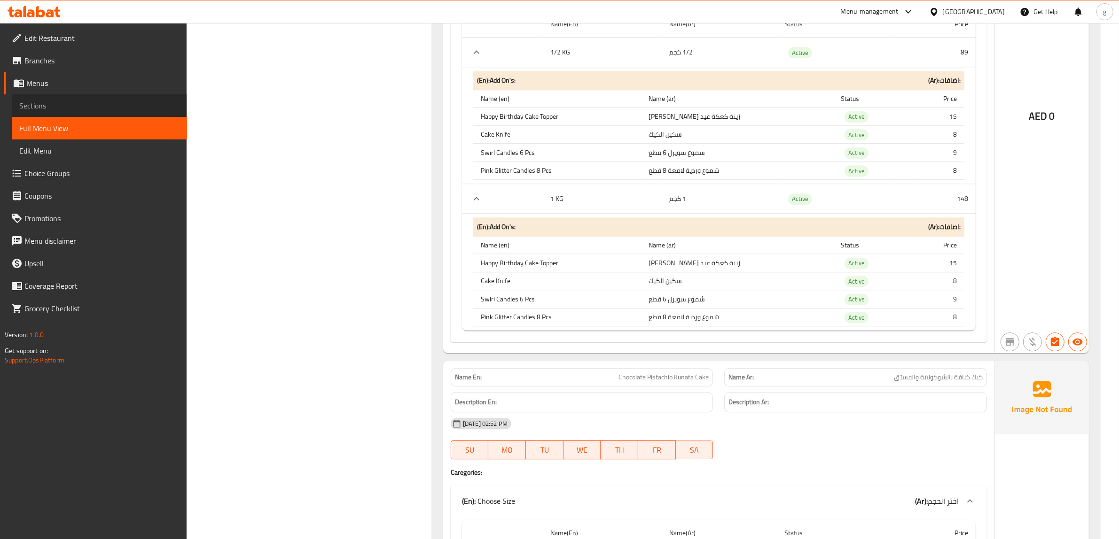
click at [20, 104] on span "Sections" at bounding box center [99, 105] width 160 height 11
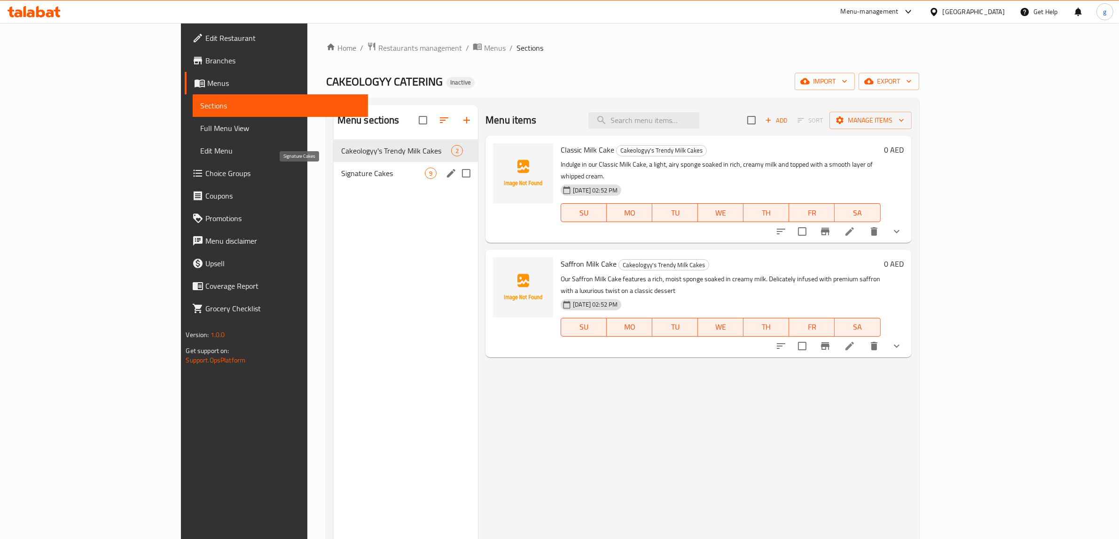
click at [341, 177] on span "Signature Cakes" at bounding box center [383, 173] width 84 height 11
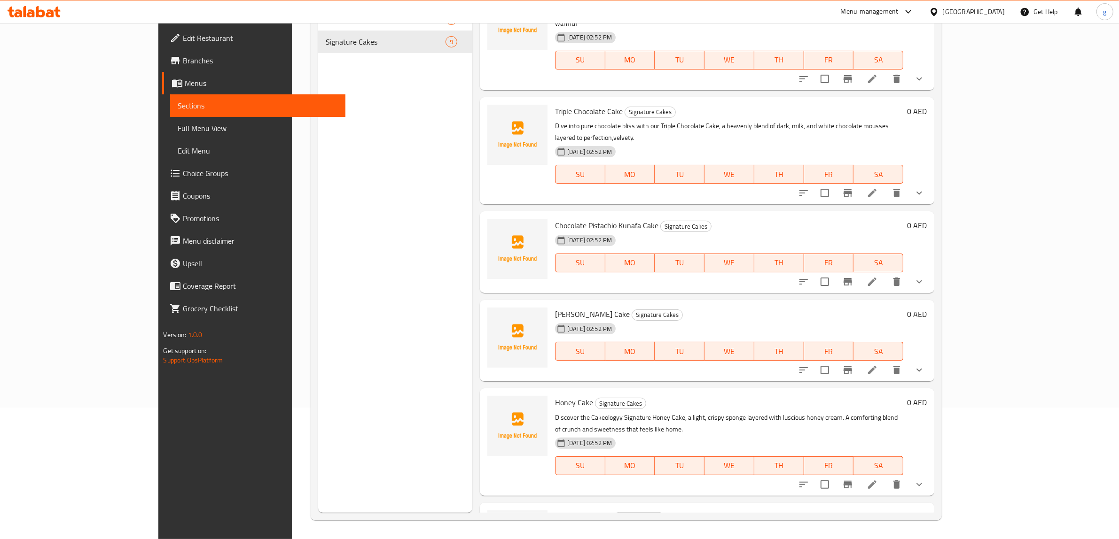
scroll to position [132, 0]
click at [878, 187] on icon at bounding box center [871, 192] width 11 height 11
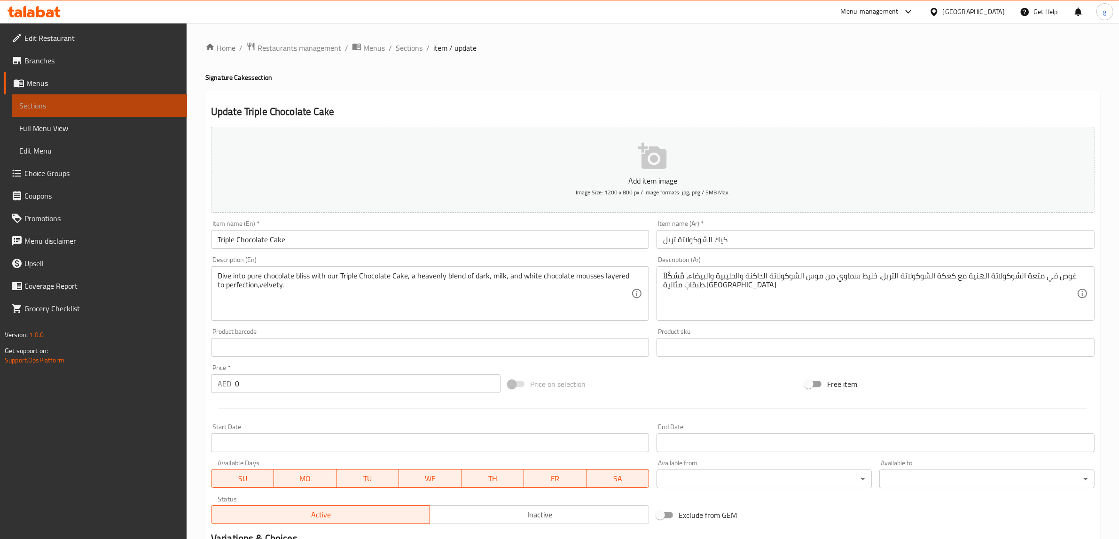
click at [81, 103] on span "Sections" at bounding box center [99, 105] width 160 height 11
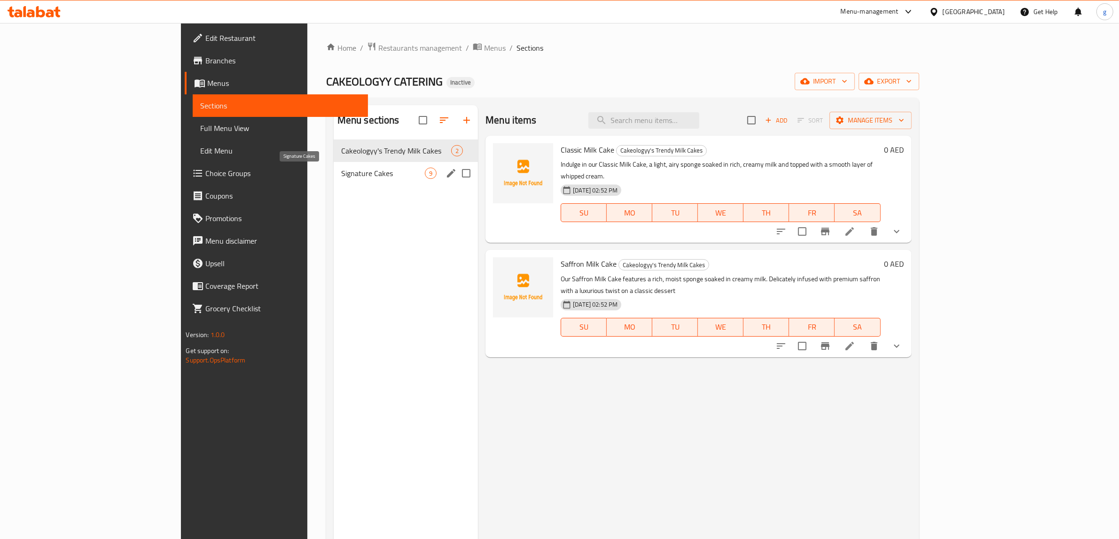
click at [341, 170] on span "Signature Cakes" at bounding box center [383, 173] width 84 height 11
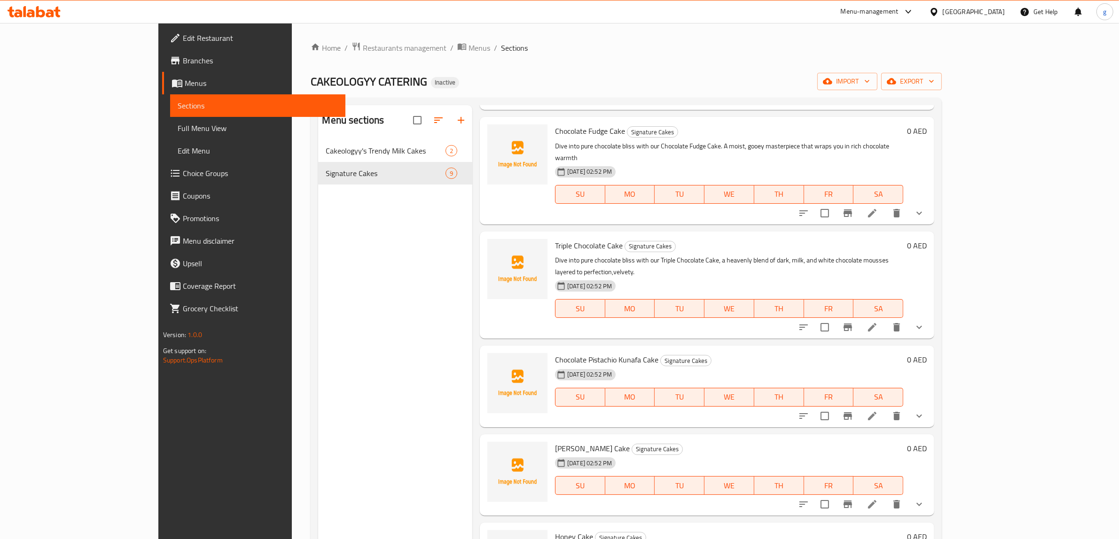
scroll to position [365, 0]
click at [878, 319] on icon at bounding box center [871, 324] width 11 height 11
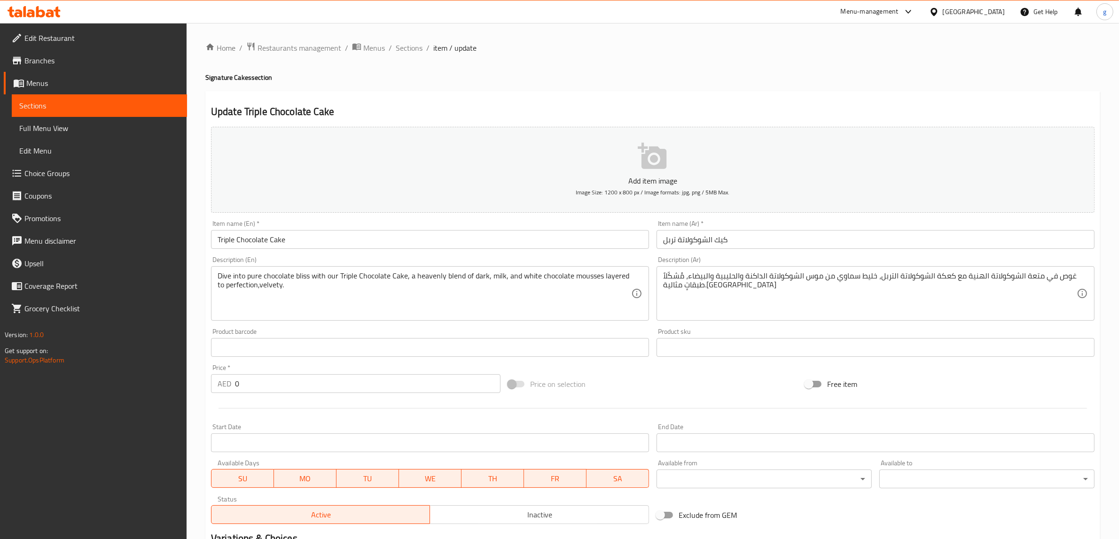
click at [67, 104] on span "Sections" at bounding box center [99, 105] width 160 height 11
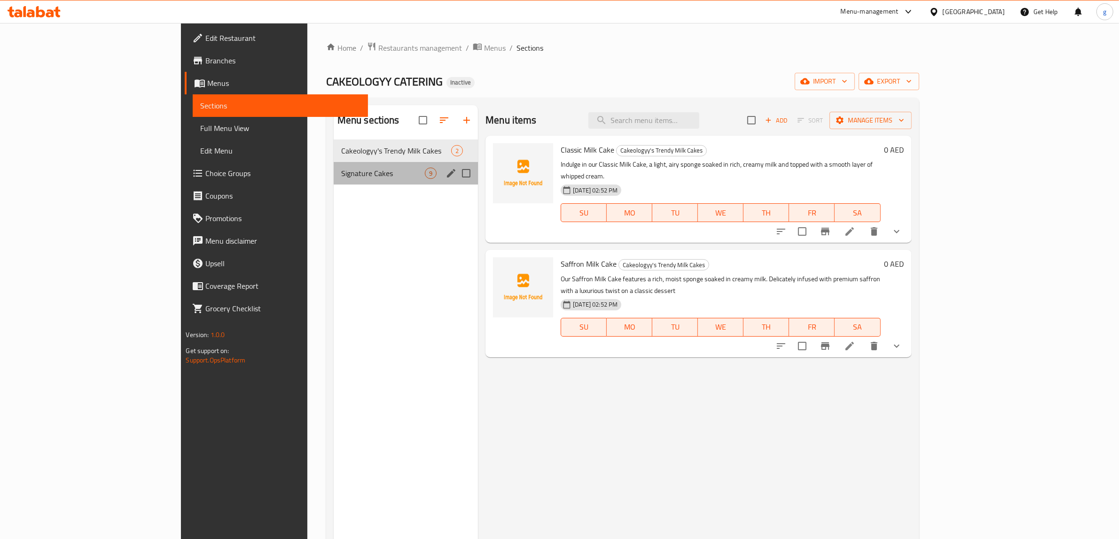
click at [334, 182] on div "Signature Cakes 9" at bounding box center [406, 173] width 144 height 23
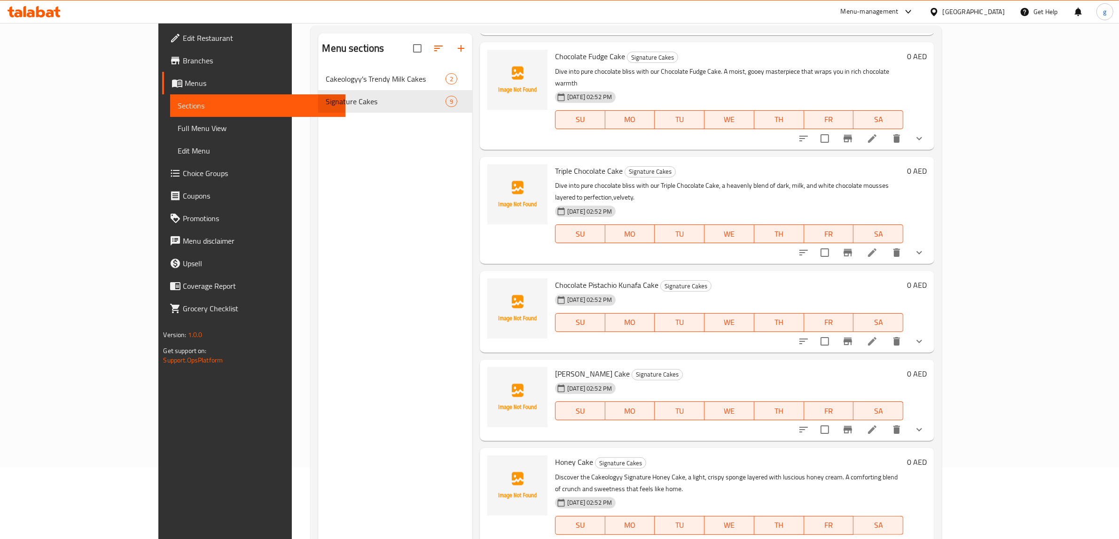
scroll to position [132, 0]
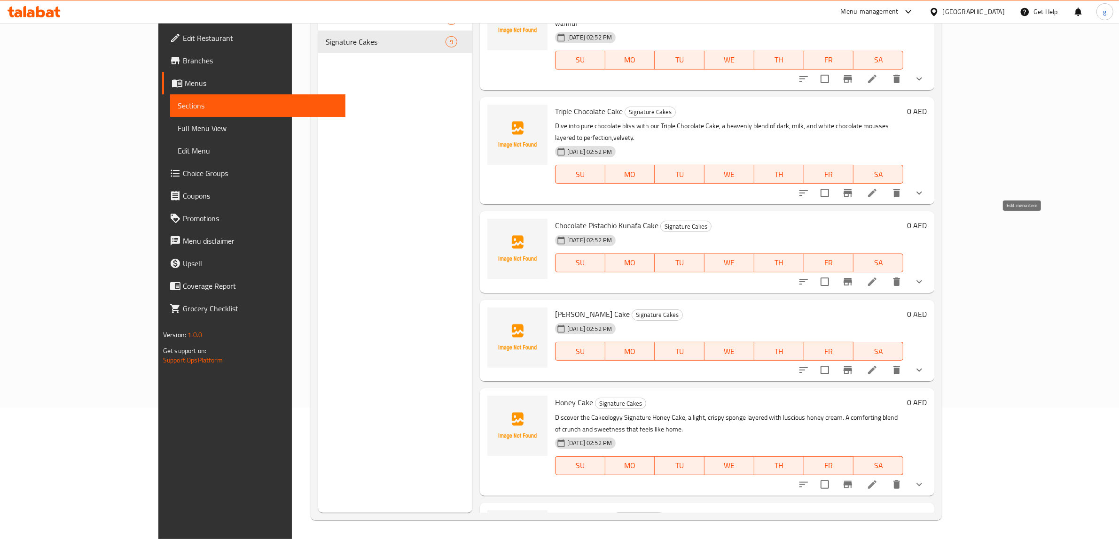
click at [878, 276] on icon at bounding box center [871, 281] width 11 height 11
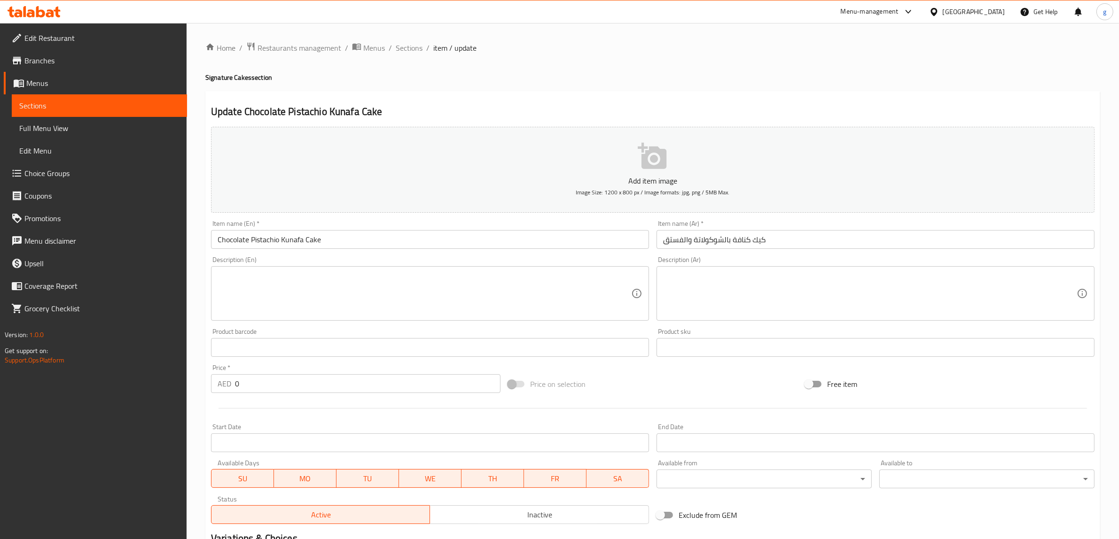
click at [499, 278] on textarea at bounding box center [424, 294] width 413 height 45
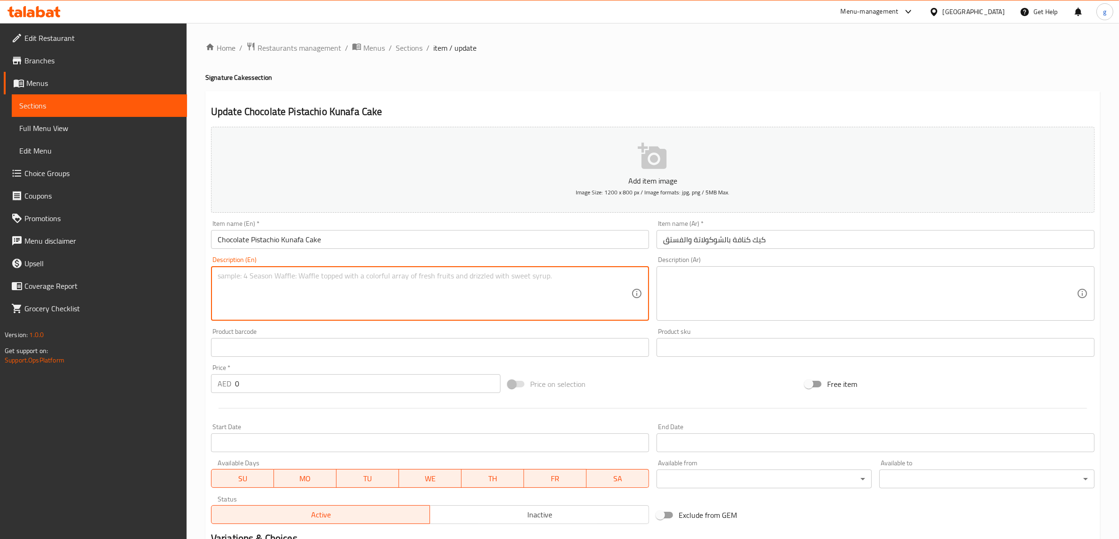
paste textarea "Inspired by Dubai’s trending dessert scene, our Chocolate Pistachio Kunafa Cake…"
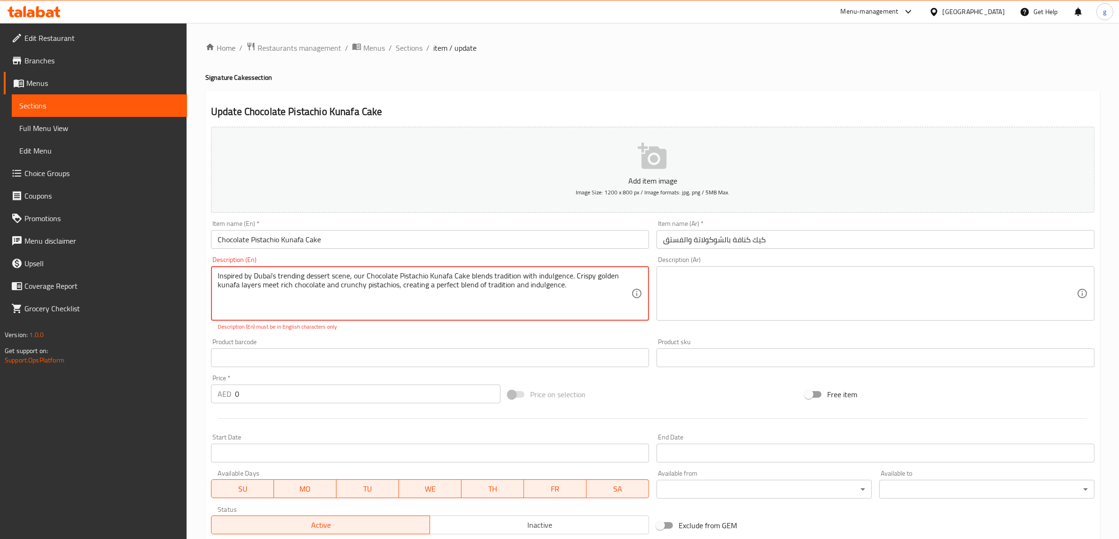
drag, startPoint x: 217, startPoint y: 275, endPoint x: 657, endPoint y: 299, distance: 440.3
click at [657, 299] on div "Add item image Image Size: 1200 x 800 px / Image formats: jpg, png / 5MB Max. I…" at bounding box center [652, 330] width 891 height 415
paste textarea
type textarea "our Chocolate Pistachio Kunafa Cake blends tradition with indulgence. Crispy go…"
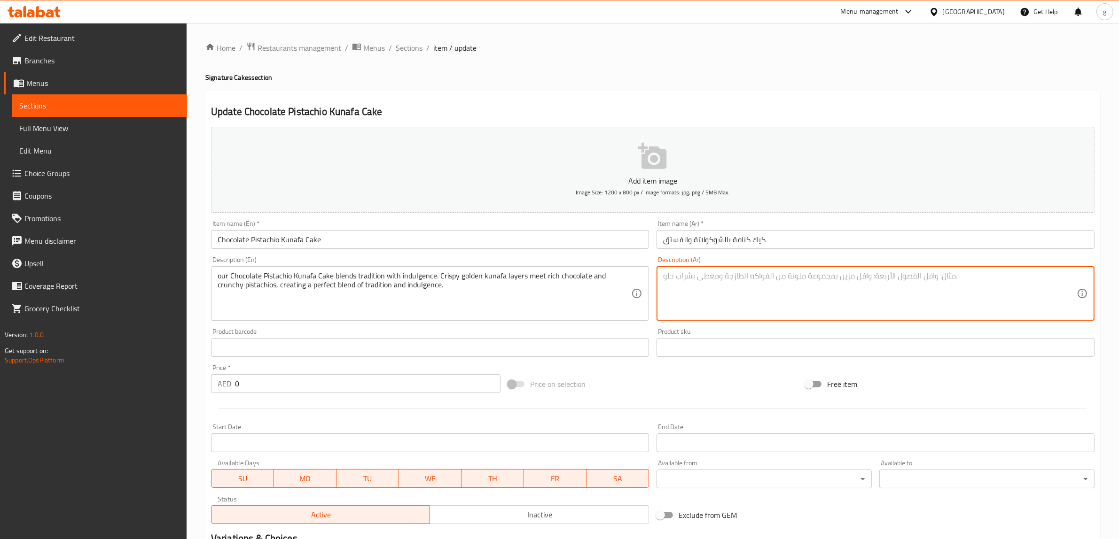
click at [793, 297] on textarea at bounding box center [869, 294] width 413 height 45
paste textarea "كيكة الكنافة بالشوكولاتة والفستق تجمع بين الأصالة والفخامة. طبقات الكنافة الذهب…"
click at [956, 280] on textarea "كيكة الكنافة بالشوكولاتة والفستق تجمع بين الأصالة والفخامة. طبقات الكنافة الذهب…" at bounding box center [869, 294] width 413 height 45
click at [1038, 279] on textarea "كيكة الكنافة بالشوكولاتة والفستق تجمع بين الأصالة والفخامة. طبقات الكنافة الذهب…" at bounding box center [869, 294] width 413 height 45
click at [1020, 275] on textarea "كيكة الكنافة بالشوكولاتة والفستق تجمع بين الأصالة والفخامة. طبقات الكنافة الذهب…" at bounding box center [869, 294] width 413 height 45
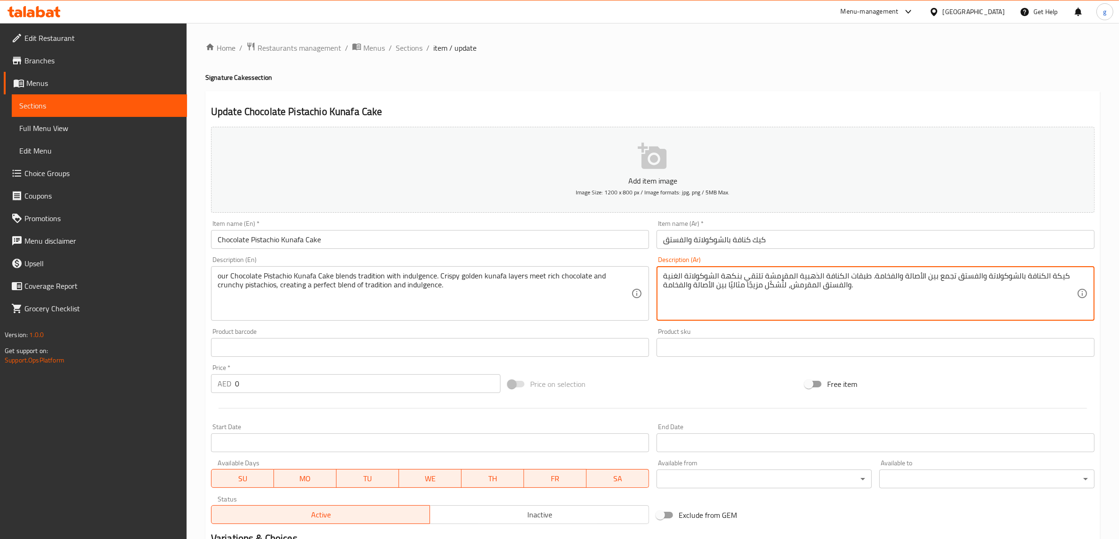
click at [954, 276] on textarea "كيكة الكنافة بالشوكولاتة والفستق تجمع بين الأصالة والفخامة. طبقات الكنافة الذهب…" at bounding box center [869, 294] width 413 height 45
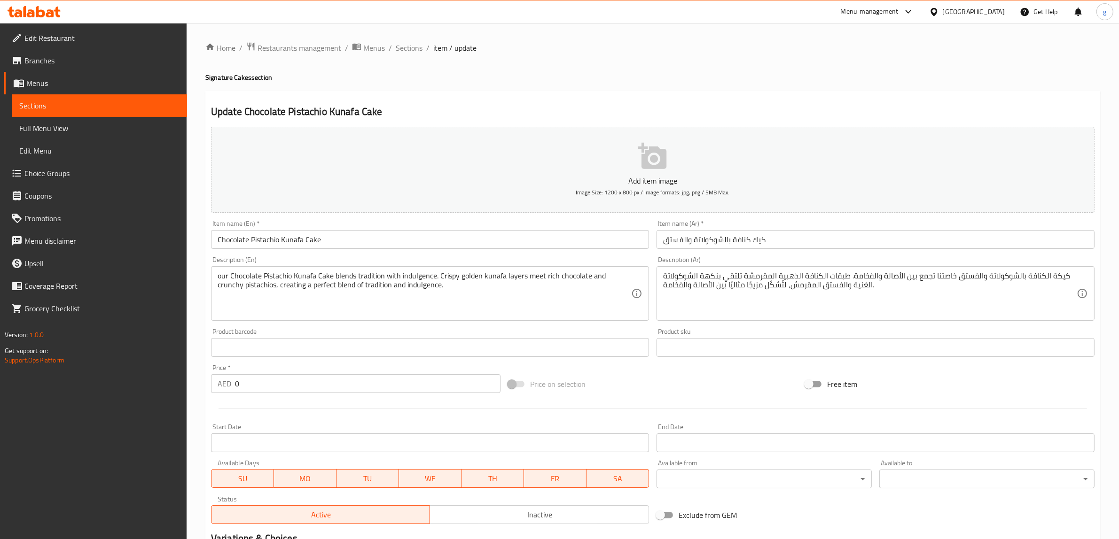
click at [940, 317] on div "كيكة الكنافة بالشوكولاتة والفستق خاصتنا تجمع بين الأصالة والفخامة. طبقات الكناف…" at bounding box center [875, 293] width 438 height 54
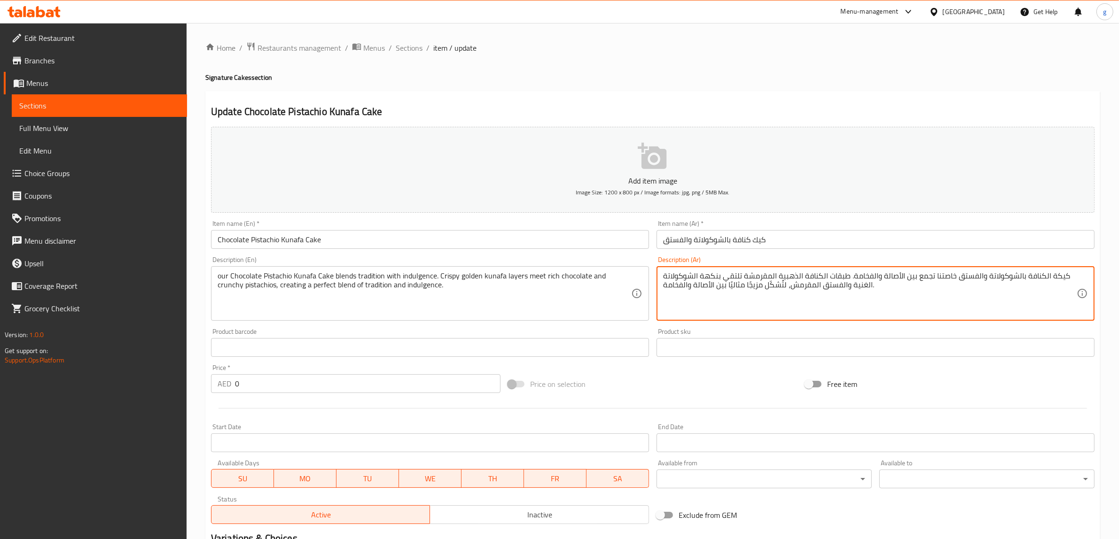
click at [888, 283] on textarea "كيكة الكنافة بالشوكولاتة والفستق خاصتنا تجمع بين الأصالة والفخامة. طبقات الكناف…" at bounding box center [869, 294] width 413 height 45
drag, startPoint x: 915, startPoint y: 277, endPoint x: 931, endPoint y: 280, distance: 15.8
click at [931, 280] on textarea "كيكة الكنافة بالشوكولاتة والفستق خاصتنا تجمع بين الأصالة والفخامة. طبقات الكناف…" at bounding box center [869, 294] width 413 height 45
click at [821, 280] on textarea "كيكة الكنافة بالشوكولاتة والفستق خاصتنا تخلط بين الأصالة والفخامة. طبقات الكناف…" at bounding box center [869, 294] width 413 height 45
click at [897, 277] on textarea "كيكة الكنافة بالشوكولاتة والفستق خاصتنا تخلط بين الأصالة والفخامة. طبقات الكناف…" at bounding box center [869, 294] width 413 height 45
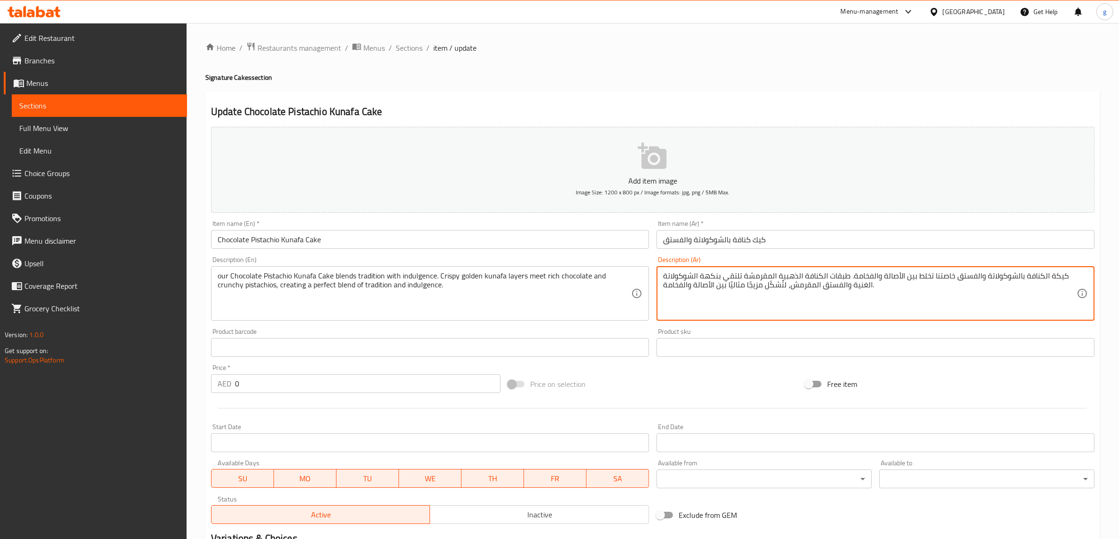
click at [874, 278] on textarea "كيكة الكنافة بالشوكولاتة والفستق خاصتنا تخلط بين الأصالة والفخامة. طبقات الكناف…" at bounding box center [869, 294] width 413 height 45
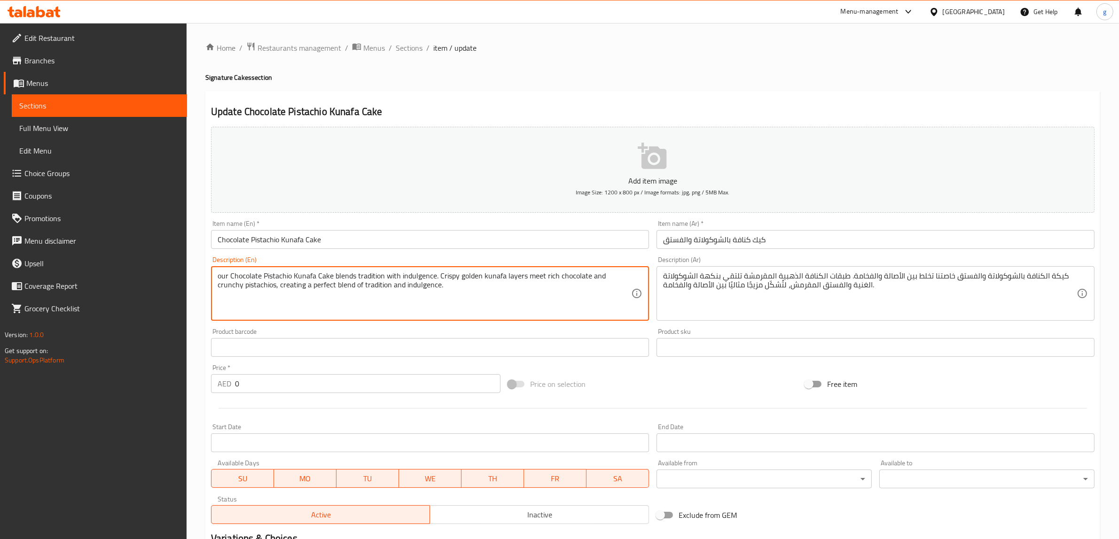
click at [420, 278] on textarea "our Chocolate Pistachio Kunafa Cake blends tradition with indulgence. Crispy go…" at bounding box center [424, 294] width 413 height 45
click at [336, 278] on textarea "our Chocolate Pistachio Kunafa Cake blends tradition with indulgence. Crispy go…" at bounding box center [424, 294] width 413 height 45
click at [367, 280] on textarea "our Chocolate Pistachio Kunafa Cake blends tradition with indulgence. Crispy go…" at bounding box center [424, 294] width 413 height 45
drag, startPoint x: 357, startPoint y: 274, endPoint x: 382, endPoint y: 278, distance: 25.3
click at [382, 278] on textarea "our Chocolate Pistachio Kunafa Cake blends tradition with indulgence. Crispy go…" at bounding box center [424, 294] width 413 height 45
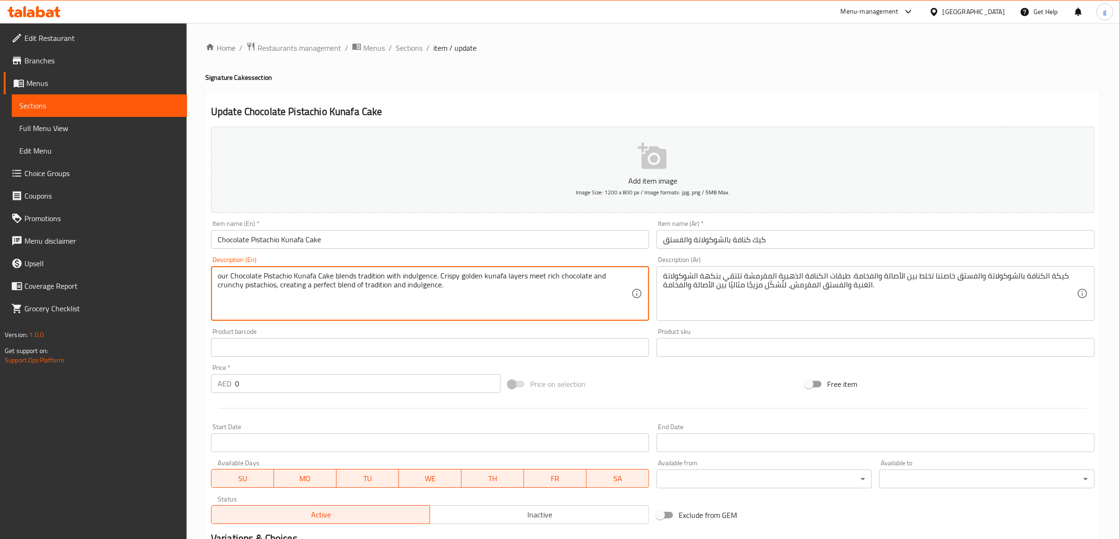
drag, startPoint x: 400, startPoint y: 276, endPoint x: 435, endPoint y: 279, distance: 34.4
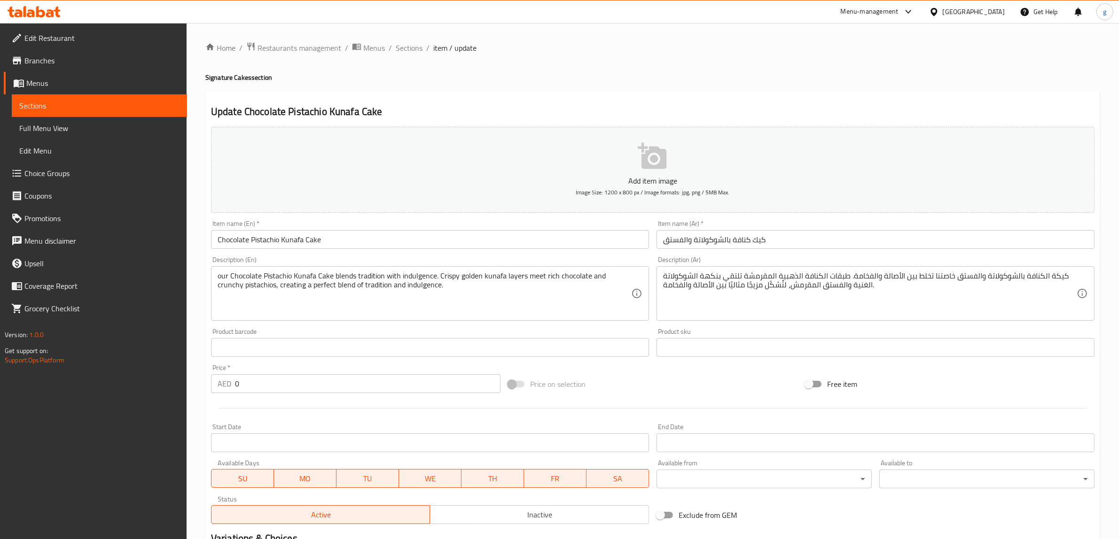
click at [429, 289] on textarea "our Chocolate Pistachio Kunafa Cake blends tradition with indulgence. Crispy go…" at bounding box center [424, 294] width 413 height 45
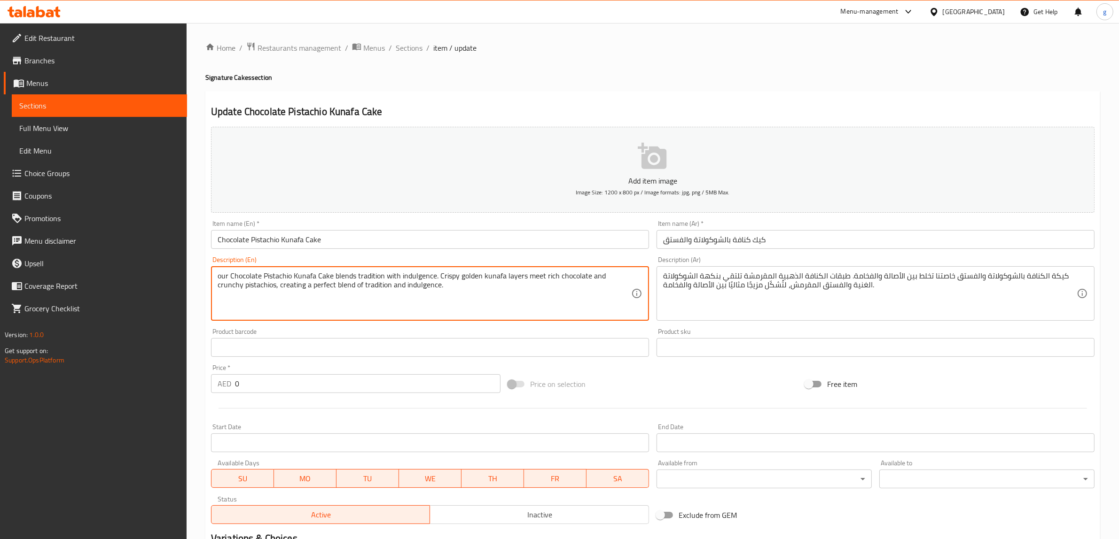
click at [426, 276] on textarea "our Chocolate Pistachio Kunafa Cake blends tradition with indulgence. Crispy go…" at bounding box center [424, 294] width 413 height 45
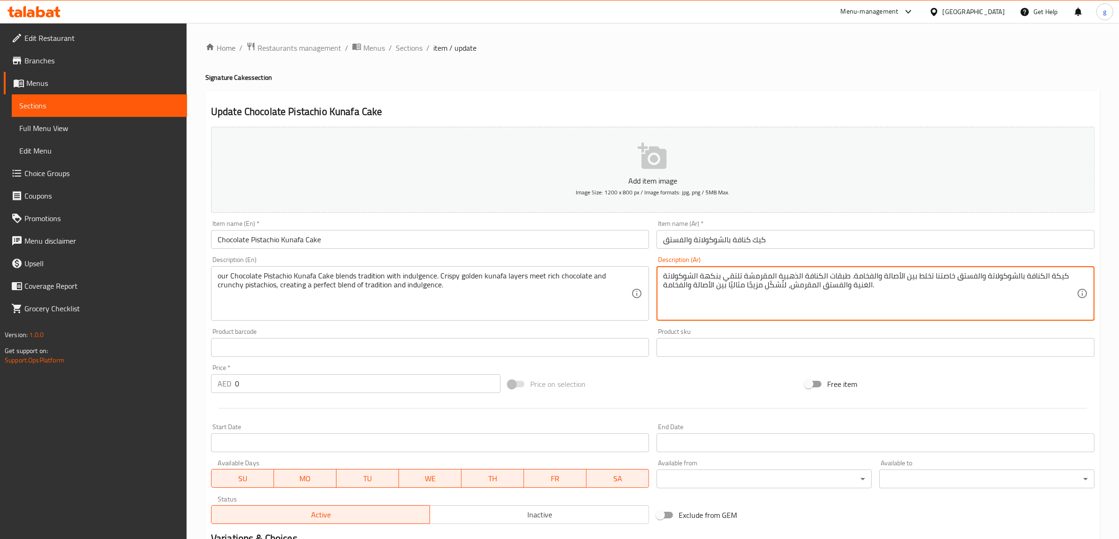
drag, startPoint x: 851, startPoint y: 277, endPoint x: 875, endPoint y: 278, distance: 23.5
paste textarea "غماس"
drag, startPoint x: 881, startPoint y: 278, endPoint x: 901, endPoint y: 280, distance: 19.8
click at [901, 280] on textarea "كيكة الكنافة بالشوكولاتة والفستق خاصتنا تخلط بين الأصالة وانغماس. طبقات الكنافة…" at bounding box center [869, 294] width 413 height 45
click at [901, 272] on textarea "كيكة الكنافة بالشوكولاتة والفستق خاصتنا تخلط بين القاليدي وانغماس. طبقات الكناف…" at bounding box center [869, 294] width 413 height 45
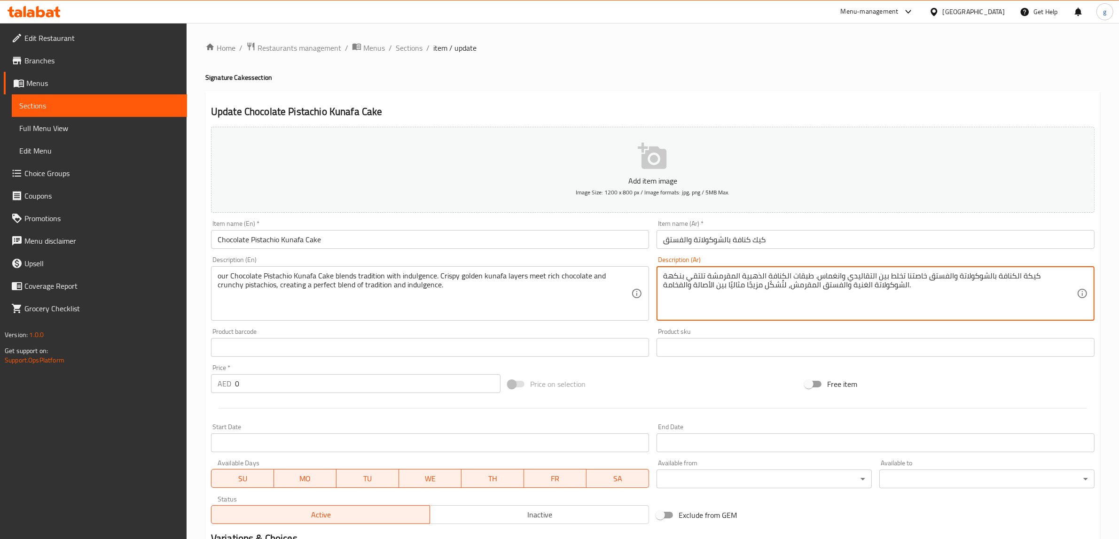
click at [884, 280] on textarea "كيكة الكنافة بالشوكولاتة والفستق خاصتنا تخلط بين التقاليدي وانغماس. طبقات الكنا…" at bounding box center [869, 294] width 413 height 45
click at [874, 276] on textarea "كيكة الكنافة بالشوكولاتة والفستق خاصتنا تخلط بين التقاليدية وانغماس. طبقات الكن…" at bounding box center [869, 294] width 413 height 45
click at [879, 283] on textarea "كيكة الكنافة بالشوكولاتة والفستق خاصتنا تخلط بين التقاليدية والأنغماس. طبقات ال…" at bounding box center [869, 294] width 413 height 45
click at [880, 276] on textarea "كيكة الكنافة بالشوكولاتة والفستق خاصتنا تخلط بين التقاليدية والأنغماس. طبقات ال…" at bounding box center [869, 294] width 413 height 45
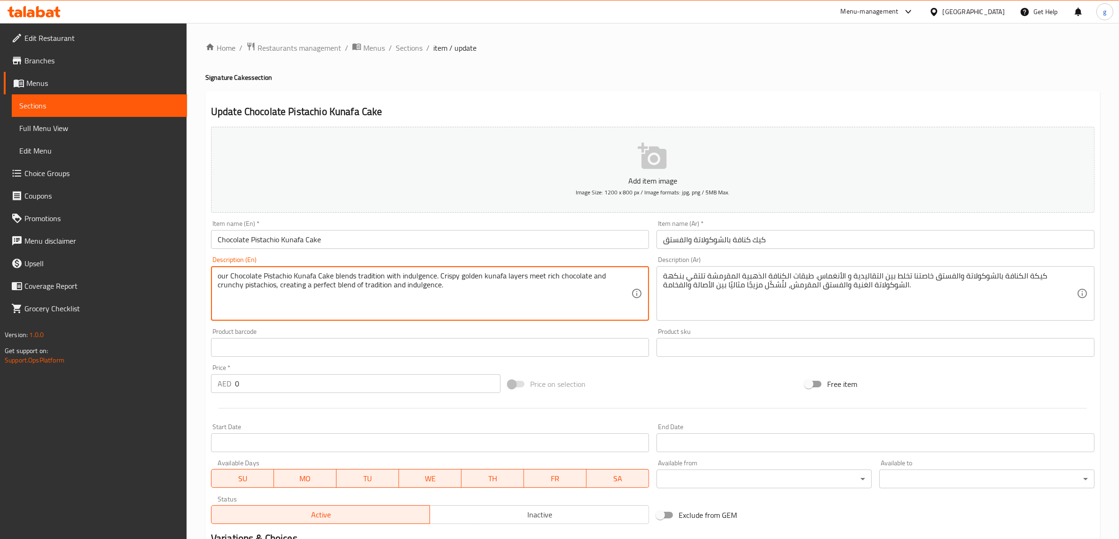
click at [532, 277] on textarea "our Chocolate Pistachio Kunafa Cake blends tradition with indulgence. Crispy go…" at bounding box center [424, 294] width 413 height 45
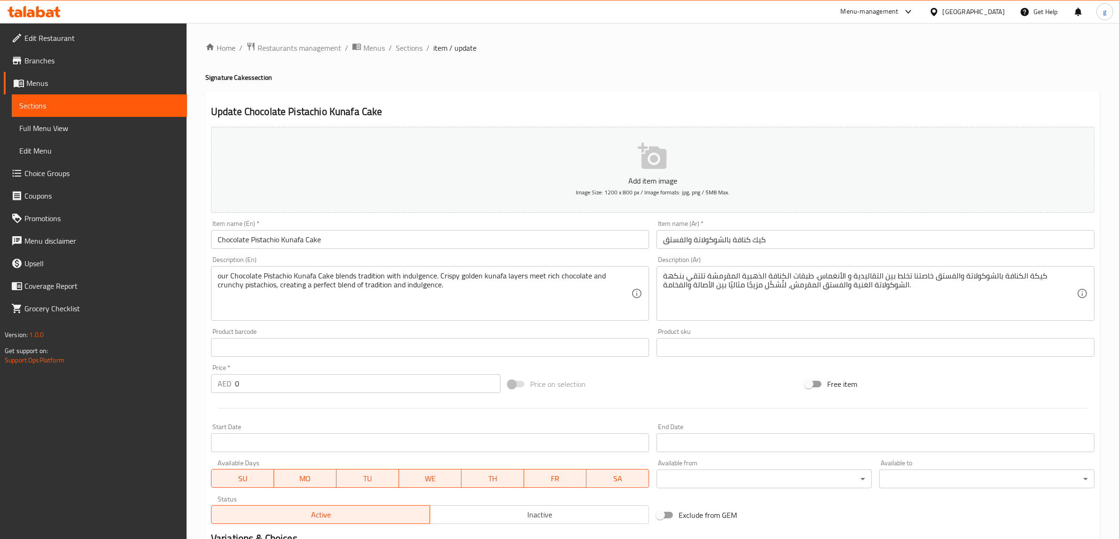
click at [773, 269] on div "كيكة الكنافة بالشوكولاتة والفستق خاصتنا تخلط بين التقاليدية و الأنغماس. طبقات ا…" at bounding box center [875, 293] width 438 height 54
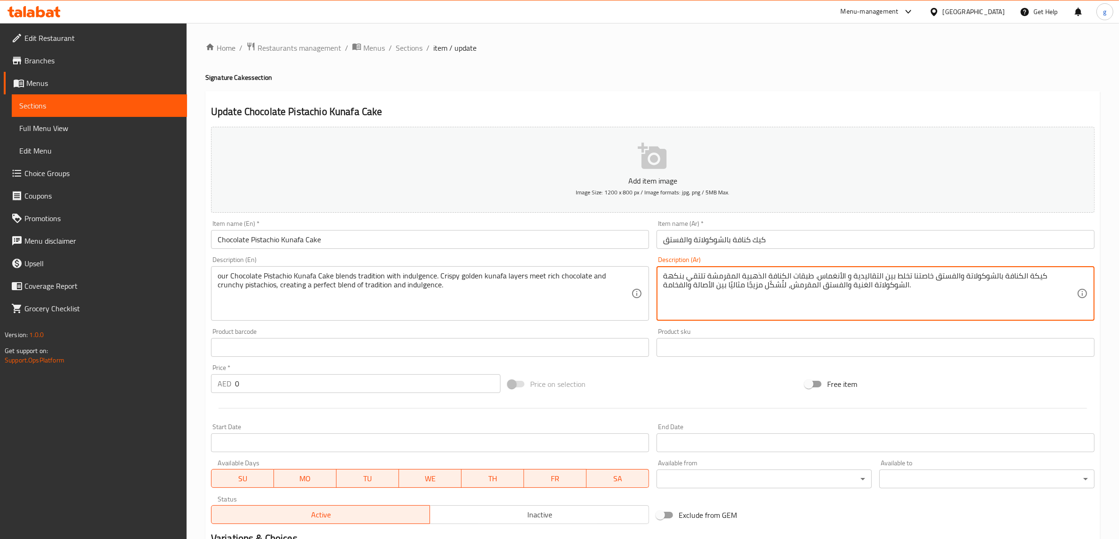
click at [690, 277] on textarea "كيكة الكنافة بالشوكولاتة والفستق خاصتنا تخلط بين التقاليدية و الأنغماس. طبقات ا…" at bounding box center [869, 294] width 413 height 45
drag, startPoint x: 688, startPoint y: 278, endPoint x: 704, endPoint y: 277, distance: 15.5
click at [704, 278] on textarea "كيكة الكنافة بالشوكولاتة والفستق خاصتنا تخلط بين التقاليدية و الأنغماس. طبقات ا…" at bounding box center [869, 294] width 413 height 45
click at [719, 276] on textarea "كيكة الكنافة بالشوكولاتة والفستق خاصتنا تخلط بين التقاليدية و الأنغماس. طبقات ا…" at bounding box center [869, 294] width 413 height 45
drag, startPoint x: 700, startPoint y: 278, endPoint x: 718, endPoint y: 281, distance: 17.7
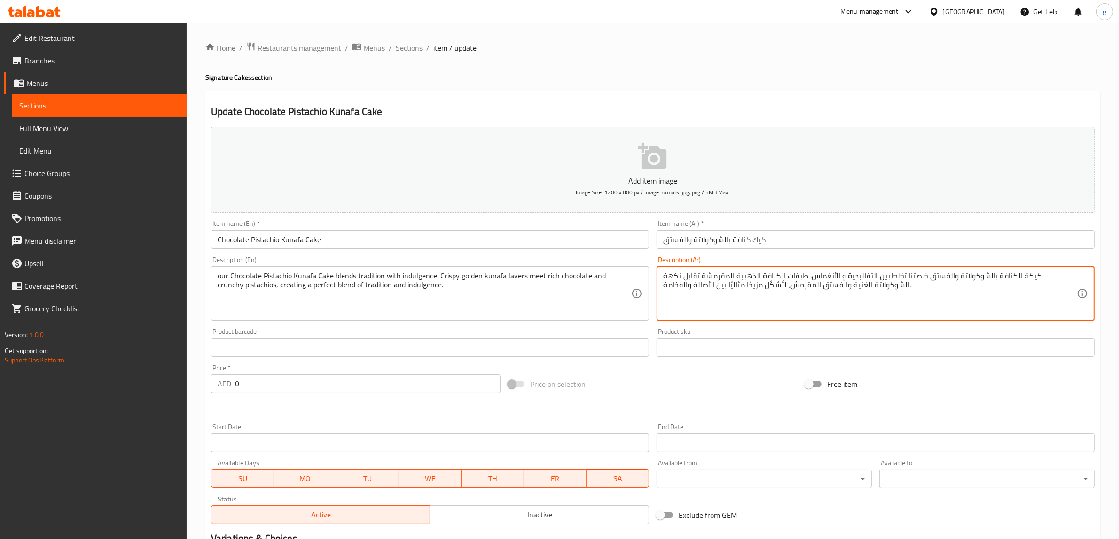
click at [718, 281] on textarea "كيكة الكنافة بالشوكولاتة والفستق خاصتنا تخلط بين التقاليدية و الأنغماس. طبقات ا…" at bounding box center [869, 294] width 413 height 45
drag, startPoint x: 788, startPoint y: 289, endPoint x: 816, endPoint y: 302, distance: 31.3
click at [816, 302] on textarea "كيكة الكنافة بالشوكولاتة والفستق خاصتنا تخلط بين التقاليدية و الأنغماس. طبقات ا…" at bounding box center [869, 294] width 413 height 45
click at [814, 283] on textarea "كيكة الكنافة بالشوكولاتة والفستق خاصتنا تخلط بين التقاليدية و الأنغماس. طبقات ا…" at bounding box center [869, 294] width 413 height 45
drag, startPoint x: 747, startPoint y: 288, endPoint x: 752, endPoint y: 289, distance: 5.1
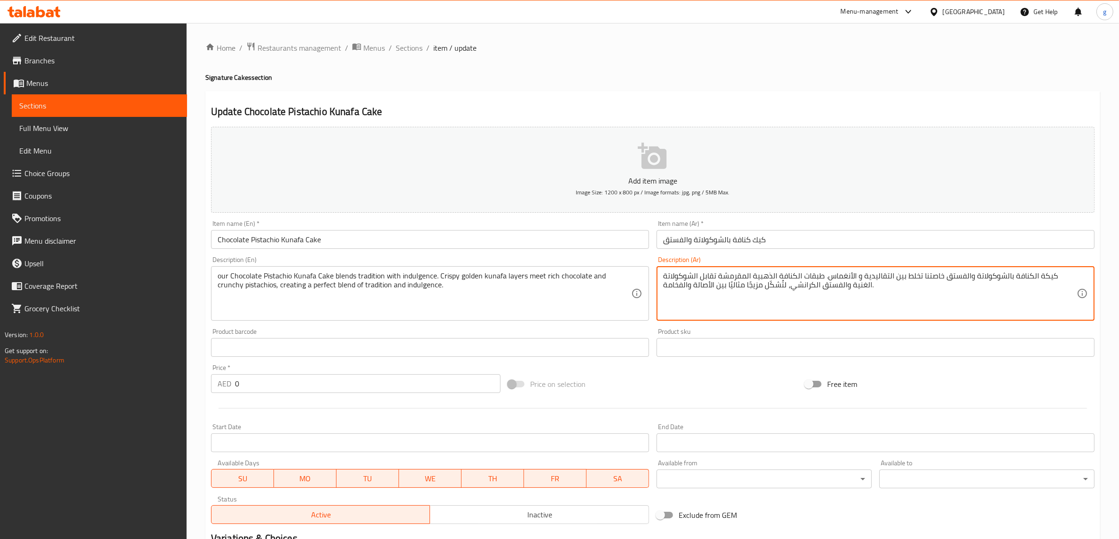
click at [752, 289] on textarea "كيكة الكنافة بالشوكولاتة والفستق خاصتنا تخلط بين التقاليدية و الأنغماس. طبقات ا…" at bounding box center [869, 294] width 413 height 45
click at [747, 287] on textarea "كيكة الكنافة بالشوكولاتة والفستق خاصتنا تخلط بين التقاليدية و الأنغماس. طبقات ا…" at bounding box center [869, 294] width 413 height 45
drag, startPoint x: 746, startPoint y: 288, endPoint x: 750, endPoint y: 290, distance: 4.8
click at [750, 290] on textarea "كيكة الكنافة بالشوكولاتة والفستق خاصتنا تخلط بين التقاليدية و الأنغماس. طبقات ا…" at bounding box center [869, 294] width 413 height 45
drag, startPoint x: 911, startPoint y: 276, endPoint x: 847, endPoint y: 281, distance: 64.6
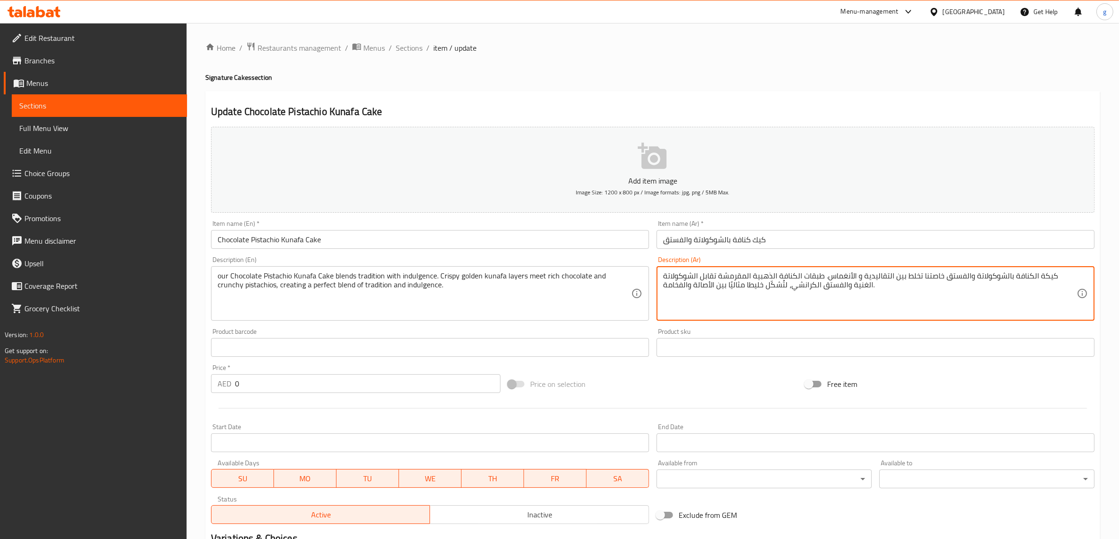
click at [847, 281] on textarea "كيكة الكنافة بالشوكولاتة والفستق خاصتنا تخلط بين التقاليدية و الأنغماس. طبقات ا…" at bounding box center [869, 294] width 413 height 45
drag, startPoint x: 714, startPoint y: 287, endPoint x: 637, endPoint y: 290, distance: 76.6
click at [637, 290] on div "Add item image Image Size: 1200 x 800 px / Image formats: jpg, png / 5MB Max. I…" at bounding box center [652, 325] width 891 height 405
paste textarea "قاليدية و الأنغماس"
click at [797, 310] on textarea "كيكة الكنافة بالشوكولاتة والفستق خاصتنا تخلط بين التقاليدية و الأنغماس. طبقات ا…" at bounding box center [869, 294] width 413 height 45
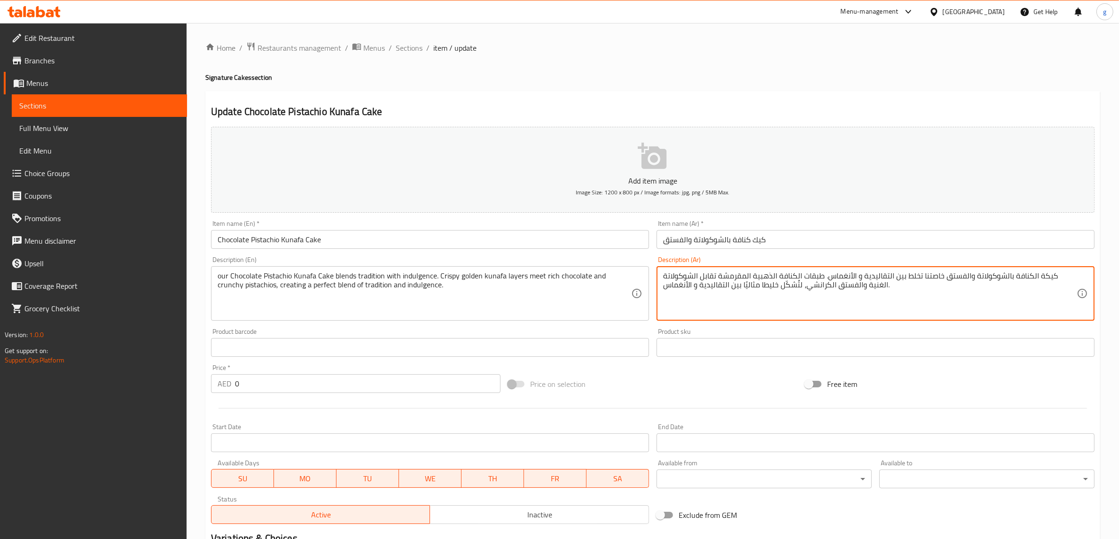
click at [911, 311] on textarea "كيكة الكنافة بالشوكولاتة والفستق خاصتنا تخلط بين التقاليدية و الأنغماس. طبقات ا…" at bounding box center [869, 294] width 413 height 45
type textarea "كيكة الكنافة بالشوكولاتة والفستق خاصتنا تخلط بين التقاليدية و الأنغماس. طبقات ا…"
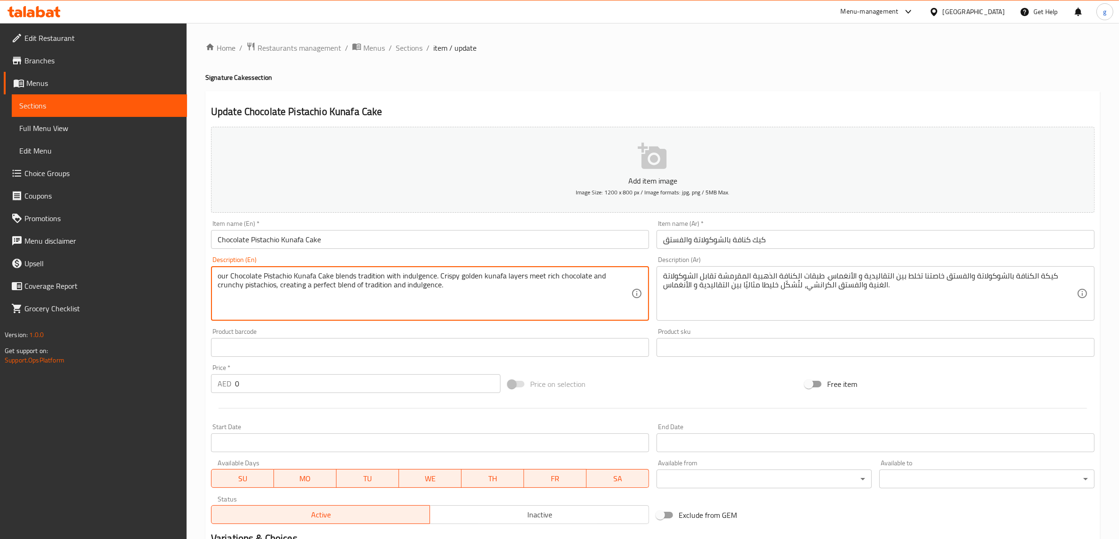
drag, startPoint x: 433, startPoint y: 292, endPoint x: 280, endPoint y: 299, distance: 153.8
click at [286, 295] on textarea "our Chocolate Pistachio Kunafa Cake blends tradition with indulgence. Crispy go…" at bounding box center [424, 294] width 413 height 45
drag, startPoint x: 426, startPoint y: 292, endPoint x: 322, endPoint y: 297, distance: 103.5
click at [322, 297] on textarea "our Chocolate Pistachio Kunafa Cake blends tradition with indulgence. Crispy go…" at bounding box center [424, 294] width 413 height 45
click at [524, 316] on div "our Chocolate Pistachio Kunafa Cake blends tradition with indulgence. Crispy go…" at bounding box center [430, 293] width 438 height 54
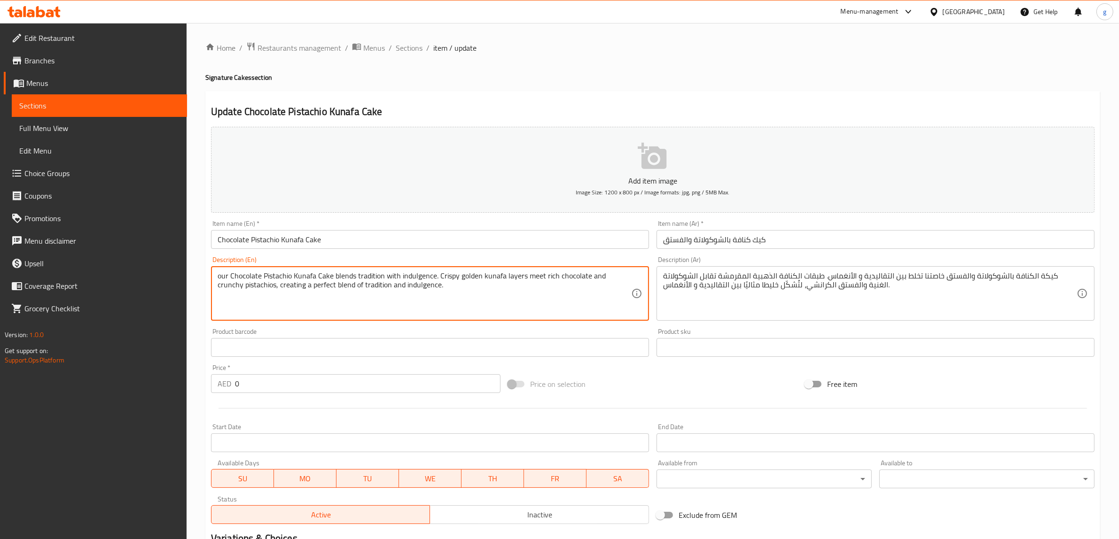
click at [411, 302] on textarea "our Chocolate Pistachio Kunafa Cake blends tradition with indulgence. Crispy go…" at bounding box center [424, 294] width 413 height 45
drag, startPoint x: 420, startPoint y: 287, endPoint x: 255, endPoint y: 318, distance: 167.2
click at [255, 318] on div "our Chocolate Pistachio Kunafa Cake blends tradition with indulgence. Crispy go…" at bounding box center [430, 293] width 438 height 54
click at [255, 298] on textarea "our Chocolate Pistachio Kunafa Cake blends tradition with indulgence. Crispy go…" at bounding box center [424, 294] width 413 height 45
click at [252, 294] on textarea "our Chocolate Pistachio Kunafa Cake blends tradition with indulgence. Crispy go…" at bounding box center [424, 294] width 413 height 45
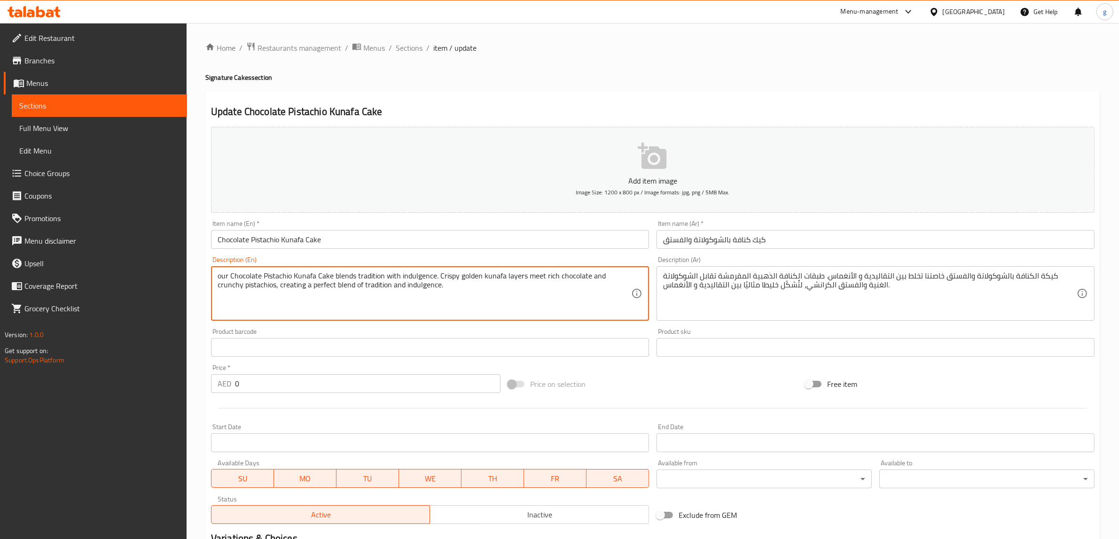
click at [255, 289] on textarea "our Chocolate Pistachio Kunafa Cake blends tradition with indulgence. Crispy go…" at bounding box center [424, 294] width 413 height 45
click at [253, 287] on textarea "our Chocolate Pistachio Kunafa Cake blends tradition with indulgence. Crispy go…" at bounding box center [424, 294] width 413 height 45
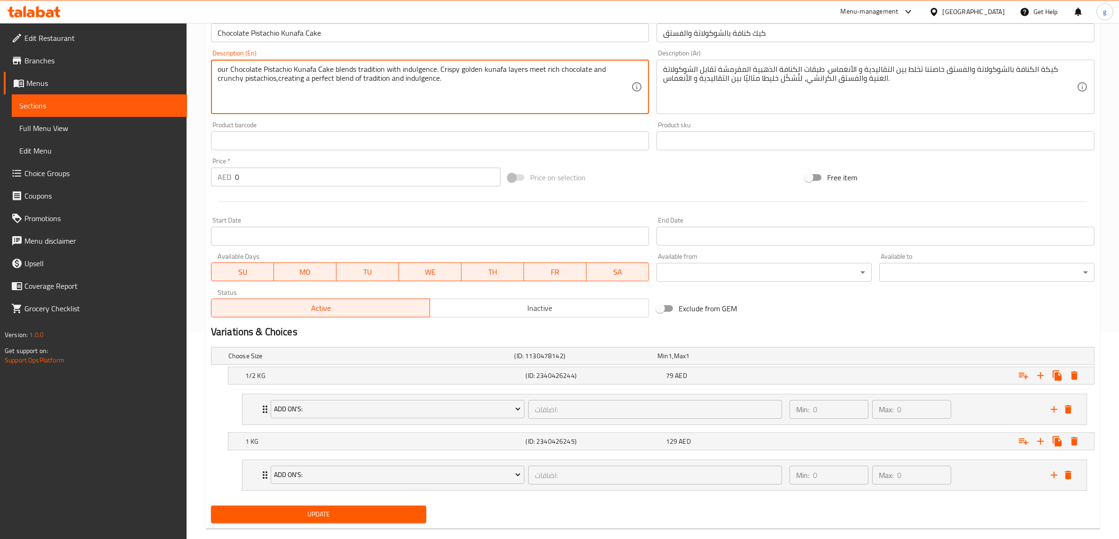
scroll to position [223, 0]
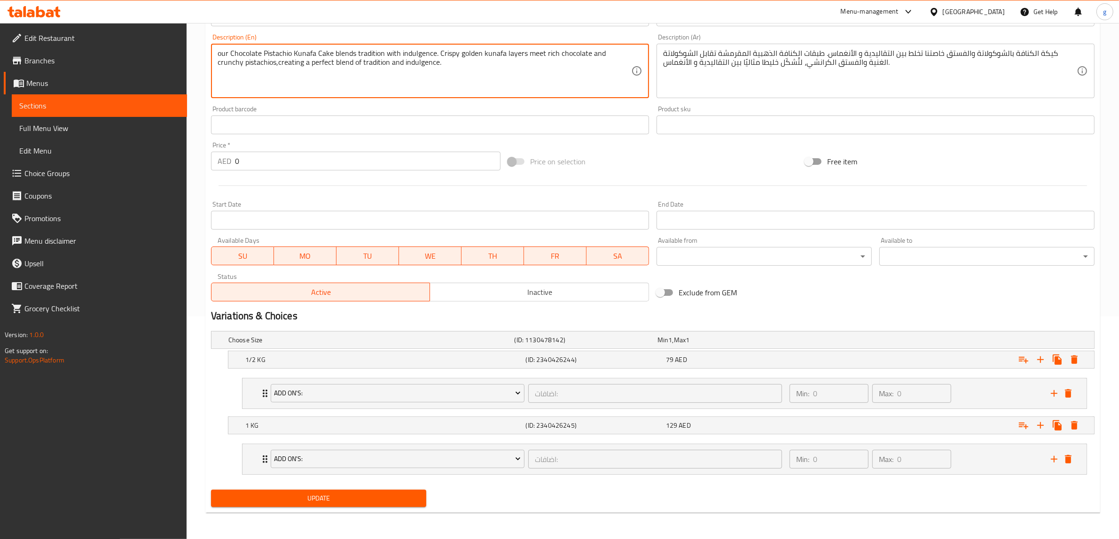
type textarea "our Chocolate Pistachio Kunafa Cake blends tradition with indulgence. Crispy go…"
click at [355, 494] on span "Update" at bounding box center [318, 499] width 200 height 12
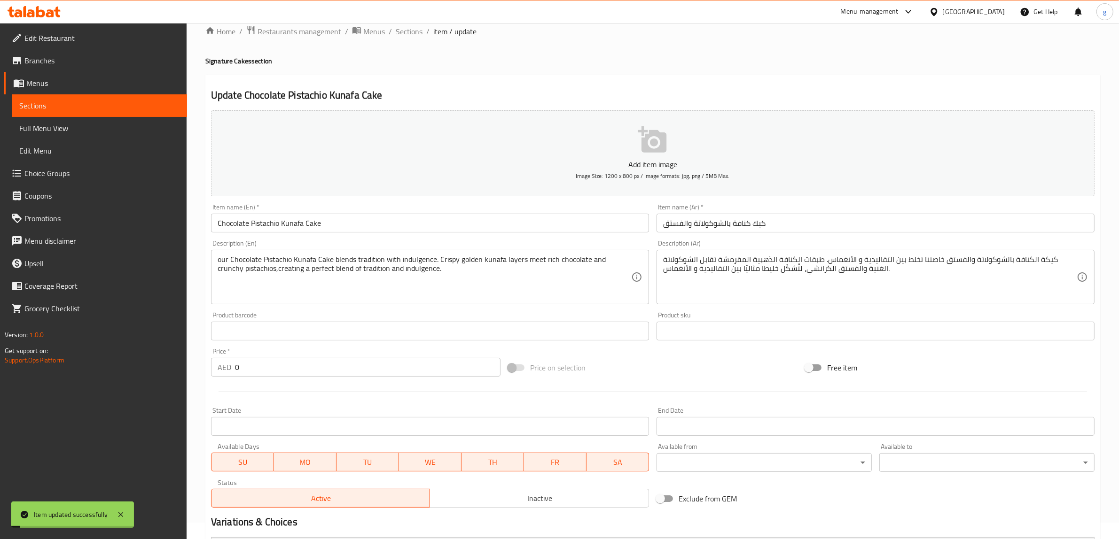
scroll to position [0, 0]
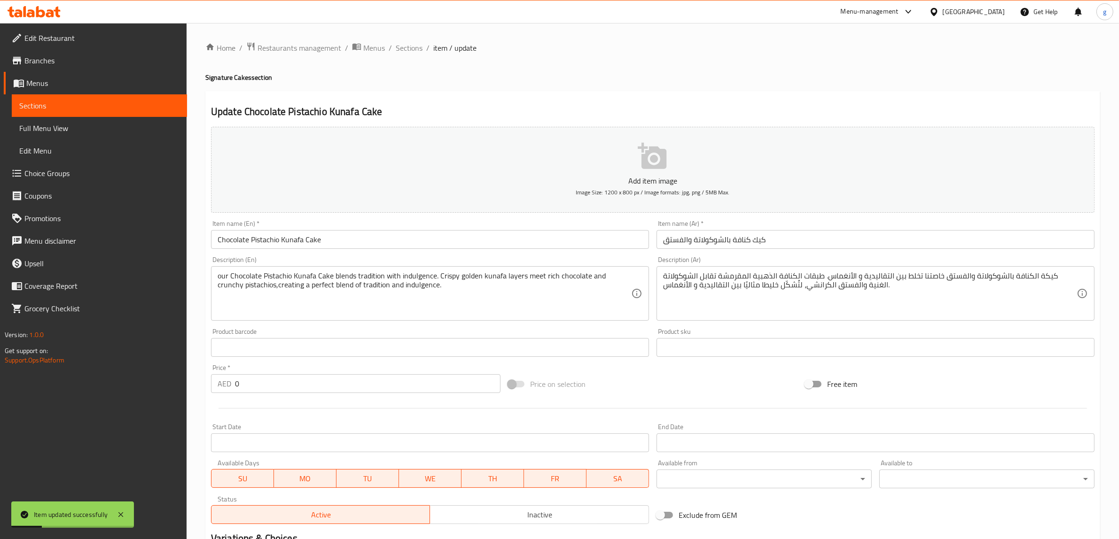
click at [47, 100] on span "Sections" at bounding box center [99, 105] width 160 height 11
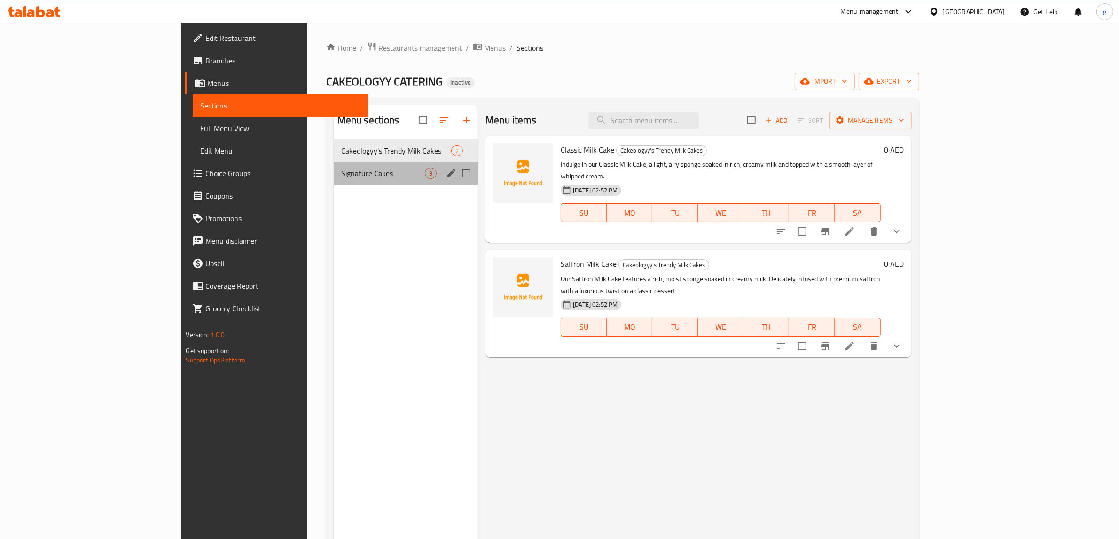
click at [334, 181] on div "Signature Cakes 9" at bounding box center [406, 173] width 144 height 23
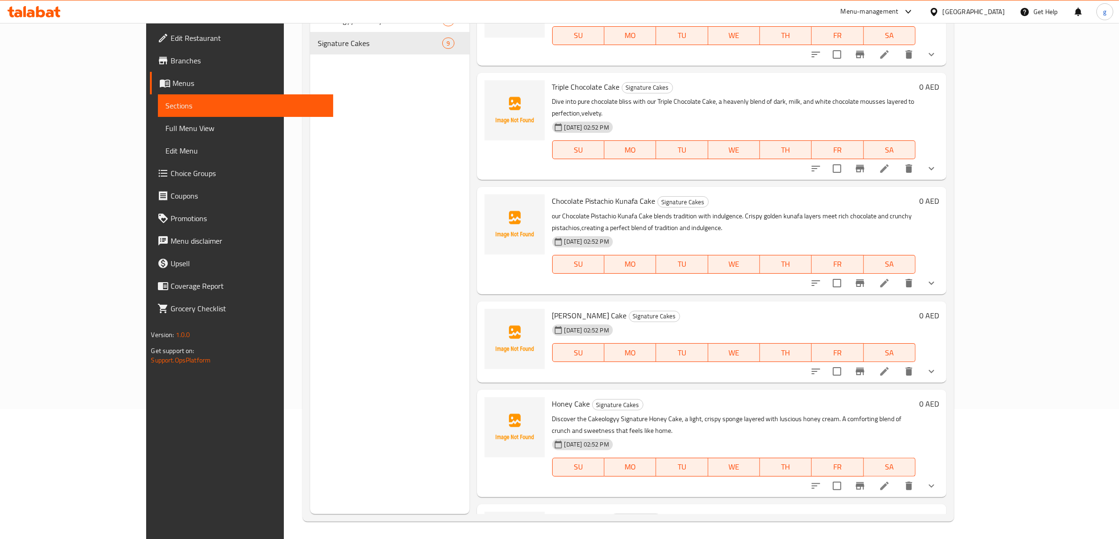
scroll to position [132, 0]
click at [890, 365] on icon at bounding box center [883, 370] width 11 height 11
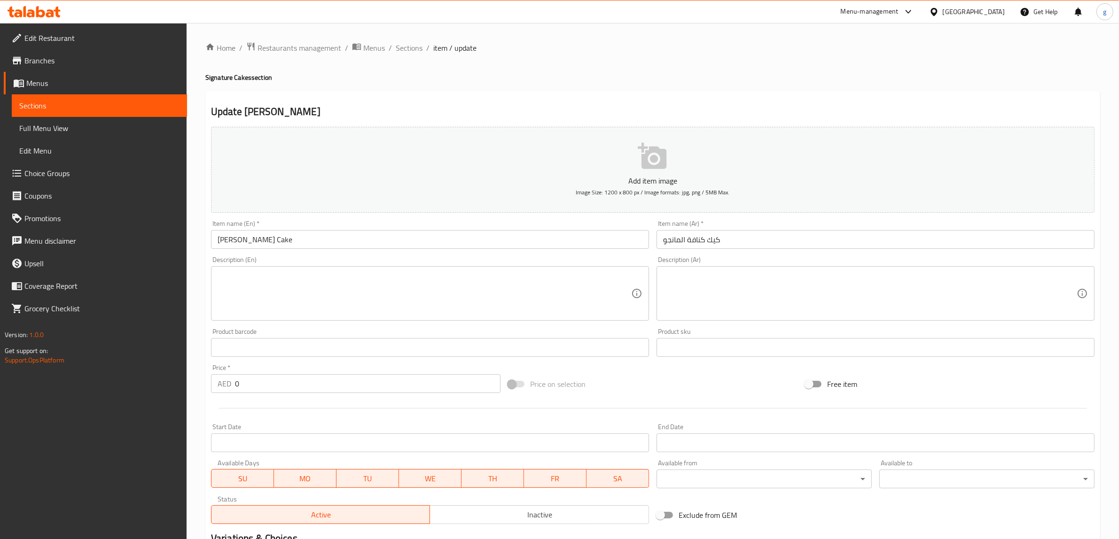
click at [480, 291] on textarea at bounding box center [424, 294] width 413 height 45
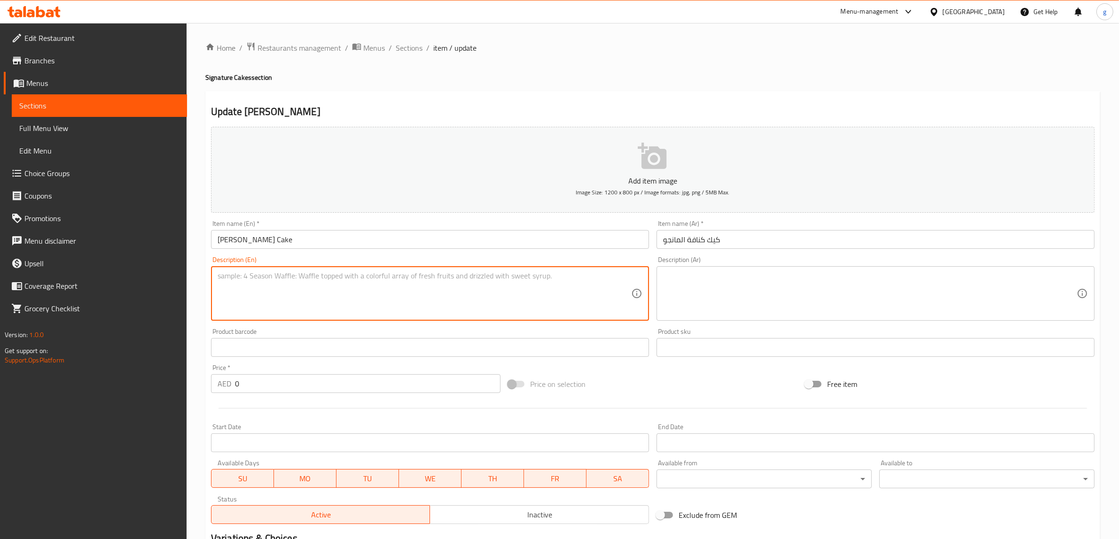
paste textarea "Experience [GEOGRAPHIC_DATA] trending [PERSON_NAME] in a new way with our Mango…"
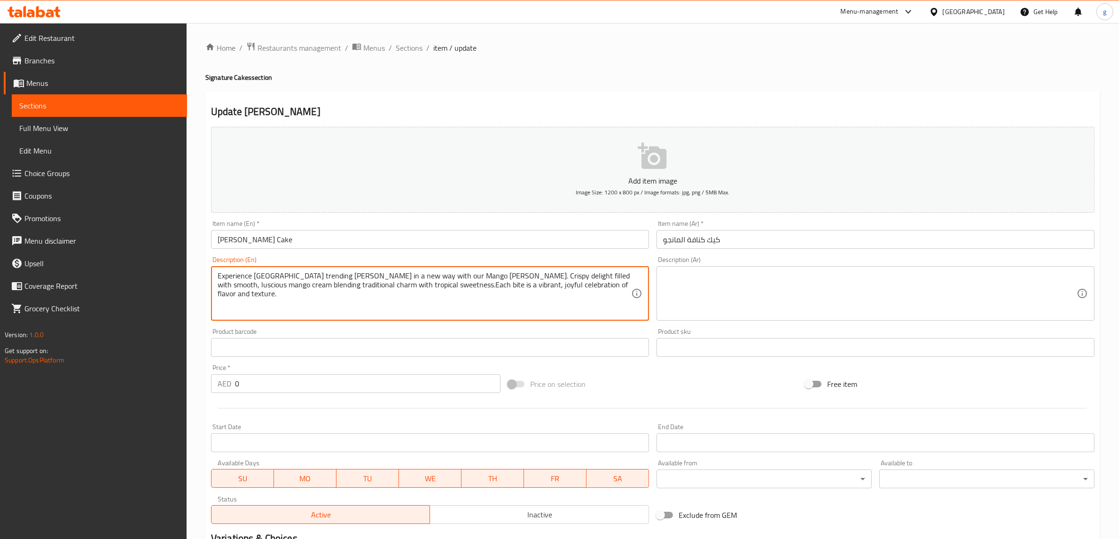
type textarea "Experience [GEOGRAPHIC_DATA] trending [PERSON_NAME] in a new way with our Mango…"
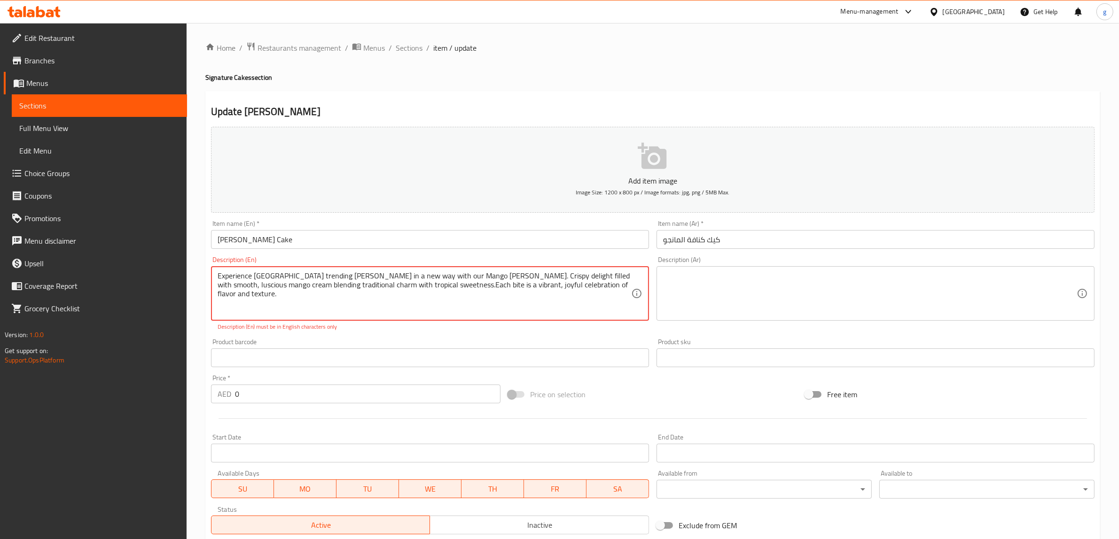
click at [701, 289] on textarea at bounding box center [869, 294] width 413 height 45
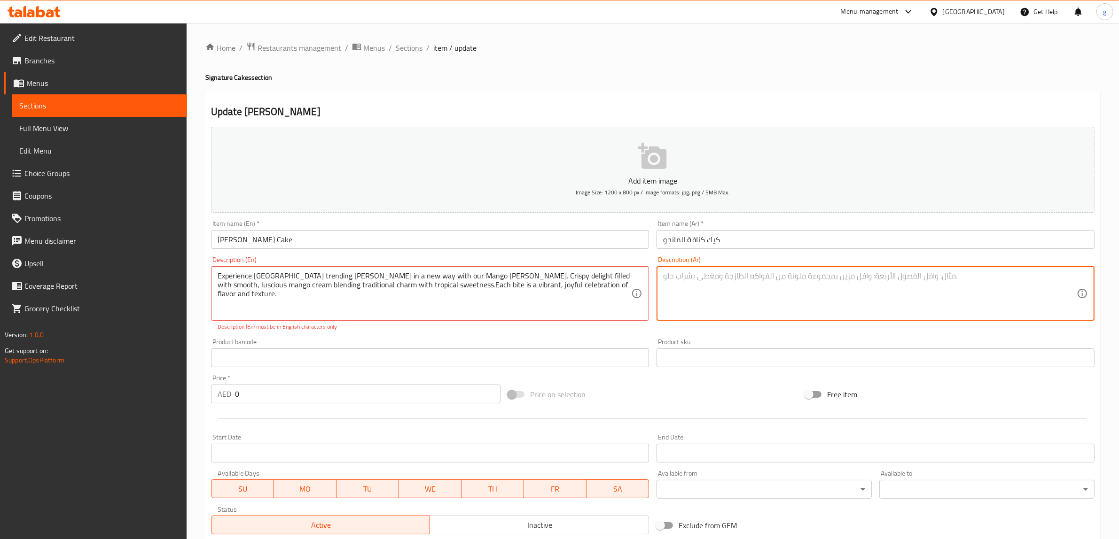
paste textarea "استمتعوا بتجربة كنافة دبي الرائجة بطريقة جديدة مع كعكة كنافة المانجو. متعة مقرم…"
drag, startPoint x: 1043, startPoint y: 276, endPoint x: 1105, endPoint y: 288, distance: 63.1
click at [1105, 288] on div "Home / Restaurants management / Menus / Sections / item / update Signature Cake…" at bounding box center [653, 397] width 932 height 749
click at [1067, 277] on textarea "استمتعوا بتجربة كنافة دبي الرائجة بطريقة جديدة مع كعكة كنافة المانجو. متعة مقرم…" at bounding box center [869, 294] width 413 height 45
drag, startPoint x: 1041, startPoint y: 276, endPoint x: 1074, endPoint y: 278, distance: 32.9
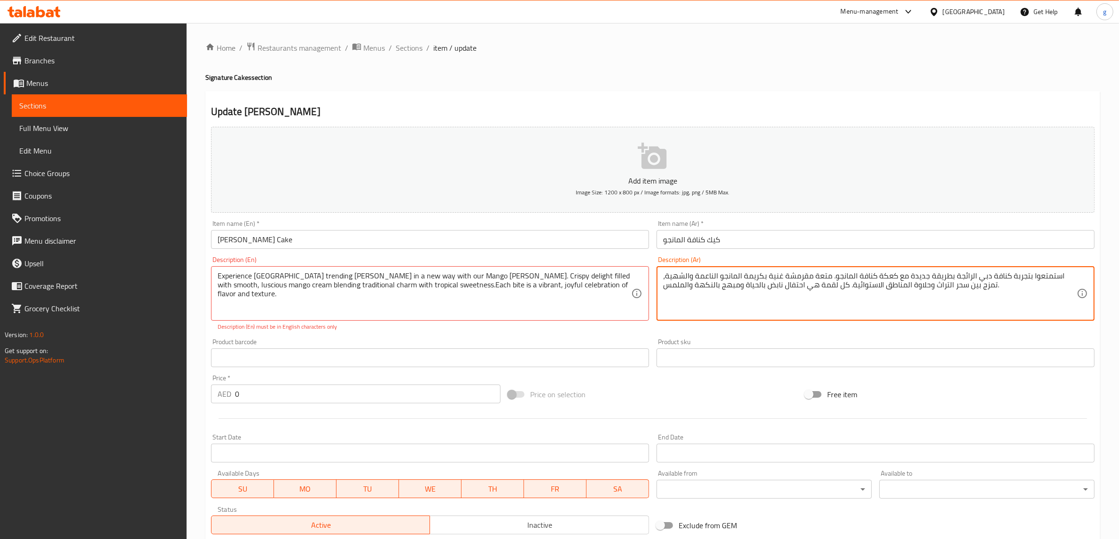
click at [1074, 278] on textarea "استمتعوا بتجربة كنافة دبي الرائجة بطريقة جديدة مع كعكة كنافة المانجو. متعة مقرم…" at bounding box center [869, 294] width 413 height 45
click at [1046, 286] on textarea "تجربة كنافة دبي الرائجة بطريقة جديدة مع كعكة كنافة المانجو. متعة مقرمشة غنية بك…" at bounding box center [869, 294] width 413 height 45
click at [924, 278] on textarea "تجربة كنافة دبي الرائجة بطريقة جديدة مع كعكة كنافة المانجو. متعة مقرمشة غنية بك…" at bounding box center [869, 294] width 413 height 45
click at [929, 280] on textarea "تجربة كنافة دبي الرائجة بطريقة جديدة مع كعكة كنافة المانجو. متعة مقرمشة غنية بك…" at bounding box center [869, 294] width 413 height 45
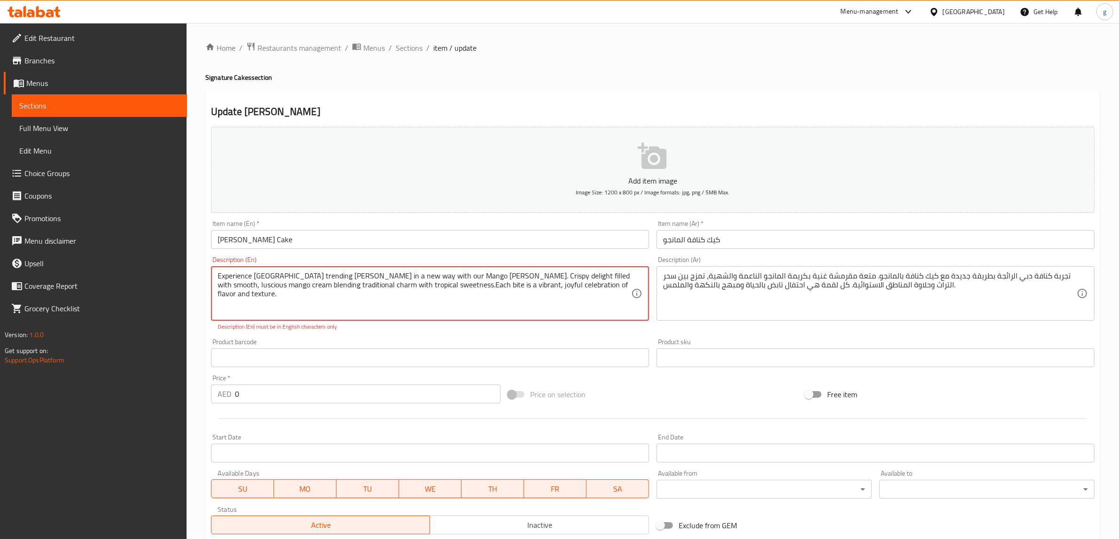
click at [496, 277] on textarea "Experience [GEOGRAPHIC_DATA] trending [PERSON_NAME] in a new way with our Mango…" at bounding box center [424, 294] width 413 height 45
click at [497, 276] on textarea "Experience [GEOGRAPHIC_DATA] trending [PERSON_NAME] in a new way with our Mango…" at bounding box center [424, 294] width 413 height 45
click at [500, 273] on textarea "Experience [GEOGRAPHIC_DATA] trending [PERSON_NAME] in a new way with our Mango…" at bounding box center [424, 294] width 413 height 45
click at [499, 273] on textarea "Experience [GEOGRAPHIC_DATA] trending [PERSON_NAME] in a new way with our Mango…" at bounding box center [424, 294] width 413 height 45
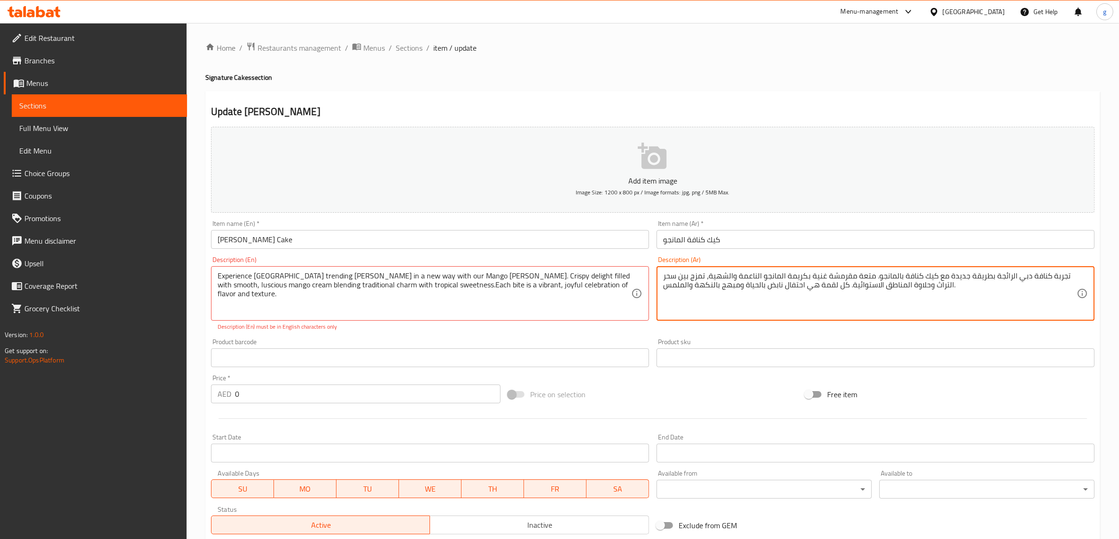
drag, startPoint x: 856, startPoint y: 275, endPoint x: 872, endPoint y: 280, distance: 17.2
click at [872, 280] on textarea "تجربة كنافة دبي الرائجة بطريقة جديدة مع كيك كنافة بالمانجو. متعة مقرمشة غنية بك…" at bounding box center [869, 294] width 413 height 45
drag, startPoint x: 811, startPoint y: 277, endPoint x: 824, endPoint y: 278, distance: 12.3
click at [824, 278] on textarea "تجربة كنافة دبي الرائجة بطريقة جديدة مع كيك كنافة بالمانجو. بهجة مقرمشة غنية بك…" at bounding box center [869, 294] width 413 height 45
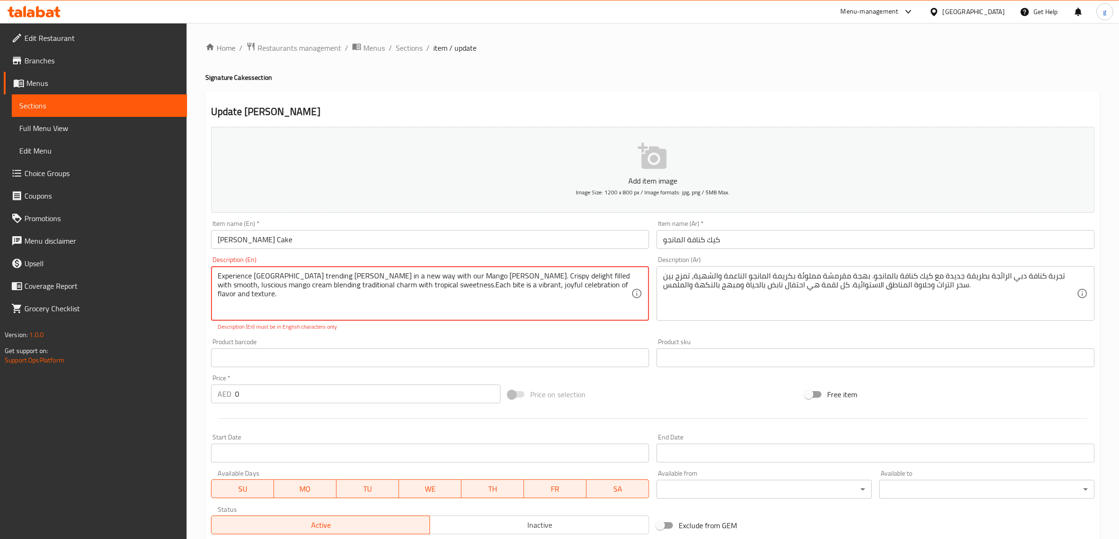
click at [274, 292] on textarea "Experience [GEOGRAPHIC_DATA] trending [PERSON_NAME] in a new way with our Mango…" at bounding box center [424, 294] width 413 height 45
click at [303, 290] on textarea "Experience [GEOGRAPHIC_DATA] trending [PERSON_NAME] in a new way with our Mango…" at bounding box center [424, 294] width 413 height 45
click at [363, 297] on textarea "Experience [GEOGRAPHIC_DATA] trending [PERSON_NAME] in a new way with our Mango…" at bounding box center [424, 294] width 413 height 45
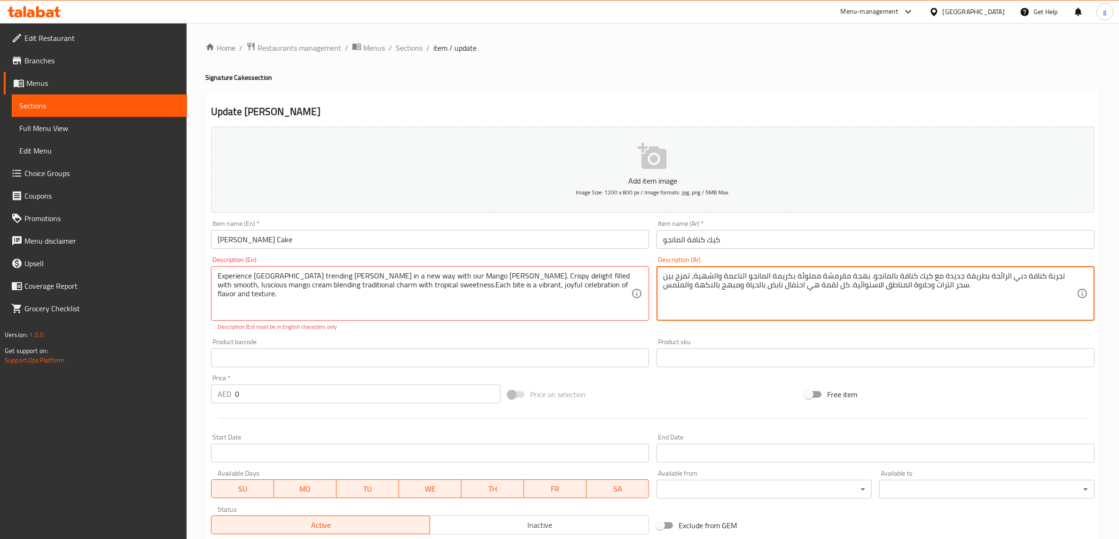
click at [766, 292] on textarea "تجربة كنافة دبي الرائجة بطريقة جديدة مع كيك كنافة بالمانجو. بهجة مقرمشة مملوئة …" at bounding box center [869, 294] width 413 height 45
click at [741, 290] on textarea "تجربة كنافة دبي الرائجة بطريقة جديدة مع كيك كنافة بالمانجو. بهجة مقرمشة مملوئة …" at bounding box center [869, 294] width 413 height 45
click at [717, 290] on textarea "تجربة كنافة دبي الرائجة بطريقة جديدة مع كيك كنافة بالمانجو. بهجة مقرمشة مملوئة …" at bounding box center [869, 294] width 413 height 45
click at [680, 292] on textarea "تجربة كنافة دبي الرائجة بطريقة جديدة مع كيك كنافة بالمانجو. بهجة مقرمشة مملوئة …" at bounding box center [869, 294] width 413 height 45
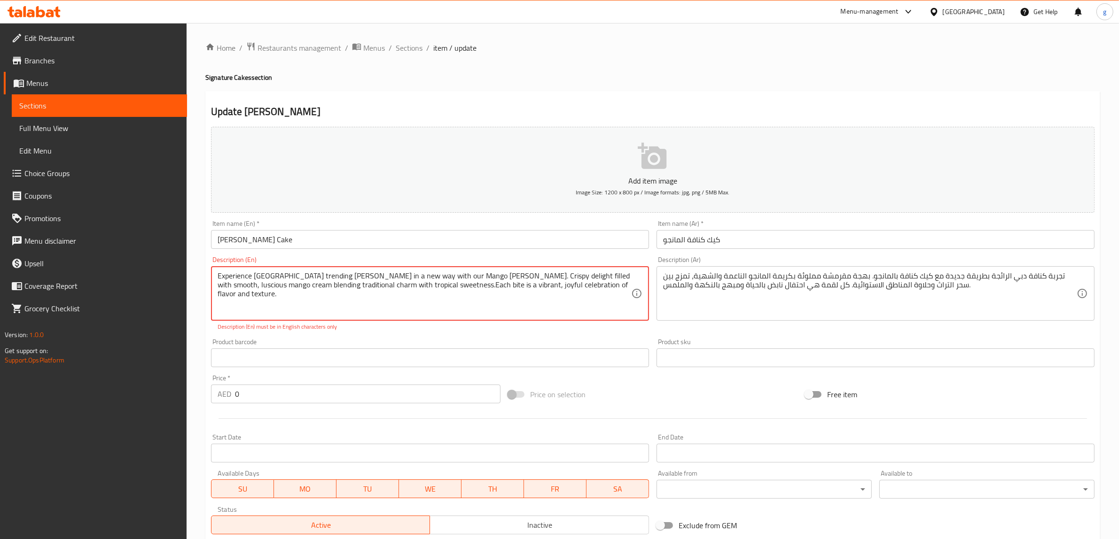
click at [225, 285] on textarea "Experience [GEOGRAPHIC_DATA] trending [PERSON_NAME] in a new way with our Mango…" at bounding box center [424, 294] width 413 height 45
click at [251, 285] on textarea "Experience [GEOGRAPHIC_DATA] trending [PERSON_NAME] in a new way with our Mango…" at bounding box center [424, 294] width 413 height 45
click at [286, 285] on textarea "Experience [GEOGRAPHIC_DATA] trending [PERSON_NAME] in a new way with our Mango…" at bounding box center [424, 294] width 413 height 45
click at [240, 287] on textarea "Experience [GEOGRAPHIC_DATA] trending [PERSON_NAME] in a new way with our Mango…" at bounding box center [424, 294] width 413 height 45
click at [275, 289] on textarea "Experience [GEOGRAPHIC_DATA] trending [PERSON_NAME] in a new way with our Mango…" at bounding box center [424, 294] width 413 height 45
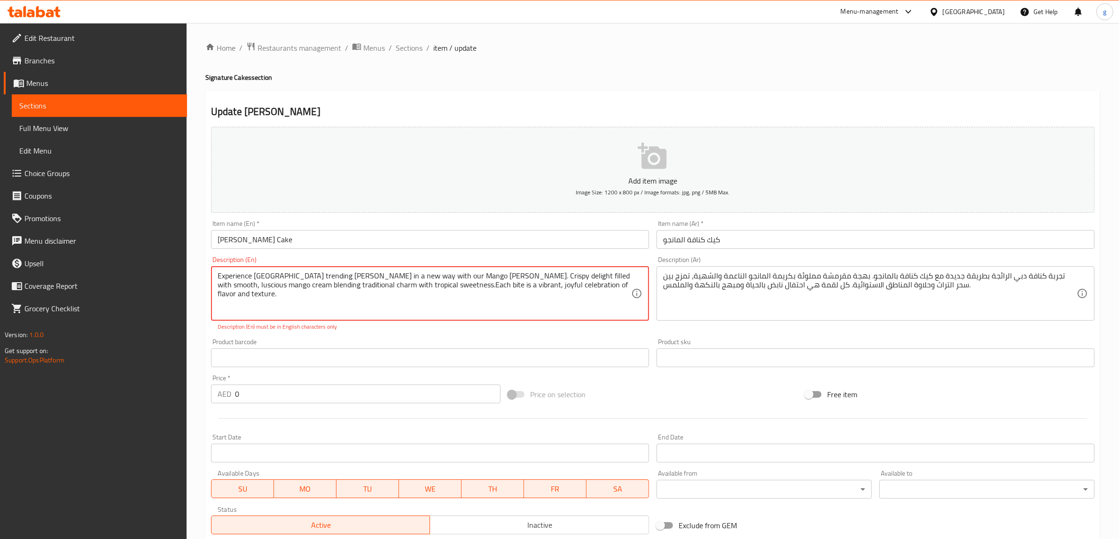
click at [251, 288] on textarea "Experience [GEOGRAPHIC_DATA] trending [PERSON_NAME] in a new way with our Mango…" at bounding box center [424, 294] width 413 height 45
click at [432, 289] on textarea "Experience [GEOGRAPHIC_DATA] trending [PERSON_NAME] in a new way with our Mango…" at bounding box center [424, 294] width 413 height 45
click at [529, 303] on textarea "Experience [GEOGRAPHIC_DATA] trending [PERSON_NAME] in a new way with our Mango…" at bounding box center [424, 294] width 413 height 45
click at [553, 293] on textarea "Experience [GEOGRAPHIC_DATA] trending [PERSON_NAME] in a new way with our Mango…" at bounding box center [424, 294] width 413 height 45
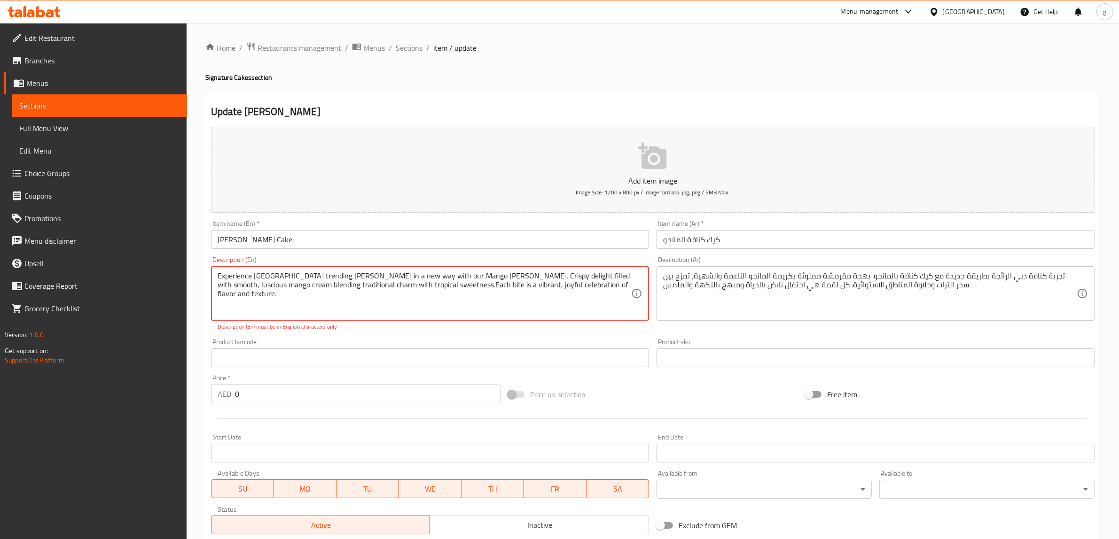
click at [553, 293] on textarea "Experience [GEOGRAPHIC_DATA] trending [PERSON_NAME] in a new way with our Mango…" at bounding box center [424, 294] width 413 height 45
click at [611, 300] on textarea "Experience [GEOGRAPHIC_DATA] trending [PERSON_NAME] in a new way with our Mango…" at bounding box center [424, 294] width 413 height 45
drag, startPoint x: 582, startPoint y: 288, endPoint x: 464, endPoint y: 289, distance: 117.5
click at [464, 289] on textarea "Experience [GEOGRAPHIC_DATA] trending [PERSON_NAME] in a new way with our Mango…" at bounding box center [424, 294] width 413 height 45
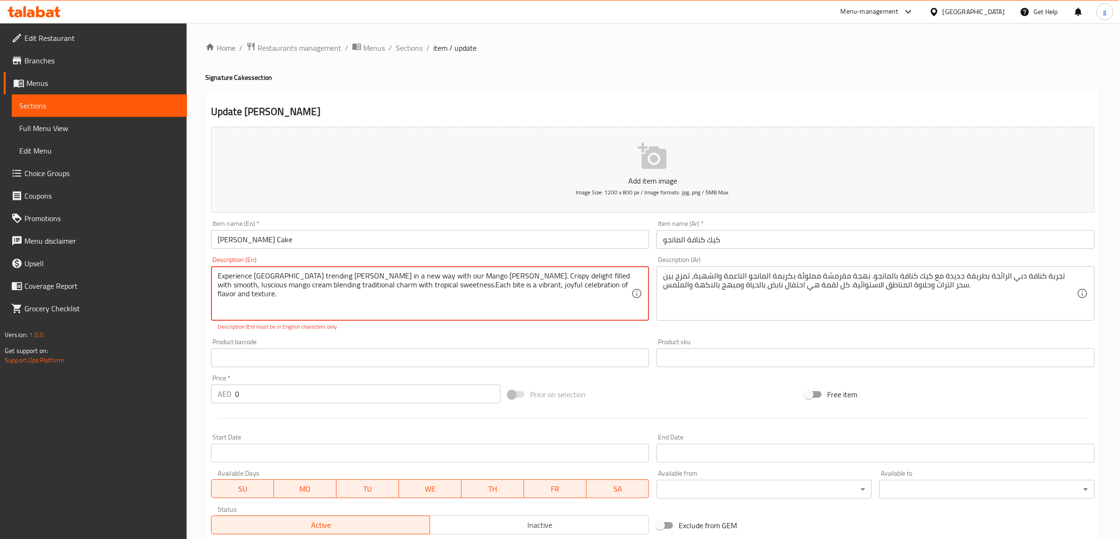
click at [597, 288] on textarea "Experience [GEOGRAPHIC_DATA] trending [PERSON_NAME] in a new way with our Mango…" at bounding box center [424, 294] width 413 height 45
drag, startPoint x: 583, startPoint y: 289, endPoint x: 435, endPoint y: 315, distance: 149.3
click at [435, 315] on textarea "Experience [GEOGRAPHIC_DATA] trending [PERSON_NAME] in a new way with our Mango…" at bounding box center [424, 294] width 413 height 45
click at [517, 299] on textarea "Experience [GEOGRAPHIC_DATA] trending [PERSON_NAME] in a new way with our Mango…" at bounding box center [424, 294] width 413 height 45
click at [581, 287] on textarea "Experience [GEOGRAPHIC_DATA] trending [PERSON_NAME] in a new way with our Mango…" at bounding box center [424, 294] width 413 height 45
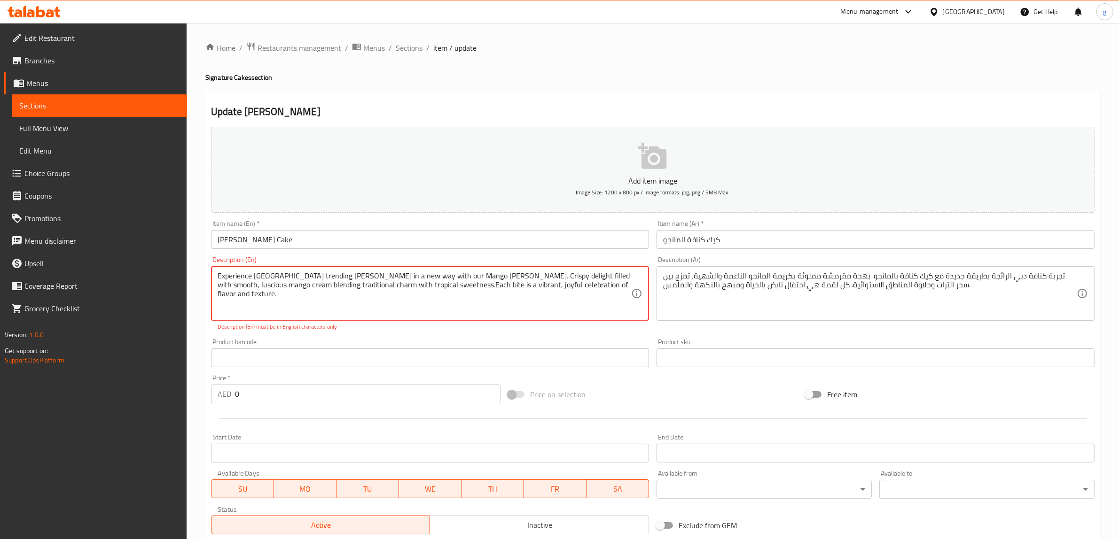
click at [250, 290] on textarea "Experience [GEOGRAPHIC_DATA] trending [PERSON_NAME] in a new way with our Mango…" at bounding box center [424, 294] width 413 height 45
click at [309, 287] on textarea "Experience [GEOGRAPHIC_DATA] trending [PERSON_NAME] in a new way with our Mango…" at bounding box center [424, 294] width 413 height 45
click at [273, 289] on textarea "Experience [GEOGRAPHIC_DATA] trending [PERSON_NAME] in a new way with our Mango…" at bounding box center [424, 294] width 413 height 45
click at [304, 289] on textarea "Experience [GEOGRAPHIC_DATA] trending [PERSON_NAME] in a new way with our Mango…" at bounding box center [424, 294] width 413 height 45
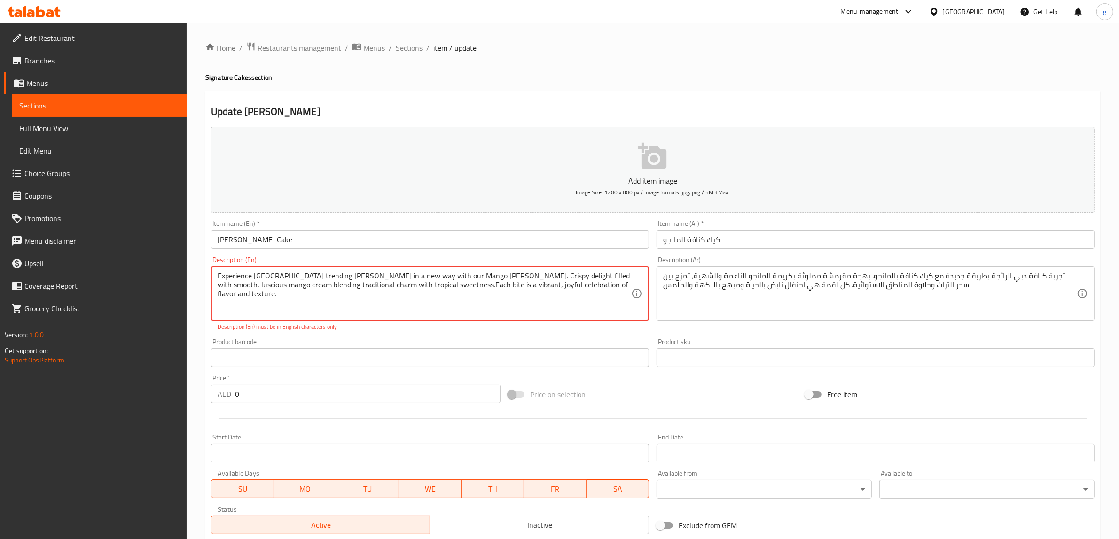
click at [348, 289] on textarea "Experience [GEOGRAPHIC_DATA] trending [PERSON_NAME] in a new way with our Mango…" at bounding box center [424, 294] width 413 height 45
click at [287, 283] on textarea "Experience [GEOGRAPHIC_DATA] trending [PERSON_NAME] in a new way with our Mango…" at bounding box center [424, 294] width 413 height 45
click at [254, 284] on textarea "Experience [GEOGRAPHIC_DATA] trending [PERSON_NAME] in a new way with our Mango…" at bounding box center [424, 294] width 413 height 45
click at [318, 284] on textarea "Experience [GEOGRAPHIC_DATA] trending [PERSON_NAME] in a new way with our Mango…" at bounding box center [424, 294] width 413 height 45
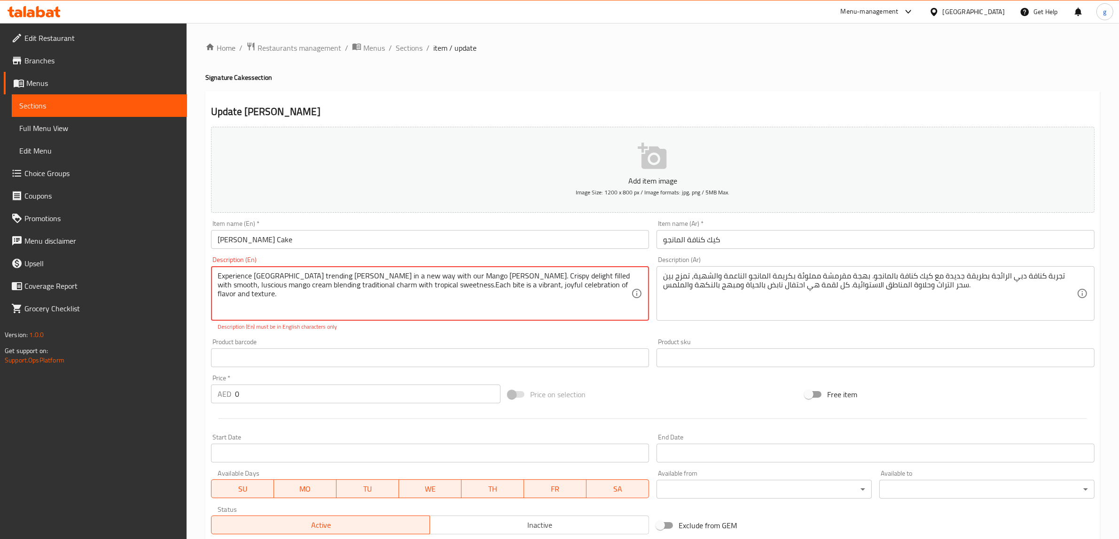
click at [318, 284] on textarea "Experience [GEOGRAPHIC_DATA] trending [PERSON_NAME] in a new way with our Mango…" at bounding box center [424, 294] width 413 height 45
click at [365, 284] on textarea "Experience [GEOGRAPHIC_DATA] trending [PERSON_NAME] in a new way with our Mango…" at bounding box center [424, 294] width 413 height 45
click at [322, 288] on textarea "Experience [GEOGRAPHIC_DATA] trending [PERSON_NAME] in a new way with our Mango…" at bounding box center [424, 294] width 413 height 45
click at [301, 288] on textarea "Experience [GEOGRAPHIC_DATA] trending [PERSON_NAME] in a new way with our Mango…" at bounding box center [424, 294] width 413 height 45
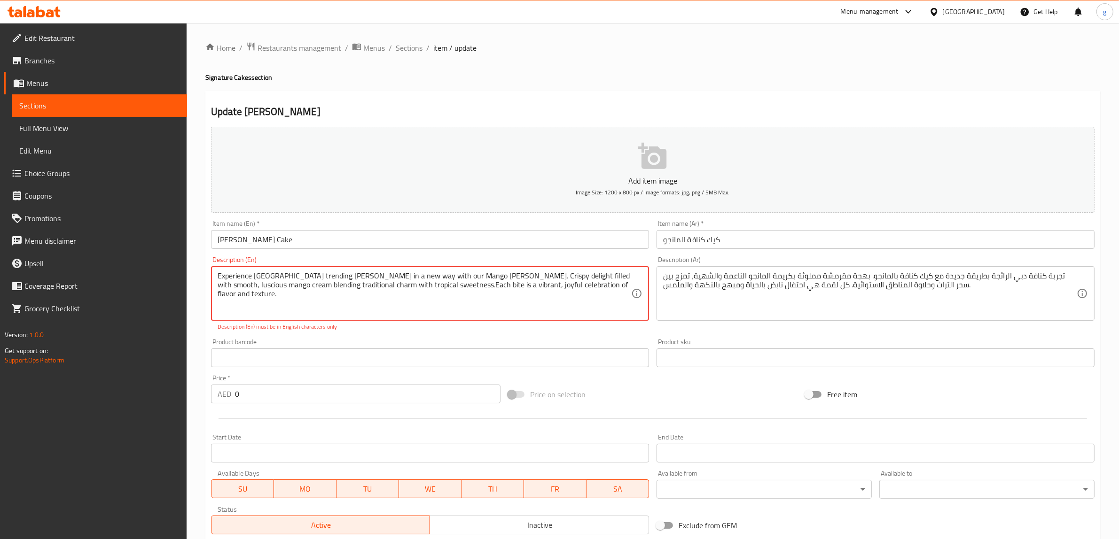
click at [270, 288] on textarea "Experience [GEOGRAPHIC_DATA] trending [PERSON_NAME] in a new way with our Mango…" at bounding box center [424, 294] width 413 height 45
click at [246, 288] on textarea "Experience [GEOGRAPHIC_DATA] trending [PERSON_NAME] in a new way with our Mango…" at bounding box center [424, 294] width 413 height 45
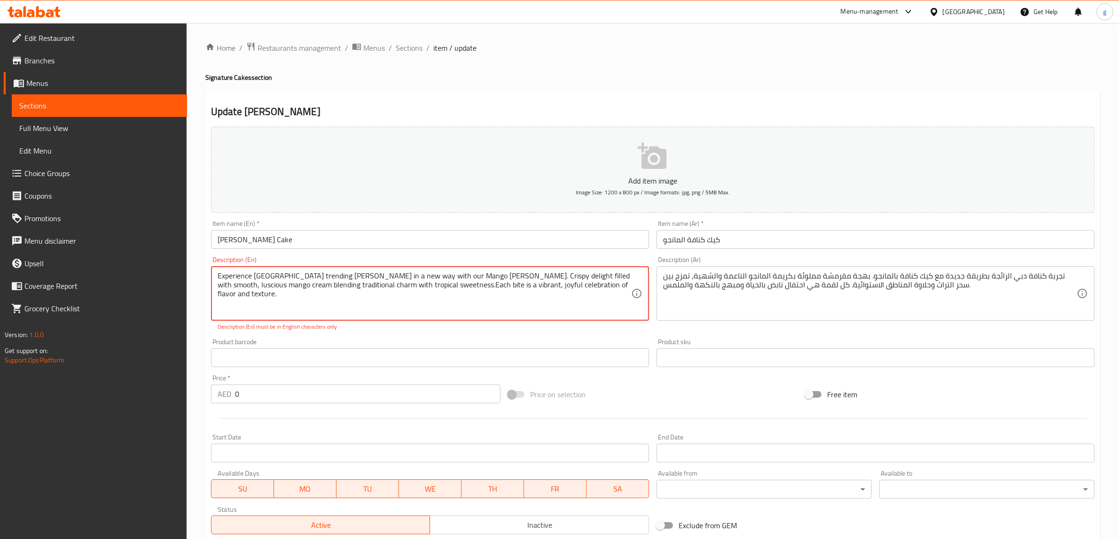
click at [248, 285] on textarea "Experience [GEOGRAPHIC_DATA] trending [PERSON_NAME] in a new way with our Mango…" at bounding box center [424, 294] width 413 height 45
click at [243, 285] on textarea "Experience [GEOGRAPHIC_DATA] trending [PERSON_NAME] in a new way with our Mango…" at bounding box center [424, 294] width 413 height 45
click at [233, 288] on textarea "Experience [GEOGRAPHIC_DATA] trending [PERSON_NAME] in a new way with our Mango…" at bounding box center [424, 294] width 413 height 45
click at [242, 285] on textarea "Experience [GEOGRAPHIC_DATA] trending [PERSON_NAME] in a new way with our Mango…" at bounding box center [424, 294] width 413 height 45
click at [559, 276] on textarea "Experience [GEOGRAPHIC_DATA] trending [PERSON_NAME] in a new way with our Mango…" at bounding box center [424, 294] width 413 height 45
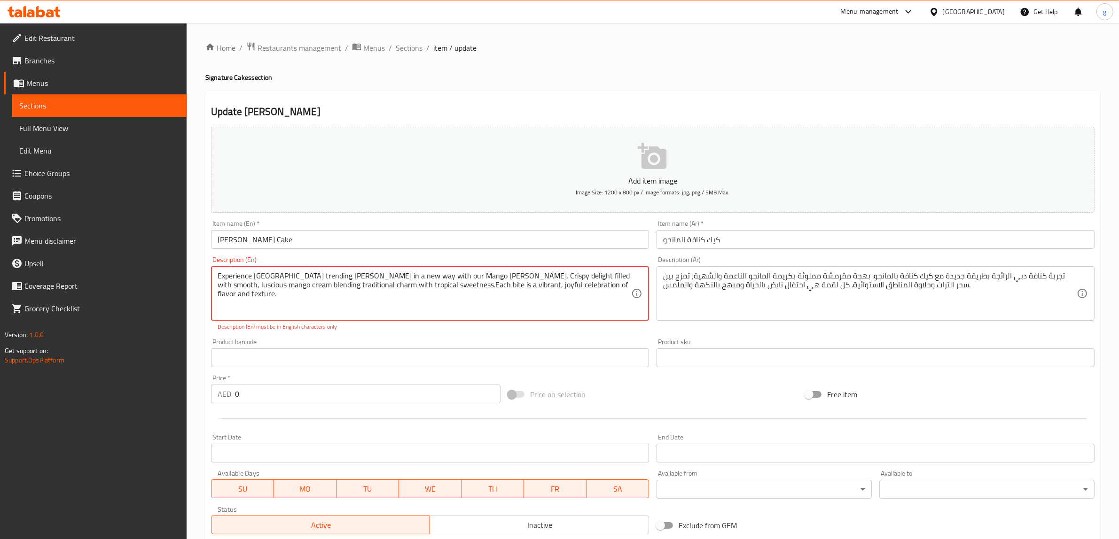
click at [574, 278] on textarea "Experience [GEOGRAPHIC_DATA] trending [PERSON_NAME] in a new way with our Mango…" at bounding box center [424, 294] width 413 height 45
drag, startPoint x: 572, startPoint y: 276, endPoint x: 302, endPoint y: 297, distance: 270.4
click at [302, 297] on textarea "Experience [GEOGRAPHIC_DATA] trending [PERSON_NAME] in a new way with our Mango…" at bounding box center [424, 294] width 413 height 45
drag, startPoint x: 467, startPoint y: 283, endPoint x: 485, endPoint y: 295, distance: 21.4
click at [485, 295] on textarea "Experience [GEOGRAPHIC_DATA] trending [PERSON_NAME] in a new way with our Mango…" at bounding box center [424, 294] width 413 height 45
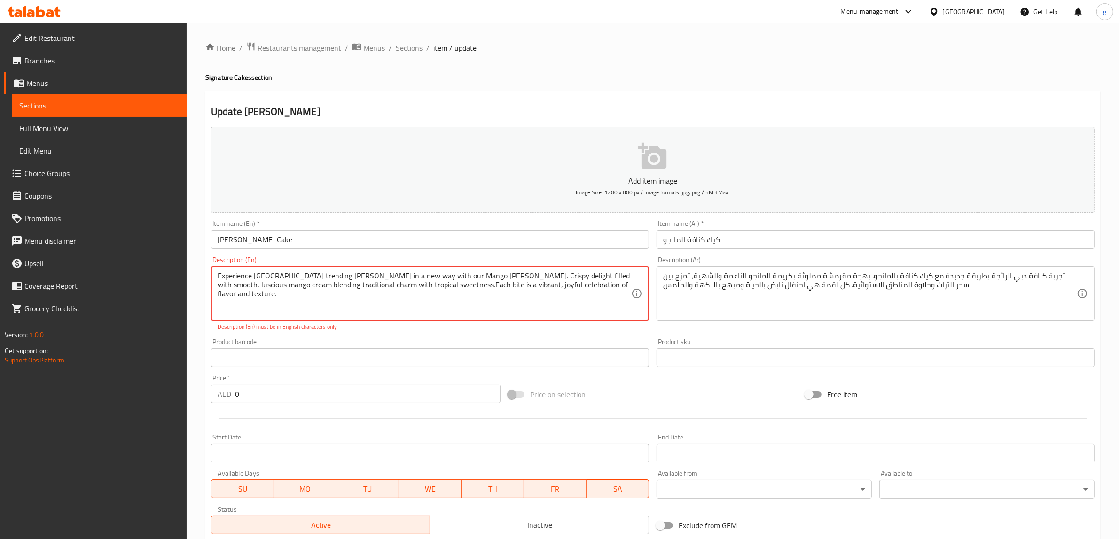
click at [510, 287] on textarea "Experience [GEOGRAPHIC_DATA] trending [PERSON_NAME] in a new way with our Mango…" at bounding box center [424, 294] width 413 height 45
drag, startPoint x: 489, startPoint y: 284, endPoint x: 521, endPoint y: 288, distance: 33.1
click at [521, 288] on textarea "Experience [GEOGRAPHIC_DATA] trending [PERSON_NAME] in a new way with our Mango…" at bounding box center [424, 294] width 413 height 45
click at [484, 283] on textarea "Experience [GEOGRAPHIC_DATA] trending [PERSON_NAME] in a new way with our Mango…" at bounding box center [424, 294] width 413 height 45
drag, startPoint x: 487, startPoint y: 283, endPoint x: 520, endPoint y: 286, distance: 33.4
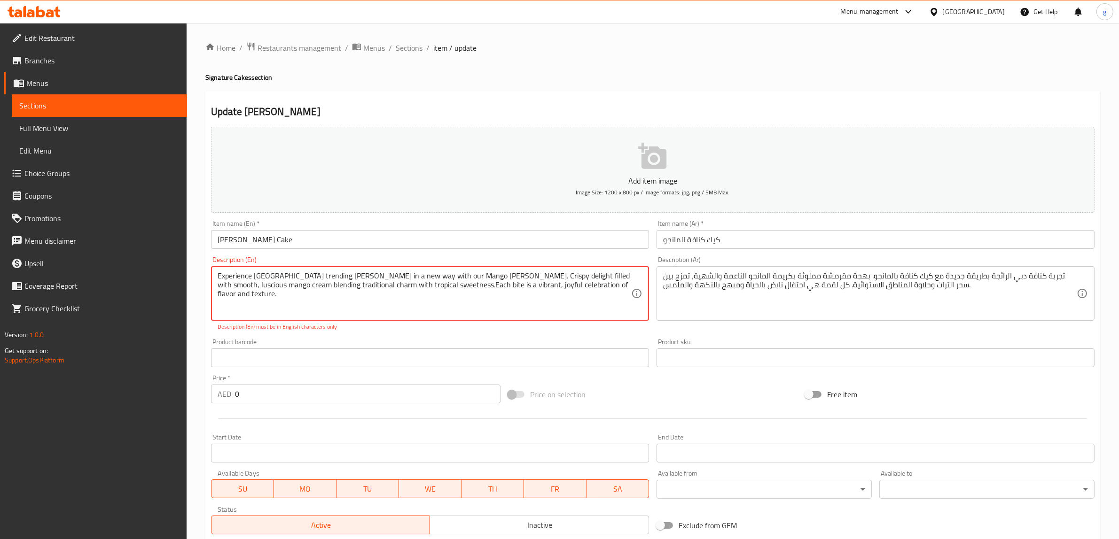
click at [520, 286] on textarea "Experience [GEOGRAPHIC_DATA] trending [PERSON_NAME] in a new way with our Mango…" at bounding box center [424, 294] width 413 height 45
drag, startPoint x: 478, startPoint y: 287, endPoint x: 461, endPoint y: 291, distance: 18.0
click at [478, 287] on textarea "Experience [GEOGRAPHIC_DATA] trending [PERSON_NAME] in a new way with our Mango…" at bounding box center [424, 294] width 413 height 45
click at [397, 292] on textarea "Experience [GEOGRAPHIC_DATA] trending [PERSON_NAME] in a new way with our Mango…" at bounding box center [424, 294] width 413 height 45
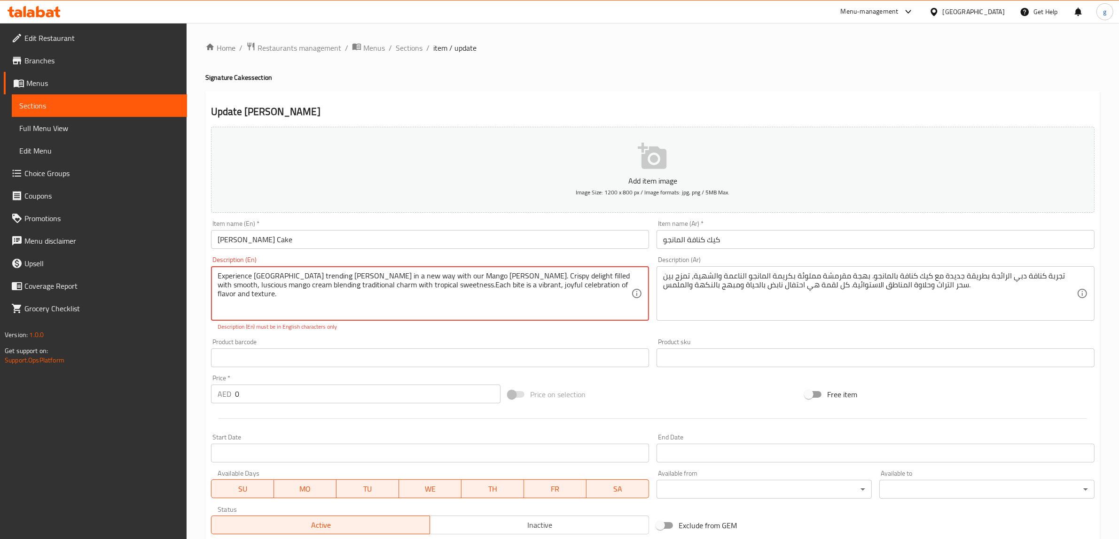
drag, startPoint x: 363, startPoint y: 288, endPoint x: 414, endPoint y: 297, distance: 52.0
click at [414, 297] on textarea "Experience [GEOGRAPHIC_DATA] trending [PERSON_NAME] in a new way with our Mango…" at bounding box center [424, 294] width 413 height 45
drag, startPoint x: 403, startPoint y: 290, endPoint x: 392, endPoint y: 320, distance: 31.5
click at [392, 320] on div "Experience [GEOGRAPHIC_DATA] trending [PERSON_NAME] in a new way with our Mango…" at bounding box center [430, 293] width 438 height 54
click at [427, 289] on textarea "Experience [GEOGRAPHIC_DATA] trending [PERSON_NAME] in a new way with our Mango…" at bounding box center [424, 294] width 413 height 45
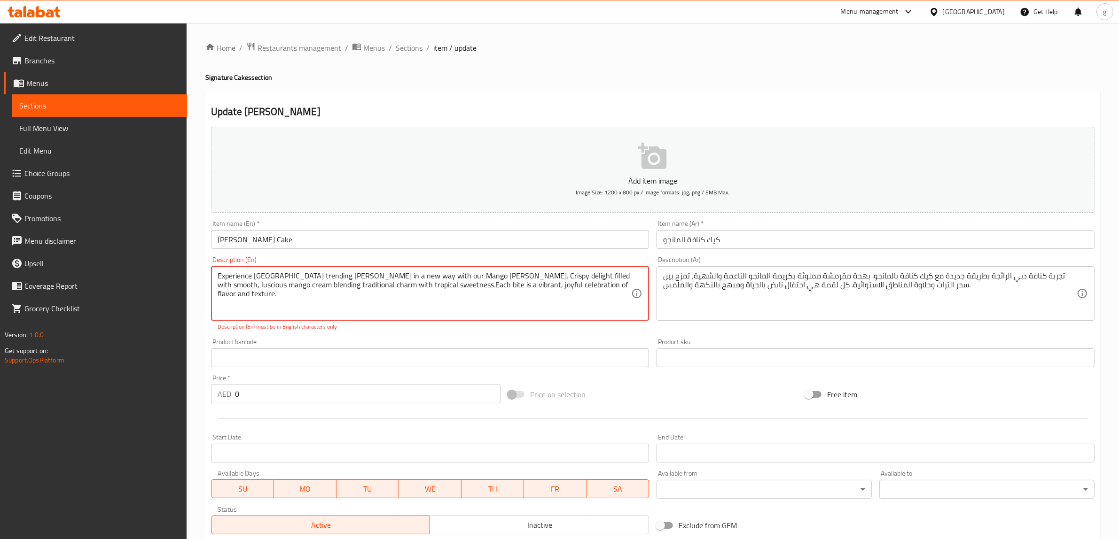
click at [447, 290] on textarea "Experience [GEOGRAPHIC_DATA] trending [PERSON_NAME] in a new way with our Mango…" at bounding box center [424, 294] width 413 height 45
click at [482, 289] on textarea "Experience [GEOGRAPHIC_DATA] trending [PERSON_NAME] in a new way with our Mango…" at bounding box center [424, 294] width 413 height 45
click at [482, 288] on textarea "Experience [GEOGRAPHIC_DATA] trending [PERSON_NAME] in a new way with our Mango…" at bounding box center [424, 294] width 413 height 45
drag, startPoint x: 484, startPoint y: 287, endPoint x: 466, endPoint y: 291, distance: 18.5
click at [466, 291] on textarea "Experience [GEOGRAPHIC_DATA] trending [PERSON_NAME] in a new way with our Mango…" at bounding box center [424, 294] width 413 height 45
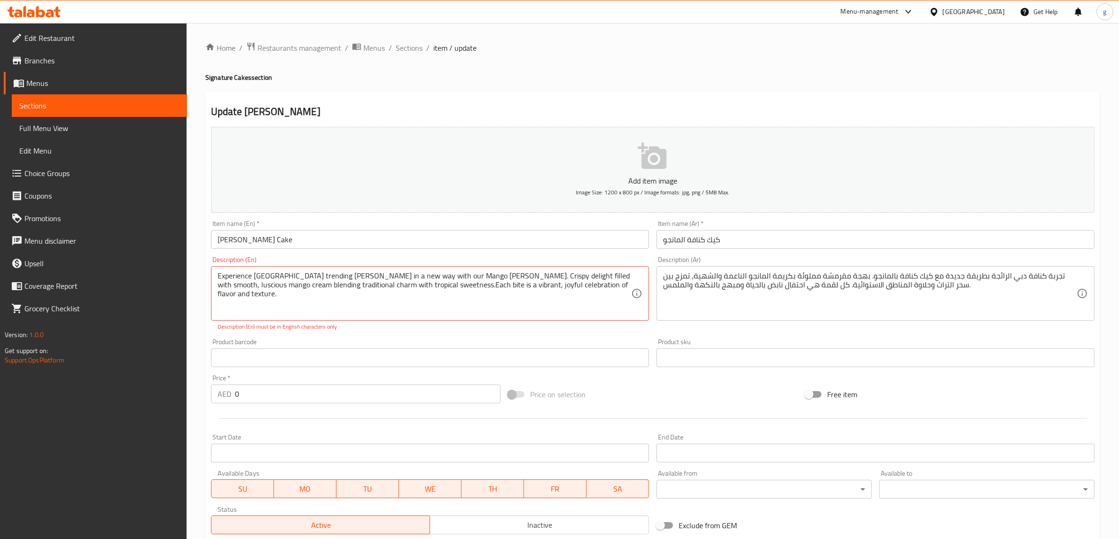
click at [510, 300] on textarea "Experience [GEOGRAPHIC_DATA] trending [PERSON_NAME] in a new way with our Mango…" at bounding box center [424, 294] width 413 height 45
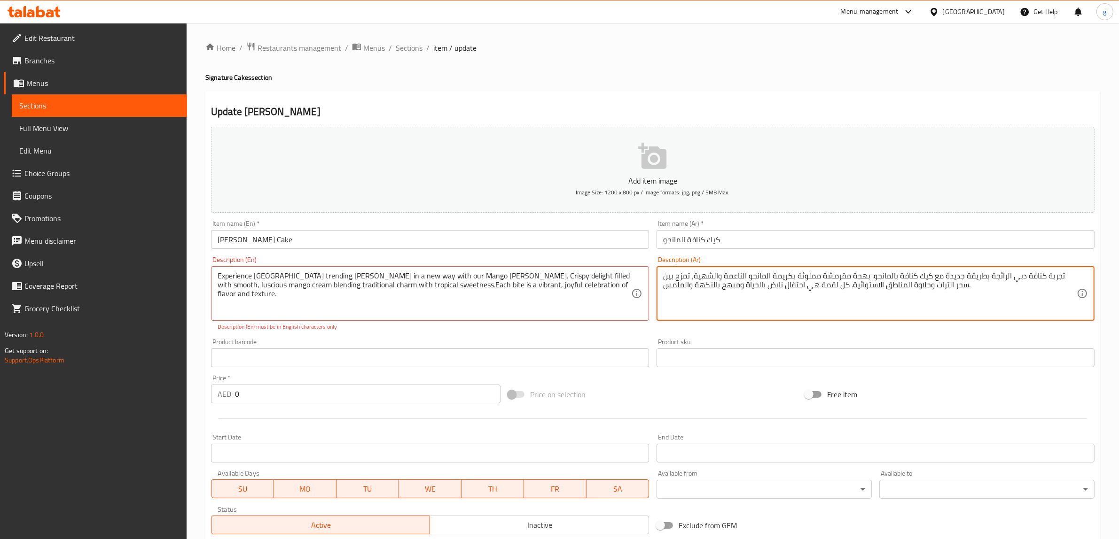
drag, startPoint x: 720, startPoint y: 289, endPoint x: 738, endPoint y: 292, distance: 18.2
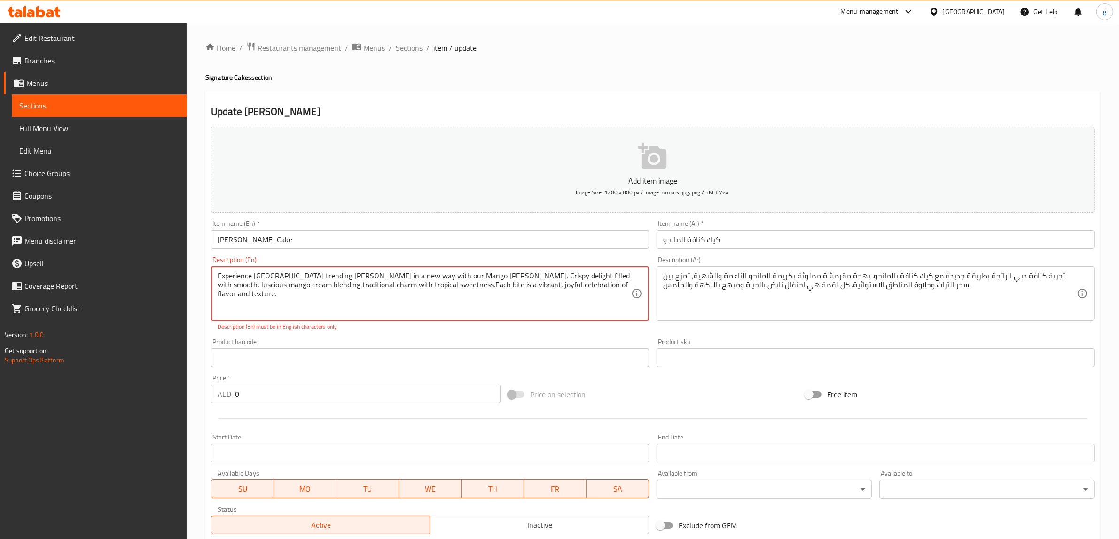
click at [477, 282] on textarea "Experience [GEOGRAPHIC_DATA] trending [PERSON_NAME] in a new way with our Mango…" at bounding box center [424, 294] width 413 height 45
click at [477, 286] on textarea "Experience [GEOGRAPHIC_DATA] trending [PERSON_NAME] in a new way with our Mango…" at bounding box center [424, 294] width 413 height 45
click at [557, 295] on textarea "Experience [GEOGRAPHIC_DATA] trending [PERSON_NAME] in a new way with our Mango…" at bounding box center [424, 294] width 413 height 45
click at [403, 298] on textarea "Experience [GEOGRAPHIC_DATA] trending [PERSON_NAME] in a new way with our Mango…" at bounding box center [424, 294] width 413 height 45
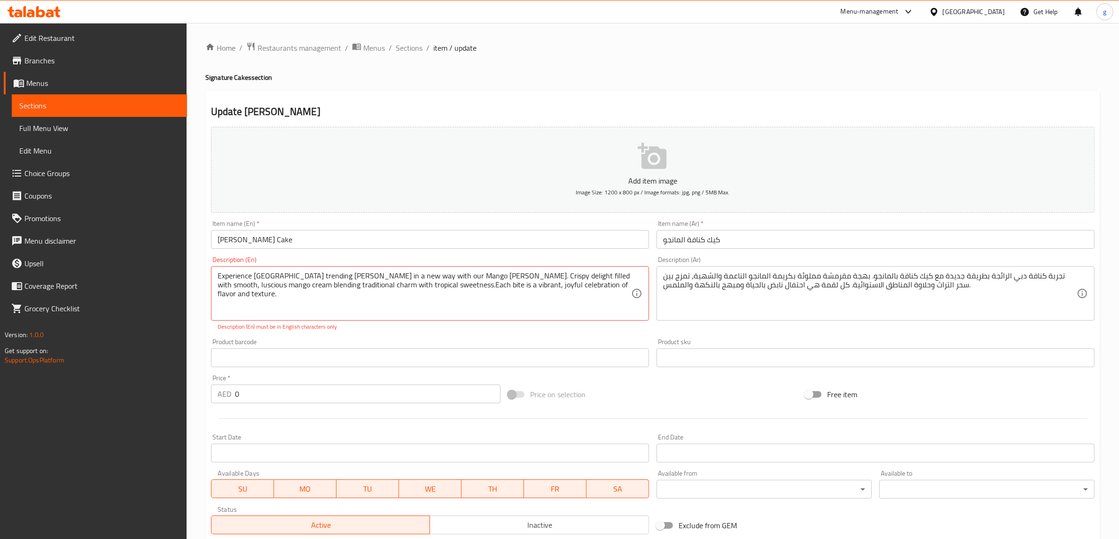
drag, startPoint x: 215, startPoint y: 285, endPoint x: 290, endPoint y: 287, distance: 75.2
click at [290, 287] on div "Experience [GEOGRAPHIC_DATA] trending [PERSON_NAME] in a new way with our Mango…" at bounding box center [430, 293] width 438 height 54
click at [290, 287] on textarea "Experience [GEOGRAPHIC_DATA] trending [PERSON_NAME] in a new way with our Mango…" at bounding box center [424, 294] width 413 height 45
click at [334, 287] on textarea "Experience [GEOGRAPHIC_DATA] trending [PERSON_NAME] in a new way with our Mango…" at bounding box center [424, 294] width 413 height 45
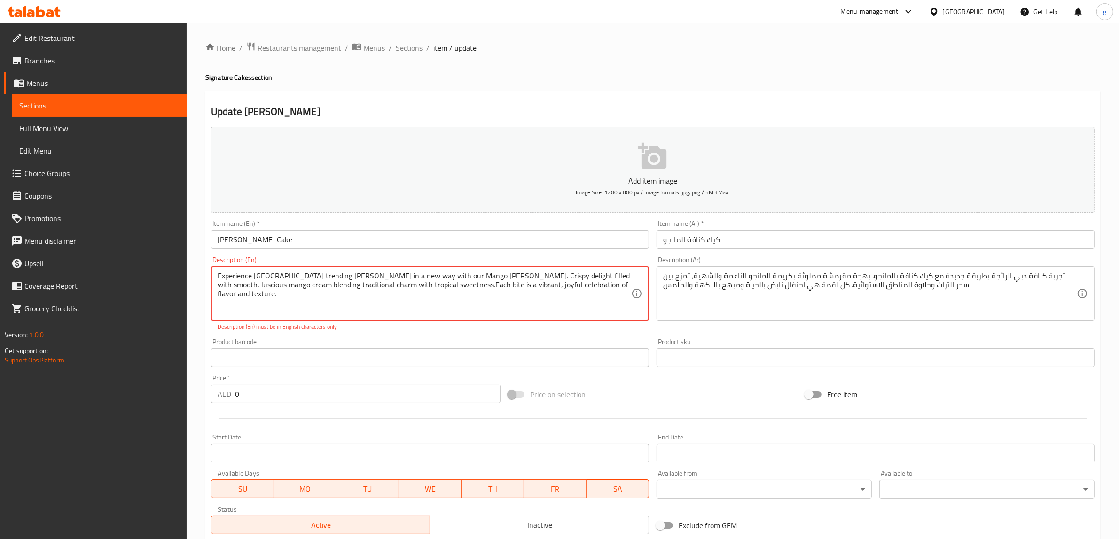
click at [335, 287] on textarea "Experience [GEOGRAPHIC_DATA] trending [PERSON_NAME] in a new way with our Mango…" at bounding box center [424, 294] width 413 height 45
drag, startPoint x: 362, startPoint y: 286, endPoint x: 217, endPoint y: 285, distance: 145.2
click at [218, 285] on textarea "Experience [GEOGRAPHIC_DATA] trending [PERSON_NAME] in a new way with our Mango…" at bounding box center [424, 294] width 413 height 45
drag, startPoint x: 221, startPoint y: 277, endPoint x: 222, endPoint y: 283, distance: 5.8
click at [222, 283] on textarea "Experience [GEOGRAPHIC_DATA] trending [PERSON_NAME] in a new way with our Mango…" at bounding box center [424, 294] width 413 height 45
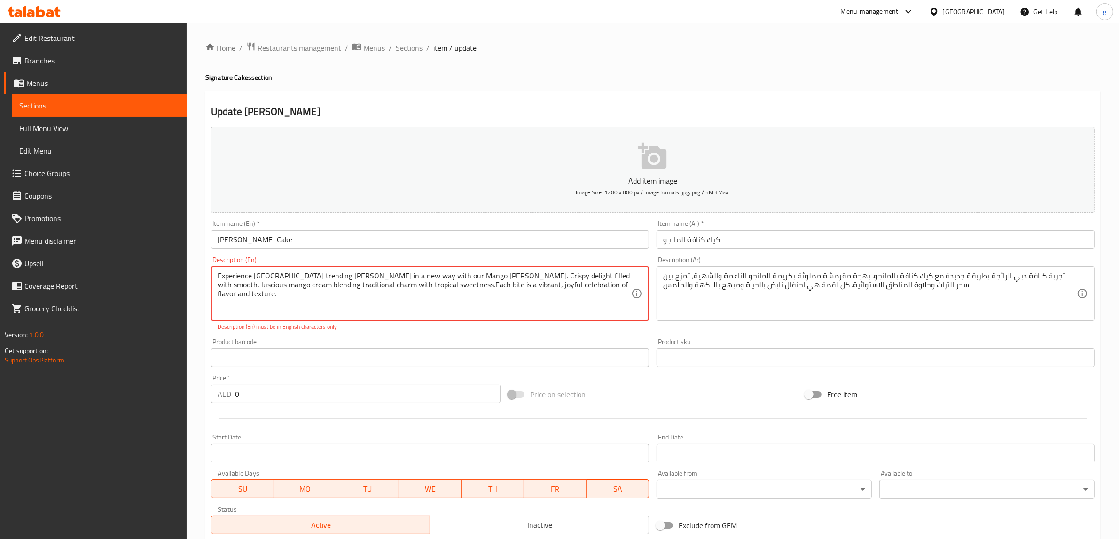
click at [222, 283] on textarea "Experience [GEOGRAPHIC_DATA] trending [PERSON_NAME] in a new way with our Mango…" at bounding box center [424, 294] width 413 height 45
click at [276, 289] on textarea "Experience [GEOGRAPHIC_DATA] trending [PERSON_NAME] in a new way with our Mango…" at bounding box center [424, 294] width 413 height 45
drag, startPoint x: 362, startPoint y: 286, endPoint x: 212, endPoint y: 288, distance: 149.9
click at [212, 288] on div "Experience [GEOGRAPHIC_DATA] trending [PERSON_NAME] in a new way with our Mango…" at bounding box center [430, 293] width 438 height 54
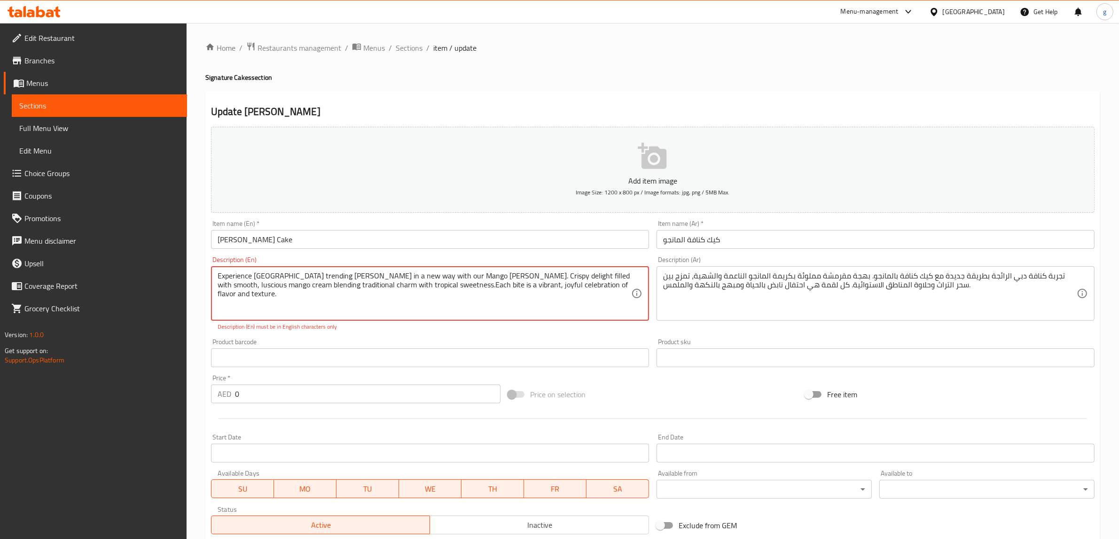
drag, startPoint x: 362, startPoint y: 285, endPoint x: 216, endPoint y: 289, distance: 145.7
click at [216, 289] on div "Experience [GEOGRAPHIC_DATA] trending [PERSON_NAME] in a new way with our Mango…" at bounding box center [430, 293] width 438 height 54
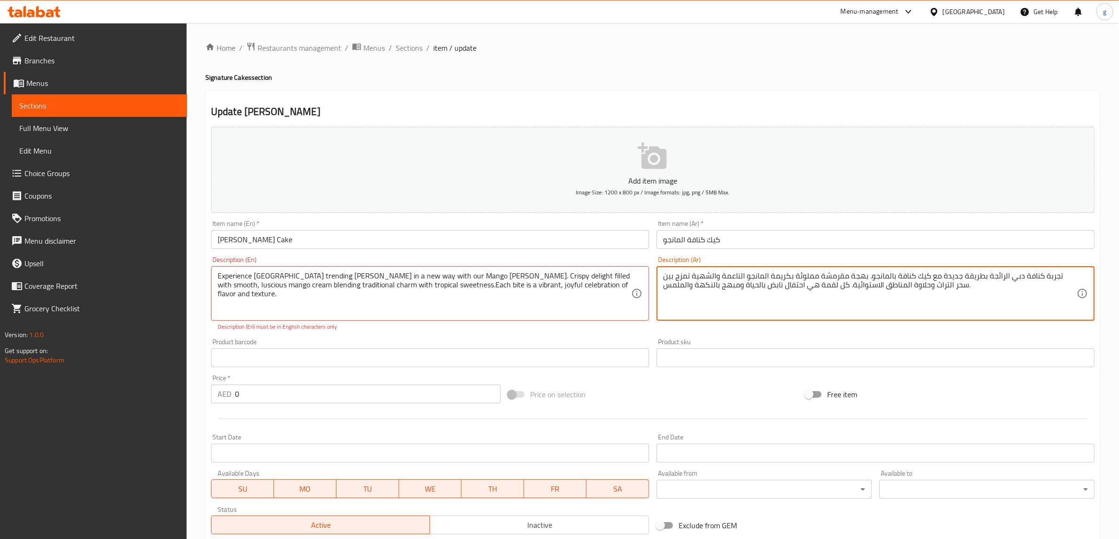
click at [690, 282] on textarea "تجربة كنافة دبي الرائجة بطريقة جديدة مع كيك كنافة بالمانجو. بهجة مقرمشة مملوئة …" at bounding box center [869, 294] width 413 height 45
drag, startPoint x: 936, startPoint y: 287, endPoint x: 946, endPoint y: 288, distance: 9.9
click at [946, 288] on textarea "تجربة كنافة دبي الرائجة بطريقة جديدة مع كيك كنافة بالمانجو. بهجة مقرمشة مملوئة …" at bounding box center [869, 294] width 413 height 45
click at [931, 287] on textarea "تجربة كنافة دبي الرائجة بطريقة جديدة مع كيك كنافة بالمانجو. بهجة مقرمشة مملوئة …" at bounding box center [869, 294] width 413 height 45
drag, startPoint x: 935, startPoint y: 287, endPoint x: 948, endPoint y: 290, distance: 13.1
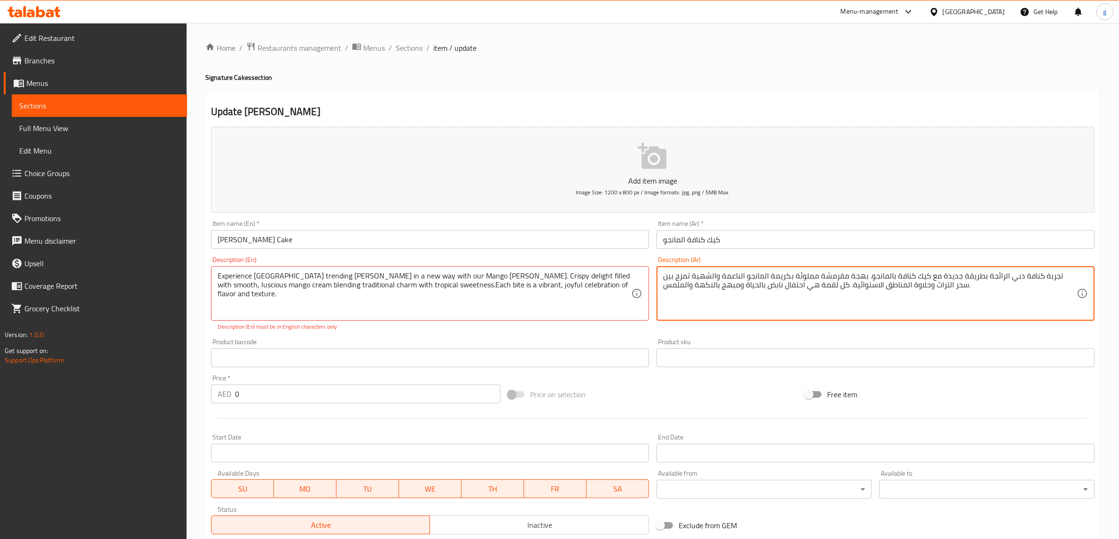
click at [948, 290] on textarea "تجربة كنافة دبي الرائجة بطريقة جديدة مع كيك كنافة بالمانجو. بهجة مقرمشة مملوئة …" at bounding box center [869, 294] width 413 height 45
drag, startPoint x: 852, startPoint y: 287, endPoint x: 909, endPoint y: 292, distance: 58.0
click at [909, 292] on textarea "تجربة كنافة دبي الرائجة بطريقة جديدة مع كيك كنافة بالمانجو. بهجة مقرمشة مملوئة …" at bounding box center [869, 294] width 413 height 45
click at [898, 290] on textarea "تجربة كنافة دبي الرائجة بطريقة جديدة مع كيك كنافة بالمانجو. بهجة مقرمشة مملوئة …" at bounding box center [869, 294] width 413 height 45
click at [798, 290] on textarea "تجربة كنافة دبي الرائجة بطريقة جديدة مع كيك كنافة بالمانجو. بهجة مقرمشة مملوئة …" at bounding box center [869, 294] width 413 height 45
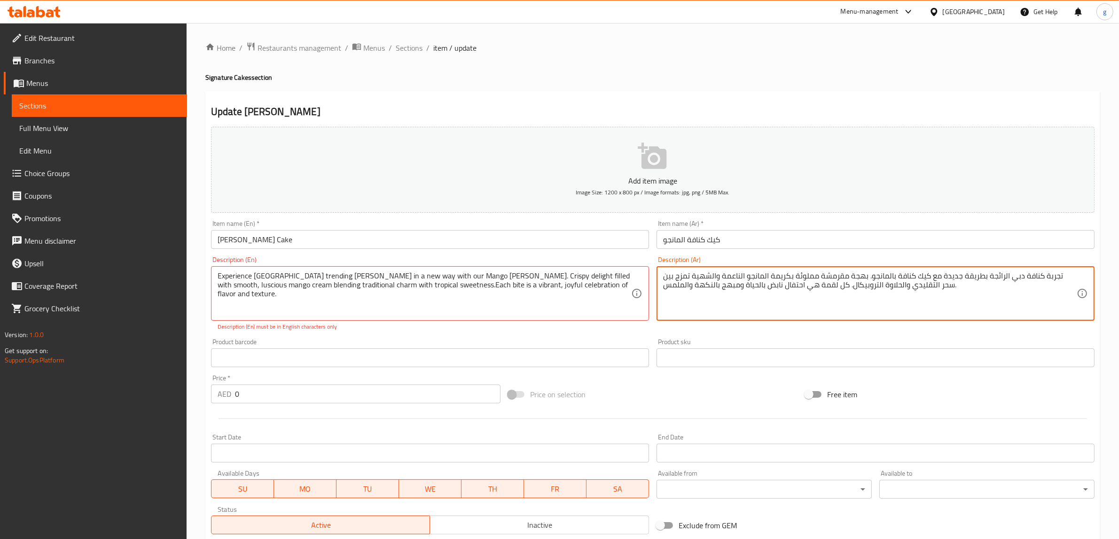
click at [724, 288] on textarea "تجربة كنافة دبي الرائجة بطريقة جديدة مع كيك كنافة بالمانجو. بهجة مقرمشة مملوئة …" at bounding box center [869, 294] width 413 height 45
click at [670, 279] on textarea "تجربة كنافة دبي الرائجة بطريقة جديدة مع كيك كنافة بالمانجو. بهجة مقرمشة مملوئة …" at bounding box center [869, 294] width 413 height 45
click at [754, 279] on textarea "تجربة كنافة دبي الرائجة بطريقة جديدة مع كيك كنافة بالمانجو. بهجة مقرمشة مملوئة …" at bounding box center [869, 294] width 413 height 45
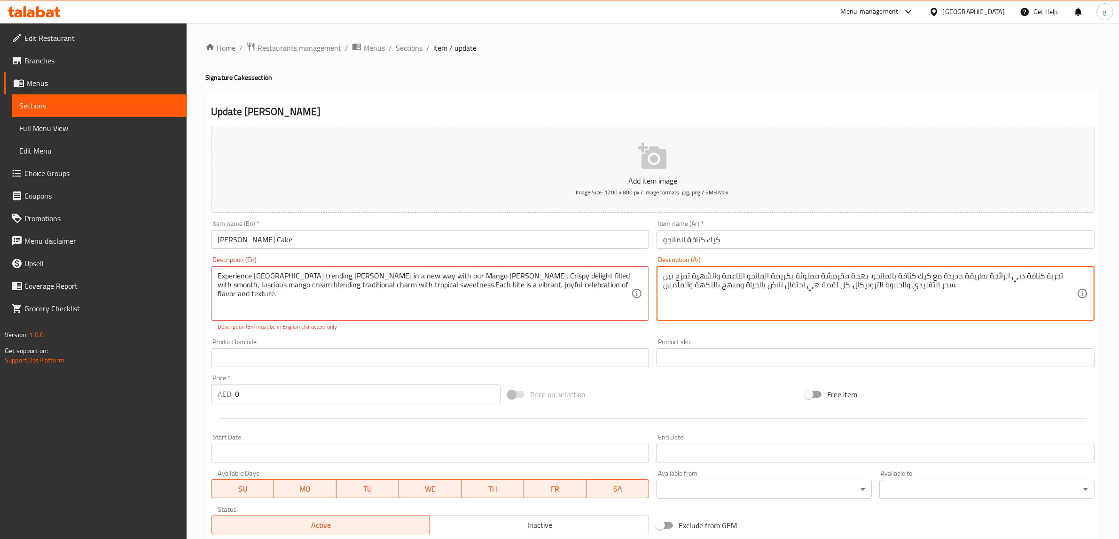
type textarea "تجربة كنافة دبي الرائجة بطريقة جديدة مع كيك كنافة بالمانجو. بهجة مقرمشة مملوئة …"
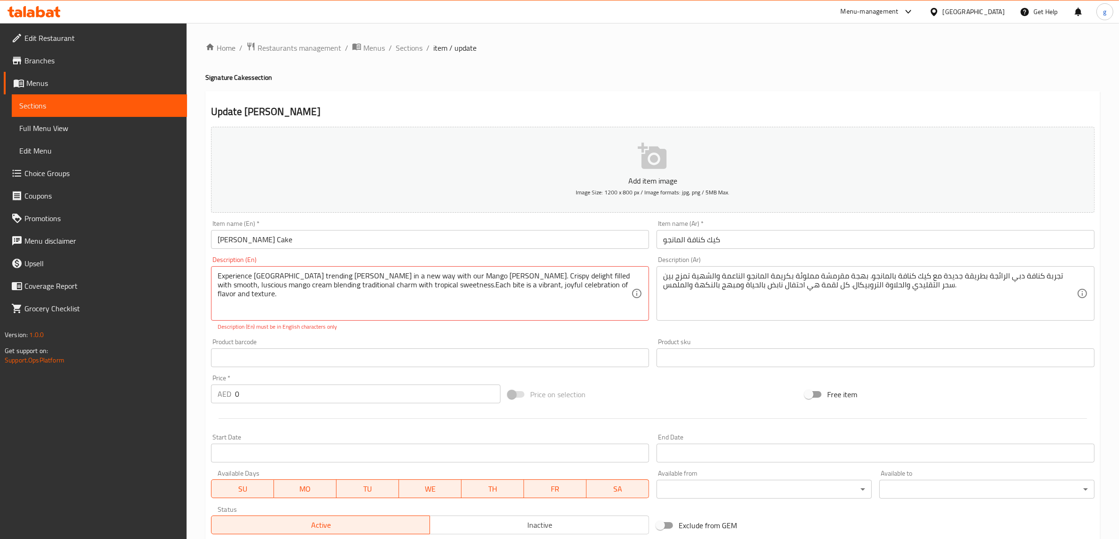
drag, startPoint x: 215, startPoint y: 286, endPoint x: 296, endPoint y: 288, distance: 80.8
click at [296, 288] on div "Experience [GEOGRAPHIC_DATA] trending [PERSON_NAME] in a new way with our Mango…" at bounding box center [430, 293] width 438 height 54
click at [296, 288] on textarea "Experience [GEOGRAPHIC_DATA] trending [PERSON_NAME] in a new way with our Mango…" at bounding box center [424, 294] width 413 height 45
click at [287, 288] on textarea "Experience [GEOGRAPHIC_DATA] trending [PERSON_NAME] in a new way with our Mango…" at bounding box center [424, 294] width 413 height 45
drag, startPoint x: 362, startPoint y: 285, endPoint x: 215, endPoint y: 291, distance: 146.7
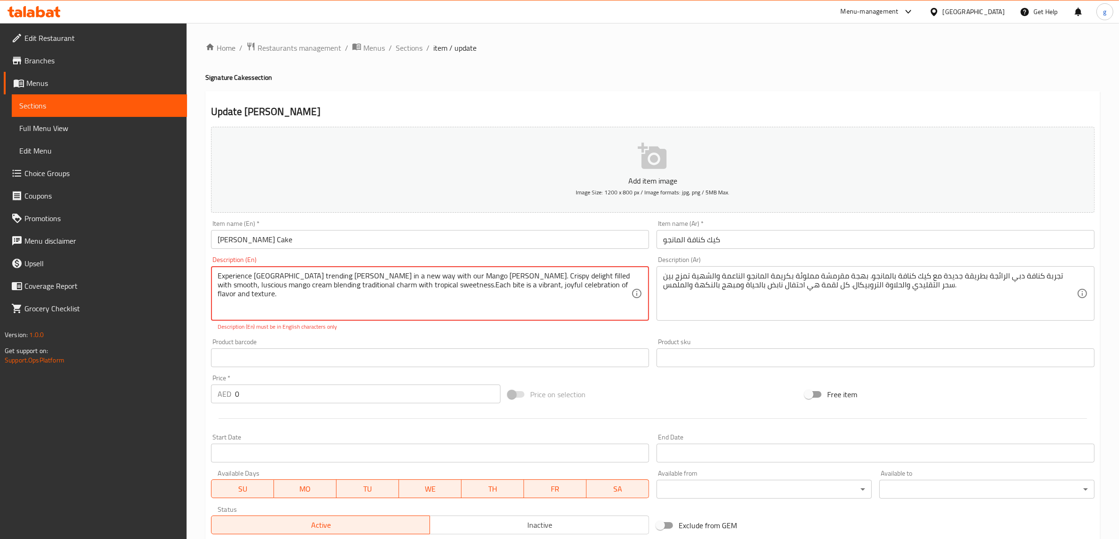
click at [215, 291] on div "Experience [GEOGRAPHIC_DATA] trending [PERSON_NAME] in a new way with our Mango…" at bounding box center [430, 293] width 438 height 54
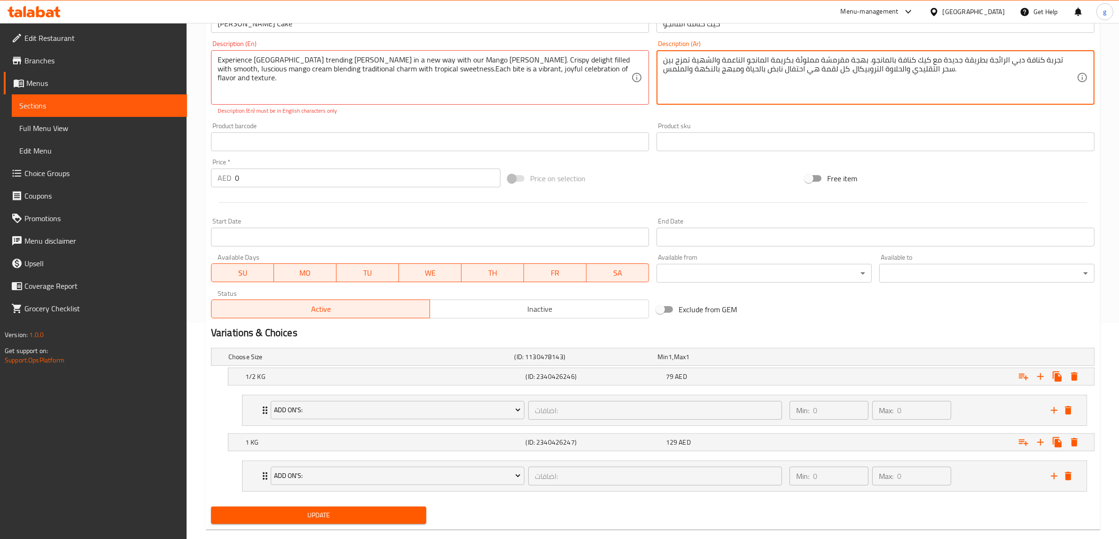
scroll to position [233, 0]
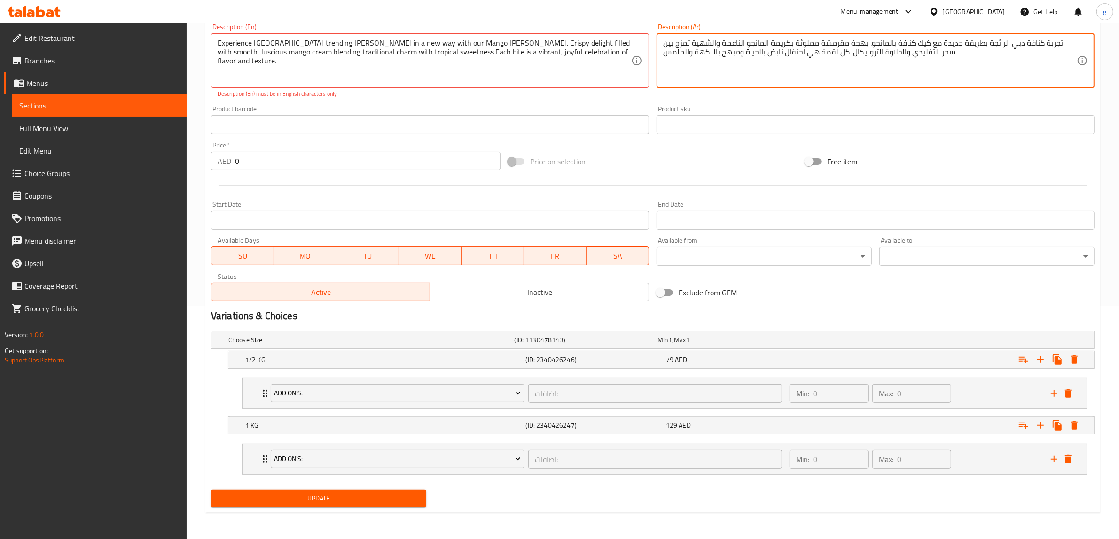
click at [259, 500] on span "Update" at bounding box center [318, 499] width 200 height 12
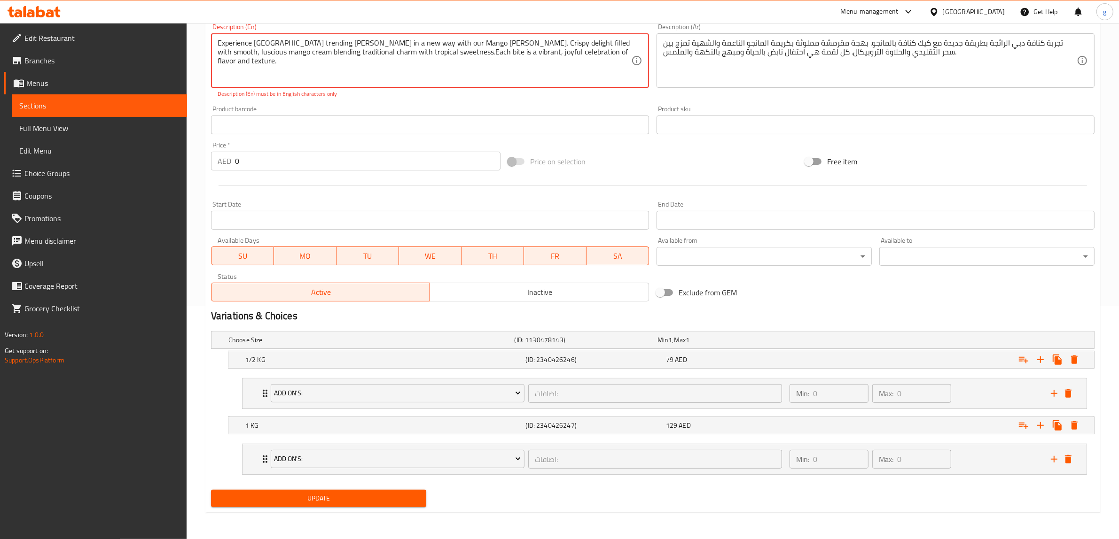
scroll to position [116, 0]
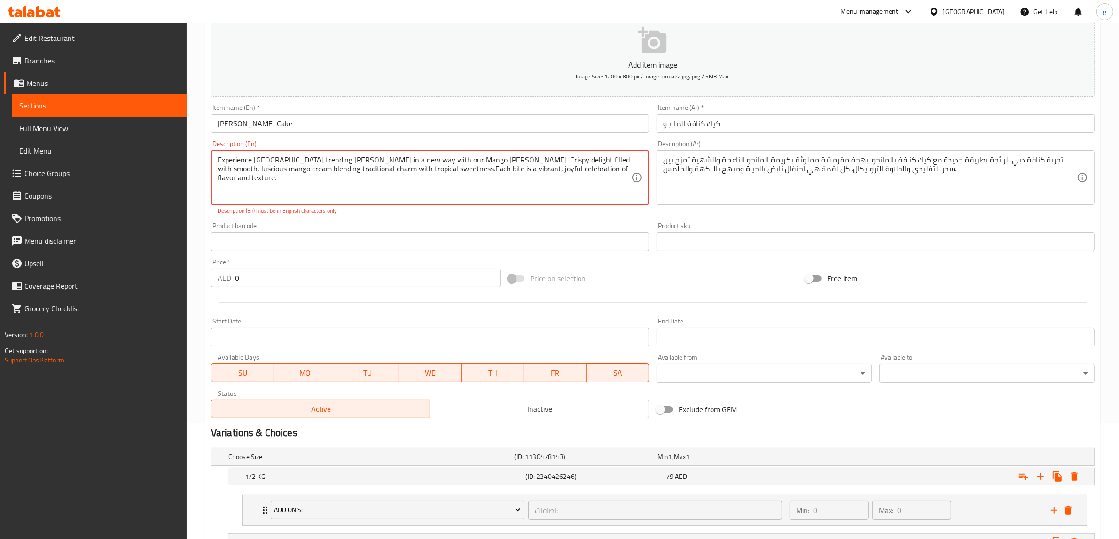
click at [280, 170] on textarea "Experience [GEOGRAPHIC_DATA] trending [PERSON_NAME] in a new way with our Mango…" at bounding box center [424, 177] width 413 height 45
click at [313, 161] on textarea "Experience [GEOGRAPHIC_DATA] trending [PERSON_NAME] in a new way with our Mango…" at bounding box center [424, 177] width 413 height 45
drag, startPoint x: 313, startPoint y: 161, endPoint x: 510, endPoint y: 203, distance: 201.3
click at [510, 203] on div "Experience [GEOGRAPHIC_DATA] trending [PERSON_NAME] in a new way with our Mango…" at bounding box center [430, 177] width 438 height 54
click at [394, 169] on textarea "Experience [GEOGRAPHIC_DATA] trending [PERSON_NAME] in a new way with our Mango…" at bounding box center [424, 177] width 413 height 45
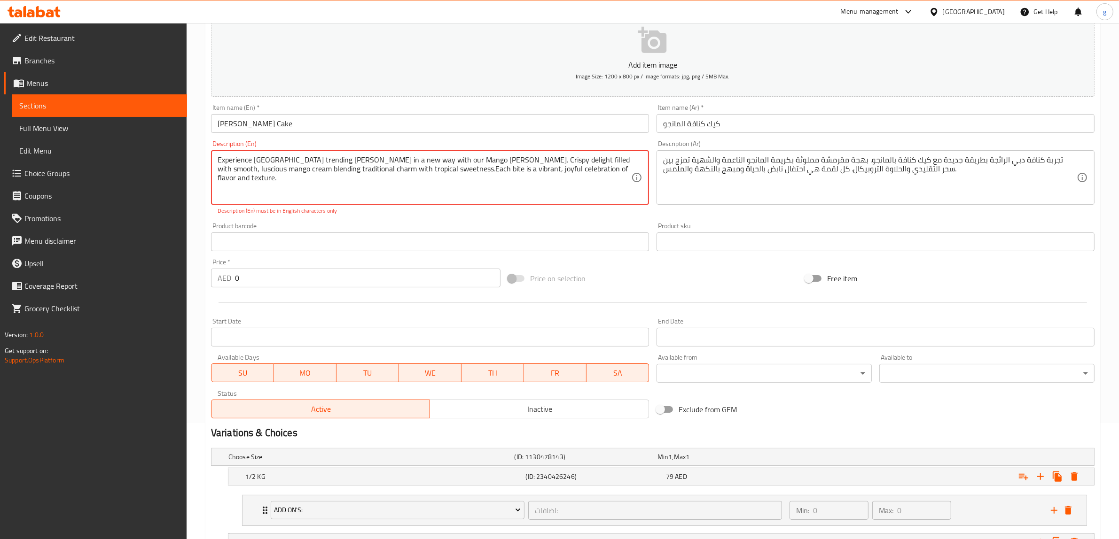
click at [398, 171] on textarea "Experience [GEOGRAPHIC_DATA] trending [PERSON_NAME] in a new way with our Mango…" at bounding box center [424, 177] width 413 height 45
click at [402, 174] on textarea "Experience [GEOGRAPHIC_DATA] trending [PERSON_NAME] in a new way with our Mango…" at bounding box center [424, 177] width 413 height 45
click at [402, 170] on textarea "Experience [GEOGRAPHIC_DATA] trending [PERSON_NAME] in a new way with our Mango…" at bounding box center [424, 177] width 413 height 45
click at [400, 172] on textarea "Experience [GEOGRAPHIC_DATA] trending [PERSON_NAME] in a new way with our Mango…" at bounding box center [424, 177] width 413 height 45
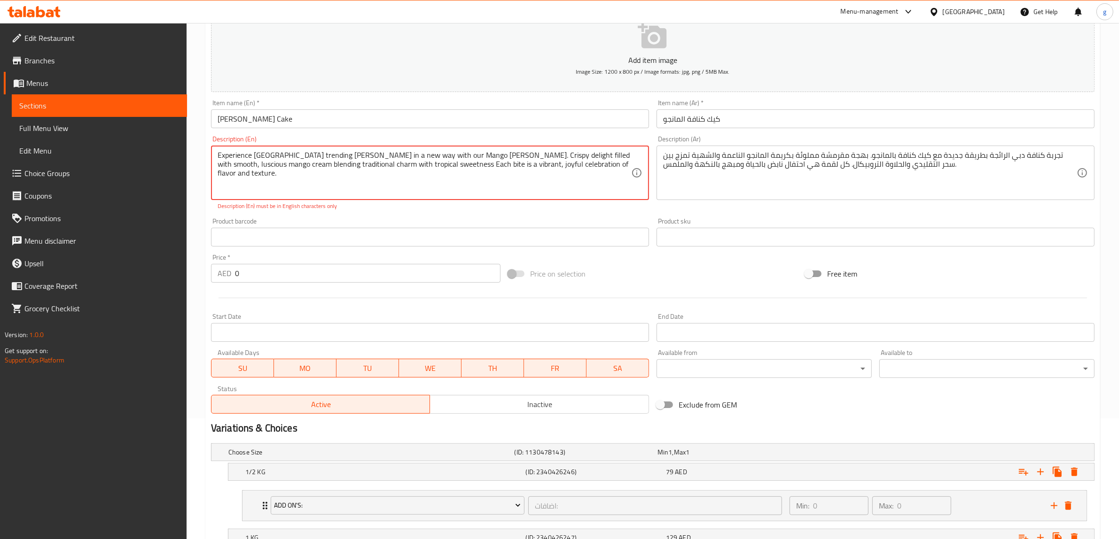
scroll to position [233, 0]
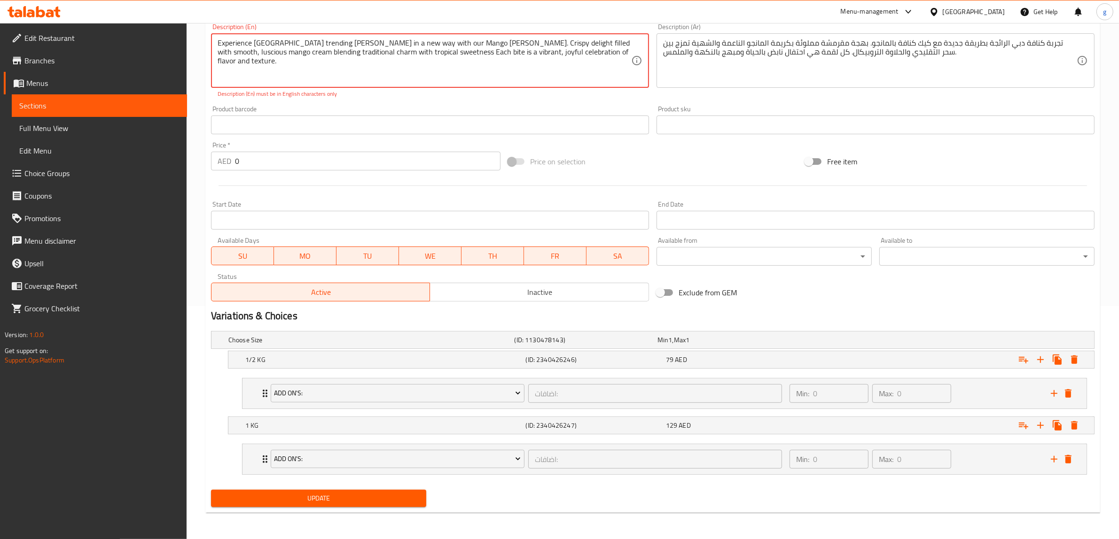
click at [306, 496] on span "Update" at bounding box center [318, 499] width 200 height 12
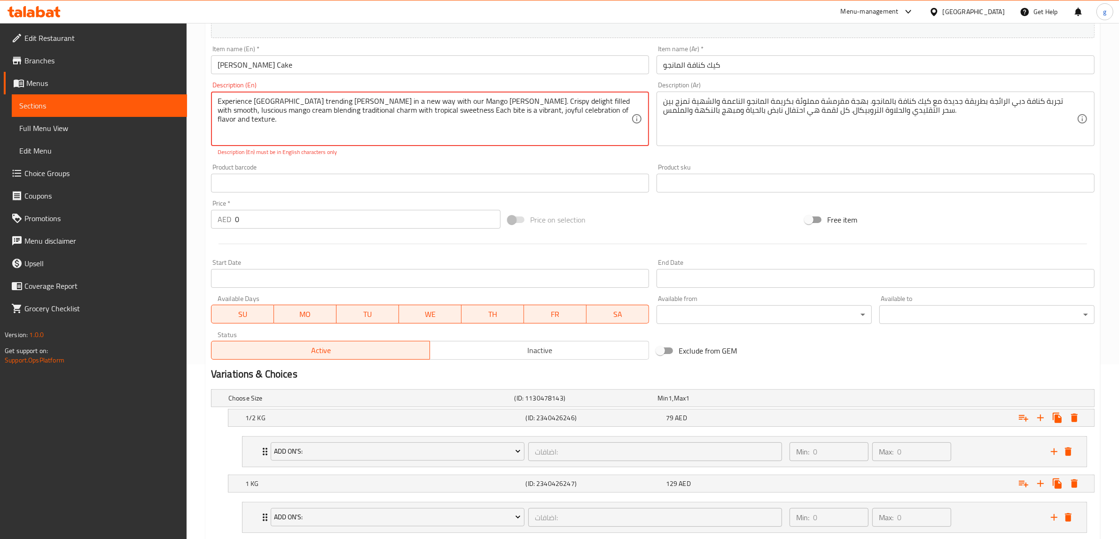
click at [314, 109] on textarea "Experience [GEOGRAPHIC_DATA] trending [PERSON_NAME] in a new way with our Mango…" at bounding box center [424, 119] width 413 height 45
click at [449, 88] on div "Description (En) Experience Dubai’s trending Kunafa in a new way with our Mango…" at bounding box center [430, 119] width 438 height 75
click at [657, 100] on div "تجربة كنافة دبي الرائجة بطريقة جديدة مع كيك كنافة بالمانجو. بهجة مقرمشة مملوئة …" at bounding box center [875, 119] width 438 height 54
click at [464, 102] on textarea "Experience [GEOGRAPHIC_DATA] trending [PERSON_NAME] in a new way with our Mango…" at bounding box center [424, 119] width 413 height 45
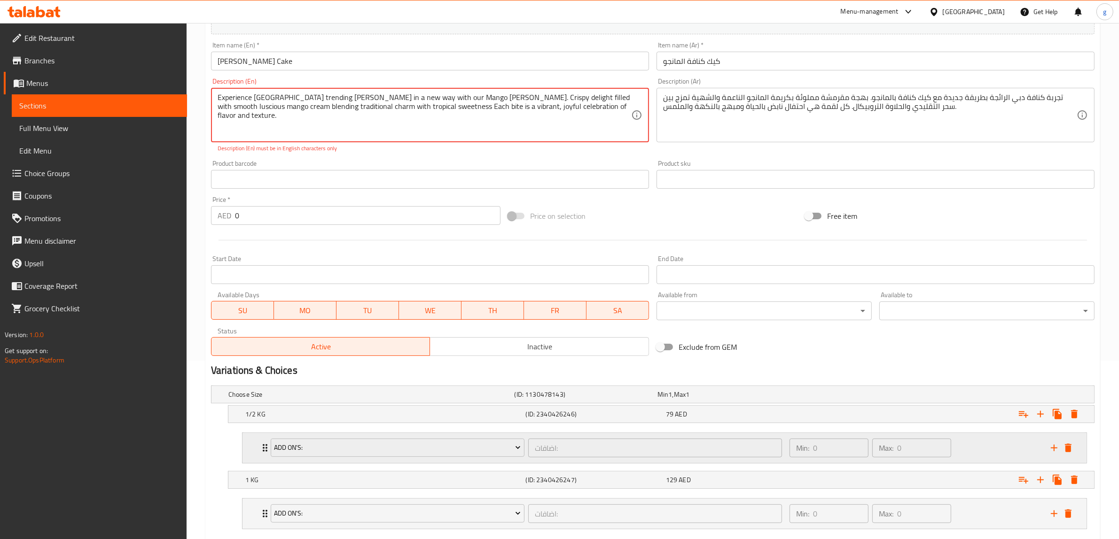
scroll to position [233, 0]
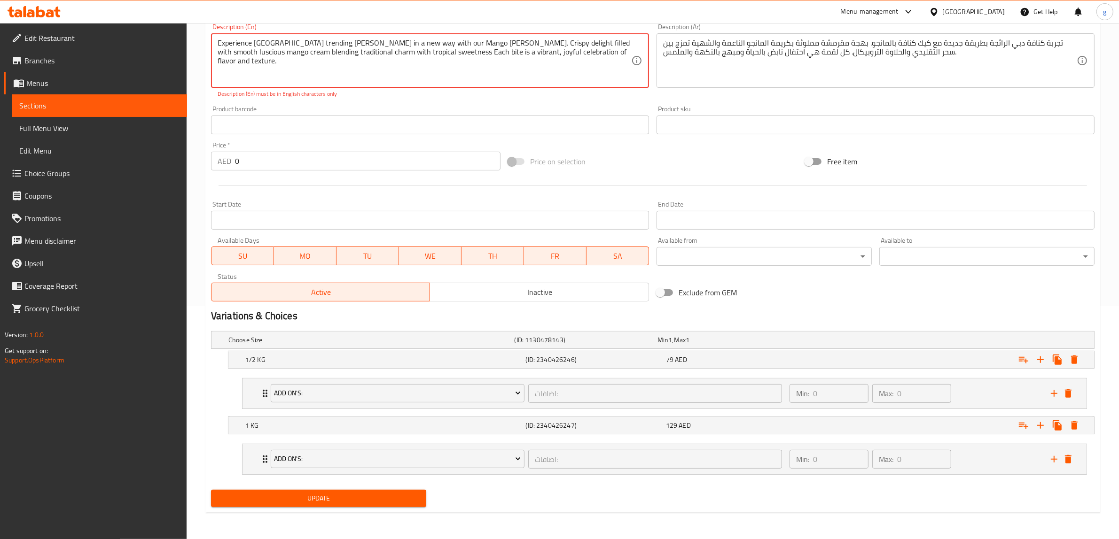
click at [344, 494] on span "Update" at bounding box center [318, 499] width 200 height 12
click at [344, 497] on span "Update" at bounding box center [318, 499] width 200 height 12
click at [226, 52] on textarea "Experience [GEOGRAPHIC_DATA] trending [PERSON_NAME] in a new way with our Mango…" at bounding box center [424, 61] width 413 height 45
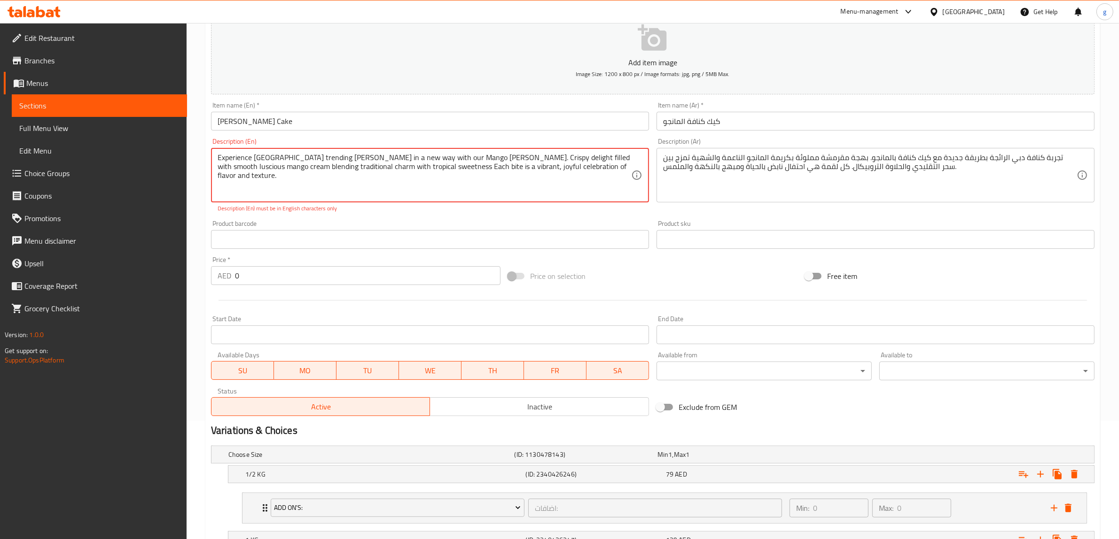
scroll to position [116, 0]
click at [412, 184] on textarea "Experience [GEOGRAPHIC_DATA] trending [PERSON_NAME] in a new way with our Mango…" at bounding box center [424, 177] width 413 height 45
click at [537, 175] on textarea "Experience [GEOGRAPHIC_DATA] trending [PERSON_NAME] in a new way with our Mango…" at bounding box center [424, 177] width 413 height 45
click at [585, 175] on textarea "Experience [GEOGRAPHIC_DATA] trending [PERSON_NAME] in a new way with our Mango…" at bounding box center [424, 177] width 413 height 45
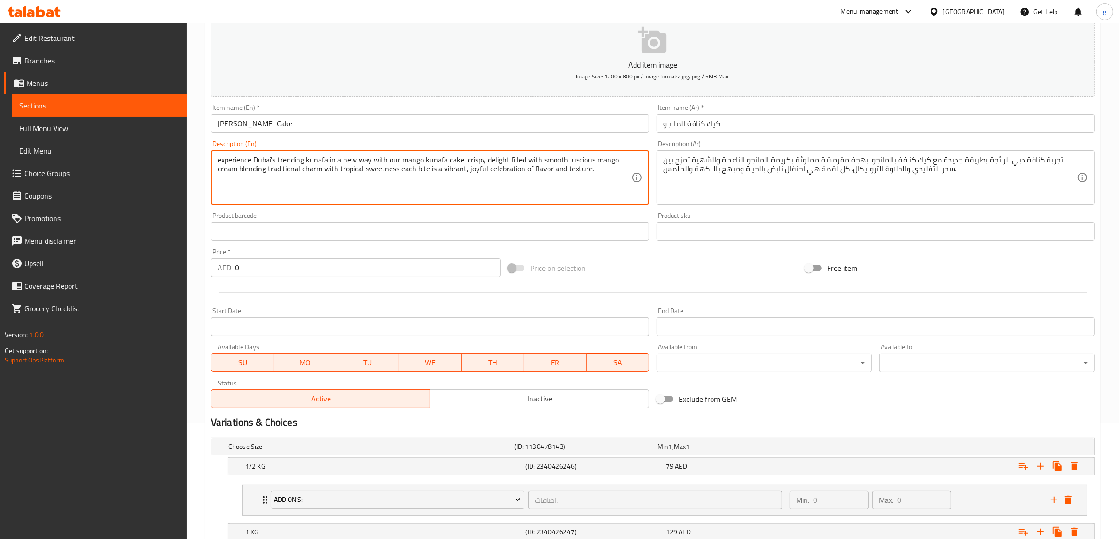
click at [317, 157] on textarea "experience Dubai's trending kunafa in a new way with our mango kunafa cake. cri…" at bounding box center [424, 177] width 413 height 45
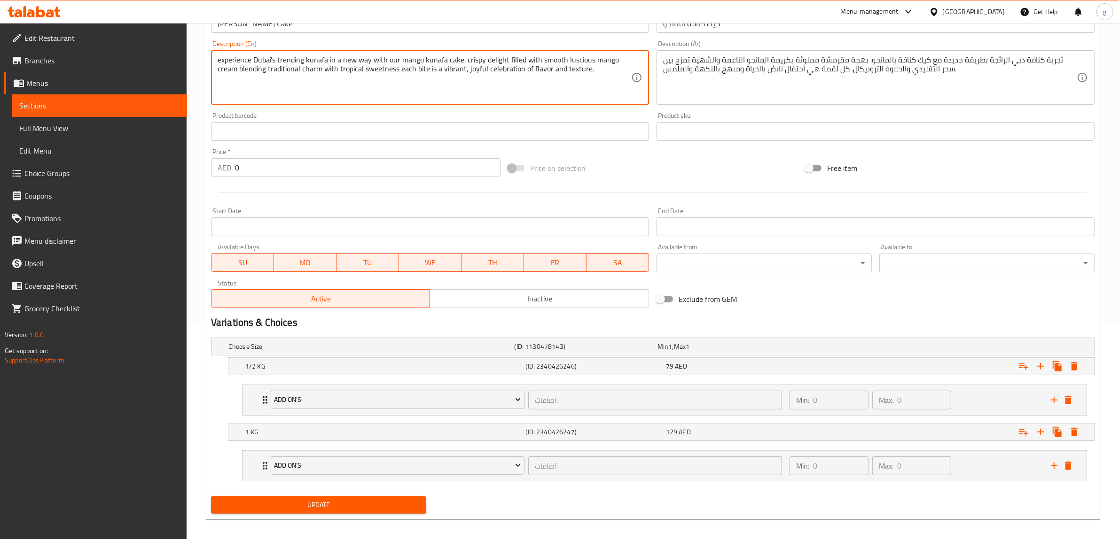
scroll to position [223, 0]
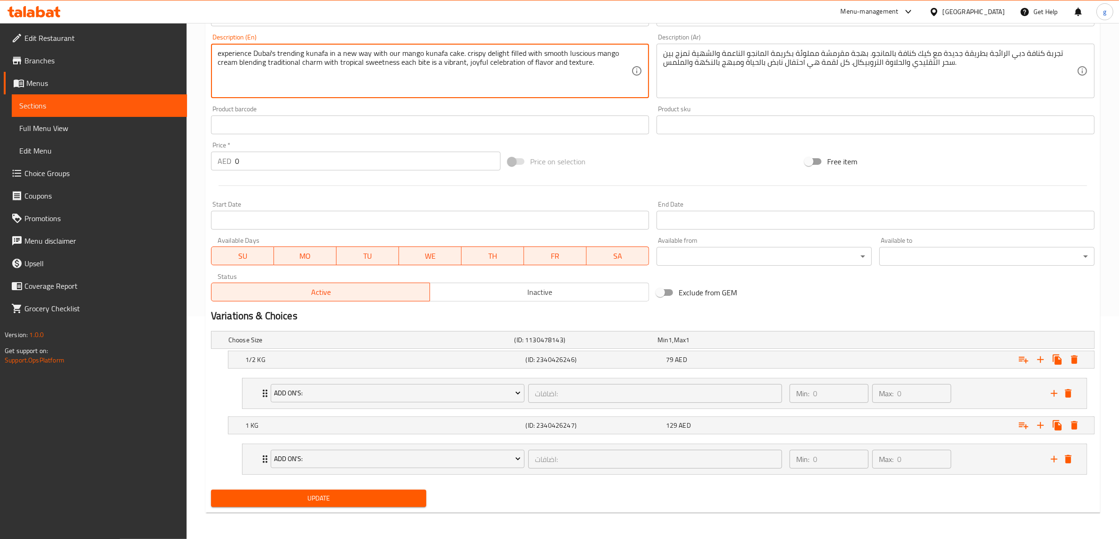
type textarea "experience Dubai's trending kunafa in a new way with our mango kunafa cake. cri…"
click at [255, 503] on span "Update" at bounding box center [318, 499] width 200 height 12
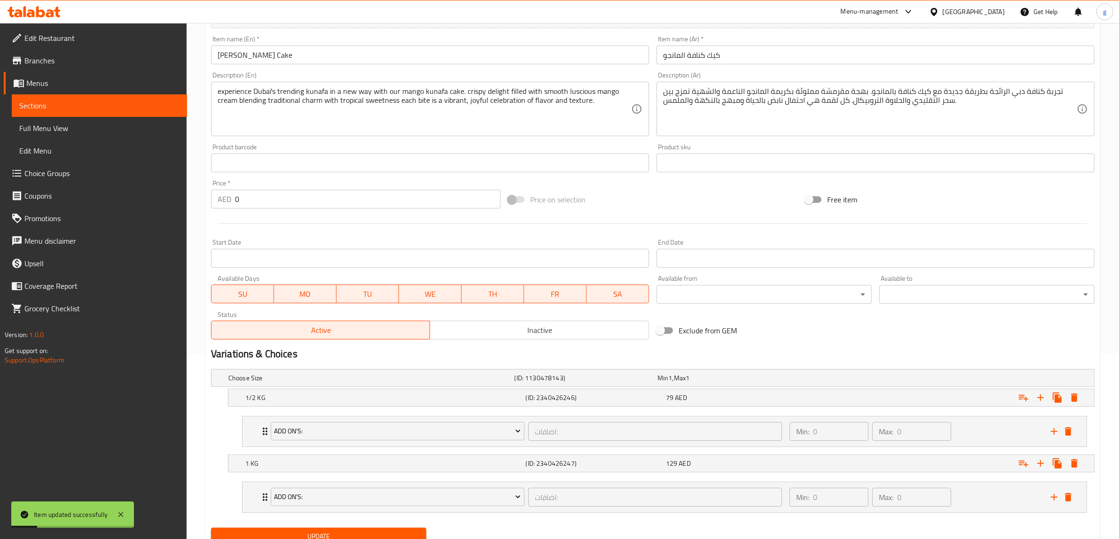
scroll to position [164, 0]
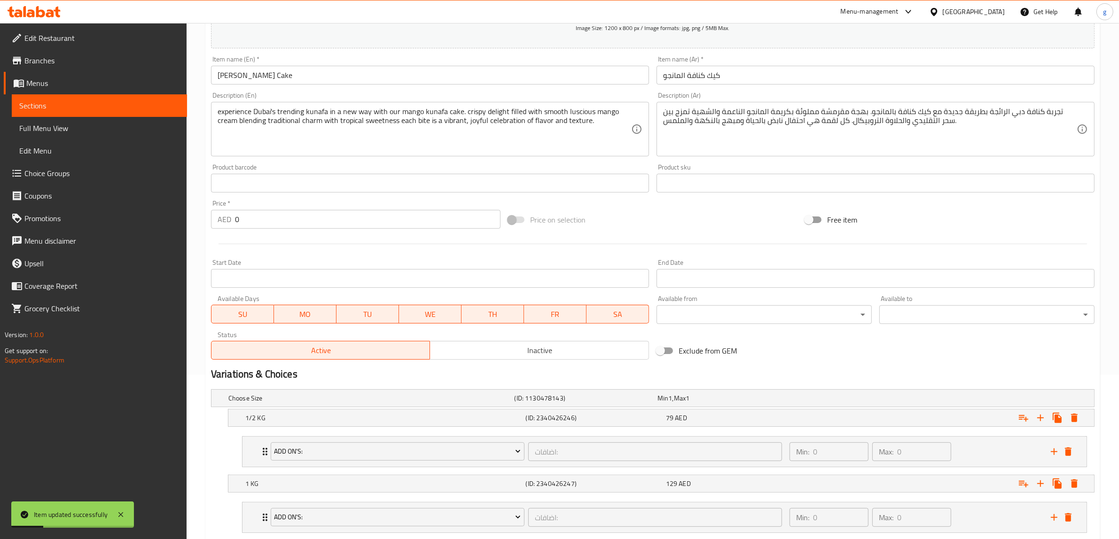
click at [59, 113] on link "Sections" at bounding box center [99, 105] width 175 height 23
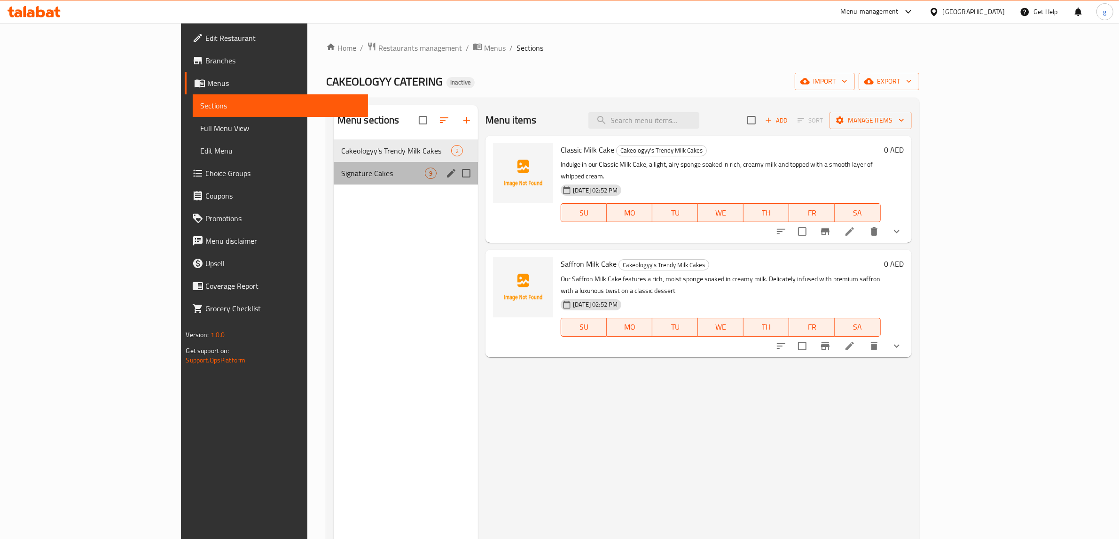
click at [334, 182] on div "Signature Cakes 9" at bounding box center [406, 173] width 144 height 23
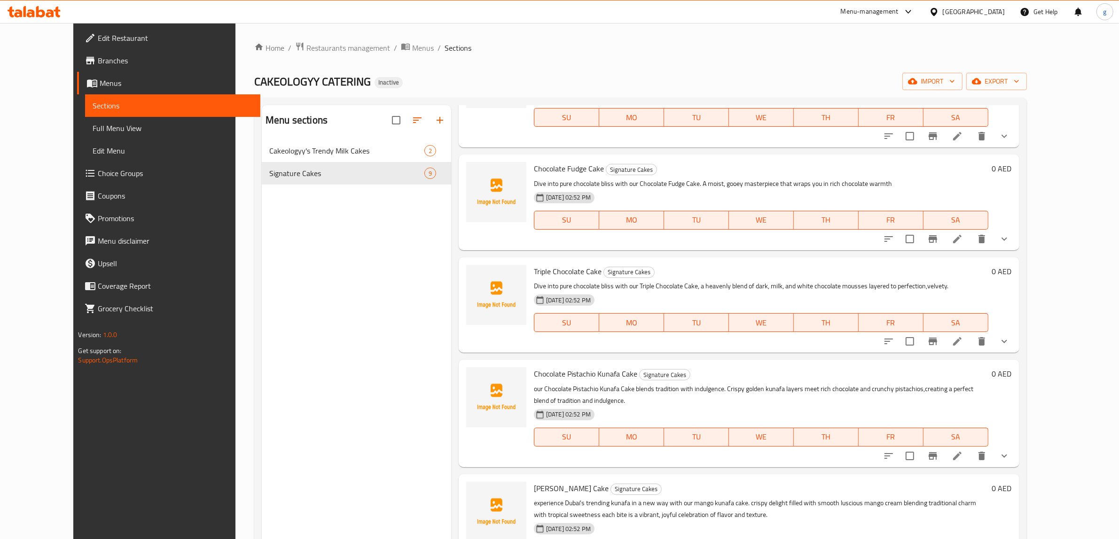
scroll to position [404, 0]
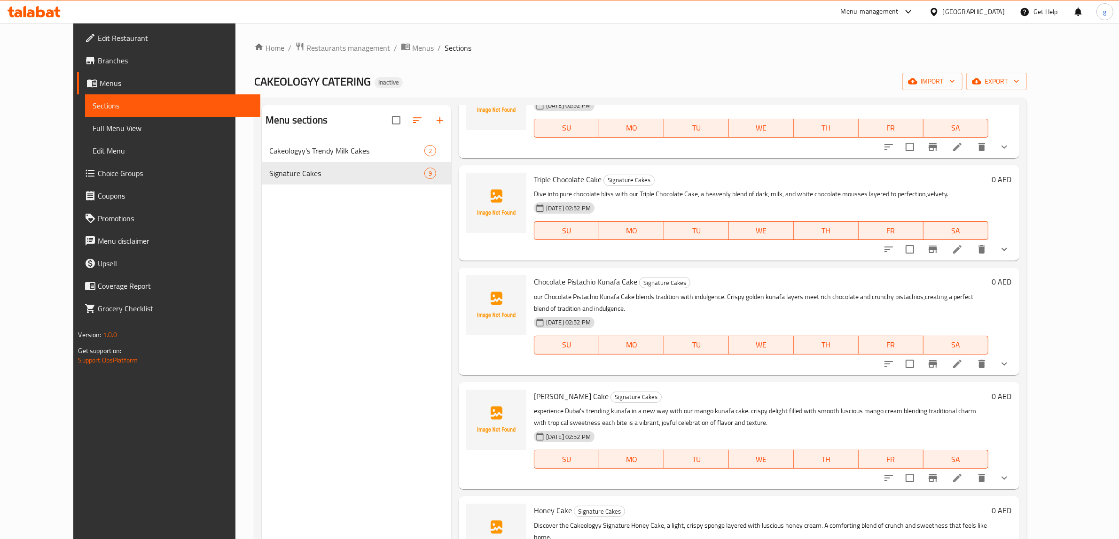
click at [94, 133] on span "Full Menu View" at bounding box center [173, 128] width 160 height 11
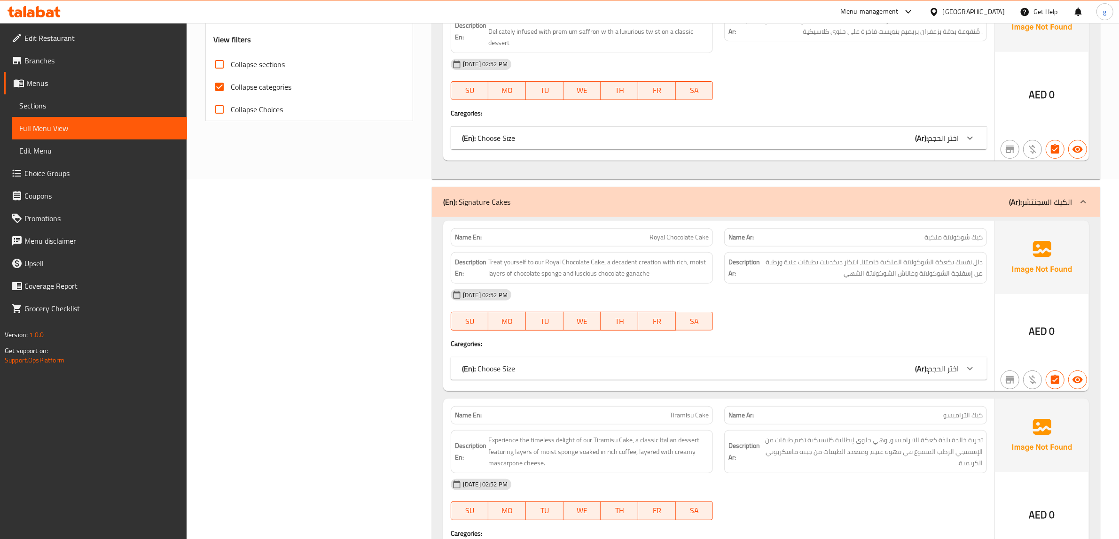
scroll to position [235, 0]
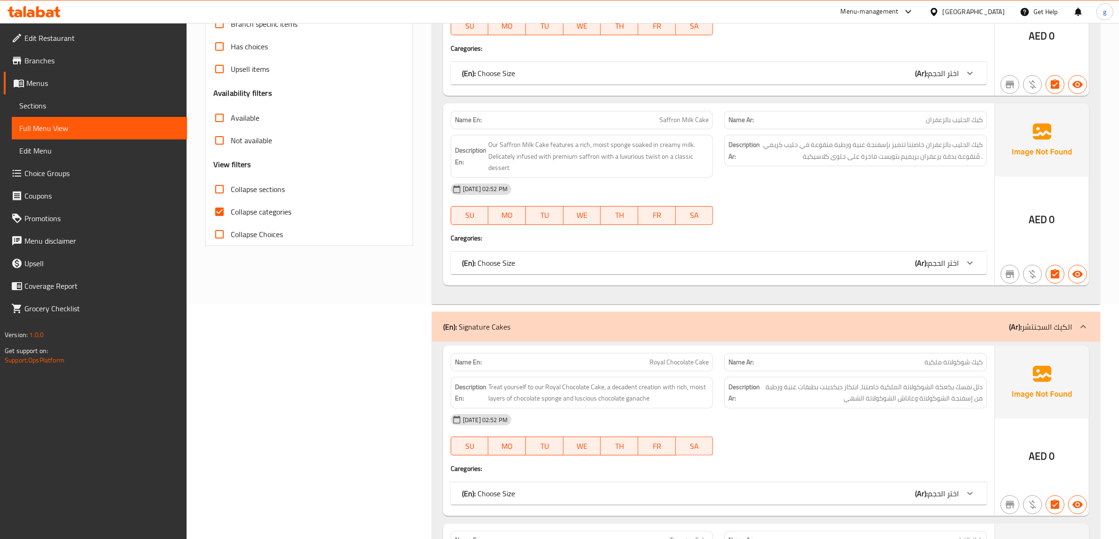
click at [219, 215] on input "Collapse categories" at bounding box center [219, 212] width 23 height 23
checkbox input "false"
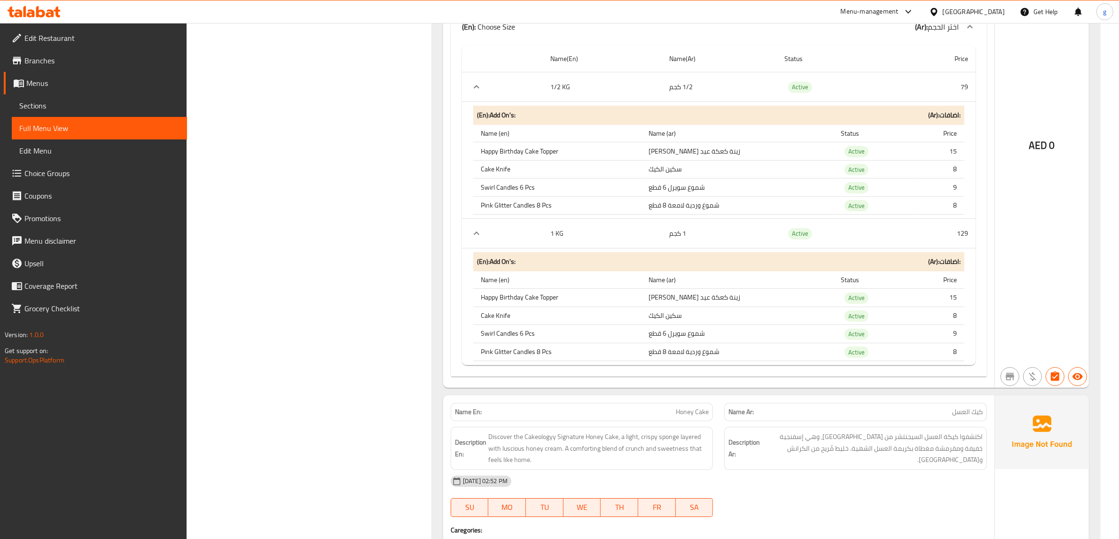
scroll to position [4182, 0]
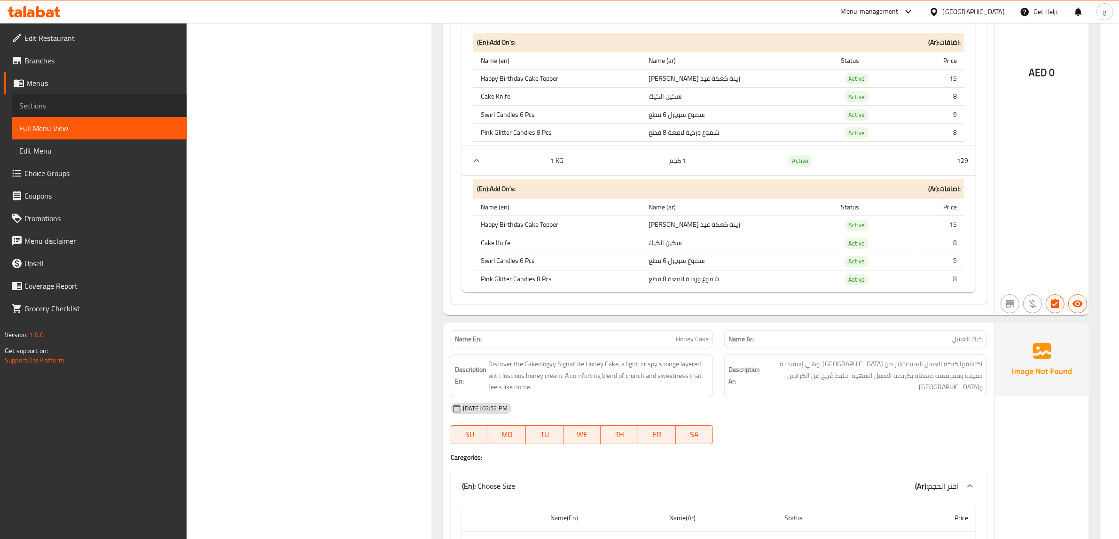
click at [79, 106] on span "Sections" at bounding box center [99, 105] width 160 height 11
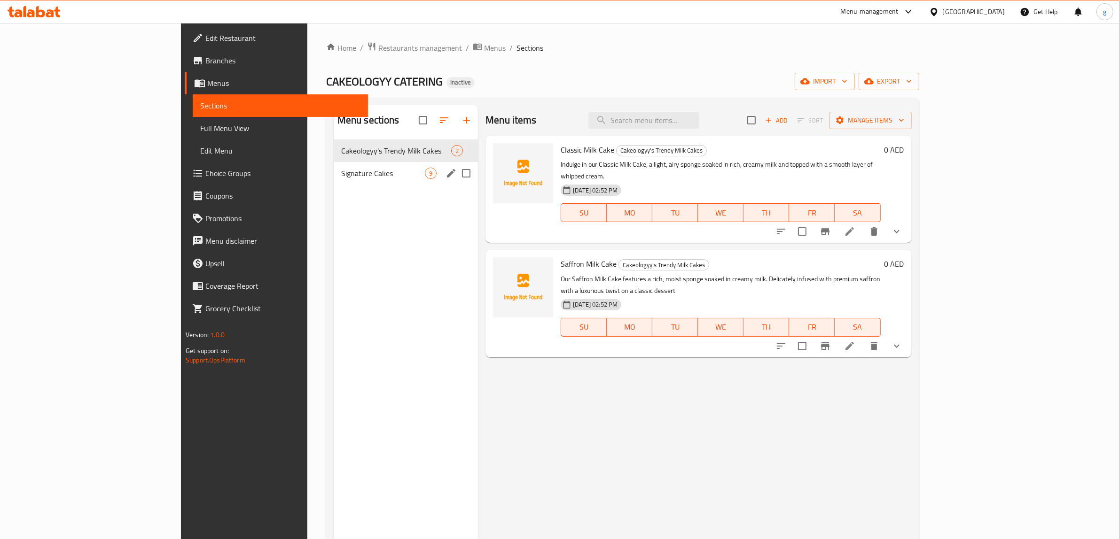
click at [334, 167] on div "Signature Cakes 9" at bounding box center [406, 173] width 144 height 23
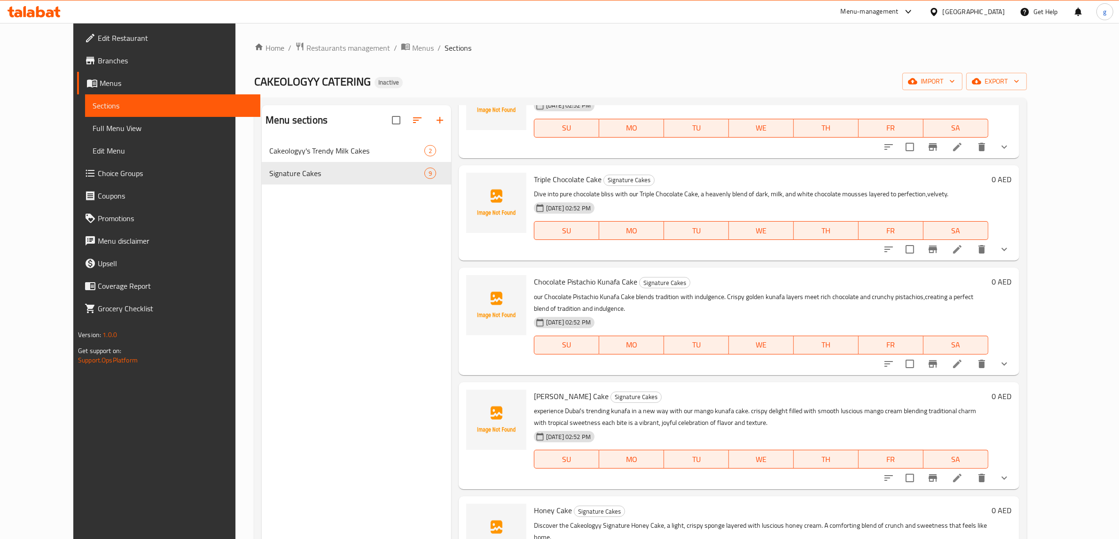
scroll to position [132, 0]
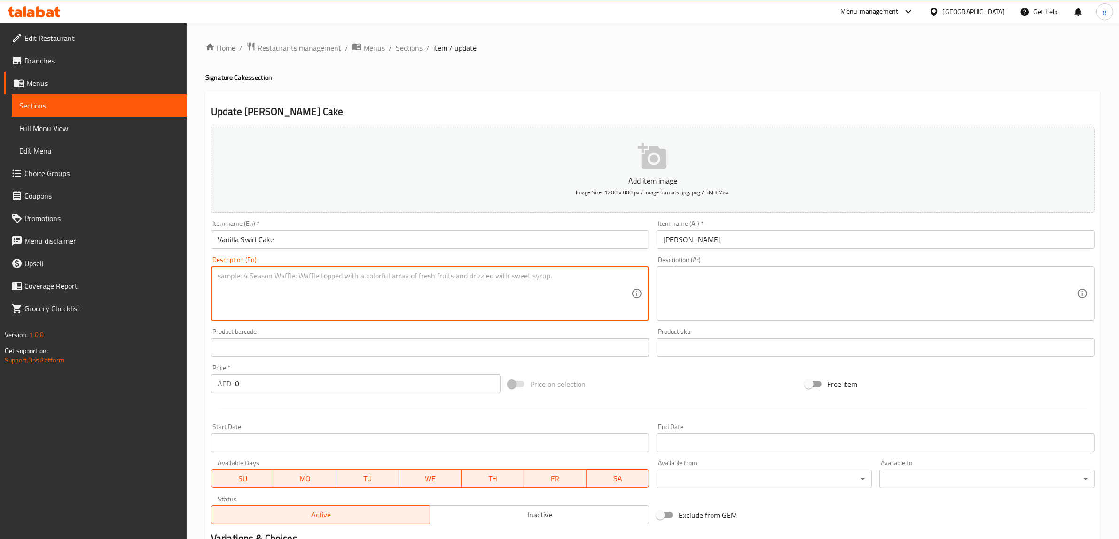
click at [585, 287] on textarea at bounding box center [424, 294] width 413 height 45
paste textarea "استمتع بكعكة الفانيليا المميزة من كيكولوجي، وهي كعكة كلاسيكية [PERSON_NAME] فان…"
type textarea "استمتع بكعكة الفانيليا المميزة من كيكولوجي، وهي كعكة كلاسيكية [PERSON_NAME] فان…"
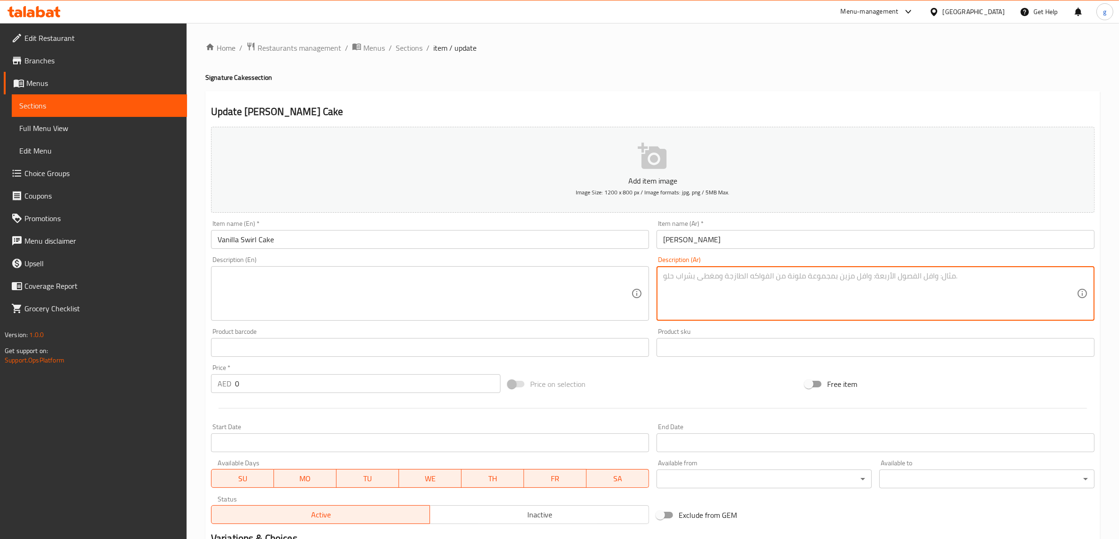
click at [700, 291] on textarea at bounding box center [869, 294] width 413 height 45
paste textarea "استمتع بكعكة الفانيليا المميزة من كيكولوجي، وهي كعكة كلاسيكية [PERSON_NAME] فان…"
type textarea "استمتع بكعكة الفانيليا المميزة من كيكولوجي، وهي كعكة كلاسيكية [PERSON_NAME] فان…"
click at [533, 289] on textarea at bounding box center [424, 294] width 413 height 45
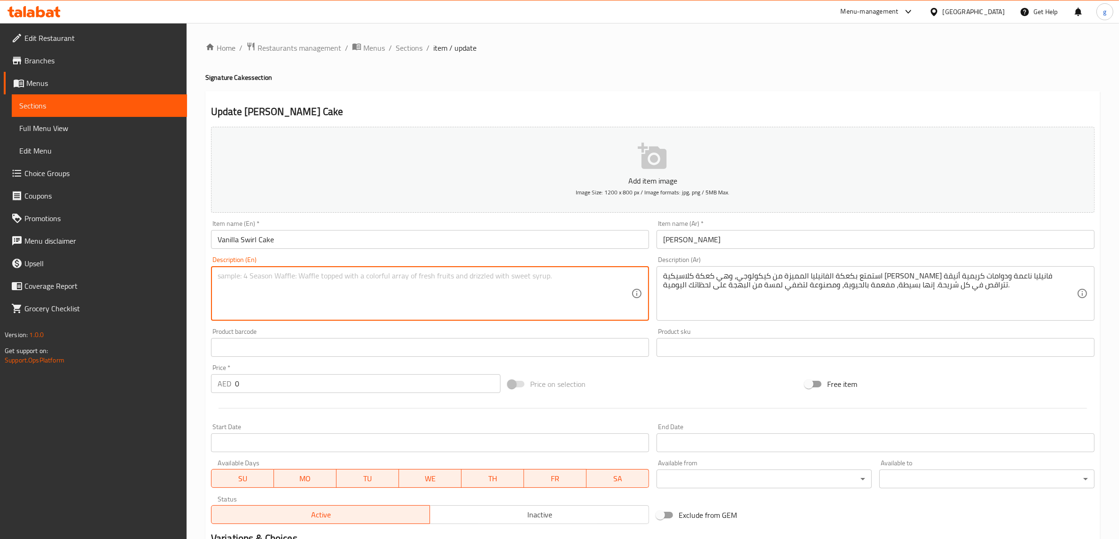
paste textarea "Enjoy the Cakeologyy Signature Vanilla Swirl Cake, a timeless classic with soft…"
click at [298, 285] on textarea "Enjoy the Cakeologyy Signature Vanilla Swirl Cake, a timeless classic with soft…" at bounding box center [424, 294] width 413 height 45
type textarea "Enjoy the Cakeologyy Signature Vanilla Swirl Cake, a timeless classic with soft…"
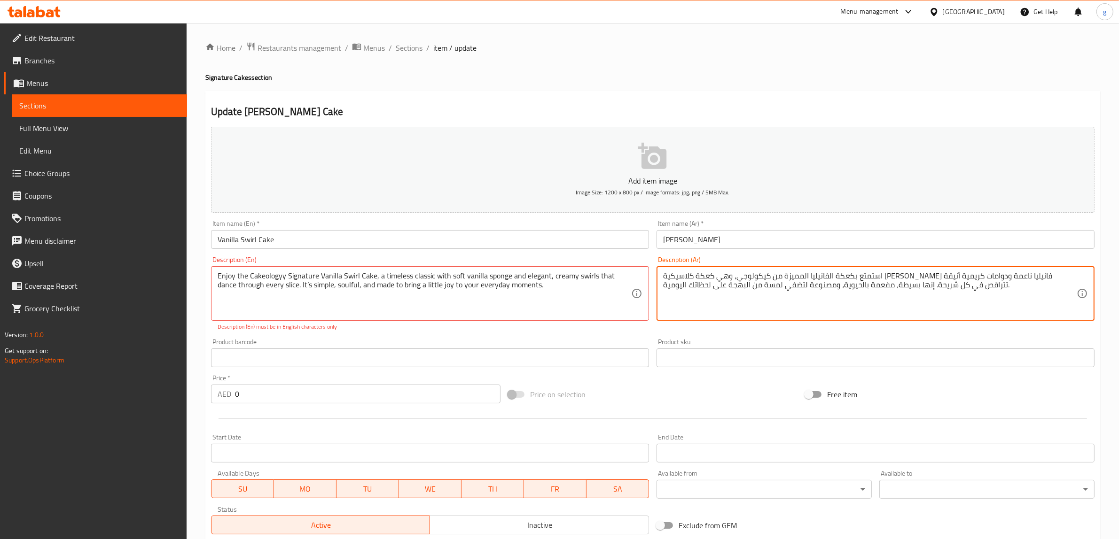
click at [997, 276] on textarea "استمتع بكعكة الفانيليا المميزة من كيكولوجي، وهي كعكة كلاسيكية [PERSON_NAME] فان…" at bounding box center [869, 294] width 413 height 45
click at [1034, 276] on textarea "استمتع بكعكة الفانيليا المميزة من كيكولوجي، وهي كعكة كلاسيكية [PERSON_NAME] فان…" at bounding box center [869, 294] width 413 height 45
click at [1043, 282] on textarea "استمتع بكة الفانيليا المميزة من كيكولوجي، وهي كعكة كلاسيكية [PERSON_NAME] فانيل…" at bounding box center [869, 294] width 413 height 45
click at [1028, 277] on textarea "استمتع بكية الفانيليا المميزة من كيكولوجي، وهي كعكة كلاسيكية [PERSON_NAME] فاني…" at bounding box center [869, 294] width 413 height 45
drag, startPoint x: 976, startPoint y: 276, endPoint x: 995, endPoint y: 282, distance: 19.9
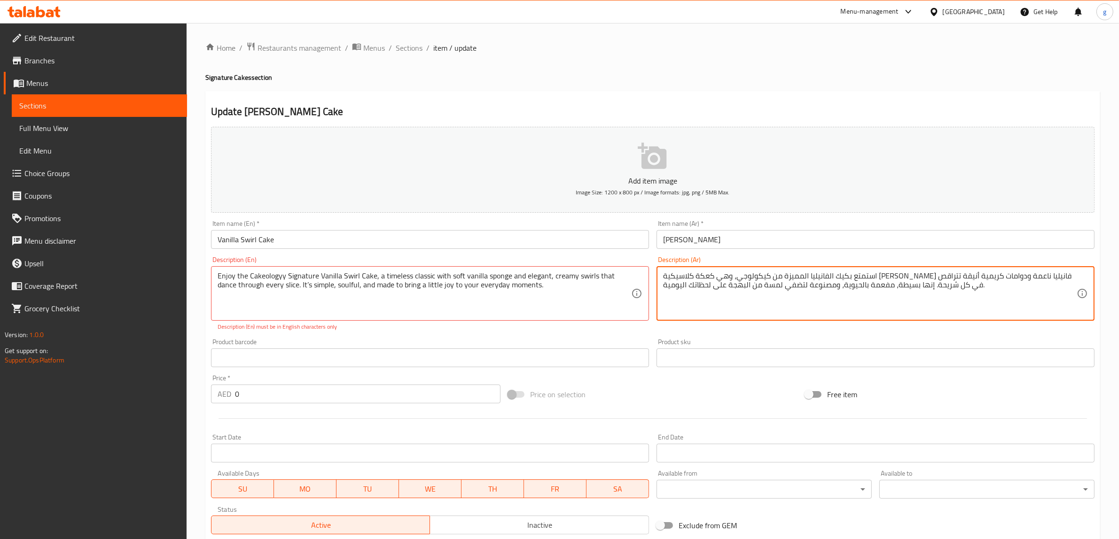
click at [995, 282] on textarea "استمتع بكيك الفانيليا المميزة من كيكولوجي، وهي كعكة كلاسيكية [PERSON_NAME] فاني…" at bounding box center [869, 294] width 413 height 45
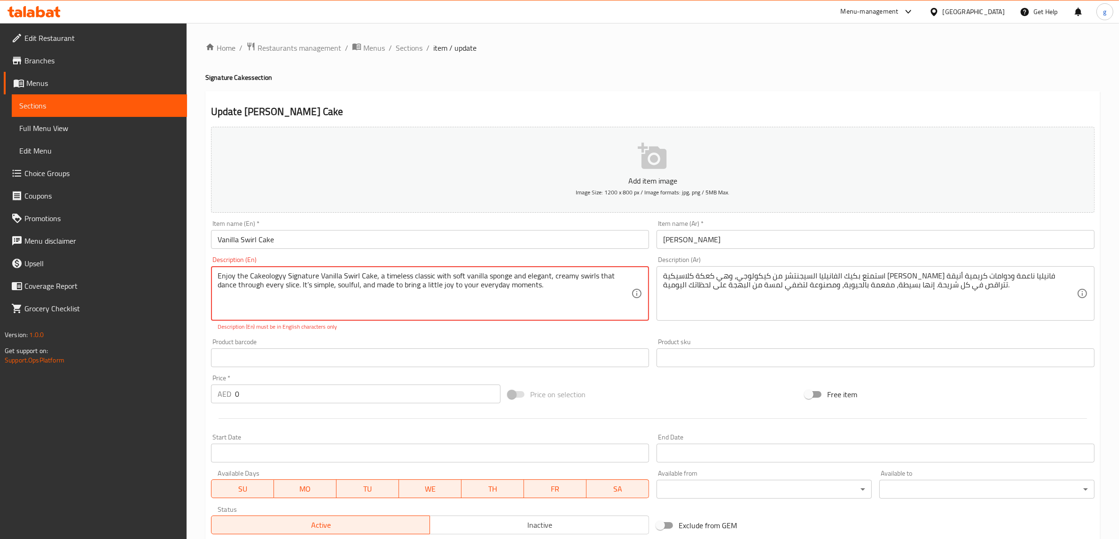
click at [436, 285] on textarea "Enjoy the Cakeologyy Signature Vanilla Swirl Cake, a timeless classic with soft…" at bounding box center [424, 294] width 413 height 45
click at [370, 278] on textarea "Enjoy the Cakeologyy Signature Vanilla Swirl Cake, a timeless classic with soft…" at bounding box center [424, 294] width 413 height 45
click at [398, 278] on textarea "Enjoy the Cakeologyy Signature Vanilla Swirl Cake, a timeless classic with soft…" at bounding box center [424, 294] width 413 height 45
click at [463, 280] on textarea "Enjoy the Cakeologyy Signature Vanilla Swirl Cake, a timeless classic with soft…" at bounding box center [424, 294] width 413 height 45
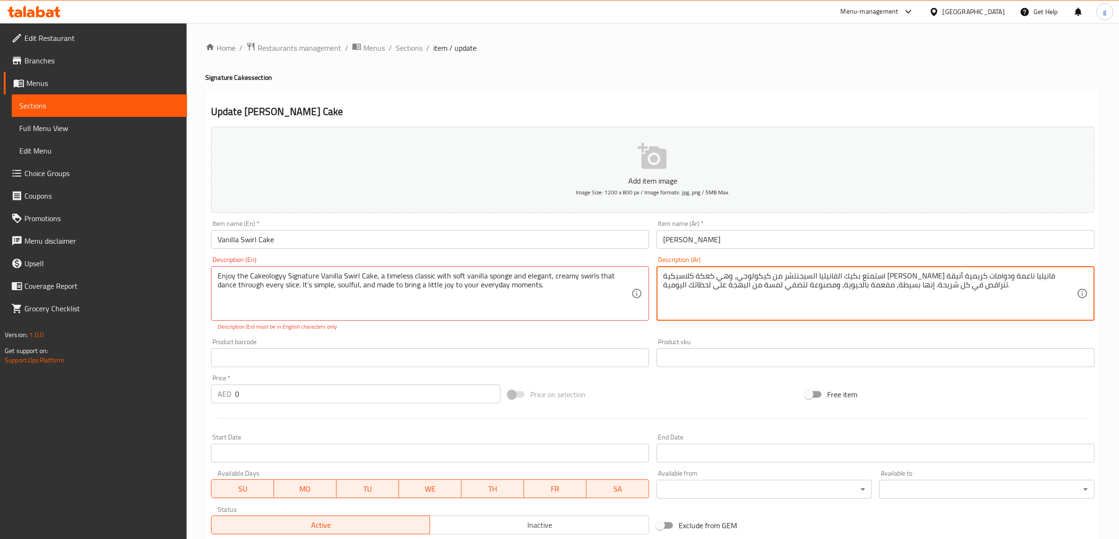
drag, startPoint x: 875, startPoint y: 275, endPoint x: 894, endPoint y: 278, distance: 19.0
click at [894, 278] on textarea "استمتع بكيك الفانيليا السيجنتشر من كيكولوجي، وهي كعكة كلاسيكية [PERSON_NAME] فا…" at bounding box center [869, 294] width 413 height 45
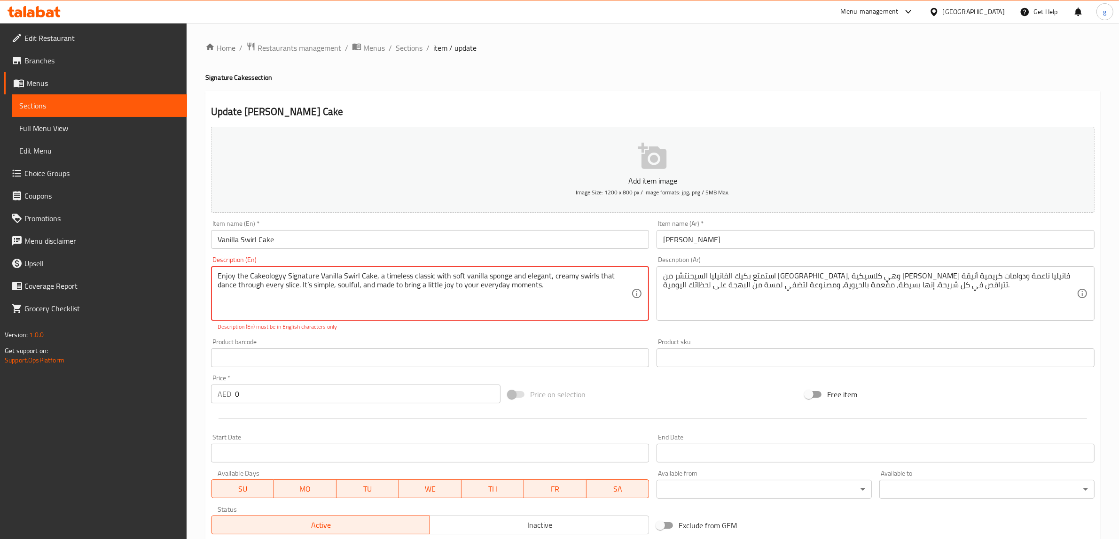
click at [395, 276] on textarea "Enjoy the Cakeologyy Signature Vanilla Swirl Cake, a timeless classic with soft…" at bounding box center [424, 294] width 413 height 45
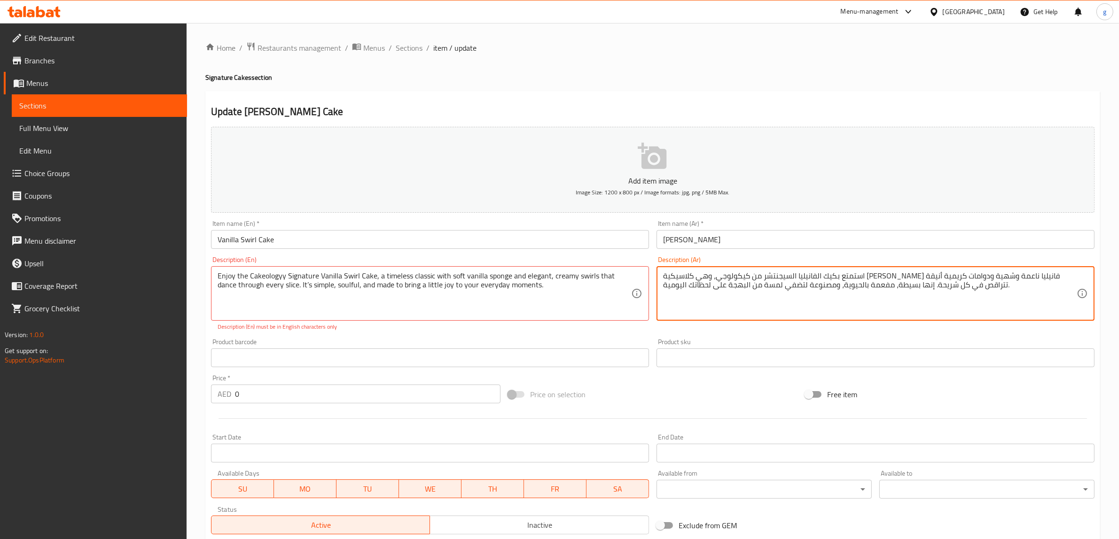
drag, startPoint x: 732, startPoint y: 277, endPoint x: 752, endPoint y: 282, distance: 20.3
click at [752, 282] on textarea "استمتع بكيك الفانيليا السيجنتشر من كيكولوجي، وهي كلاسيكية [PERSON_NAME] فانيليا…" at bounding box center [869, 294] width 413 height 45
drag, startPoint x: 689, startPoint y: 280, endPoint x: 701, endPoint y: 280, distance: 12.2
click at [701, 280] on textarea "استمتع بكيك الفانيليا السيجنتشر من كيكولوجي، وهي كلاسيكية [PERSON_NAME] [PERSON…" at bounding box center [869, 294] width 413 height 45
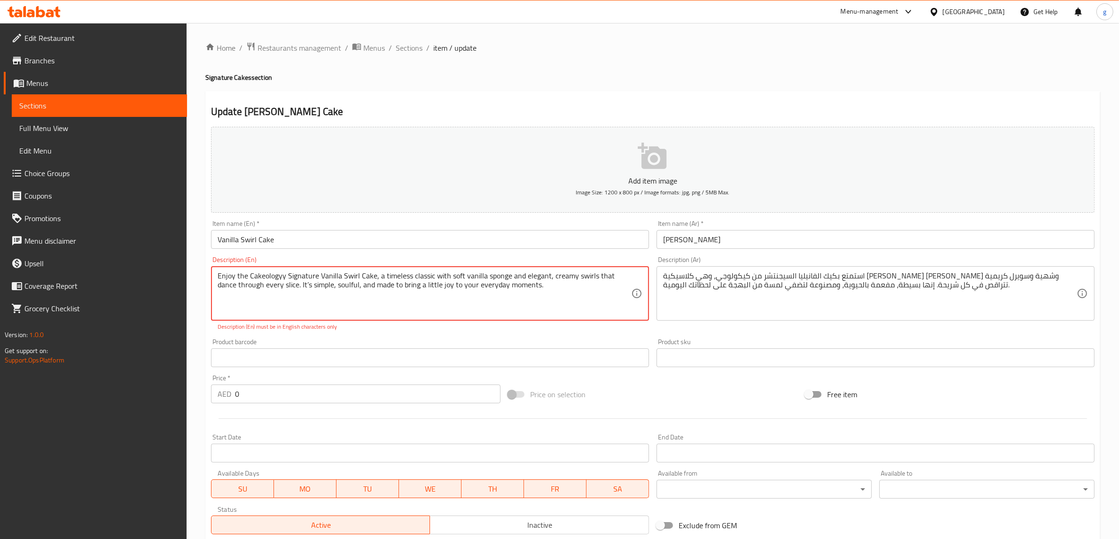
click at [238, 286] on textarea "Enjoy the Cakeologyy Signature Vanilla Swirl Cake, a timeless classic with soft…" at bounding box center [424, 294] width 413 height 45
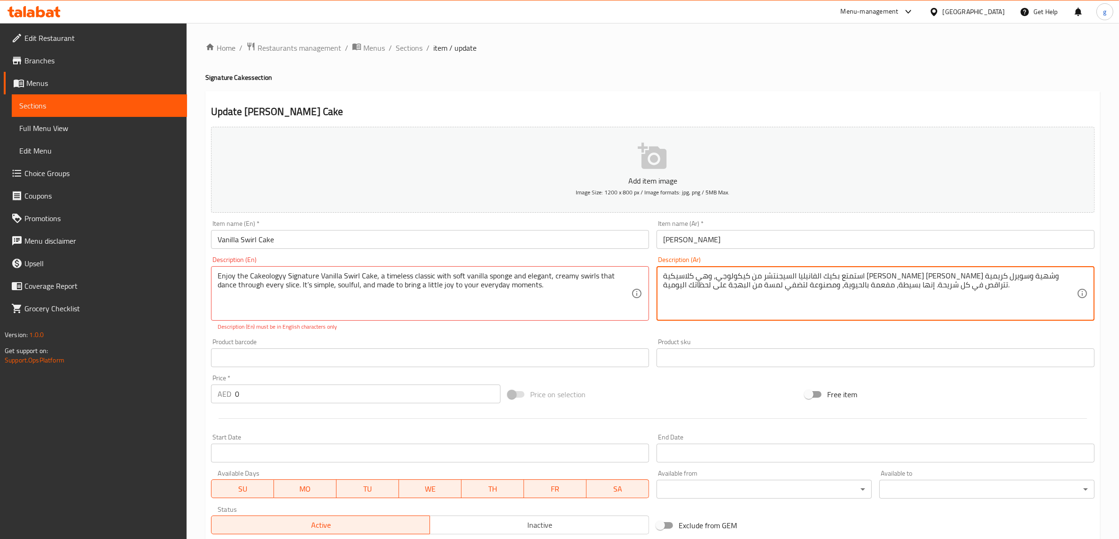
drag, startPoint x: 686, startPoint y: 276, endPoint x: 674, endPoint y: 278, distance: 12.0
type textarea "استمتع بكيك الفانيليا السيجنتشر من كيكولوجي، وهي كلاسيكية [PERSON_NAME] [PERSON…"
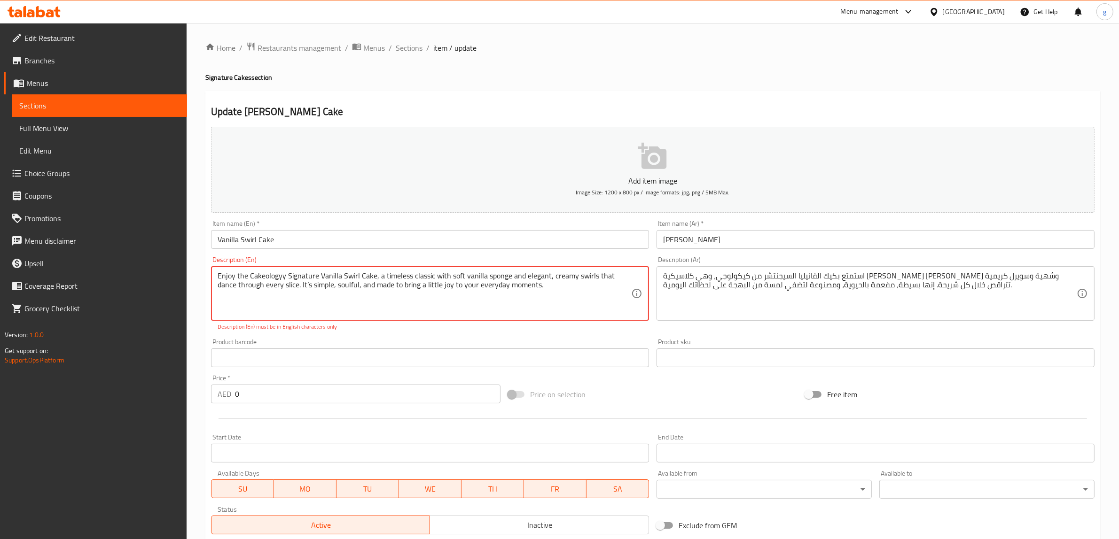
drag, startPoint x: 530, startPoint y: 289, endPoint x: 280, endPoint y: 314, distance: 251.1
click at [301, 287] on textarea "Enjoy the Cakeologyy Signature Vanilla Swirl Cake, a timeless classic with soft…" at bounding box center [424, 294] width 413 height 45
click at [289, 283] on textarea "Enjoy the Cakeologyy Signature Vanilla Swirl Cake, a timeless classic with soft…" at bounding box center [424, 294] width 413 height 45
drag, startPoint x: 280, startPoint y: 283, endPoint x: 626, endPoint y: 308, distance: 347.1
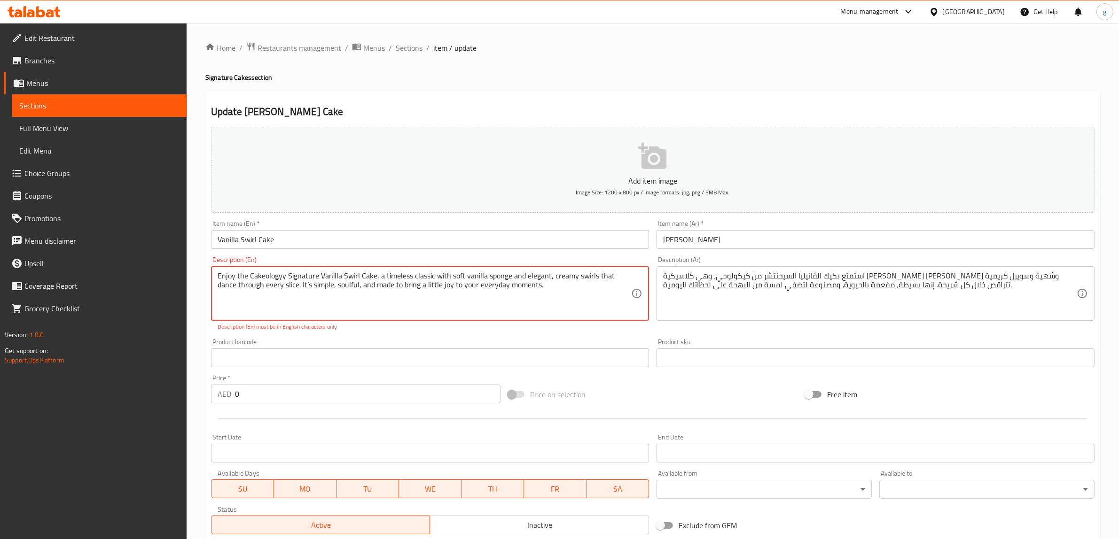
click at [626, 308] on textarea "Enjoy the Cakeologyy Signature Vanilla Swirl Cake, a timeless classic with soft…" at bounding box center [424, 294] width 413 height 45
type textarea "Enjoy the Cakeologyy Signature Vanilla Swirl Cake, a timeless classic with soft…"
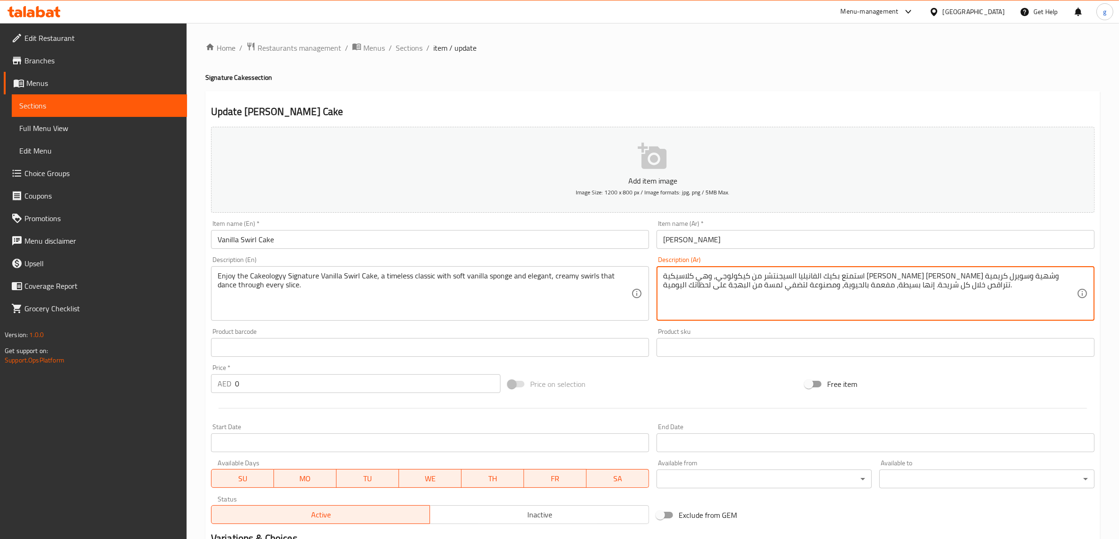
drag, startPoint x: 964, startPoint y: 287, endPoint x: 854, endPoint y: 302, distance: 111.4
click at [854, 302] on textarea "استمتع بكيك الفانيليا السيجنتشر من كيكولوجي، وهي كلاسيكية [PERSON_NAME] [PERSON…" at bounding box center [869, 294] width 413 height 45
drag, startPoint x: 931, startPoint y: 286, endPoint x: 382, endPoint y: 329, distance: 550.9
click at [377, 329] on div "Add item image Image Size: 1200 x 800 px / Image formats: jpg, png / 5MB Max. I…" at bounding box center [652, 325] width 891 height 405
click at [715, 288] on textarea "استمتع بكيك الفانيليا السيجنتشر من كيكولوجي، وهي كلاسيكية [PERSON_NAME] [PERSON…" at bounding box center [869, 294] width 413 height 45
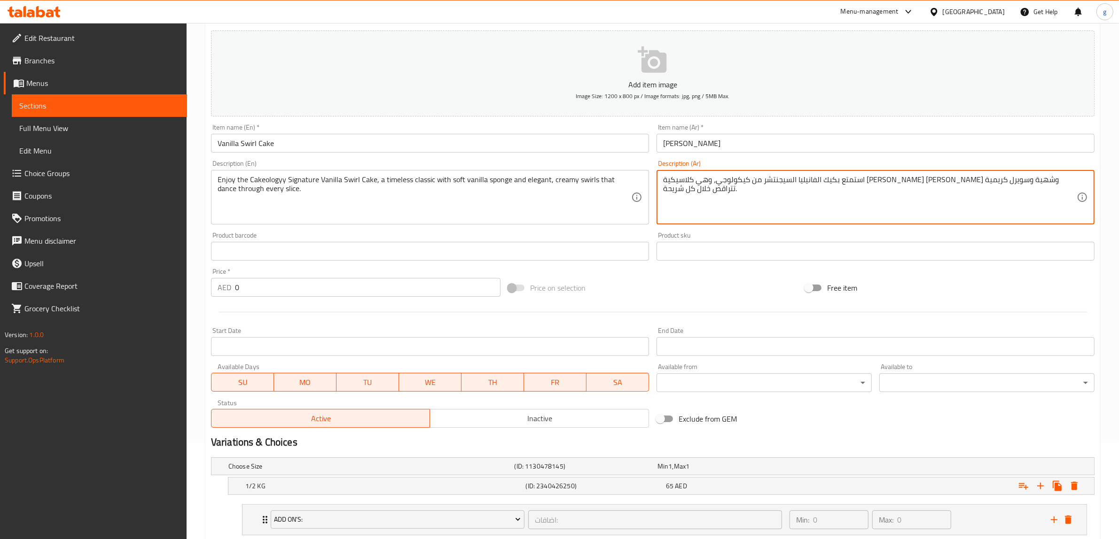
scroll to position [223, 0]
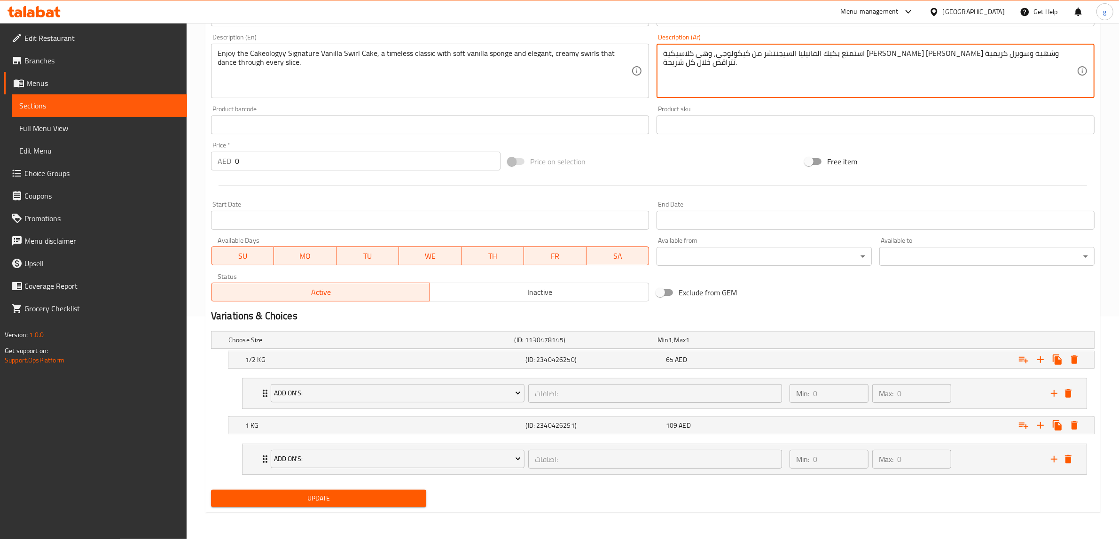
type textarea "استمتع بكيك الفانيليا السيجنتشر من كيكولوجي، وهي كلاسيكية [PERSON_NAME] [PERSON…"
click at [320, 502] on span "Update" at bounding box center [318, 499] width 200 height 12
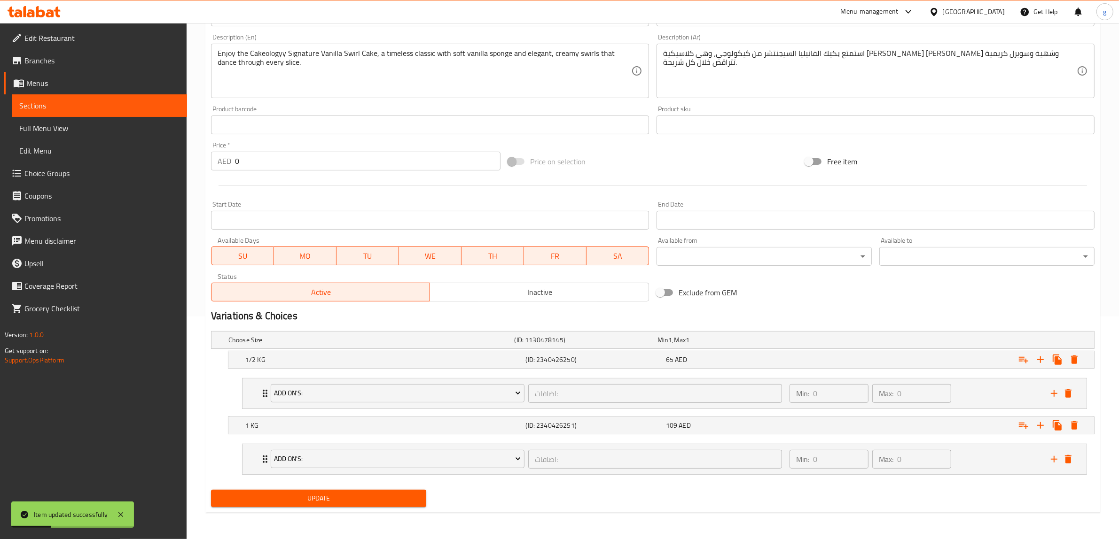
click at [54, 135] on link "Full Menu View" at bounding box center [99, 128] width 175 height 23
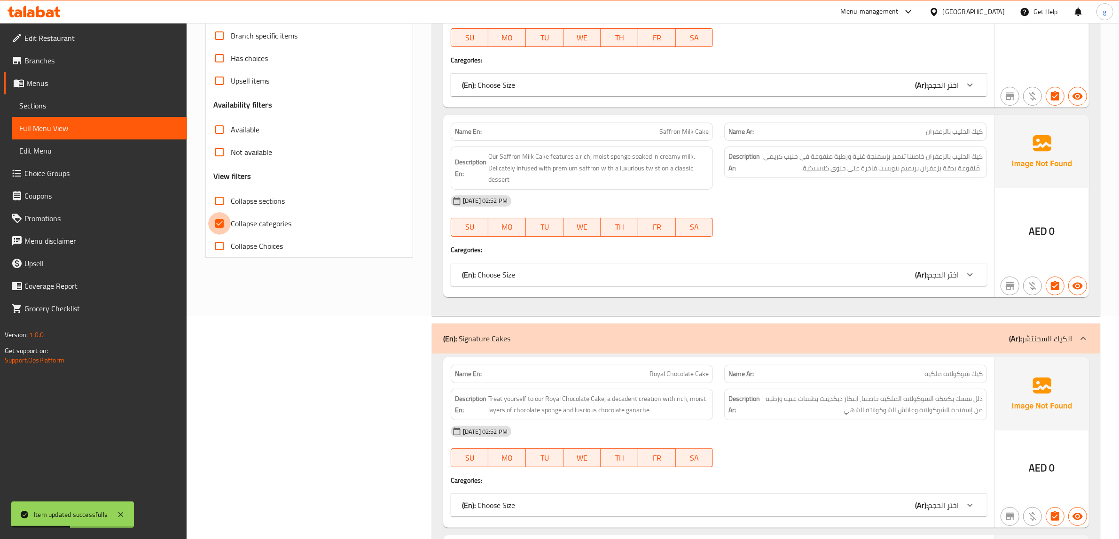
click at [219, 227] on input "Collapse categories" at bounding box center [219, 223] width 23 height 23
checkbox input "false"
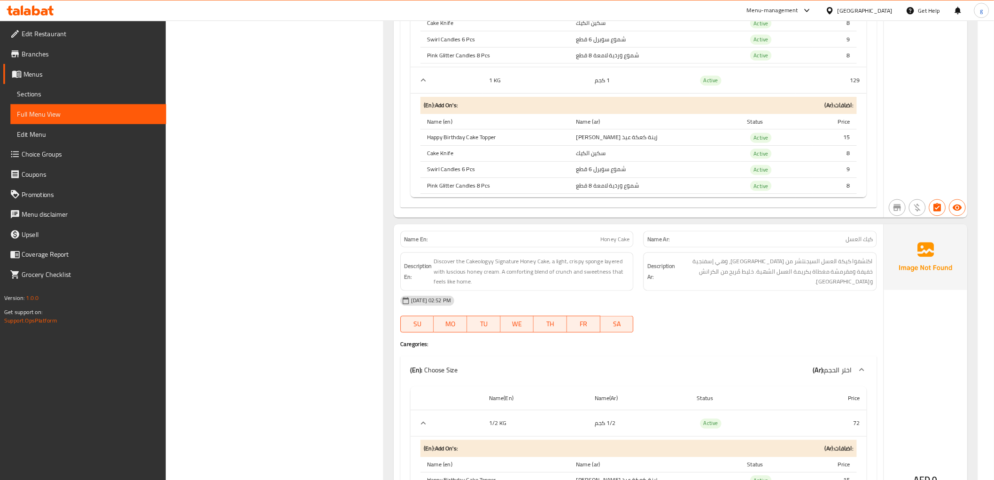
scroll to position [4252, 0]
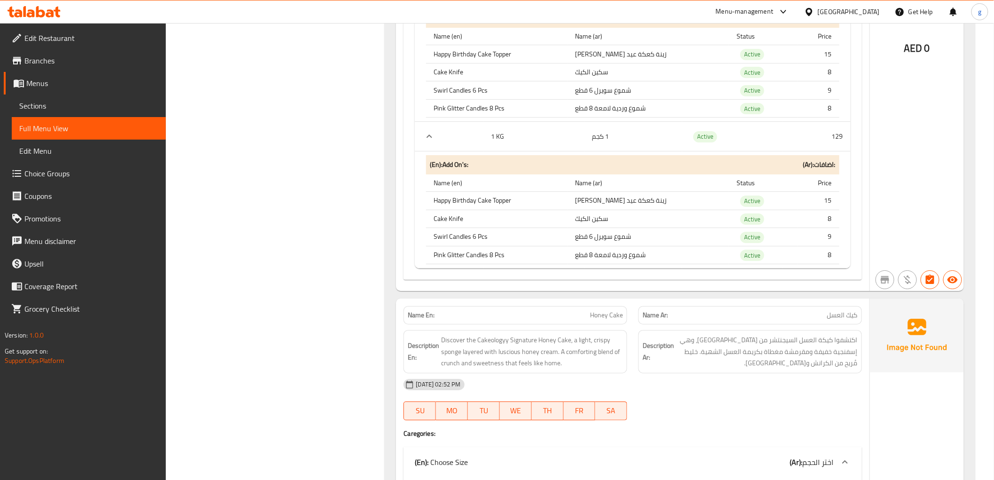
click at [606, 317] on div "Name En: Honey Cake" at bounding box center [516, 315] width 224 height 18
click at [609, 310] on span "Honey Cake" at bounding box center [606, 315] width 33 height 10
copy span "Honey Cake"
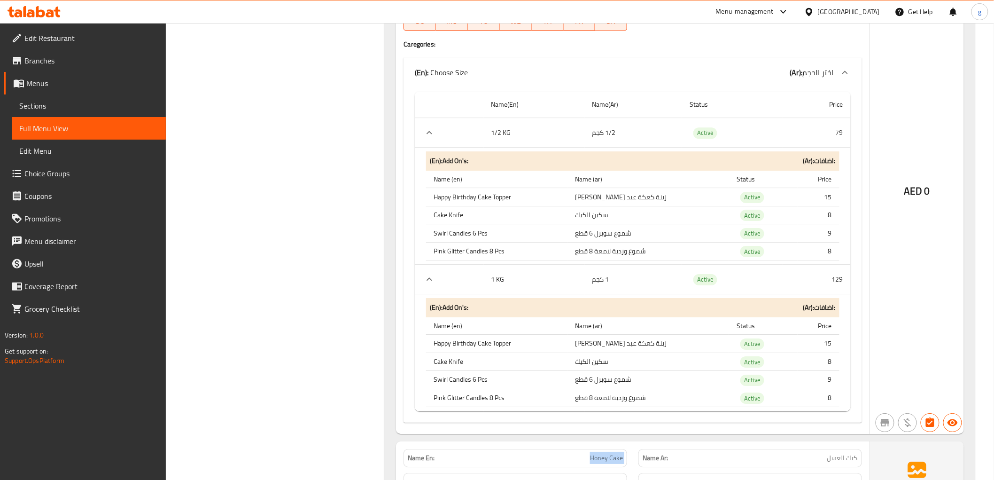
scroll to position [4095, 0]
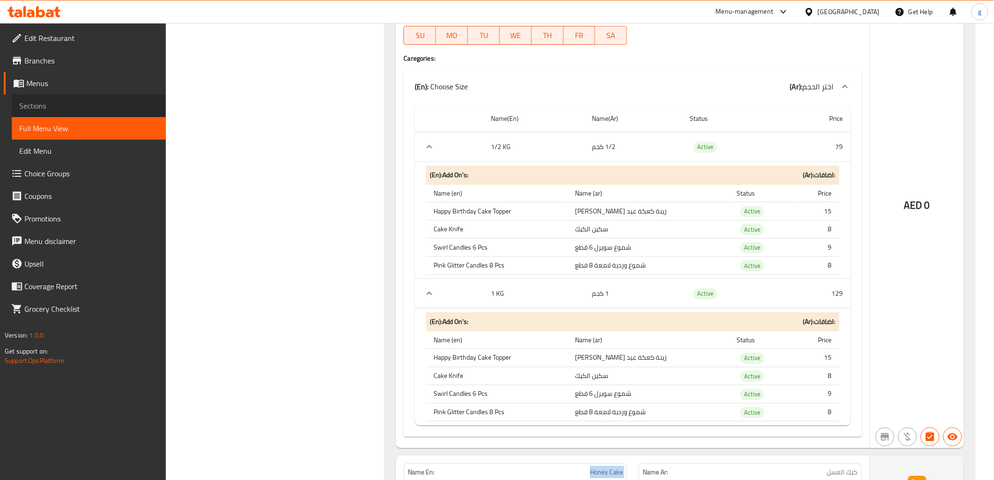
click at [34, 102] on span "Sections" at bounding box center [88, 105] width 139 height 11
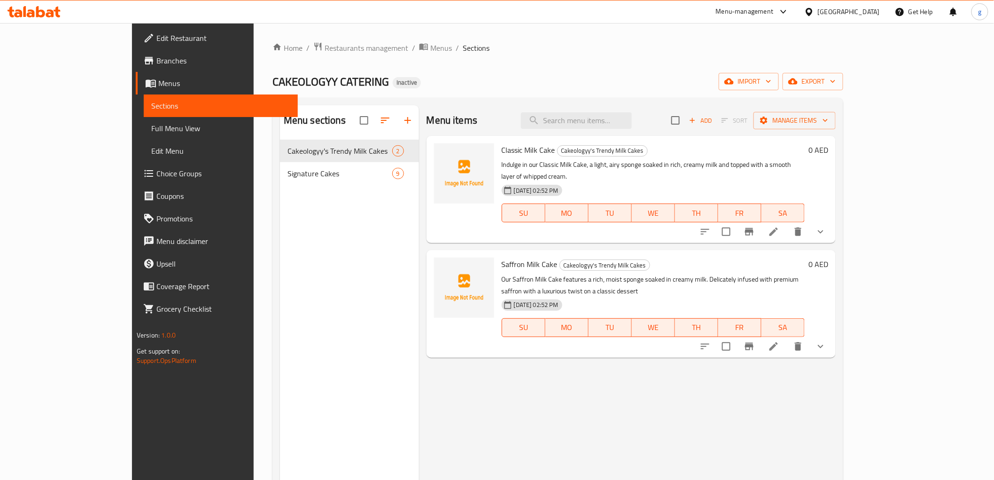
click at [601, 132] on div "Menu items Add Sort Manage items" at bounding box center [631, 120] width 409 height 31
click at [608, 125] on input "search" at bounding box center [576, 120] width 111 height 16
paste input "Vanilla Swirl Cake"
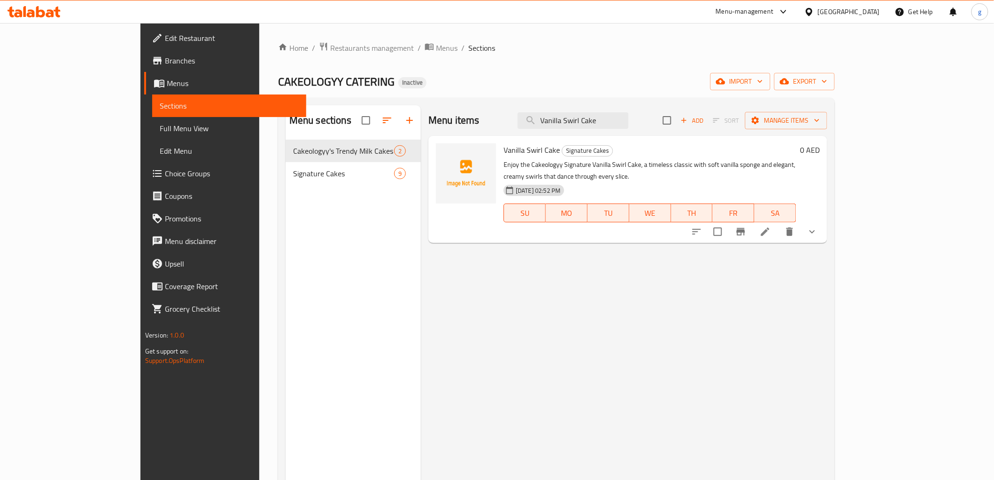
type input "Vanilla Swirl Cake"
click at [778, 227] on li at bounding box center [765, 231] width 26 height 17
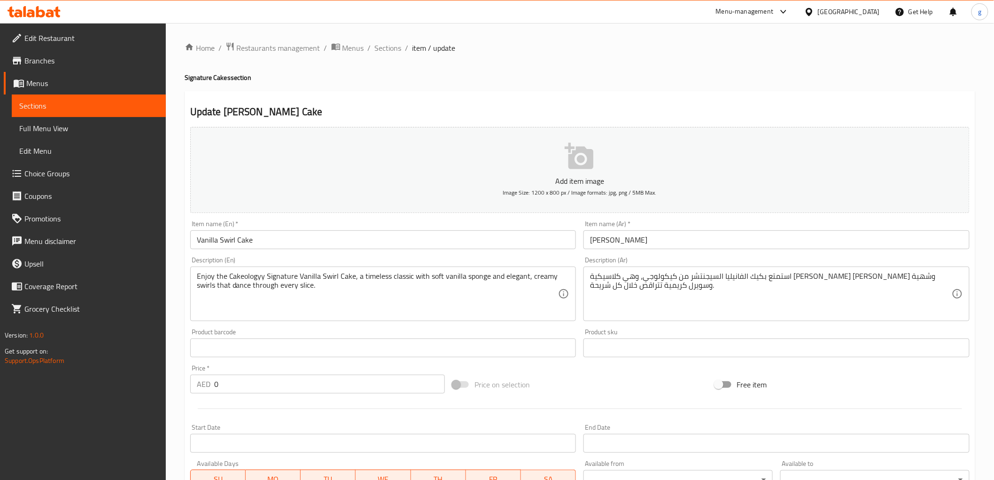
scroll to position [104, 0]
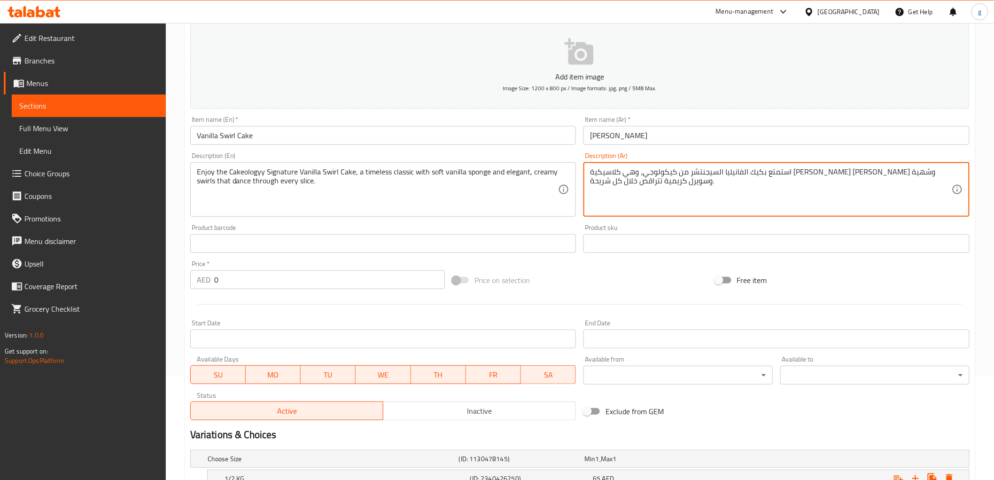
click at [885, 175] on textarea "استمتع بكيك الفانيليا السيجنتشر من كيكولوجي، وهي كلاسيكية [PERSON_NAME] [PERSON…" at bounding box center [771, 189] width 362 height 45
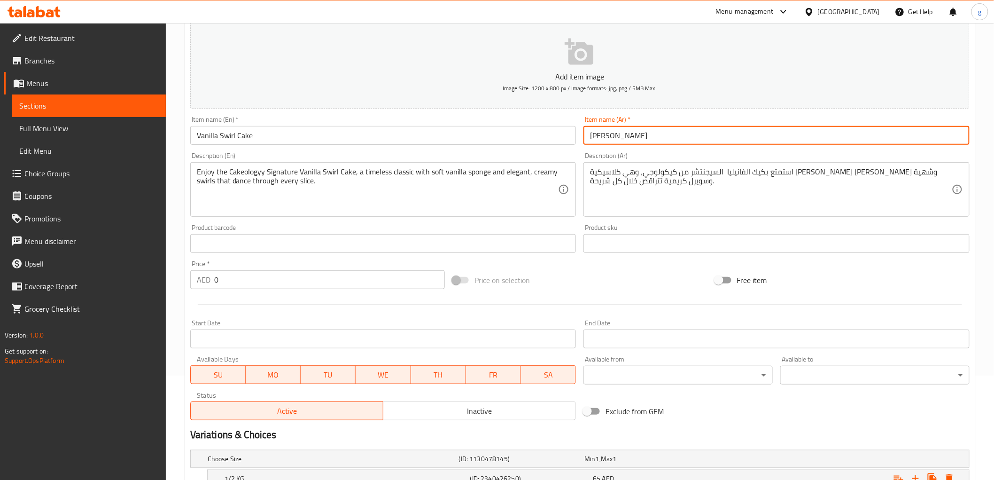
drag, startPoint x: 605, startPoint y: 137, endPoint x: 586, endPoint y: 138, distance: 18.8
click at [586, 138] on input "[PERSON_NAME]" at bounding box center [776, 135] width 386 height 19
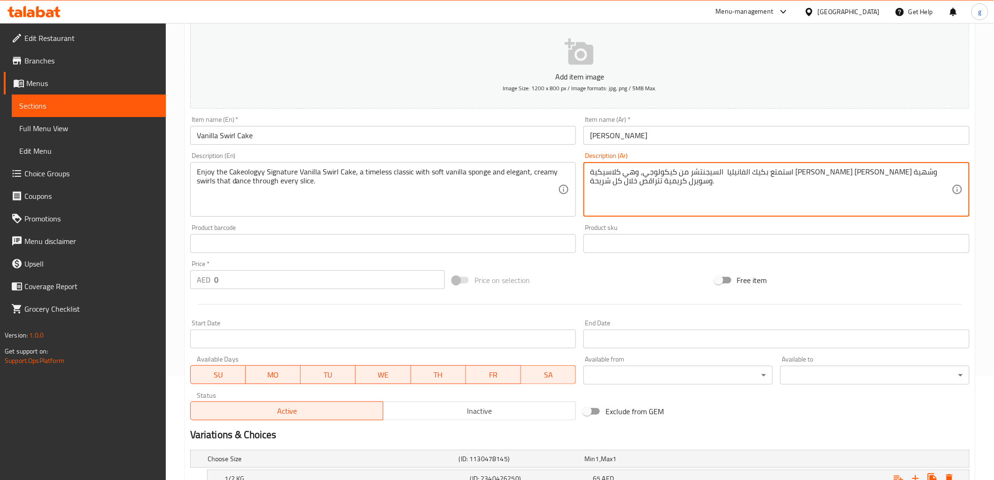
paste textarea "سويرل"
click at [882, 177] on textarea "استمتع بكيك الفانيلياسويرل السيجنتشر من كيكولوجي، وهي كلاسيكية [PERSON_NAME] [P…" at bounding box center [771, 189] width 362 height 45
click at [827, 183] on textarea "استمتع بكيك الفانيليا سويرل السيجنتشر من كيكولوجي، وهي كلاسيكية [PERSON_NAME] […" at bounding box center [771, 189] width 362 height 45
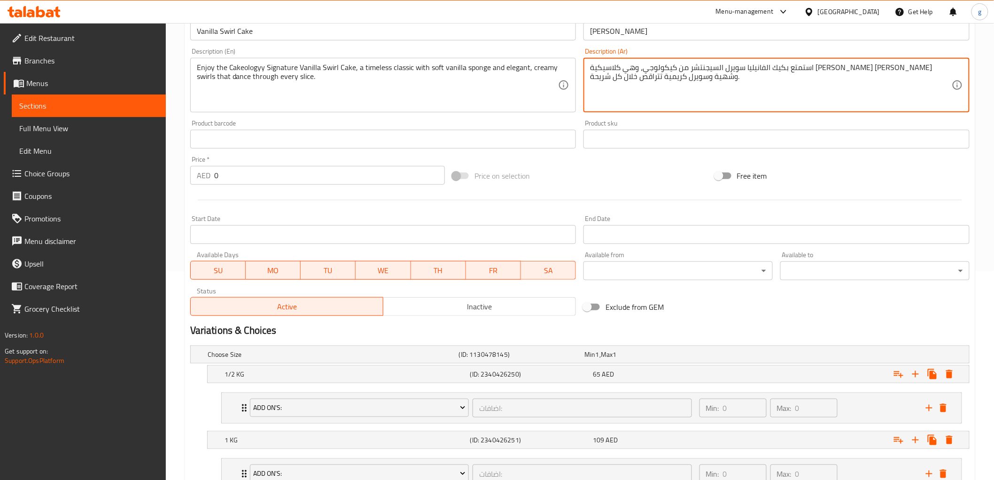
scroll to position [282, 0]
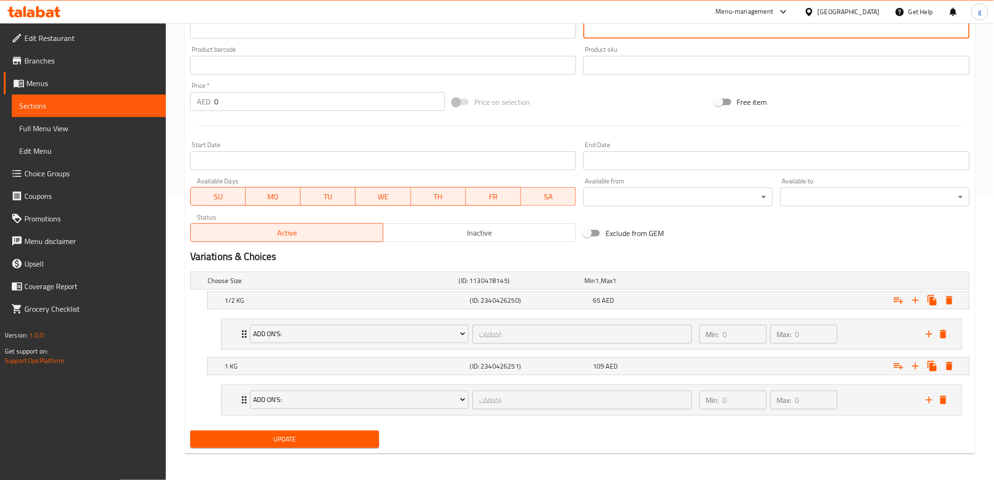
type textarea "استمتع بكيك الفانيليا سويرل السيجنتشر من كيكولوجي، وهي كلاسيكية [PERSON_NAME] […"
click at [300, 440] on span "Update" at bounding box center [285, 439] width 174 height 12
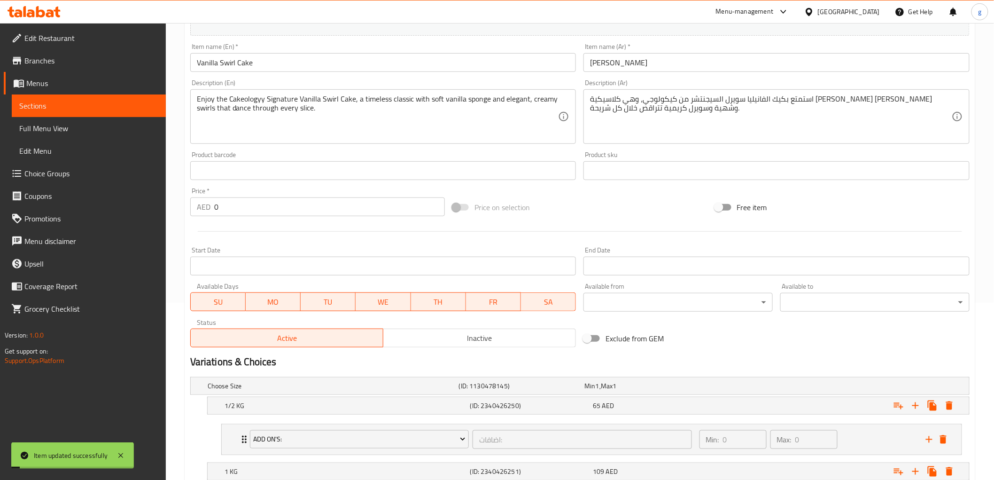
scroll to position [73, 0]
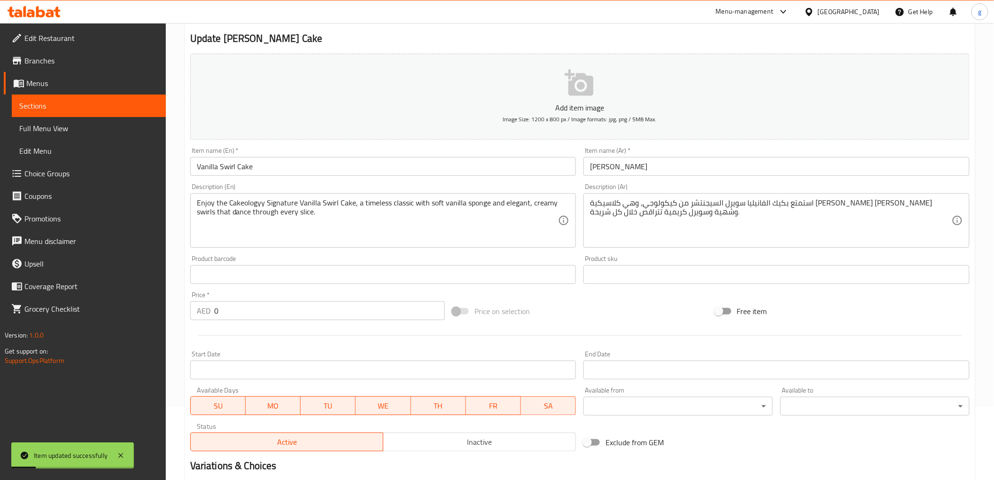
click at [67, 134] on link "Full Menu View" at bounding box center [89, 128] width 154 height 23
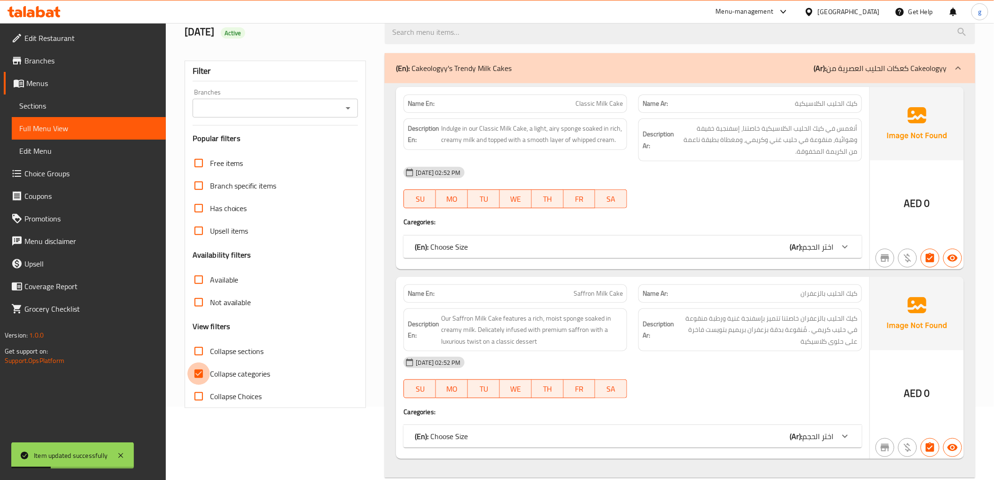
click at [196, 378] on input "Collapse categories" at bounding box center [198, 373] width 23 height 23
checkbox input "false"
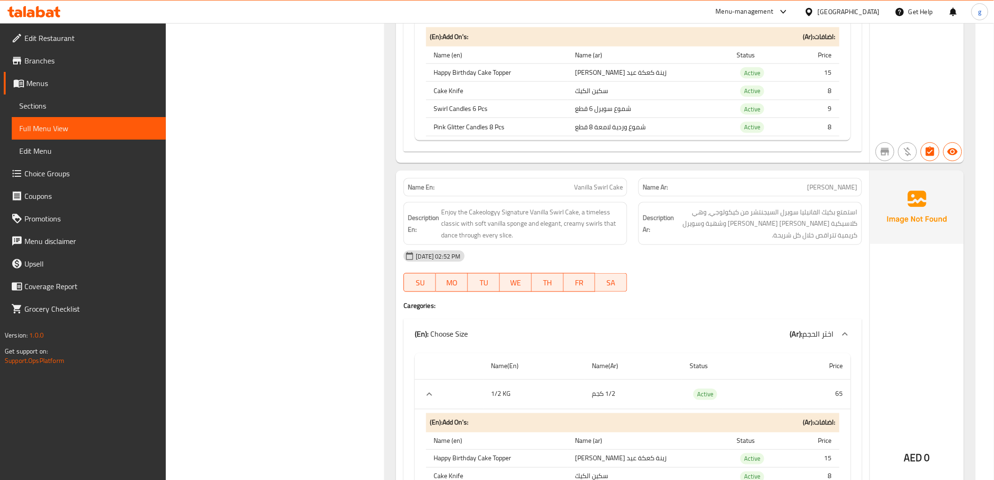
scroll to position [4794, 0]
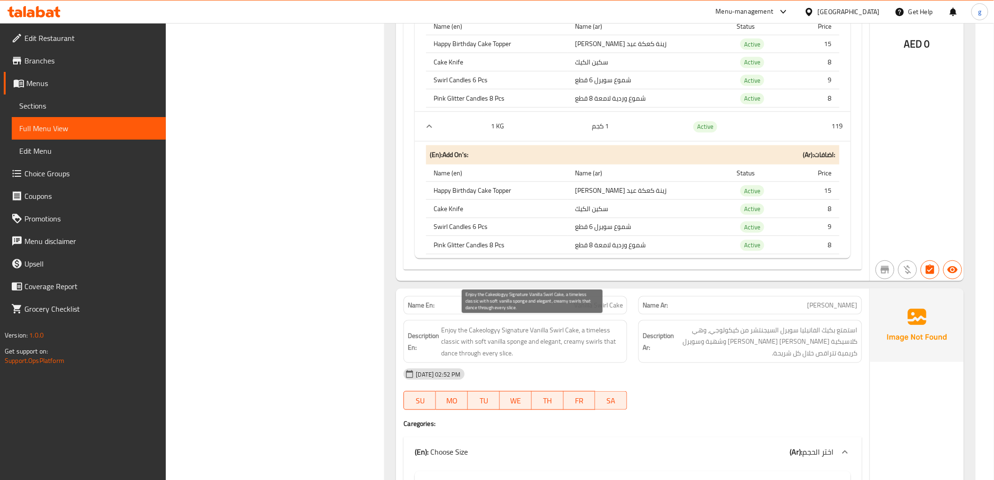
click at [564, 332] on span "Enjoy the Cakeologyy Signature Vanilla Swirl Cake, a timeless classic with soft…" at bounding box center [532, 341] width 182 height 35
click at [590, 326] on span "Enjoy the Cakeologyy Signature Vanilla Swirl Cake, a timeless classic with soft…" at bounding box center [532, 341] width 182 height 35
click at [597, 328] on span "Enjoy the Cakeologyy Signature Vanilla Swirl Cake, a timeless classic with soft…" at bounding box center [532, 341] width 182 height 35
click at [452, 342] on span "Enjoy the Cakeologyy Signature Vanilla Swirl Cake, a timeless classic with soft…" at bounding box center [532, 341] width 182 height 35
click at [463, 338] on span "Enjoy the Cakeologyy Signature Vanilla Swirl Cake, a timeless classic with soft…" at bounding box center [532, 341] width 182 height 35
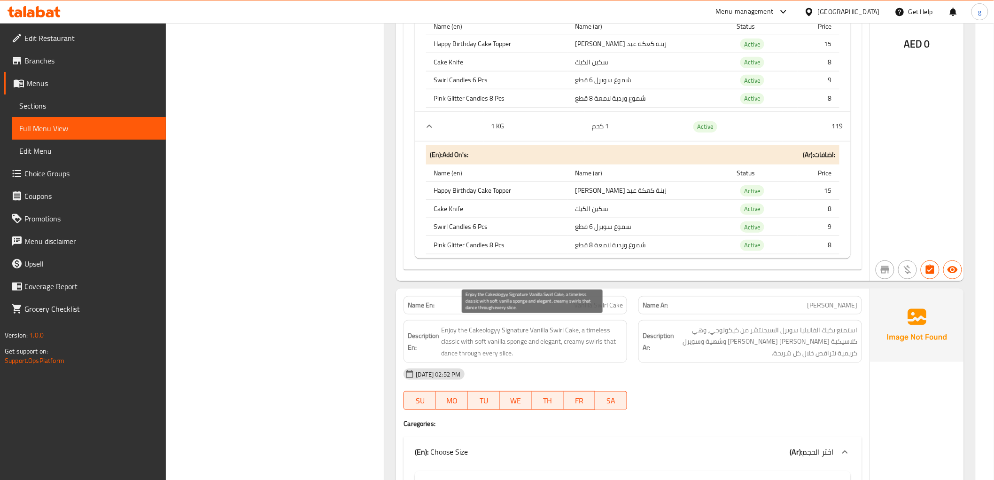
click at [569, 335] on span "Enjoy the Cakeologyy Signature Vanilla Swirl Cake, a timeless classic with soft…" at bounding box center [532, 341] width 182 height 35
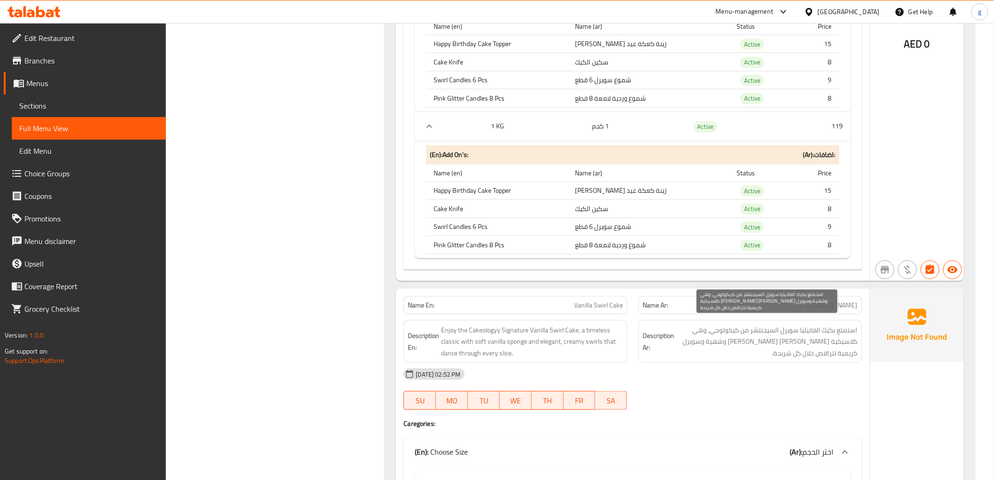
click at [814, 346] on span "استمتع بكيك الفانيليا سويرل السيجنتشر من كيكولوجي، وهي كلاسيكية [PERSON_NAME] […" at bounding box center [767, 341] width 182 height 35
click at [771, 346] on span "استمتع بكيك الفانيليا سويرل السيجنتشر من كيكولوجي، وهي كلاسيكية [PERSON_NAME] […" at bounding box center [767, 341] width 182 height 35
click at [716, 349] on span "استمتع بكيك الفانيليا سويرل السيجنتشر من كيكولوجي، وهي كلاسيكية [PERSON_NAME] […" at bounding box center [767, 341] width 182 height 35
click at [821, 350] on span "استمتع بكيك الفانيليا سويرل السيجنتشر من كيكولوجي، وهي كلاسيكية [PERSON_NAME] […" at bounding box center [767, 341] width 182 height 35
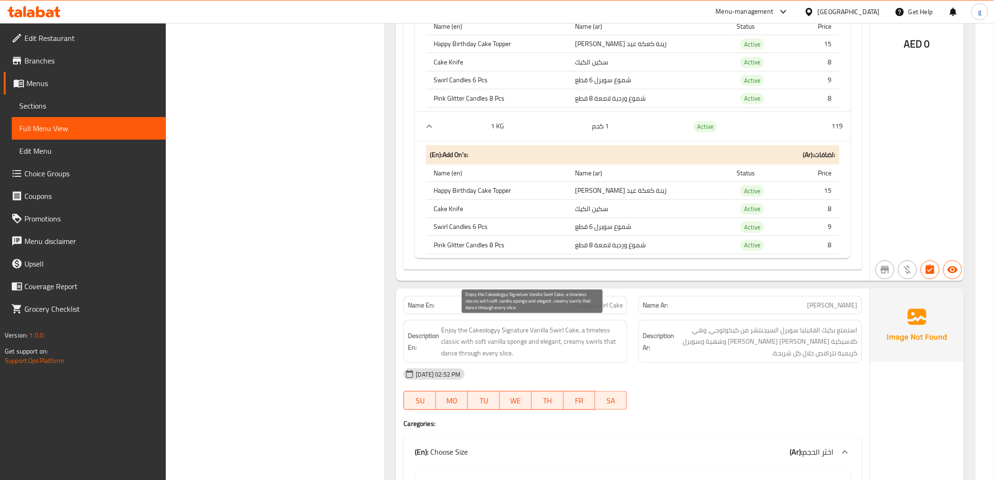
click at [570, 342] on span "Enjoy the Cakeologyy Signature Vanilla Swirl Cake, a timeless classic with soft…" at bounding box center [532, 341] width 182 height 35
click at [610, 340] on span "Enjoy the Cakeologyy Signature Vanilla Swirl Cake, a timeless classic with soft…" at bounding box center [532, 341] width 182 height 35
click at [597, 341] on span "Enjoy the Cakeologyy Signature Vanilla Swirl Cake, a timeless classic with soft…" at bounding box center [532, 341] width 182 height 35
click at [494, 340] on span "Enjoy the Cakeologyy Signature Vanilla Swirl Cake, a timeless classic with soft…" at bounding box center [532, 341] width 182 height 35
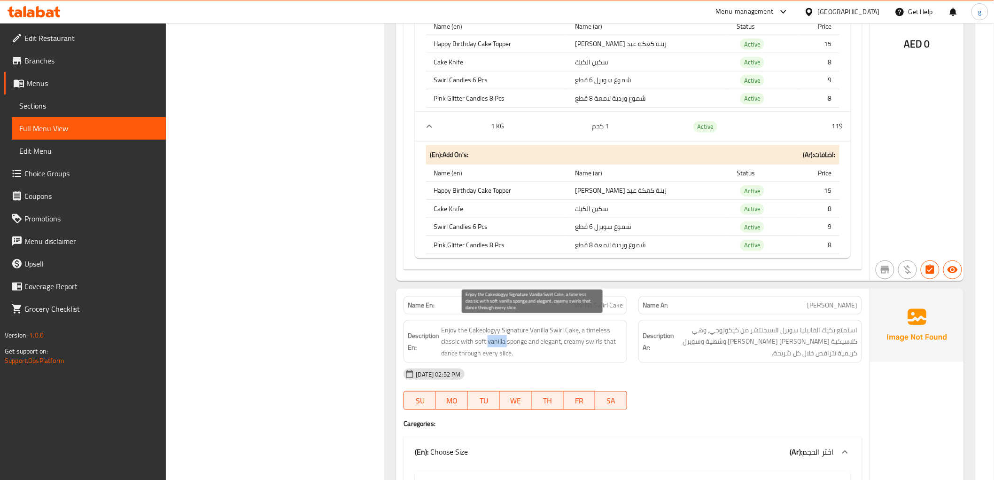
click at [494, 340] on span "Enjoy the Cakeologyy Signature Vanilla Swirl Cake, a timeless classic with soft…" at bounding box center [532, 341] width 182 height 35
click at [518, 344] on span "Enjoy the Cakeologyy Signature Vanilla Swirl Cake, a timeless classic with soft…" at bounding box center [532, 341] width 182 height 35
click at [534, 342] on span "Enjoy the Cakeologyy Signature Vanilla Swirl Cake, a timeless classic with soft…" at bounding box center [532, 341] width 182 height 35
click at [544, 338] on span "Enjoy the Cakeologyy Signature Vanilla Swirl Cake, a timeless classic with soft…" at bounding box center [532, 341] width 182 height 35
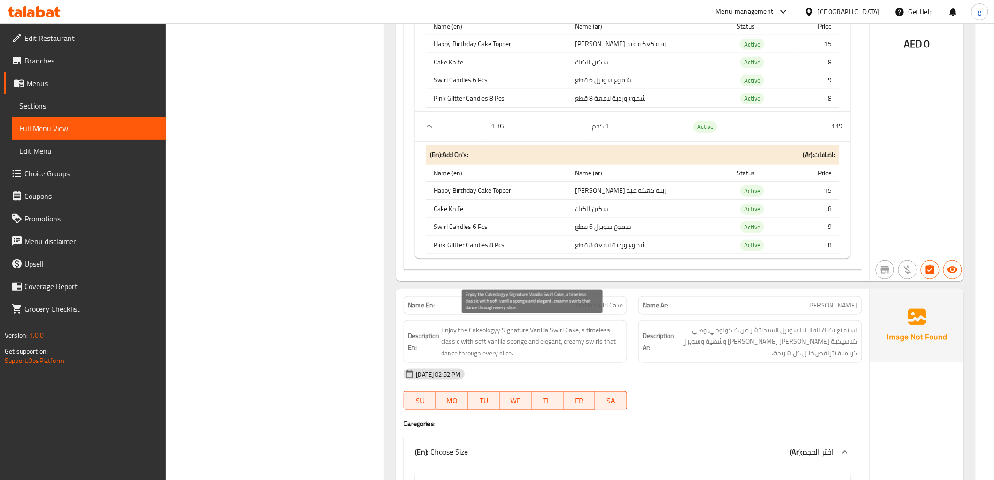
click at [583, 337] on span "Enjoy the Cakeologyy Signature Vanilla Swirl Cake, a timeless classic with soft…" at bounding box center [532, 341] width 182 height 35
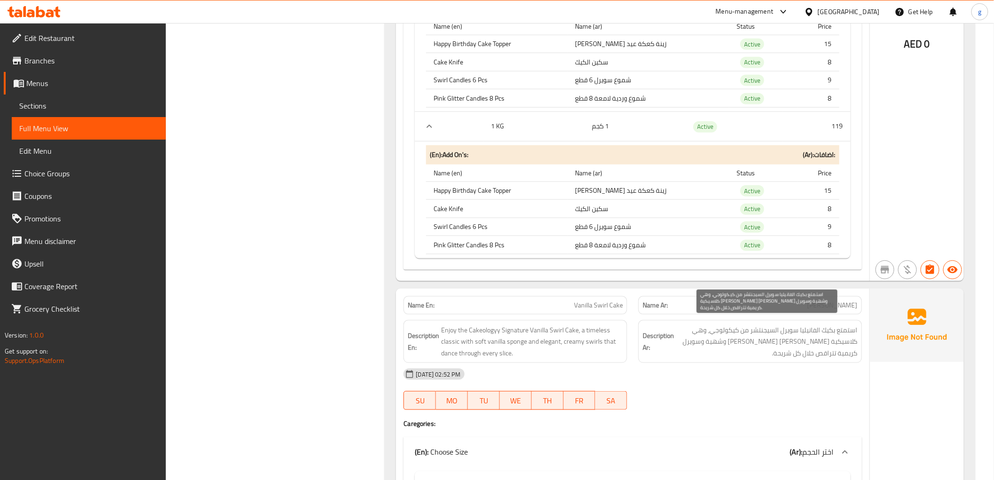
click at [733, 335] on span "استمتع بكيك الفانيليا سويرل السيجنتشر من كيكولوجي، وهي كلاسيكية [PERSON_NAME] […" at bounding box center [767, 341] width 182 height 35
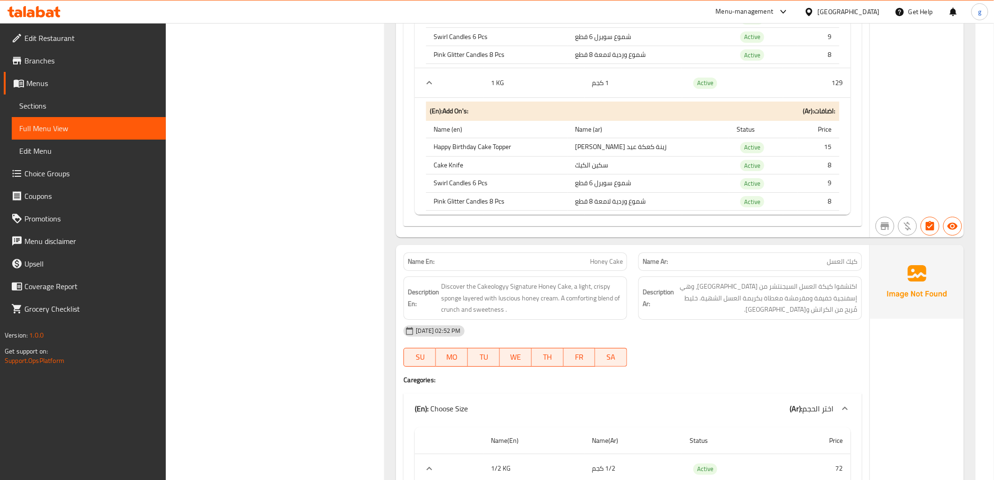
scroll to position [4168, 0]
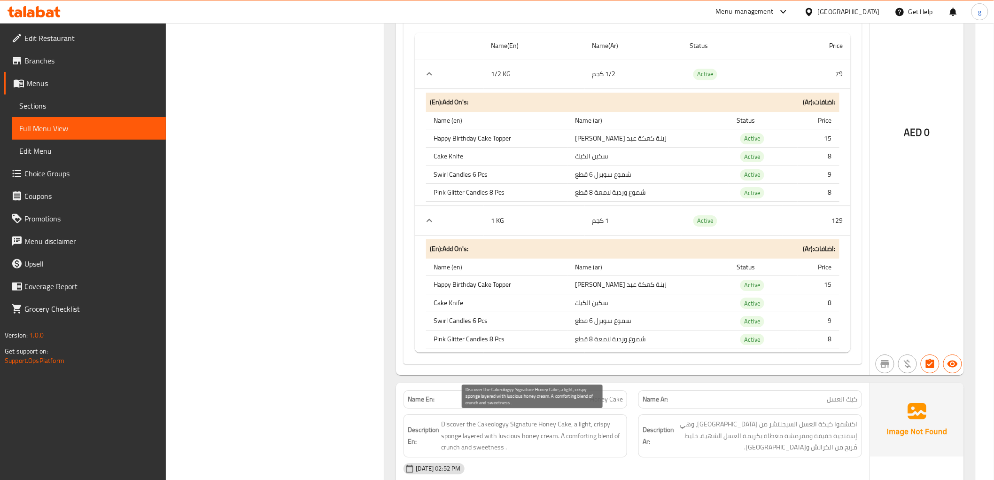
click at [494, 433] on span "Discover the Cakeologyy Signature Honey Cake, a light, crispy sponge layered wi…" at bounding box center [532, 435] width 182 height 35
click at [478, 430] on span "Discover the Cakeologyy Signature Honey Cake, a light, crispy sponge layered wi…" at bounding box center [532, 435] width 182 height 35
drag, startPoint x: 461, startPoint y: 430, endPoint x: 497, endPoint y: 431, distance: 35.7
click at [497, 431] on span "Discover the Cakeologyy Signature Honey Cake, a light, crispy sponge layered wi…" at bounding box center [532, 435] width 182 height 35
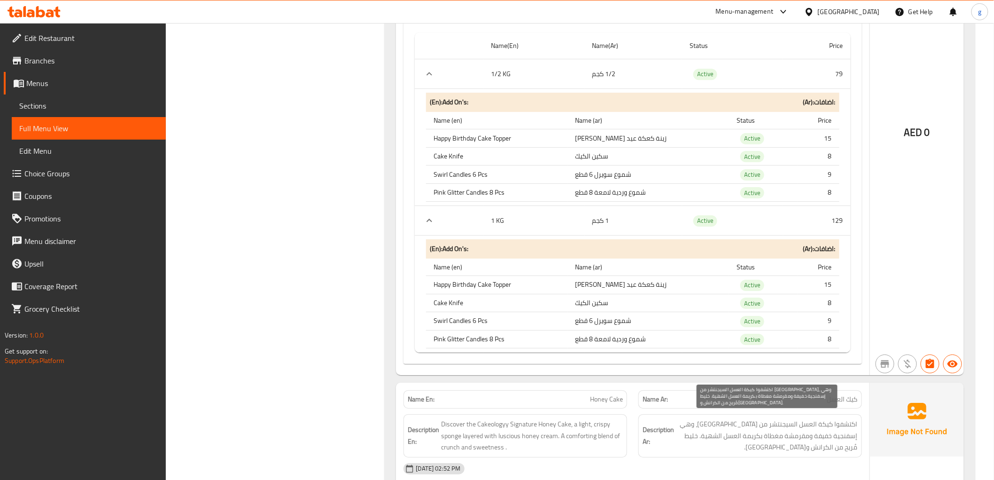
click at [782, 435] on span "اكتشفوا كيكة العسل السيجنتشر من [GEOGRAPHIC_DATA]، وهي إسفنجية خفيفة ومقرمشة مغ…" at bounding box center [767, 435] width 182 height 35
click at [611, 394] on span "Honey Cake" at bounding box center [606, 399] width 33 height 10
copy span "Honey Cake"
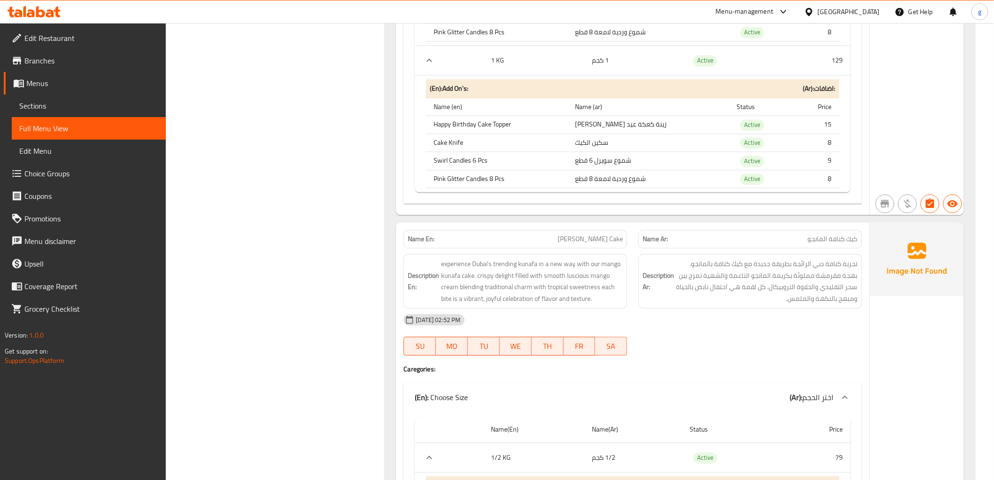
scroll to position [3750, 0]
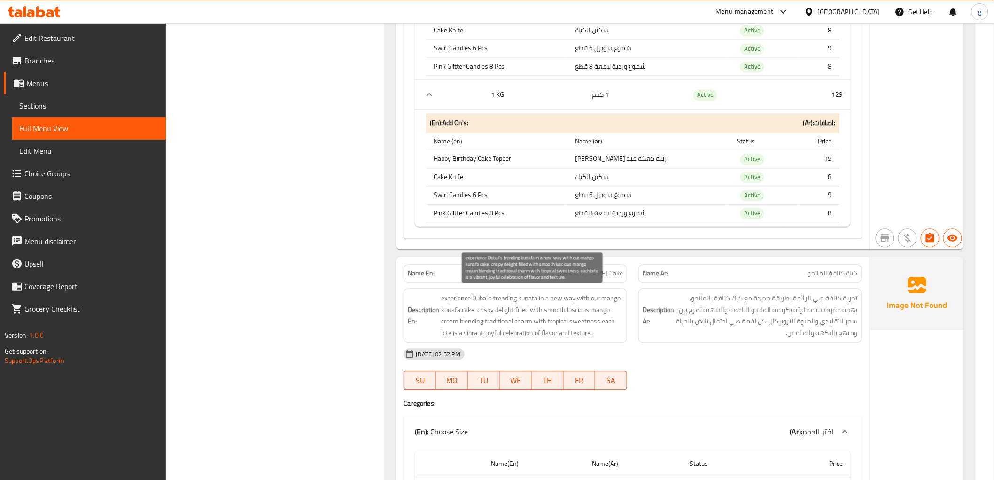
click at [508, 297] on span "experience Dubai's trending kunafa in a new way with our mango kunafa cake. cri…" at bounding box center [532, 315] width 182 height 46
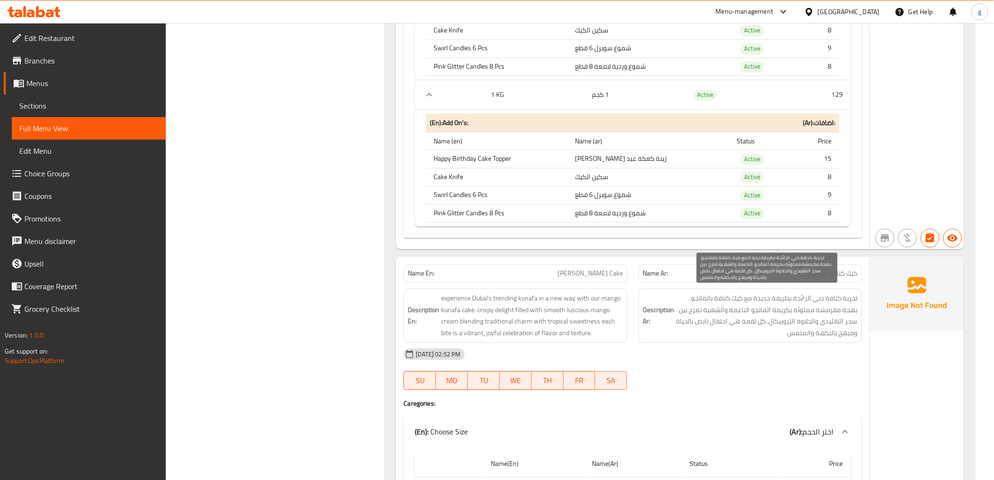
click at [781, 309] on span "تجربة كنافة دبي الرائجة بطريقة جديدة مع كيك كنافة بالمانجو. بهجة مقرمشة مملوئة …" at bounding box center [767, 315] width 182 height 46
click at [605, 274] on span "[PERSON_NAME] Cake" at bounding box center [590, 273] width 65 height 10
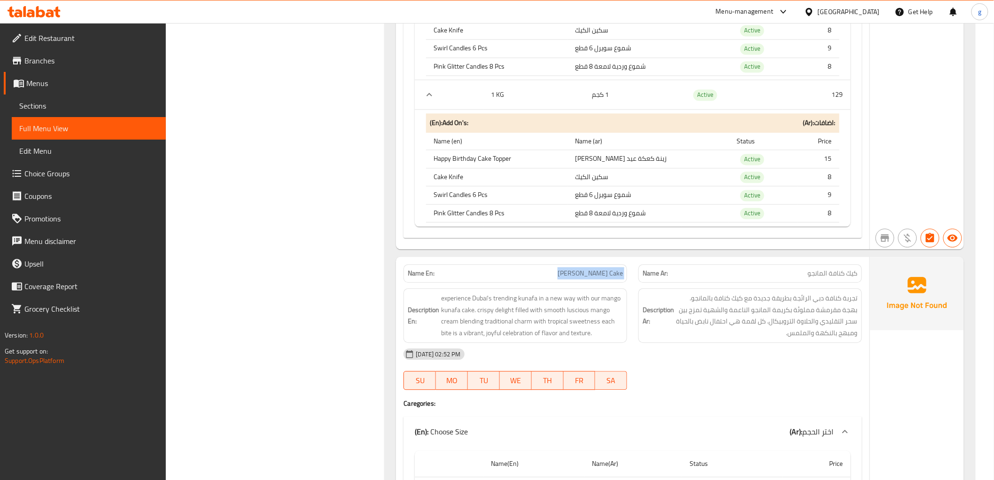
click at [605, 274] on span "[PERSON_NAME] Cake" at bounding box center [590, 273] width 65 height 10
copy span "[PERSON_NAME] Cake"
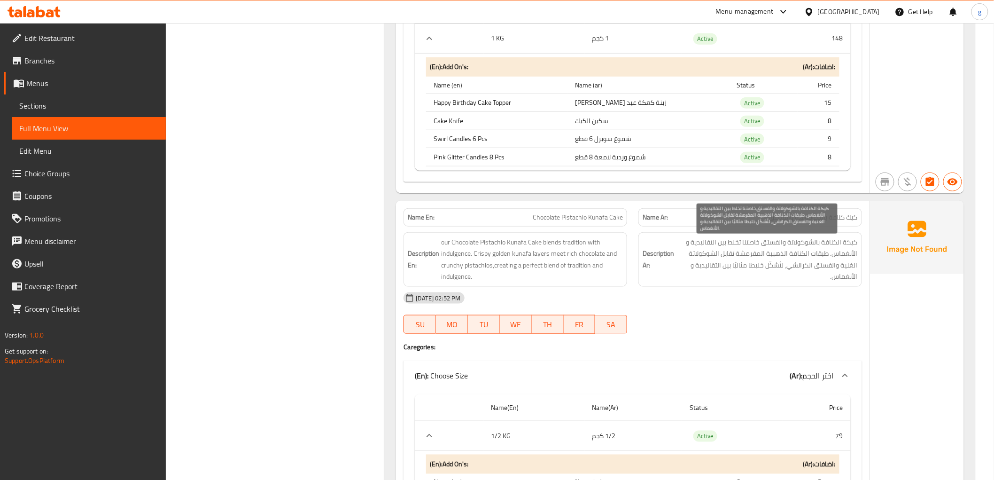
scroll to position [3280, 0]
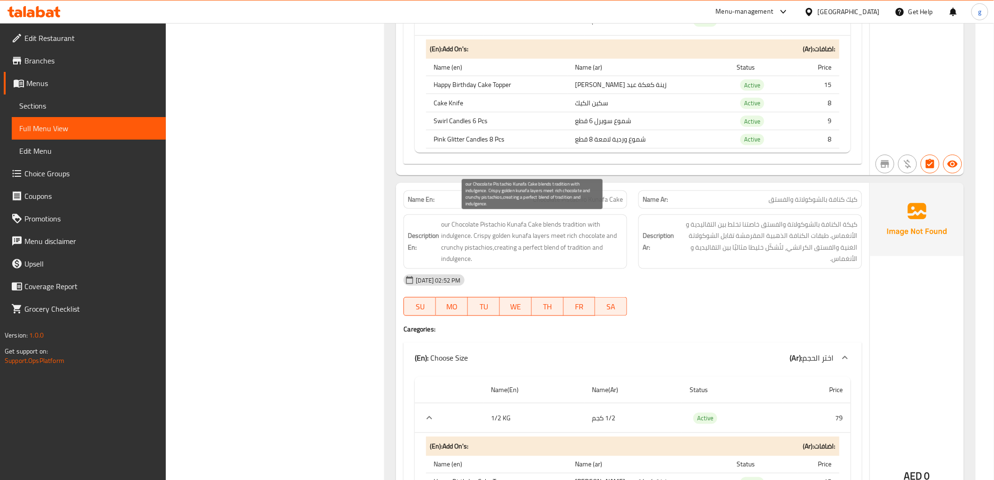
click at [482, 249] on span "our Chocolate Pistachio Kunafa Cake blends tradition with indulgence. Crispy go…" at bounding box center [532, 241] width 182 height 46
click at [518, 247] on span "our Chocolate Pistachio Kunafa Cake blends tradition with indulgence. Crispy go…" at bounding box center [532, 241] width 182 height 46
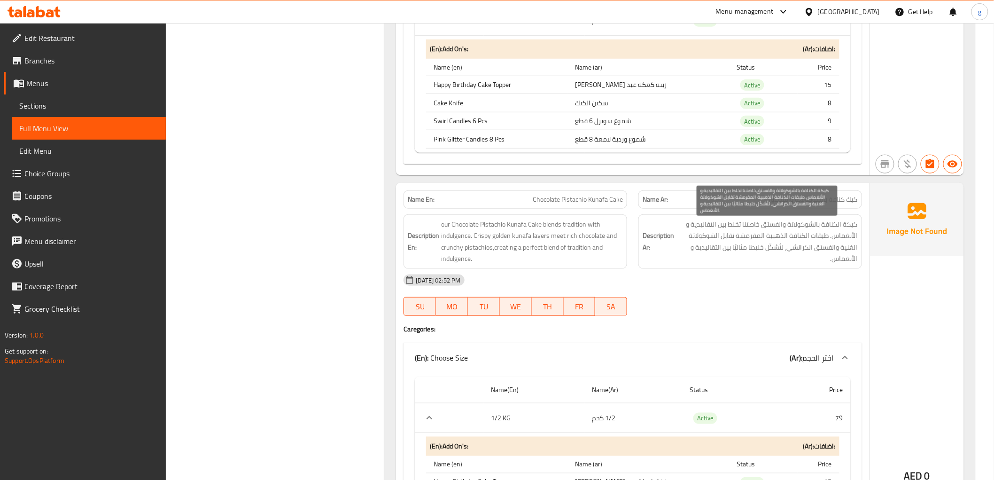
click at [754, 247] on span "كيكة الكنافة بالشوكولاتة والفستق خاصتنا تخلط بين التقاليدية و الأنغماس. طبقات ا…" at bounding box center [767, 241] width 182 height 46
click at [584, 198] on span "Chocolate Pistachio Kunafa Cake" at bounding box center [578, 199] width 90 height 10
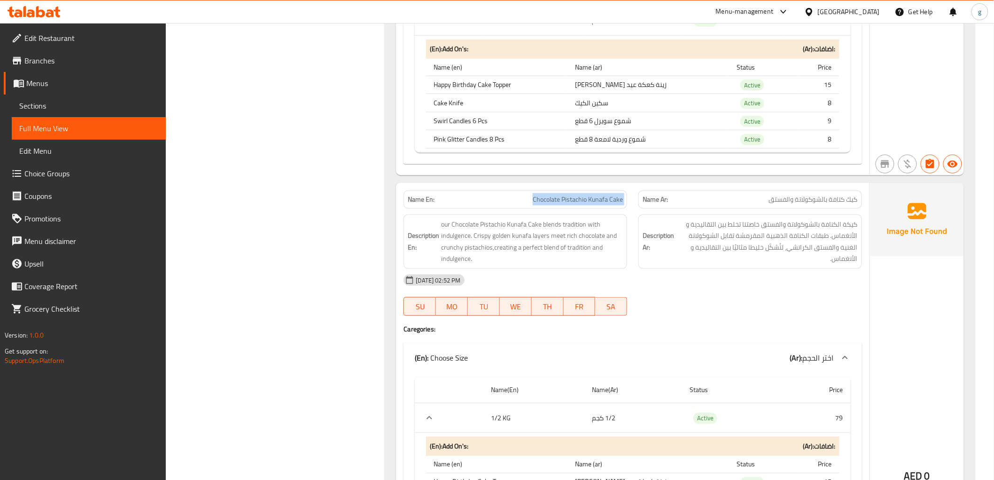
click at [584, 198] on span "Chocolate Pistachio Kunafa Cake" at bounding box center [578, 199] width 90 height 10
copy span "Chocolate Pistachio Kunafa Cake"
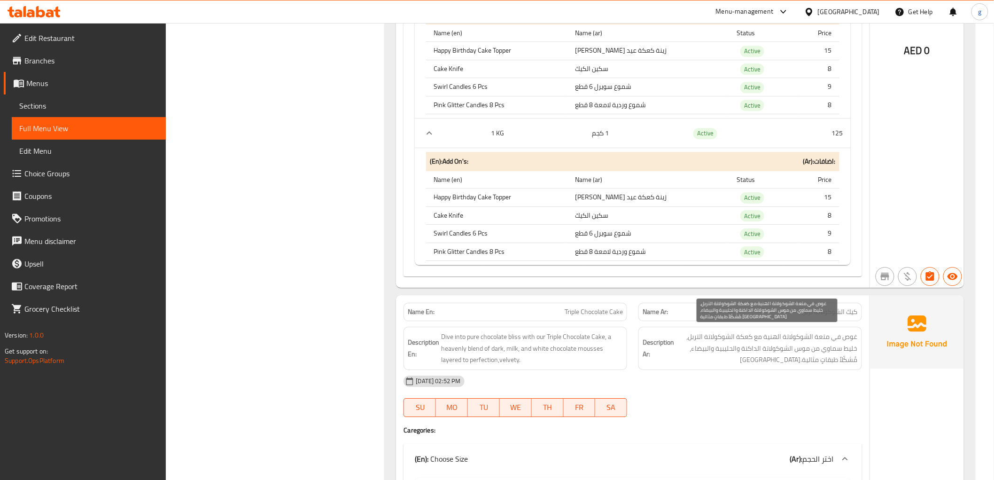
scroll to position [2654, 0]
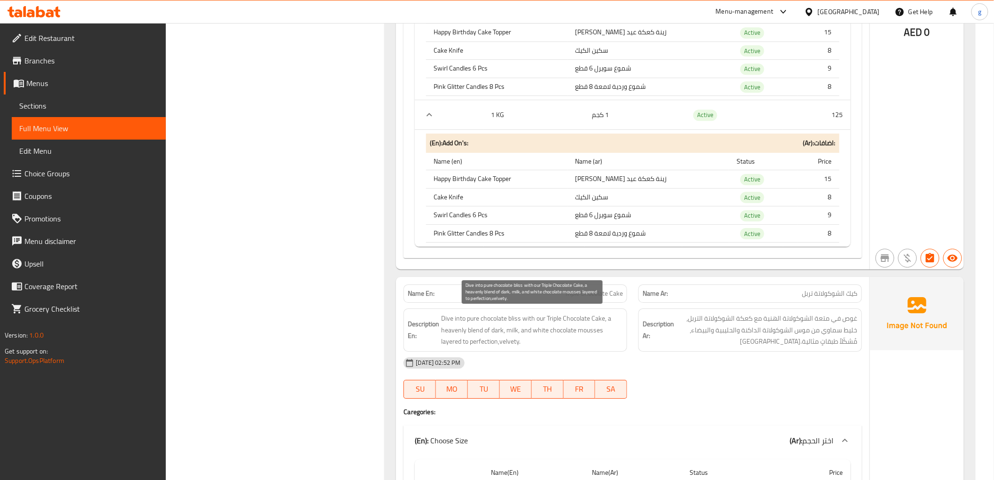
click at [485, 342] on span "Dive into pure chocolate bliss with our Triple Chocolate Cake, a heavenly blend…" at bounding box center [532, 329] width 182 height 35
click at [565, 342] on span "Dive into pure chocolate bliss with our Triple Chocolate Cake, a heavenly blend…" at bounding box center [532, 329] width 182 height 35
click at [451, 344] on span "Dive into pure chocolate bliss with our Triple Chocolate Cake, a heavenly blend…" at bounding box center [532, 329] width 182 height 35
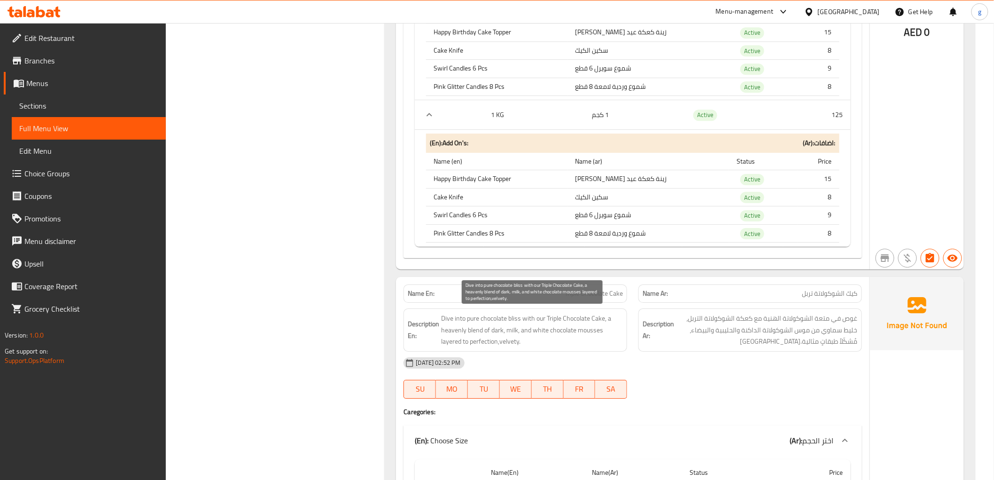
click at [521, 341] on span "Dive into pure chocolate bliss with our Triple Chocolate Cake, a heavenly blend…" at bounding box center [532, 329] width 182 height 35
click at [448, 336] on span "Dive into pure chocolate bliss with our Triple Chocolate Cake, a heavenly blend…" at bounding box center [532, 329] width 182 height 35
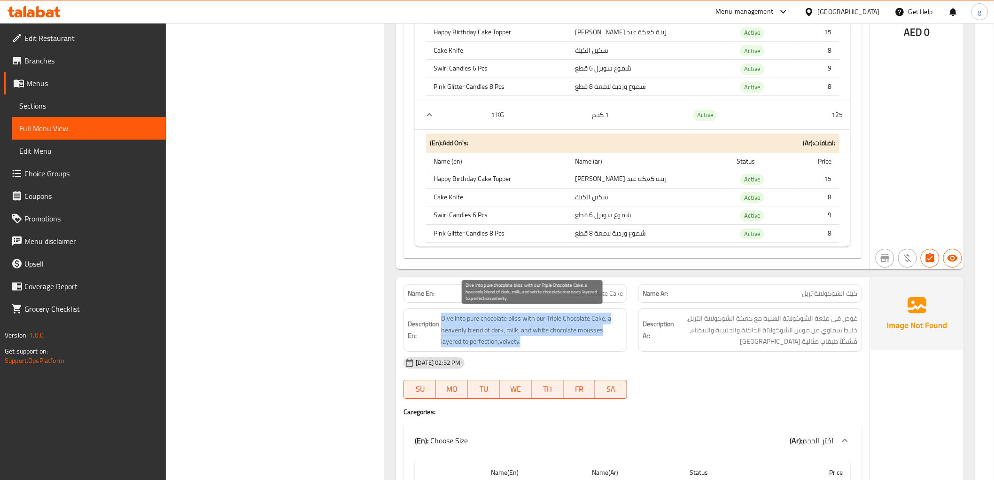
click at [448, 336] on span "Dive into pure chocolate bliss with our Triple Chocolate Cake, a heavenly blend…" at bounding box center [532, 329] width 182 height 35
click at [466, 337] on span "Dive into pure chocolate bliss with our Triple Chocolate Cake, a heavenly blend…" at bounding box center [532, 329] width 182 height 35
drag, startPoint x: 497, startPoint y: 341, endPoint x: 441, endPoint y: 340, distance: 55.9
click at [441, 340] on span "Dive into pure chocolate bliss with our Triple Chocolate Cake, a heavenly blend…" at bounding box center [532, 329] width 182 height 35
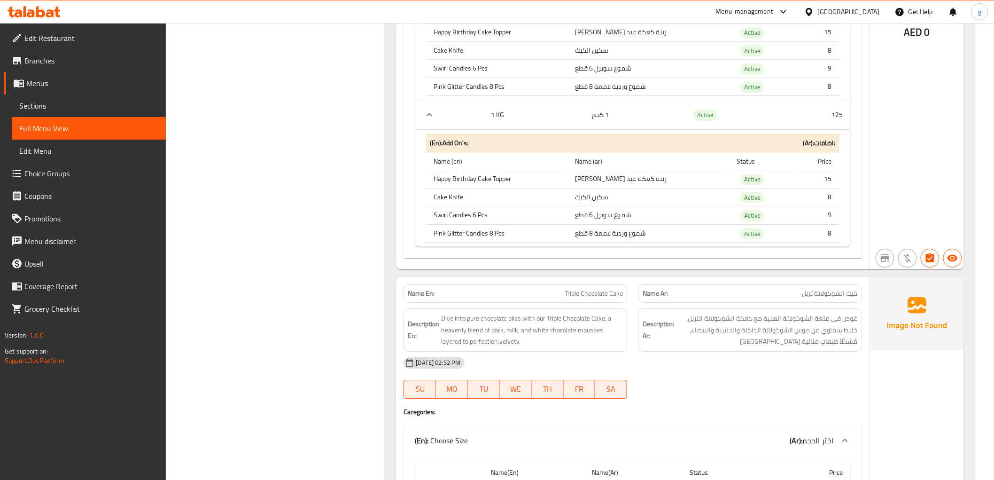
click at [578, 295] on span "Triple Chocolate Cake" at bounding box center [594, 293] width 58 height 10
copy span "Triple Chocolate Cake"
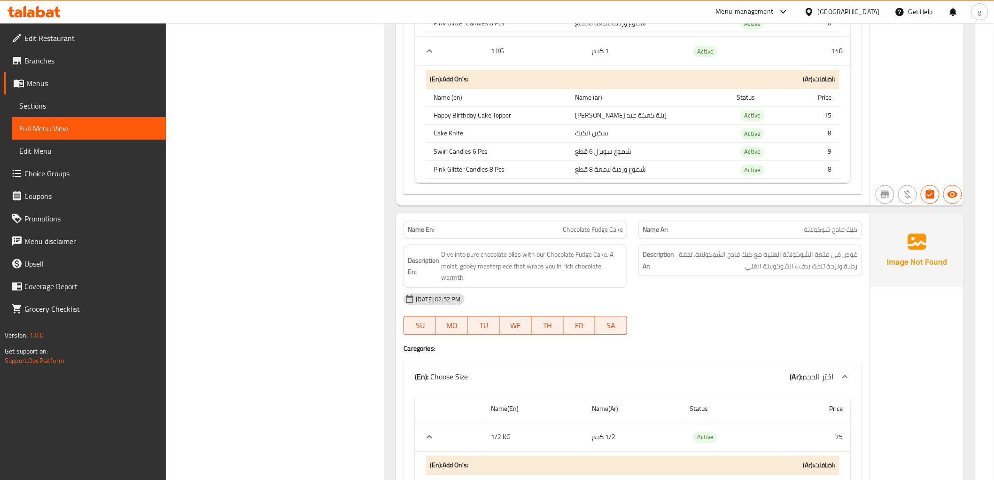
scroll to position [2184, 0]
click at [559, 257] on span "Dive into pure chocolate bliss with our Chocolate Fudge Cake. A moist, gooey ma…" at bounding box center [532, 267] width 182 height 35
click at [461, 256] on span "Dive into pure chocolate bliss with our Chocolate Fudge Cake. A moist, gooey ma…" at bounding box center [532, 267] width 182 height 35
click at [514, 256] on span "Dive into pure chocolate bliss with our Chocolate Fudge Cake. A moist, gooey ma…" at bounding box center [532, 267] width 182 height 35
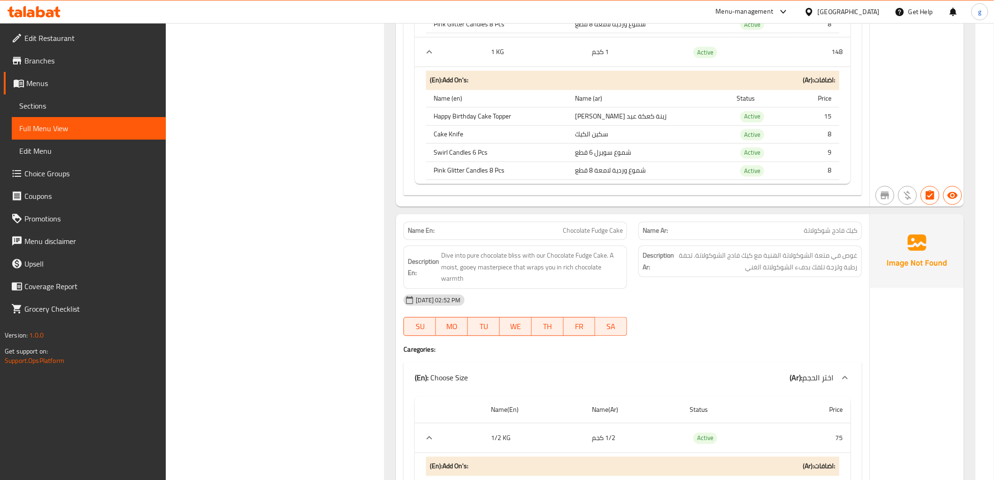
click at [605, 227] on span "Chocolate Fudge Cake" at bounding box center [593, 231] width 60 height 10
copy span "Chocolate Fudge Cake"
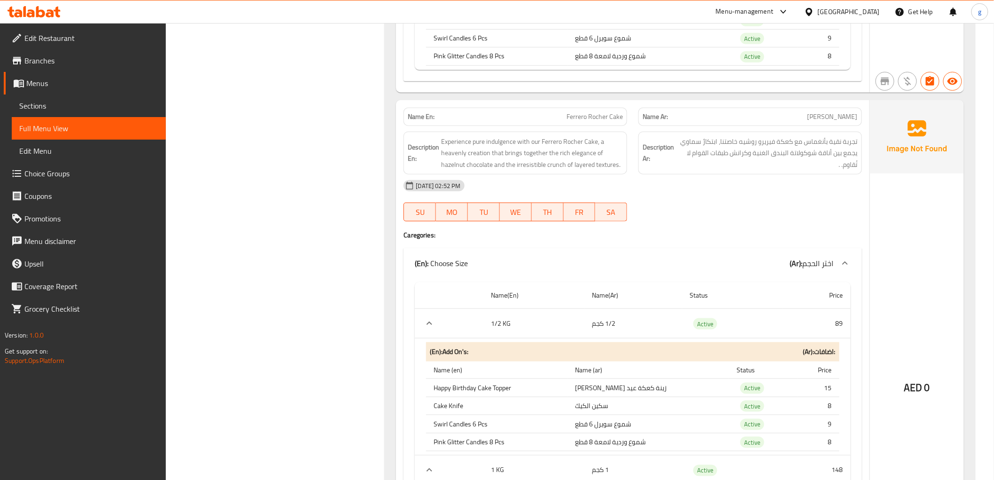
scroll to position [1715, 0]
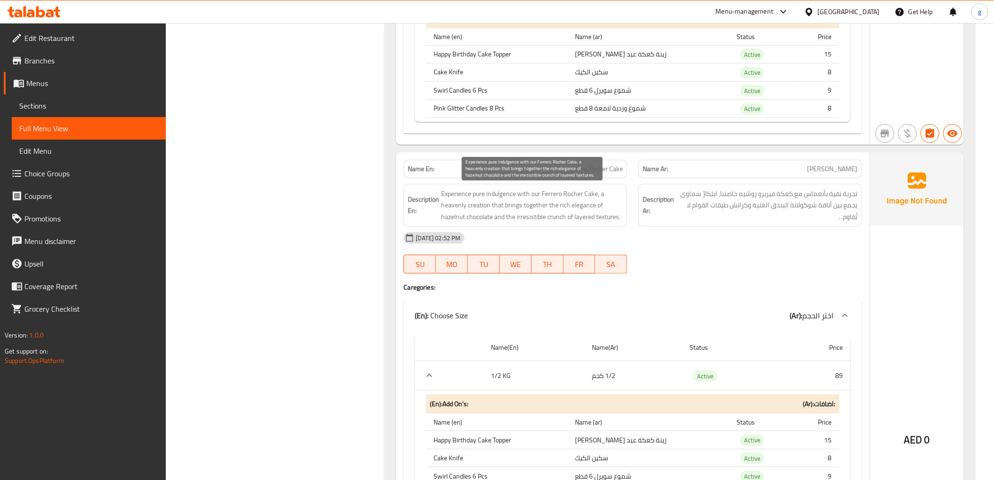
click at [520, 210] on span "Experience pure indulgence with our Ferrero Rocher Cake, a heavenly creation th…" at bounding box center [532, 205] width 182 height 35
click at [549, 205] on span "Experience pure indulgence with our Ferrero Rocher Cake, a heavenly creation th…" at bounding box center [532, 205] width 182 height 35
click at [578, 205] on span "Experience pure indulgence with our Ferrero Rocher Cake, a heavenly creation th…" at bounding box center [532, 205] width 182 height 35
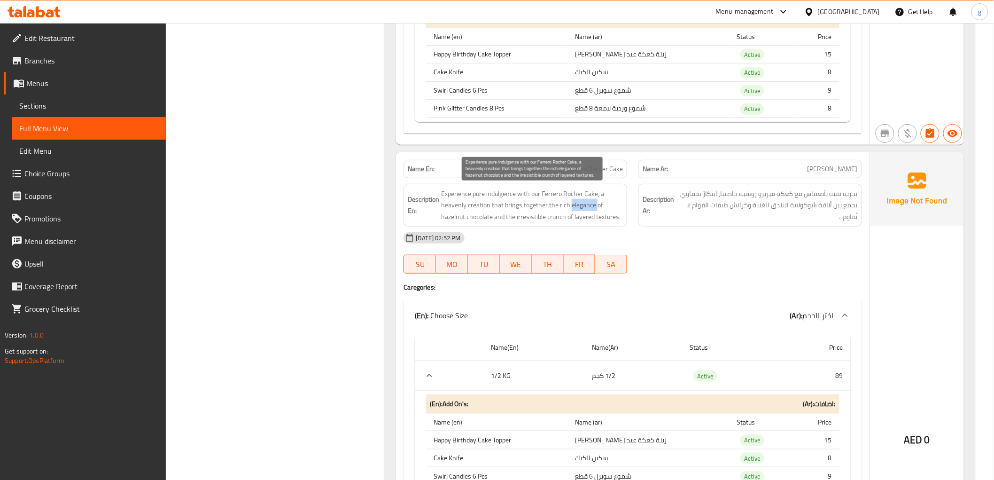
click at [592, 204] on span "Experience pure indulgence with our Ferrero Rocher Cake, a heavenly creation th…" at bounding box center [532, 205] width 182 height 35
click at [511, 207] on span "Experience pure indulgence with our Ferrero Rocher Cake, a heavenly creation th…" at bounding box center [532, 205] width 182 height 35
click at [531, 208] on span "Experience pure indulgence with our Ferrero Rocher Cake, a heavenly creation th…" at bounding box center [532, 205] width 182 height 35
click at [558, 211] on span "Experience pure indulgence with our Ferrero Rocher Cake, a heavenly creation th…" at bounding box center [532, 205] width 182 height 35
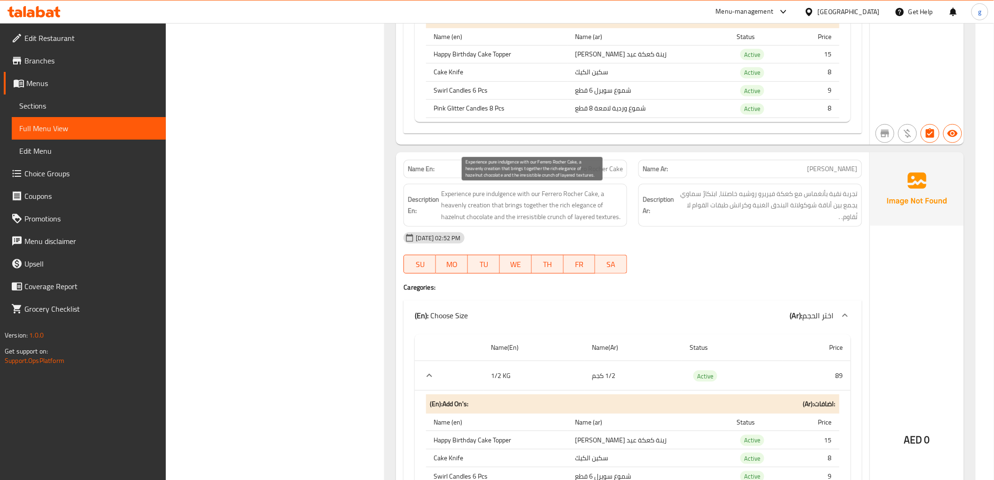
click at [569, 209] on span "Experience pure indulgence with our Ferrero Rocher Cake, a heavenly creation th…" at bounding box center [532, 205] width 182 height 35
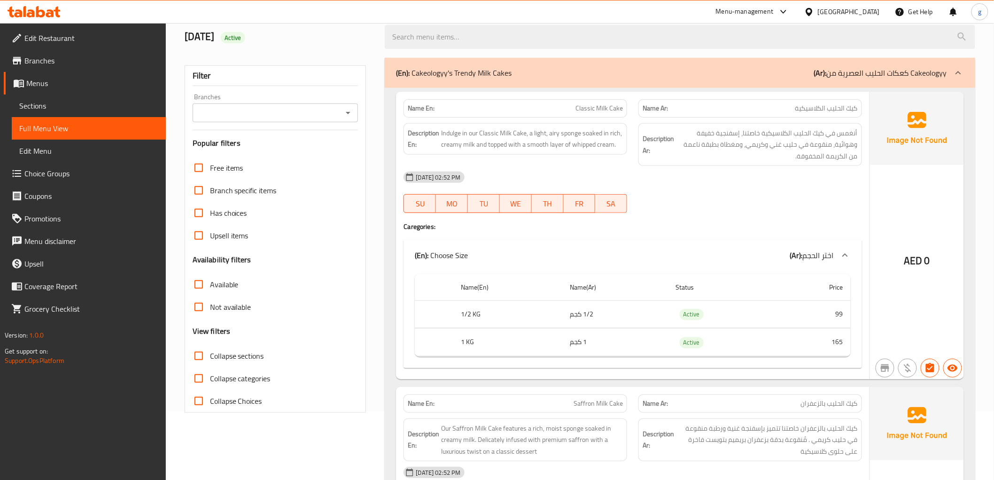
scroll to position [0, 0]
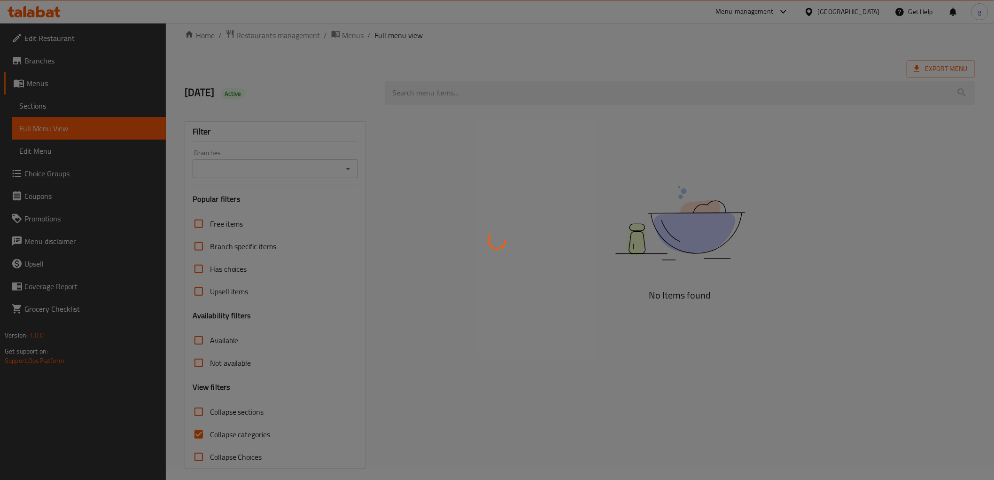
scroll to position [20, 0]
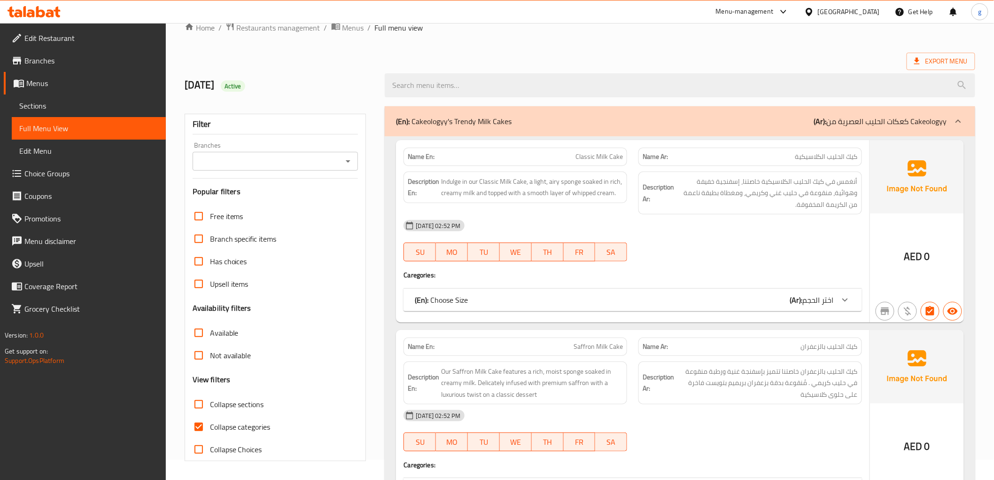
click at [200, 425] on input "Collapse categories" at bounding box center [198, 426] width 23 height 23
checkbox input "false"
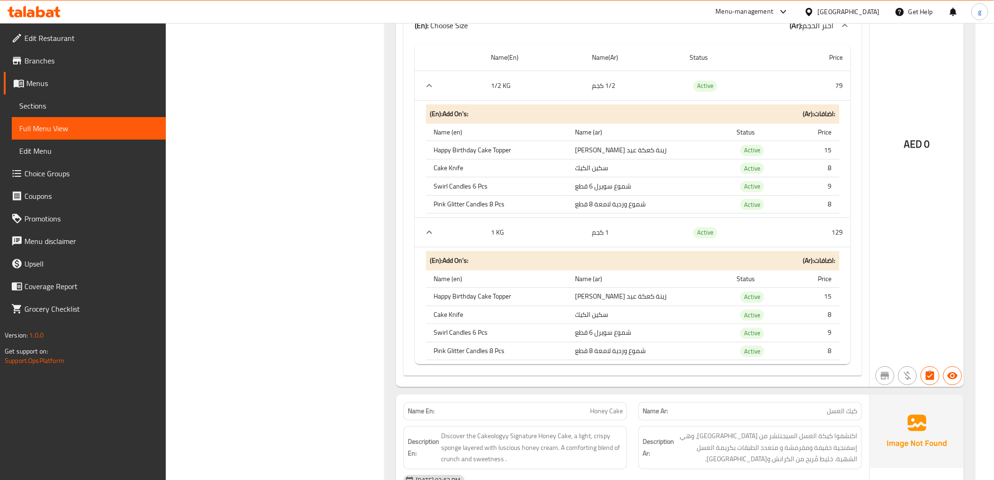
scroll to position [4280, 0]
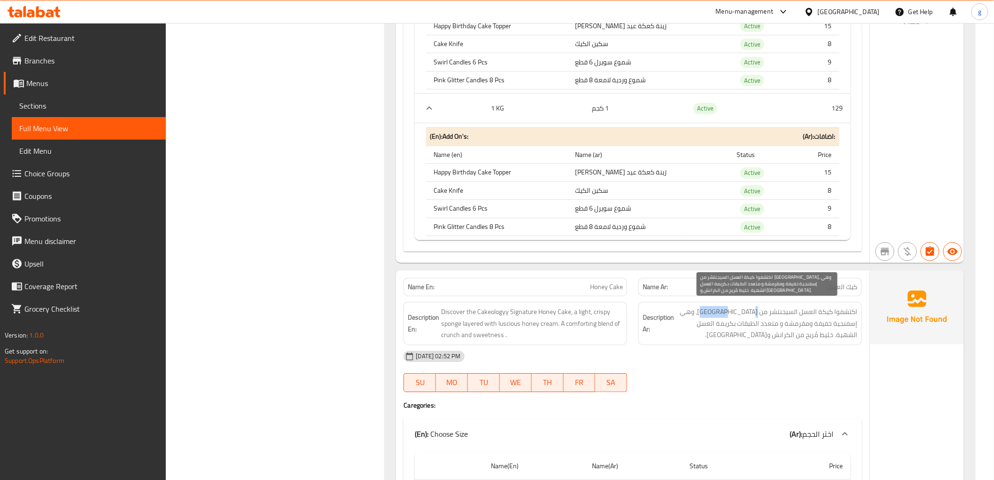
drag, startPoint x: 729, startPoint y: 307, endPoint x: 757, endPoint y: 308, distance: 27.7
click at [757, 308] on span "اكتشفوا كيكة العسل السيجنتشر من كيكولوجي، وهي إسفنجية خفيفة ومقرمشة و متعدد الط…" at bounding box center [767, 323] width 182 height 35
copy span "كيكولوجي"
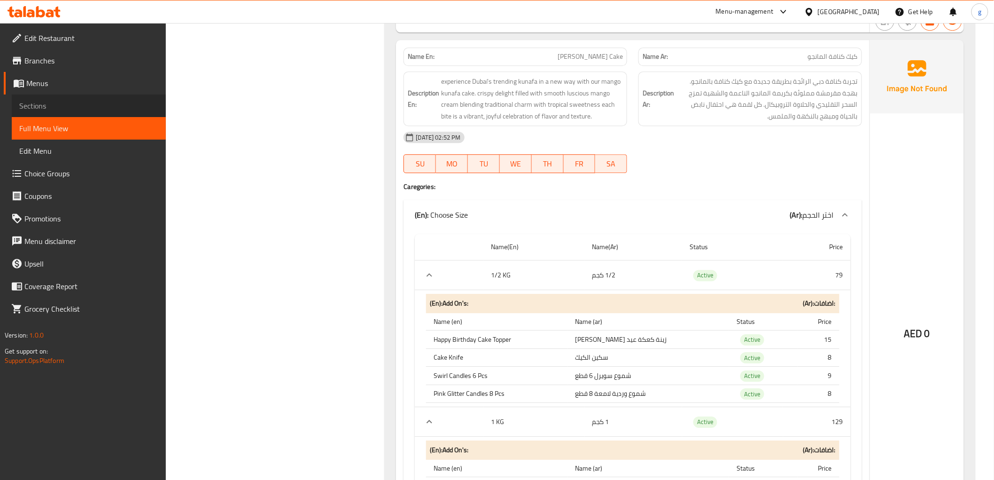
click at [34, 102] on span "Sections" at bounding box center [88, 105] width 139 height 11
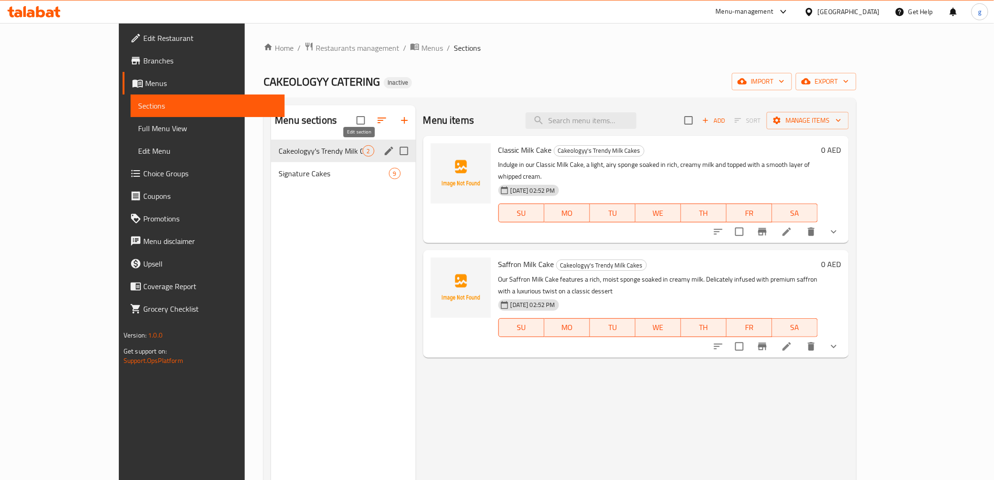
click at [383, 148] on icon "edit" at bounding box center [388, 150] width 11 height 11
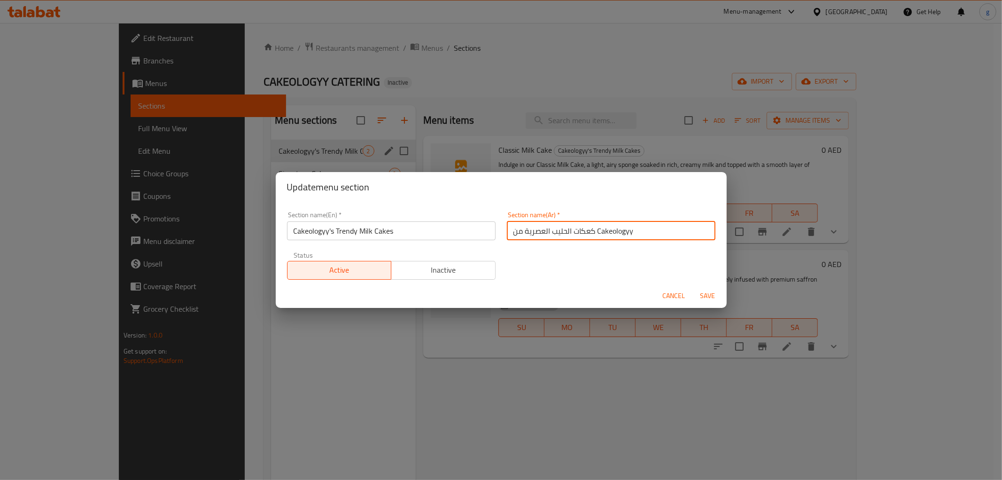
paste input "كيكولوجي"
drag, startPoint x: 591, startPoint y: 231, endPoint x: 664, endPoint y: 231, distance: 72.8
click at [664, 231] on input "كعكات الحليب العصرية منكيكولوجي" at bounding box center [611, 230] width 209 height 19
click at [542, 233] on input "كعكات الحليب العصرية منكيكولوجي" at bounding box center [611, 230] width 209 height 19
click at [648, 235] on input "كعكات الحليب العصرية من كيكولوجي" at bounding box center [611, 230] width 209 height 19
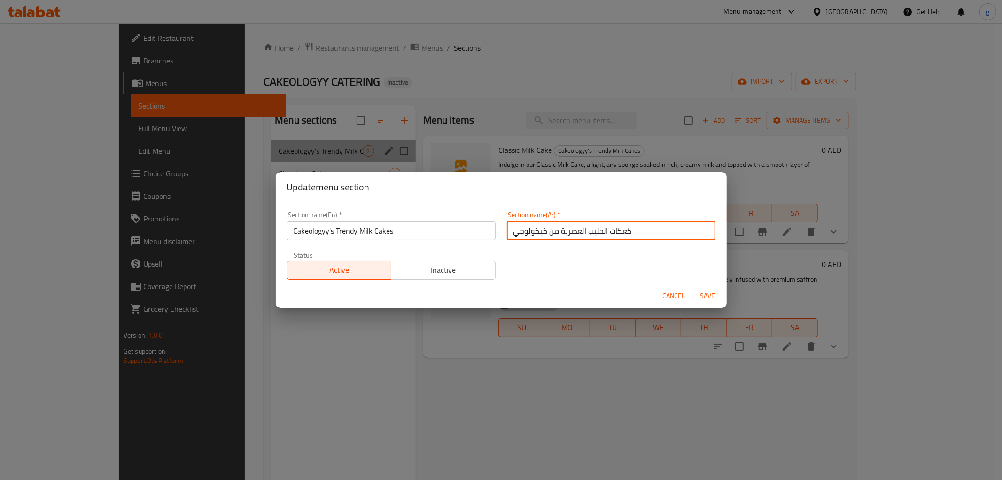
drag, startPoint x: 606, startPoint y: 230, endPoint x: 627, endPoint y: 238, distance: 21.7
click at [627, 238] on input "كعكات الحليب العصرية من كيكولوجي" at bounding box center [611, 230] width 209 height 19
type input "كيك الحليب العصرية من كيكولوجي"
click at [705, 293] on span "Save" at bounding box center [708, 296] width 23 height 12
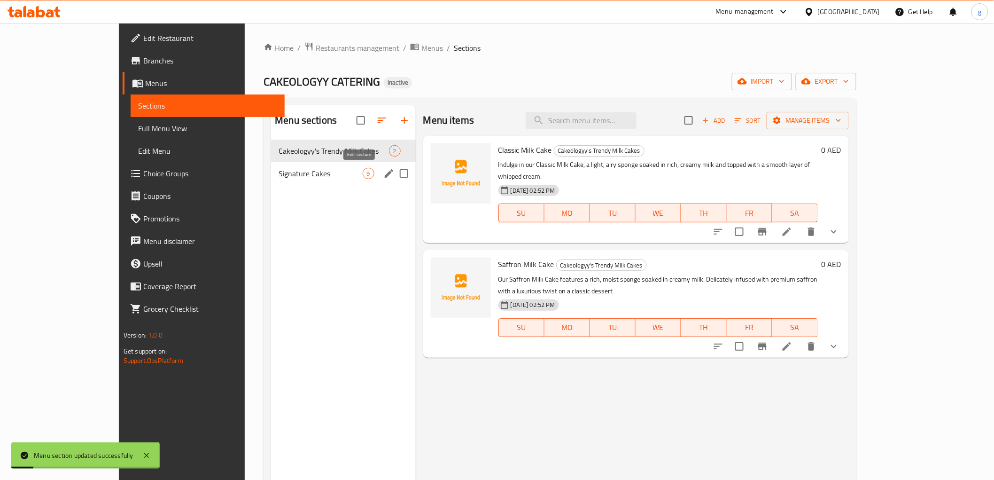
click at [383, 170] on icon "edit" at bounding box center [388, 173] width 11 height 11
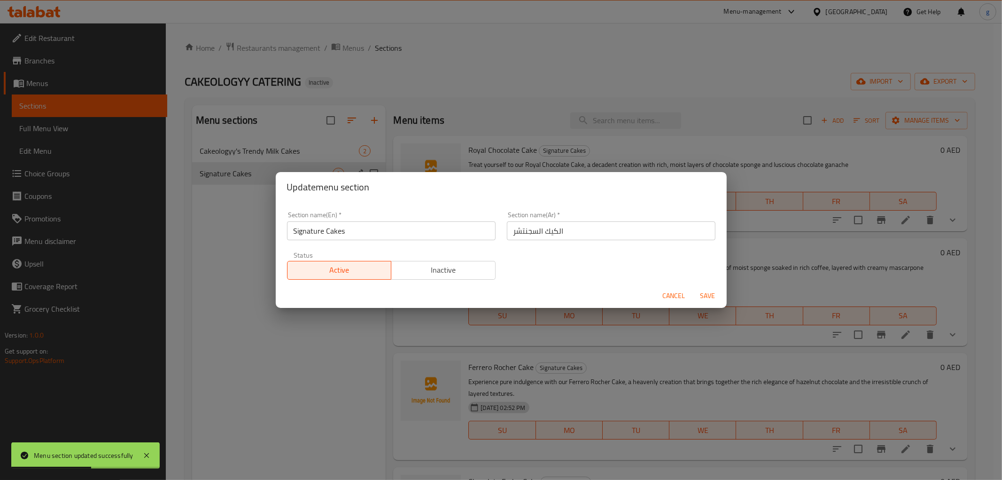
click at [520, 232] on input "الكيك السجنتشر" at bounding box center [611, 230] width 209 height 19
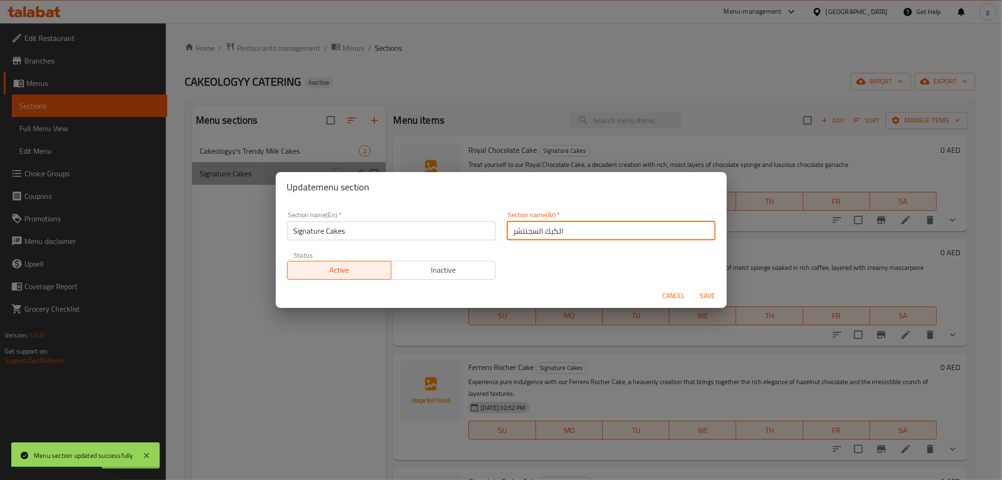
click at [521, 232] on input "الكيك السجنتشر" at bounding box center [611, 230] width 209 height 19
click at [523, 233] on input "الكيك السجنتشر" at bounding box center [611, 230] width 209 height 19
click at [529, 232] on input "الكيك السجنتشر" at bounding box center [611, 230] width 209 height 19
type input "الكيك السيجنتشر"
click at [697, 290] on span "Save" at bounding box center [708, 296] width 23 height 12
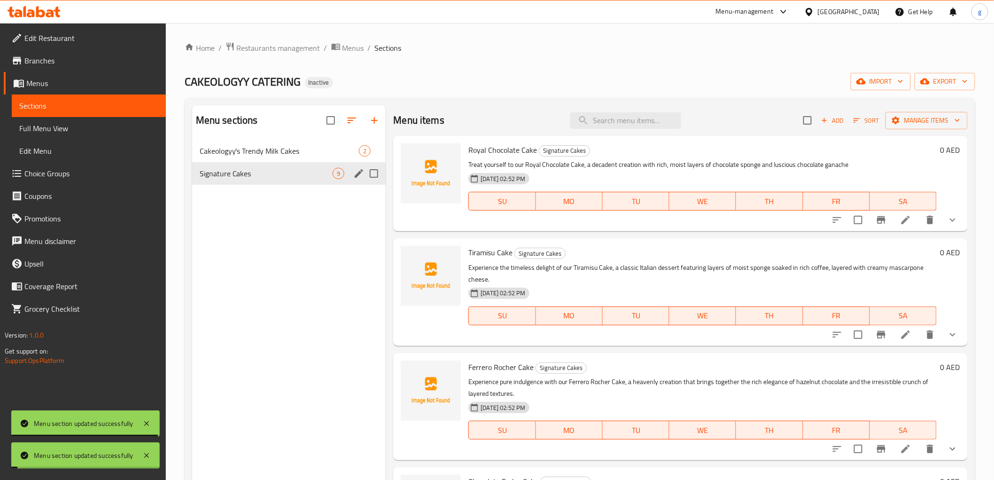
click at [266, 289] on div "Menu sections Cakeologyy's Trendy Milk Cakes 2 Signature Cakes 9" at bounding box center [289, 345] width 194 height 480
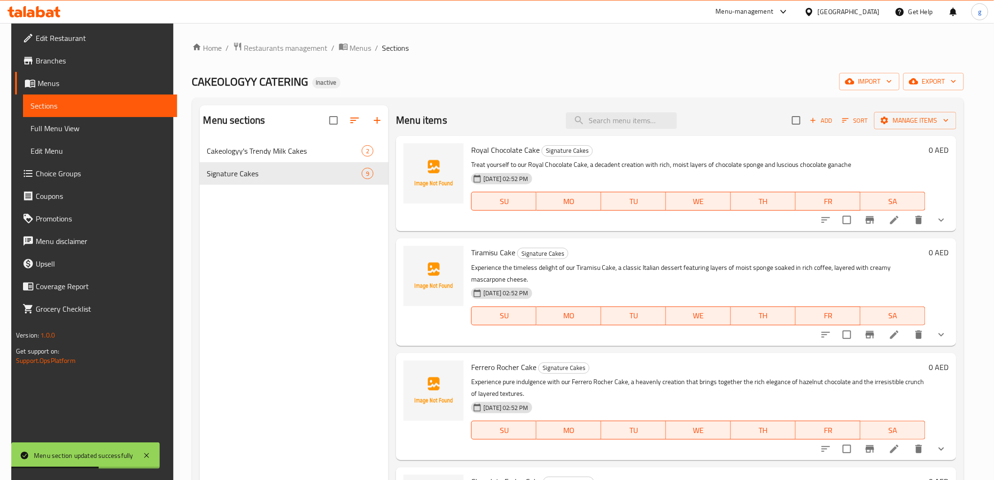
click at [50, 123] on span "Full Menu View" at bounding box center [100, 128] width 139 height 11
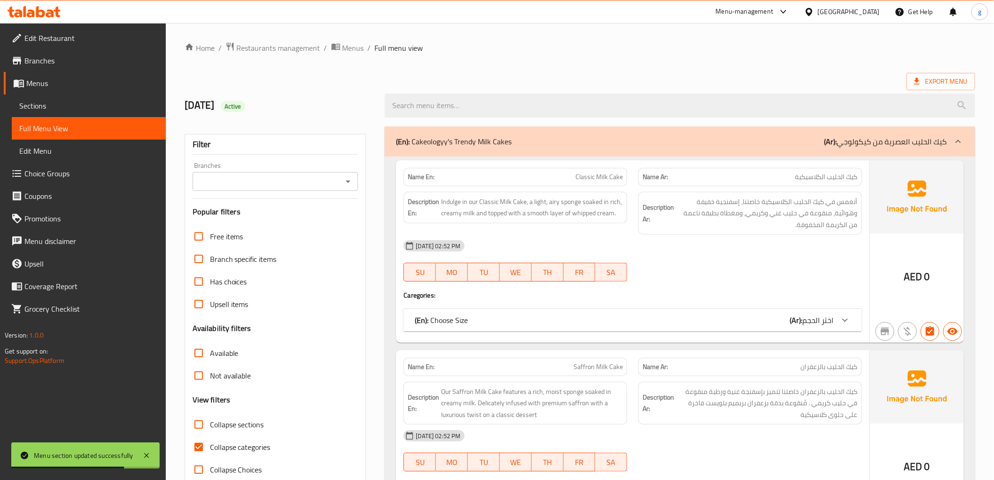
click at [196, 450] on input "Collapse categories" at bounding box center [198, 446] width 23 height 23
checkbox input "false"
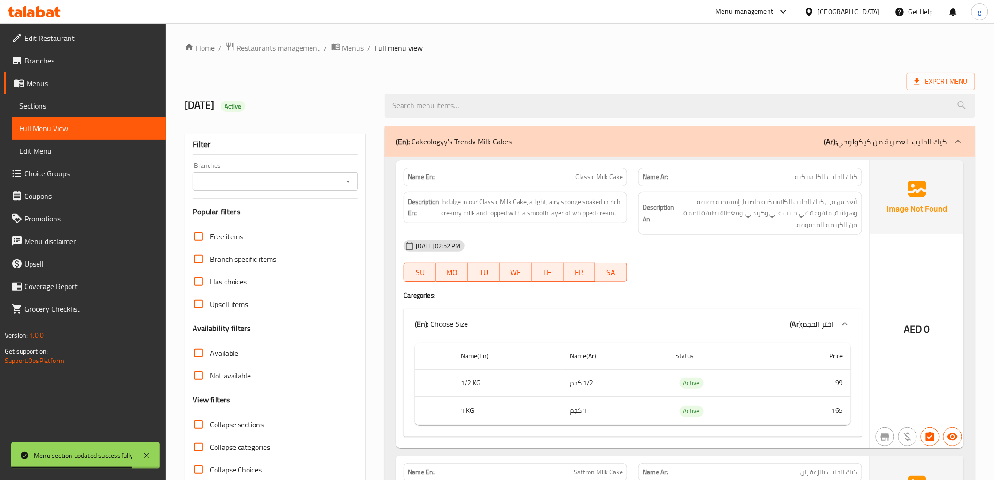
click at [140, 457] on div "Menu section updated successfully" at bounding box center [85, 455] width 148 height 26
click at [145, 455] on icon at bounding box center [146, 455] width 11 height 11
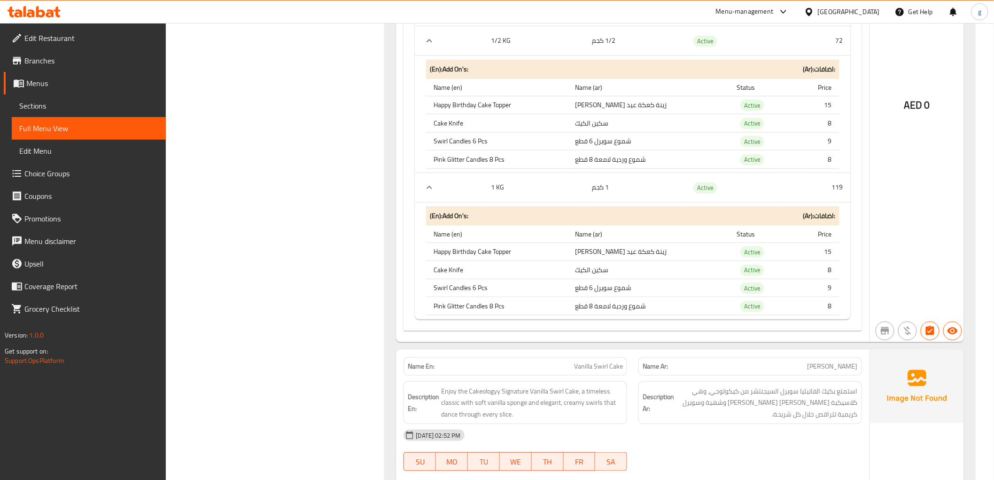
scroll to position [4469, 0]
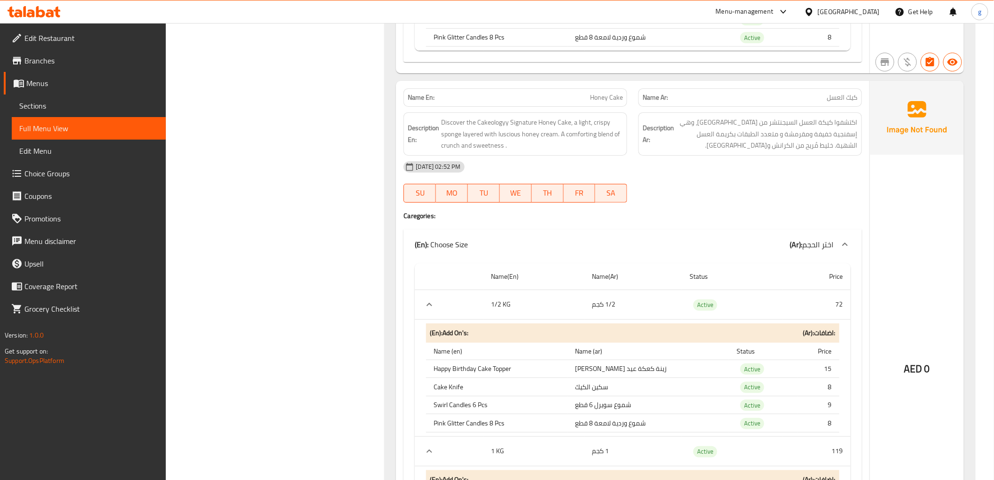
click at [54, 42] on span "Edit Restaurant" at bounding box center [91, 37] width 134 height 11
